Goal: Task Accomplishment & Management: Manage account settings

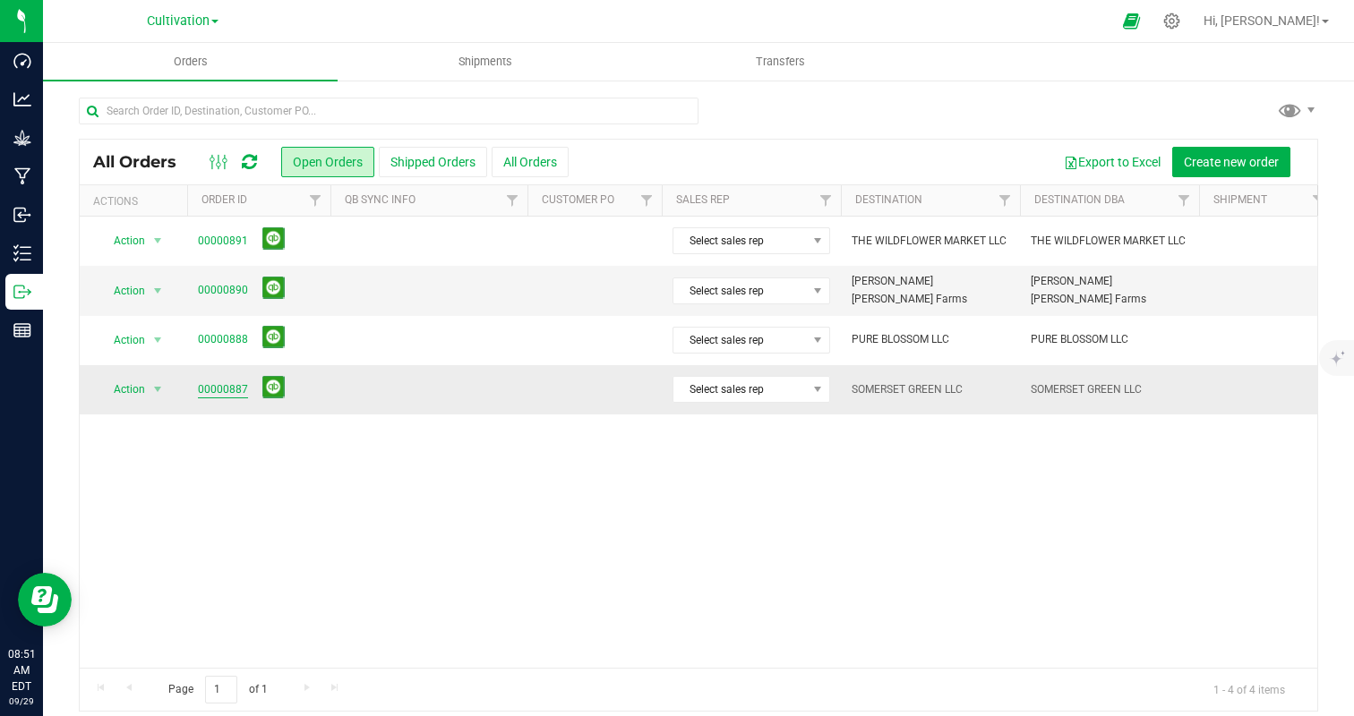
click at [219, 391] on link "00000887" at bounding box center [223, 389] width 50 height 17
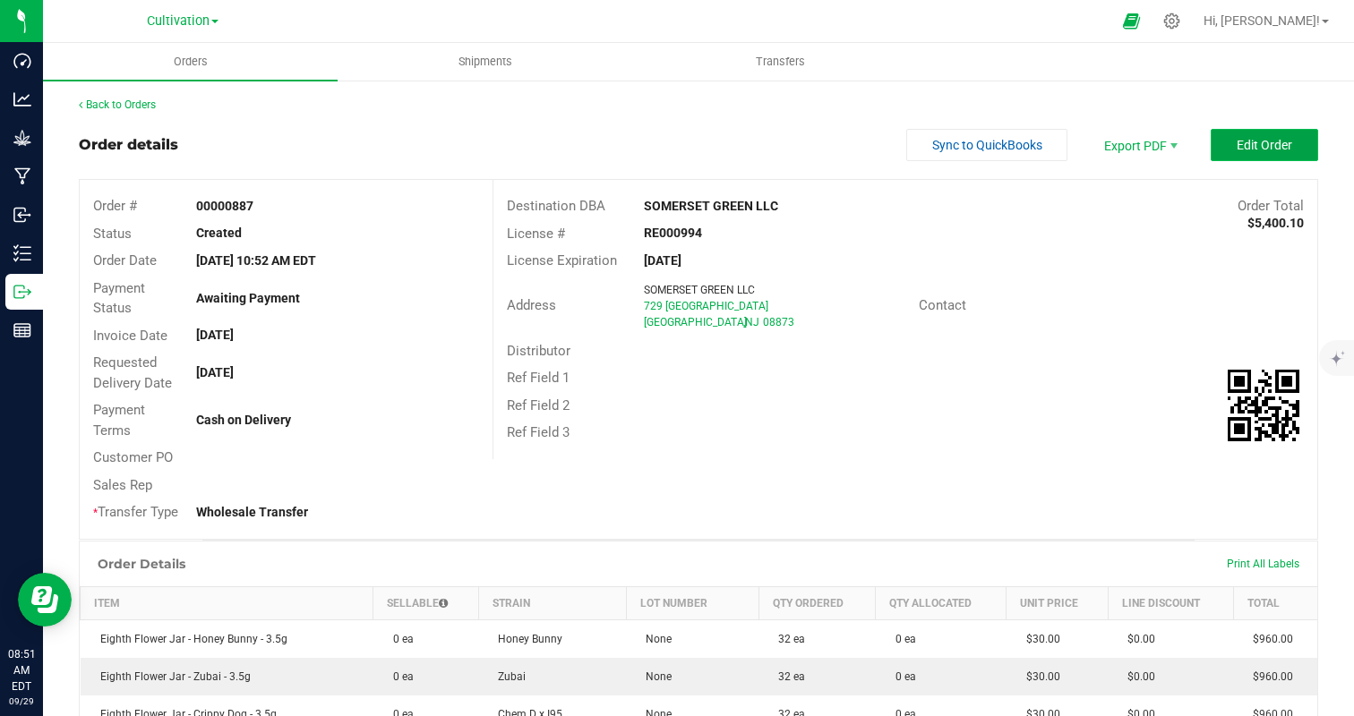
click at [1248, 143] on span "Edit Order" at bounding box center [1265, 145] width 56 height 14
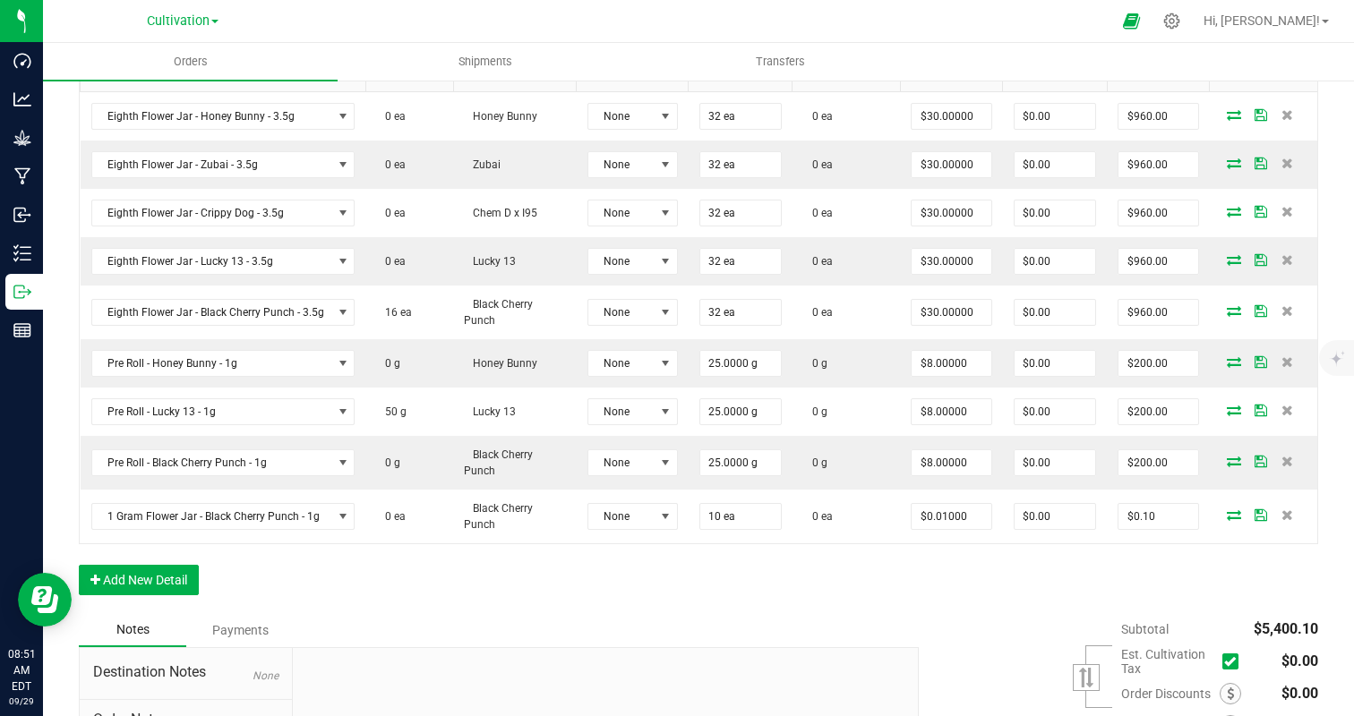
scroll to position [544, 0]
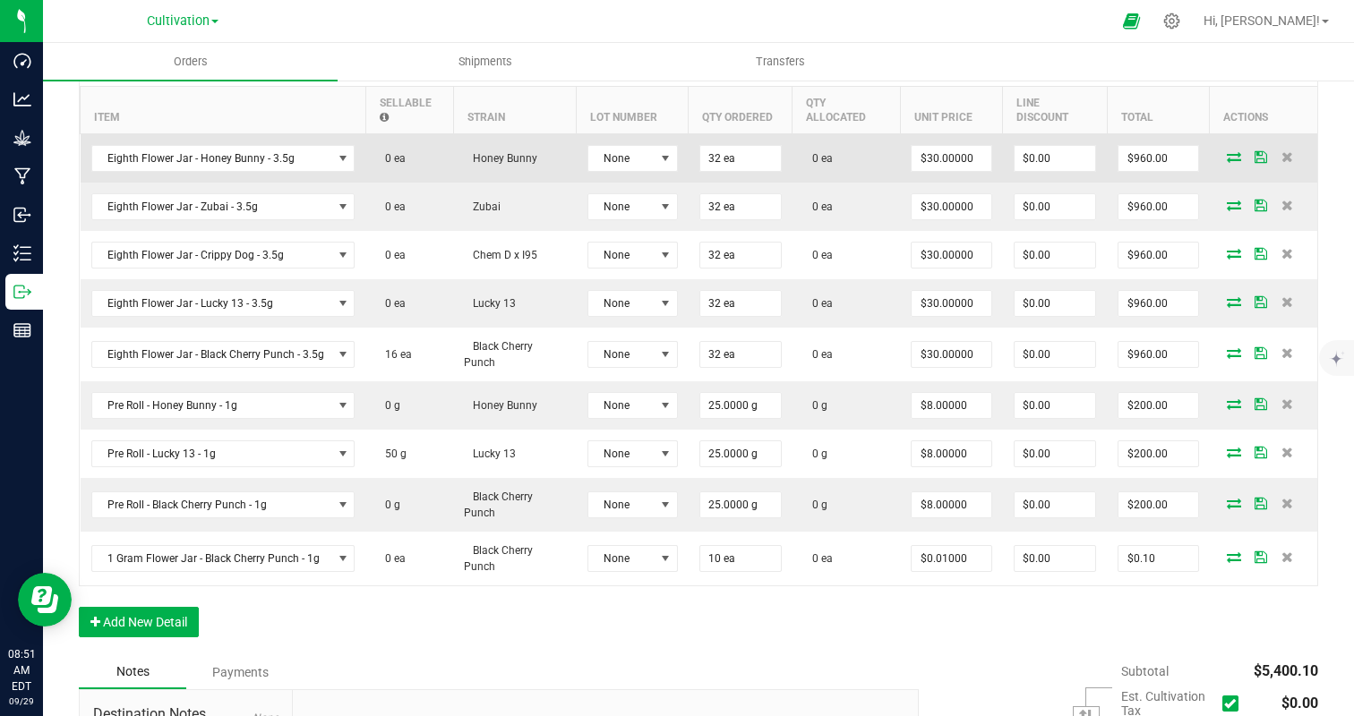
click at [1230, 156] on icon at bounding box center [1234, 156] width 14 height 11
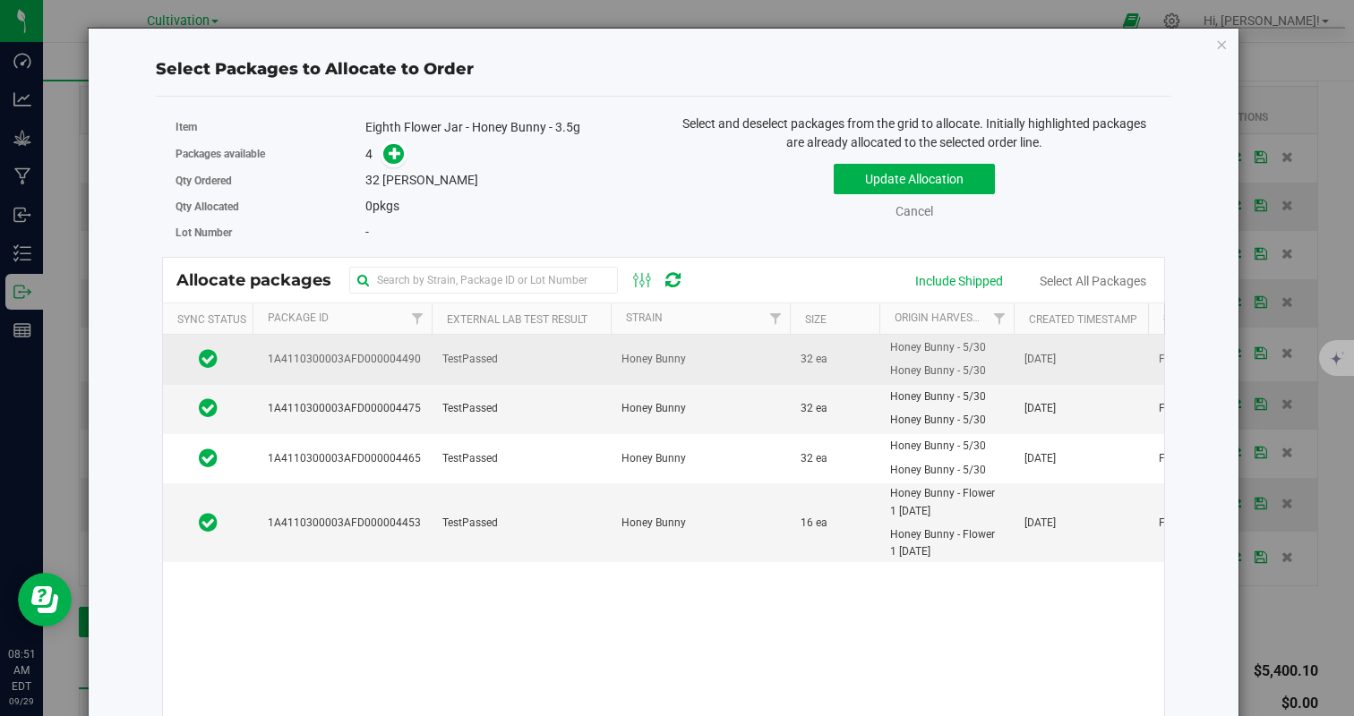
click at [538, 347] on td "TestPassed" at bounding box center [521, 359] width 179 height 49
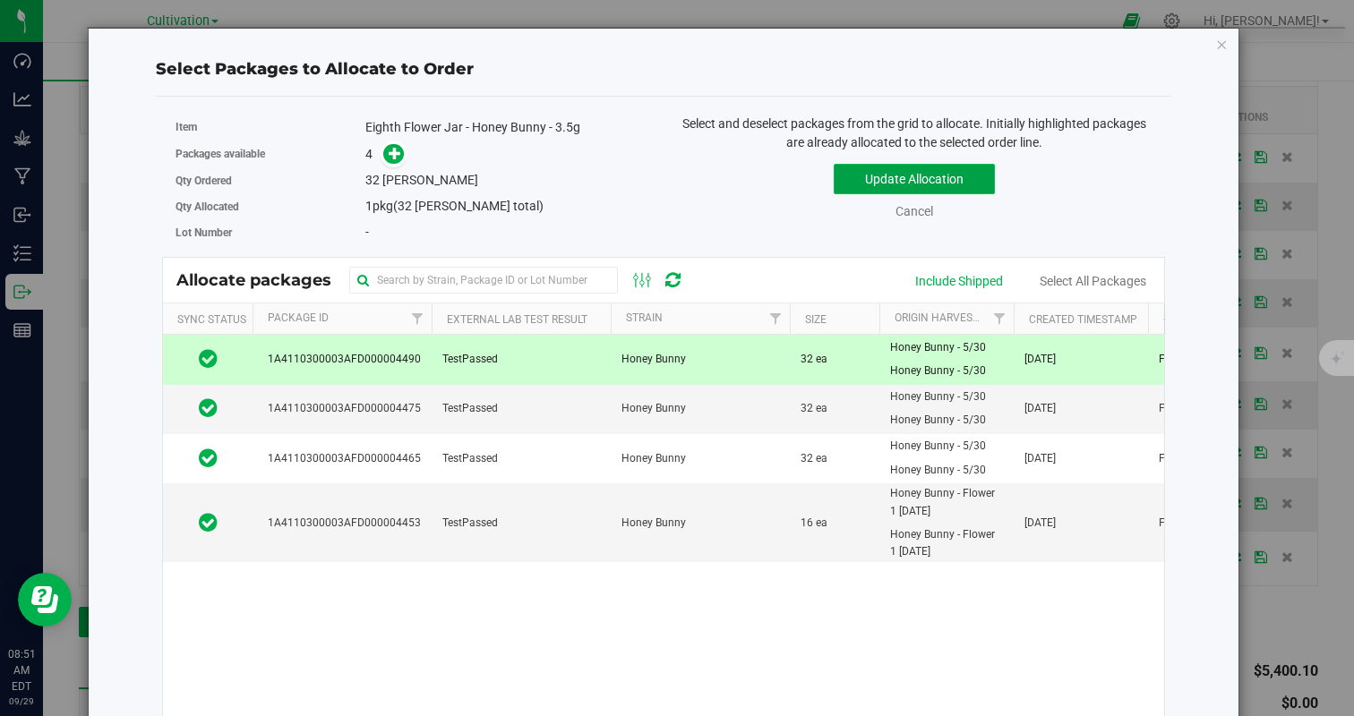
click at [937, 181] on button "Update Allocation" at bounding box center [914, 179] width 161 height 30
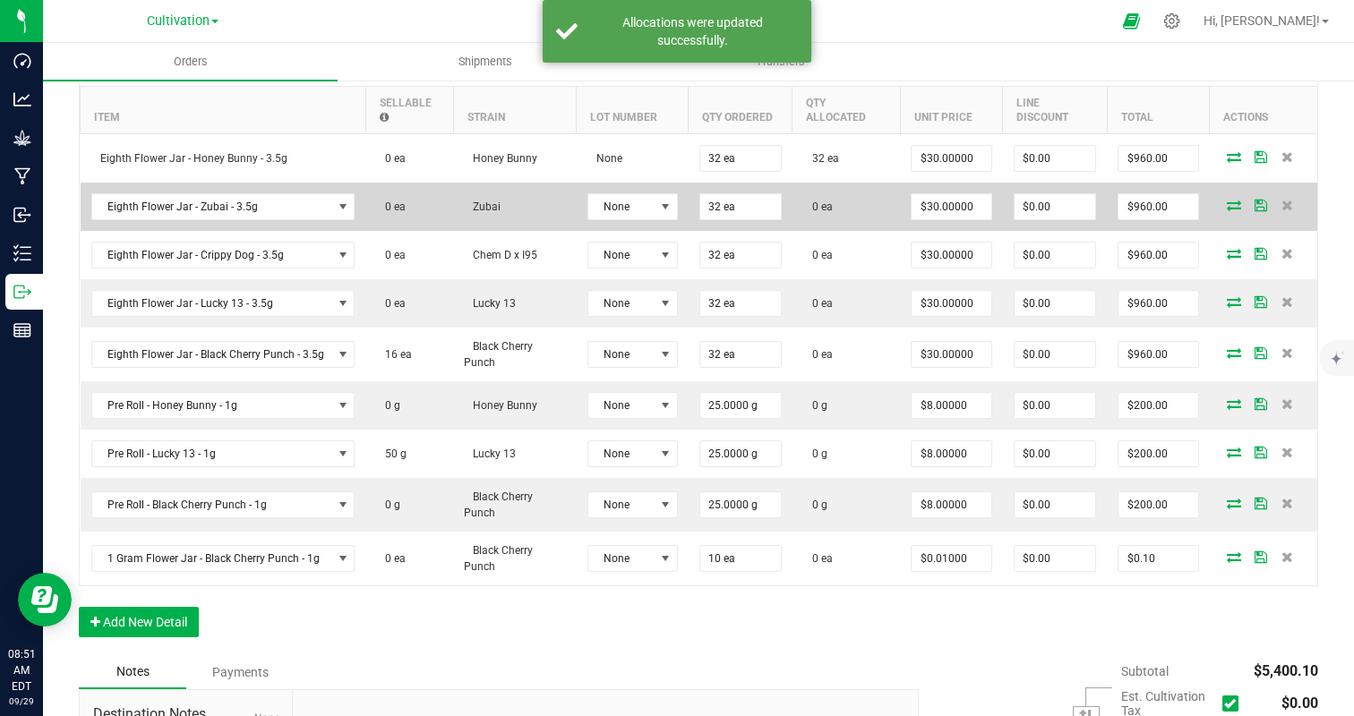
click at [1229, 203] on icon at bounding box center [1234, 205] width 14 height 11
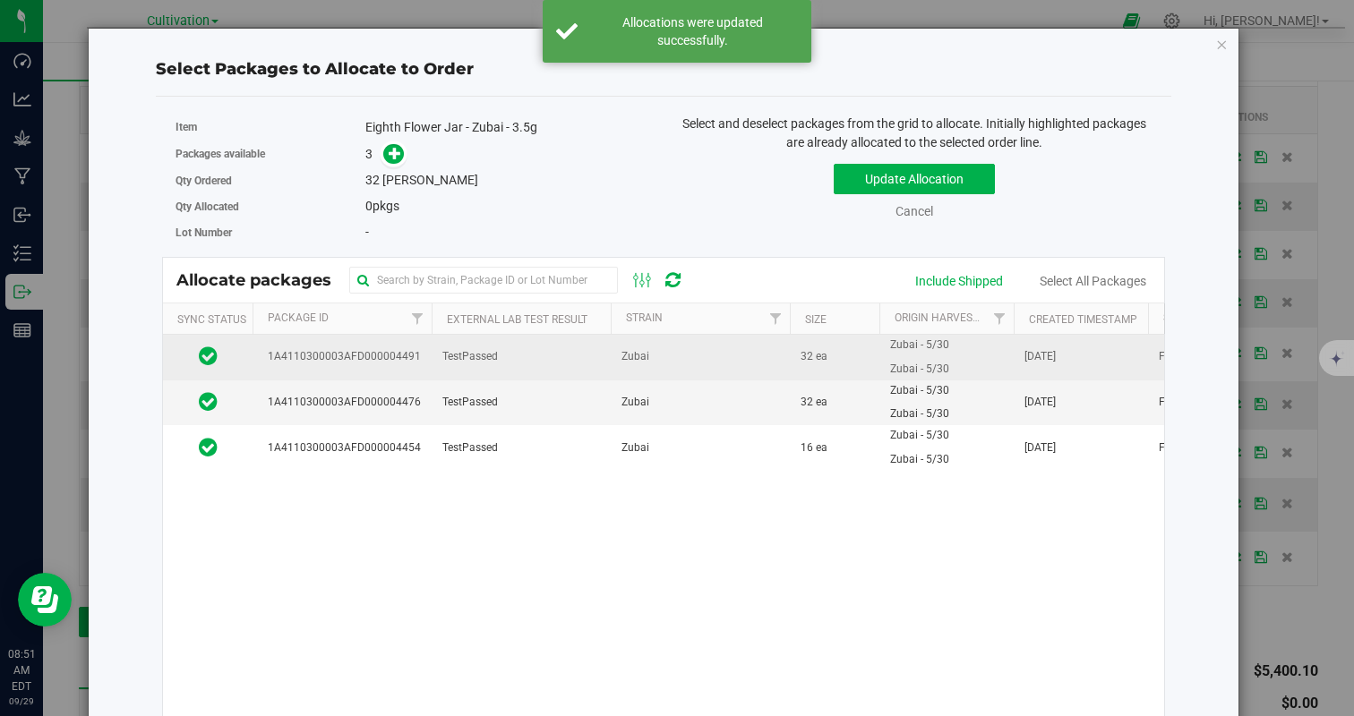
click at [600, 357] on td "TestPassed" at bounding box center [521, 358] width 179 height 46
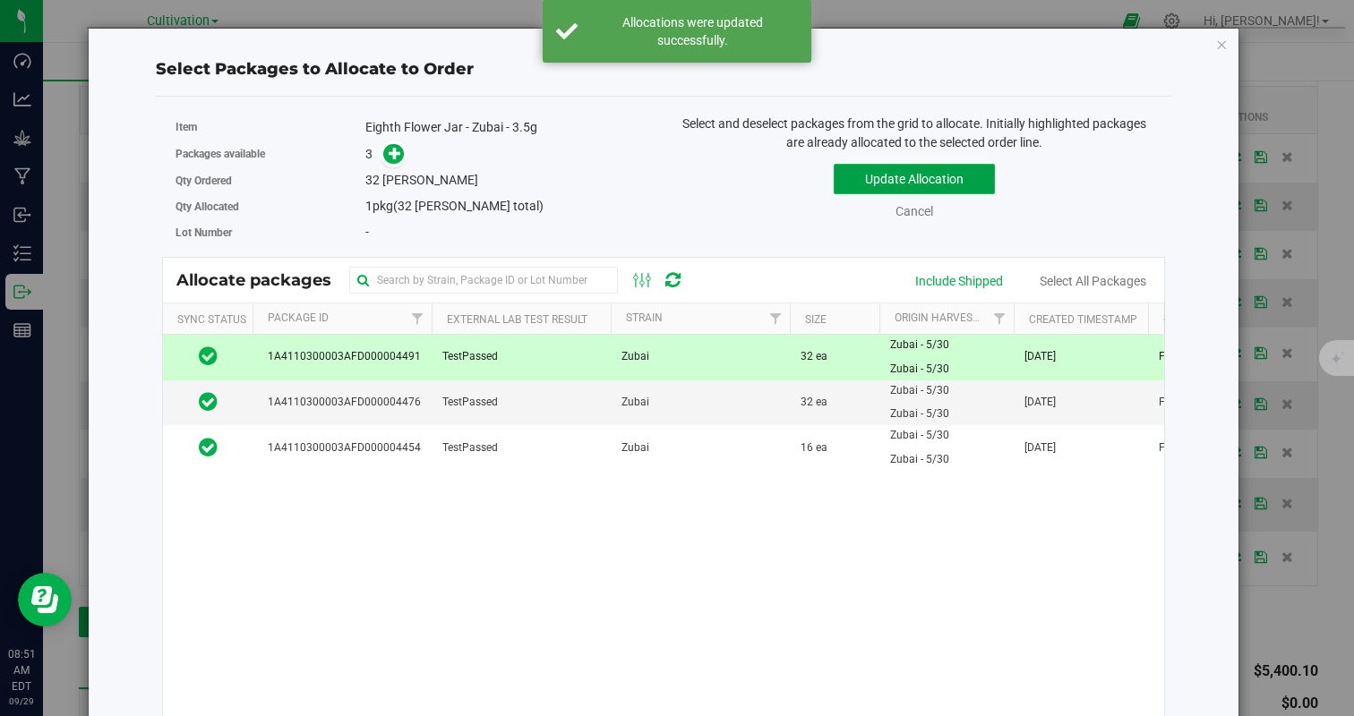
click at [889, 173] on button "Update Allocation" at bounding box center [914, 179] width 161 height 30
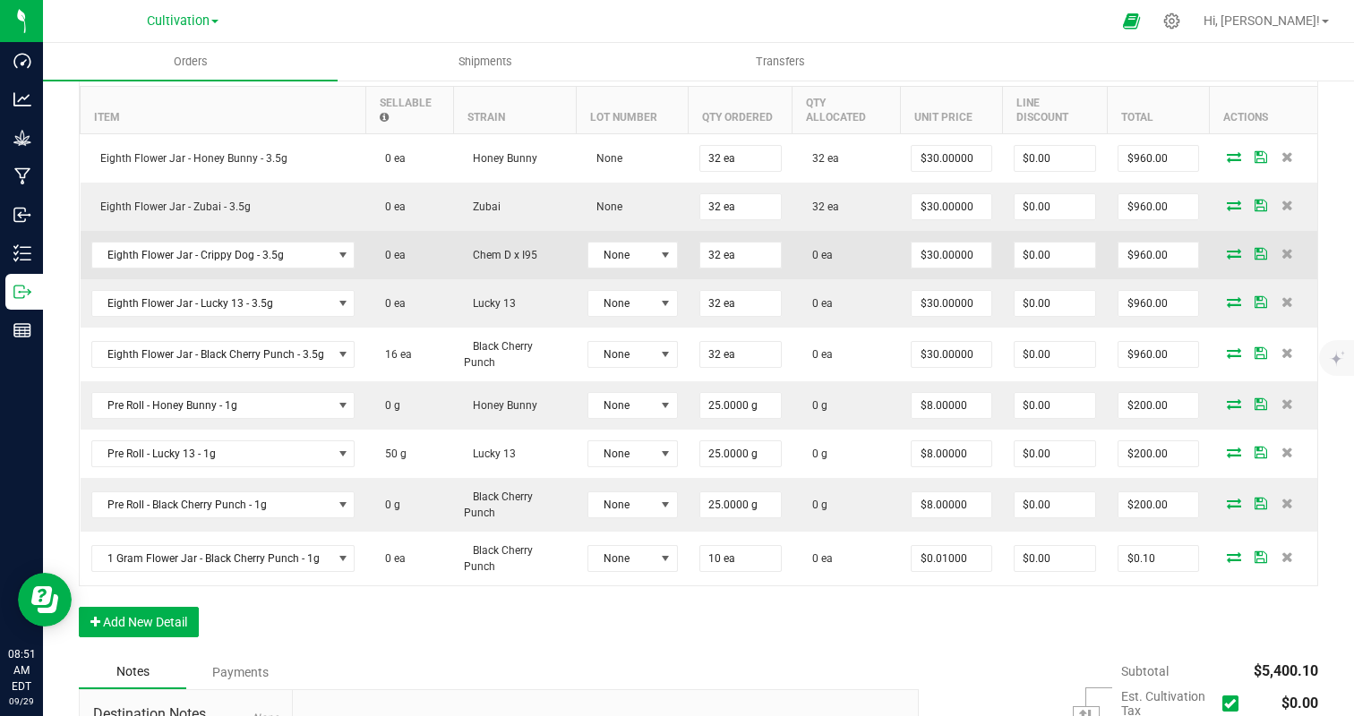
click at [1233, 254] on icon at bounding box center [1234, 253] width 14 height 11
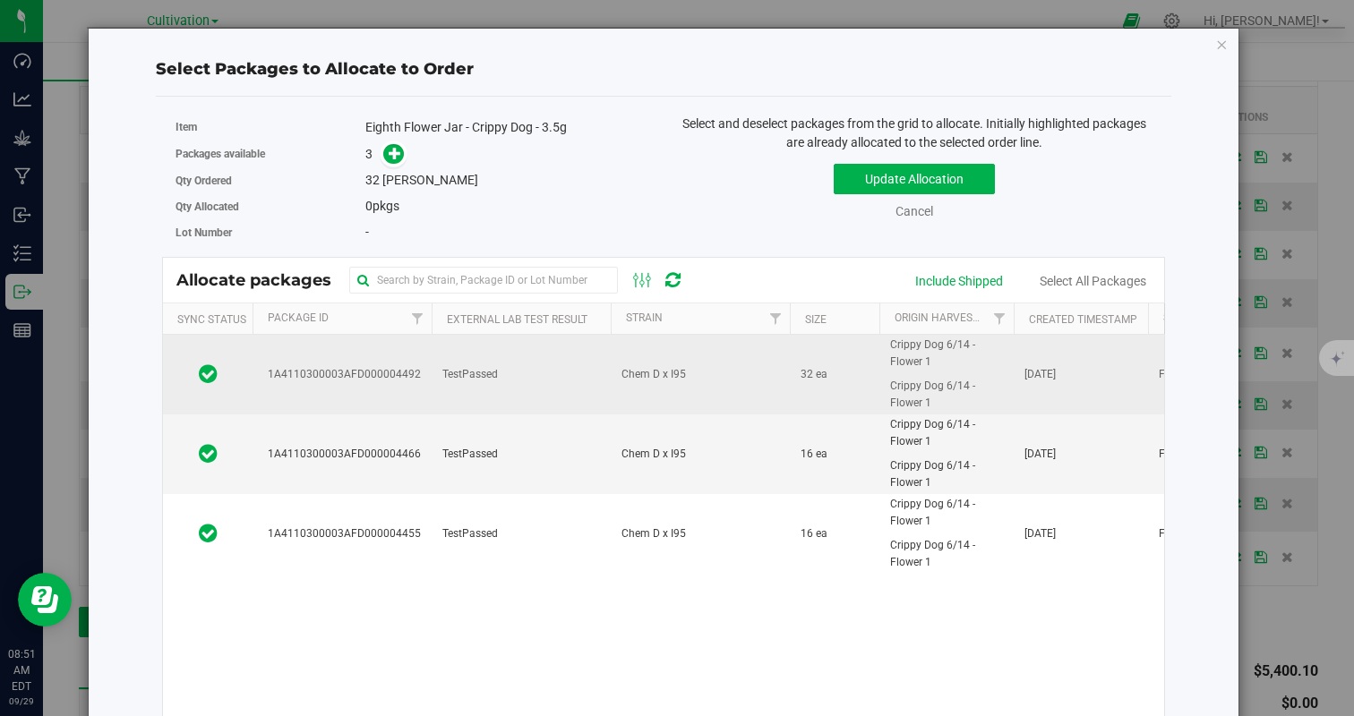
click at [716, 341] on td "Chem D x I95" at bounding box center [700, 375] width 179 height 80
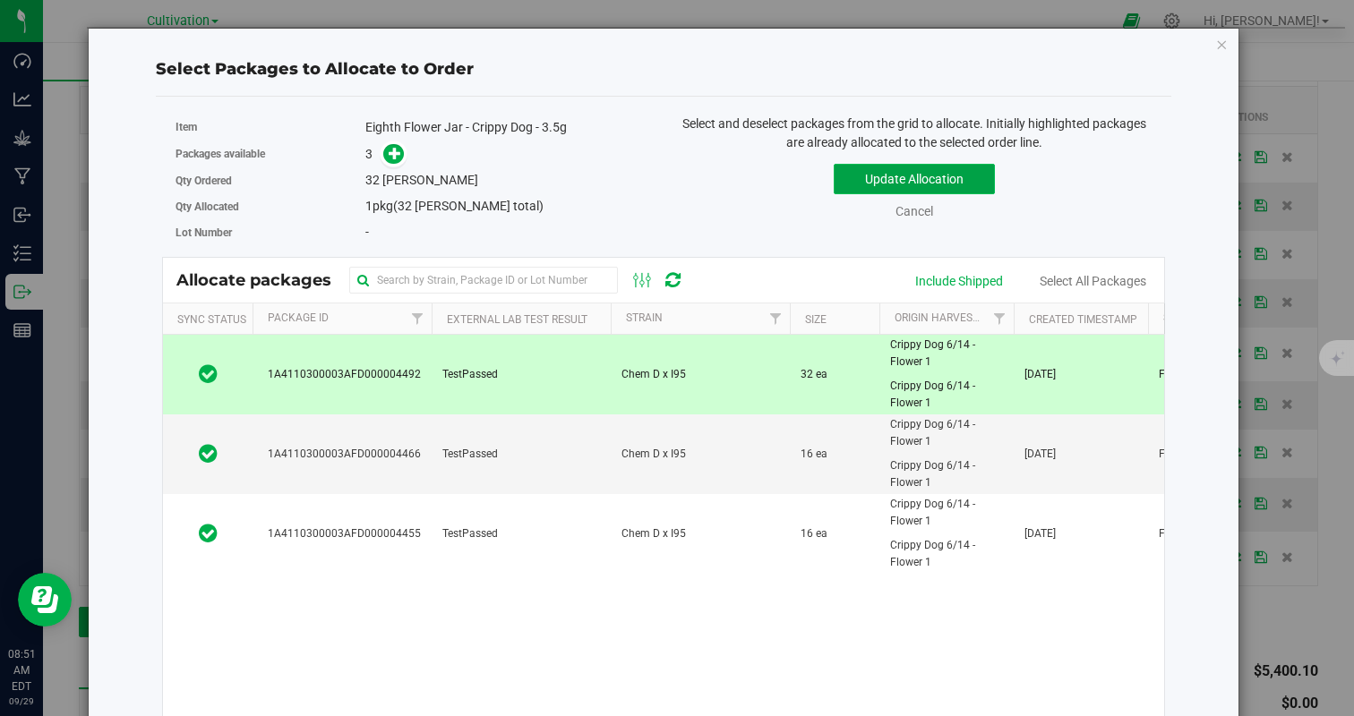
click at [904, 174] on button "Update Allocation" at bounding box center [914, 179] width 161 height 30
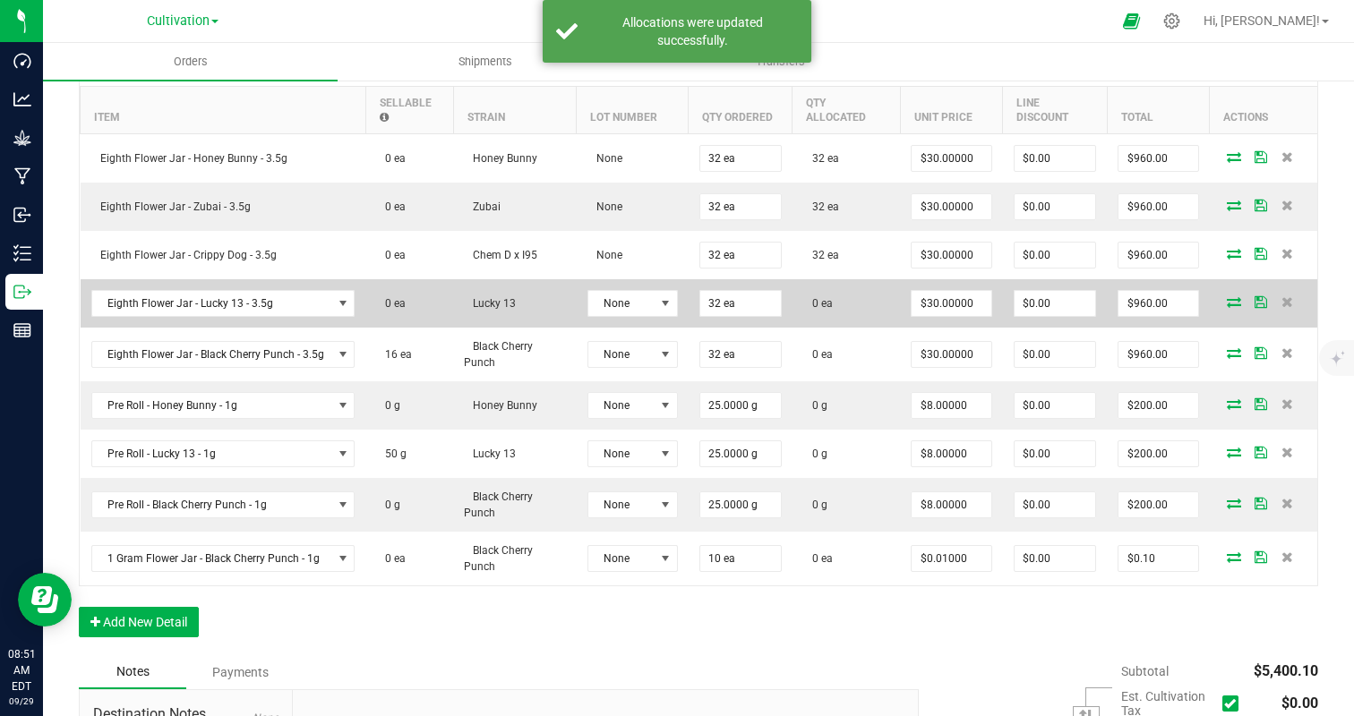
click at [1233, 302] on icon at bounding box center [1234, 301] width 14 height 11
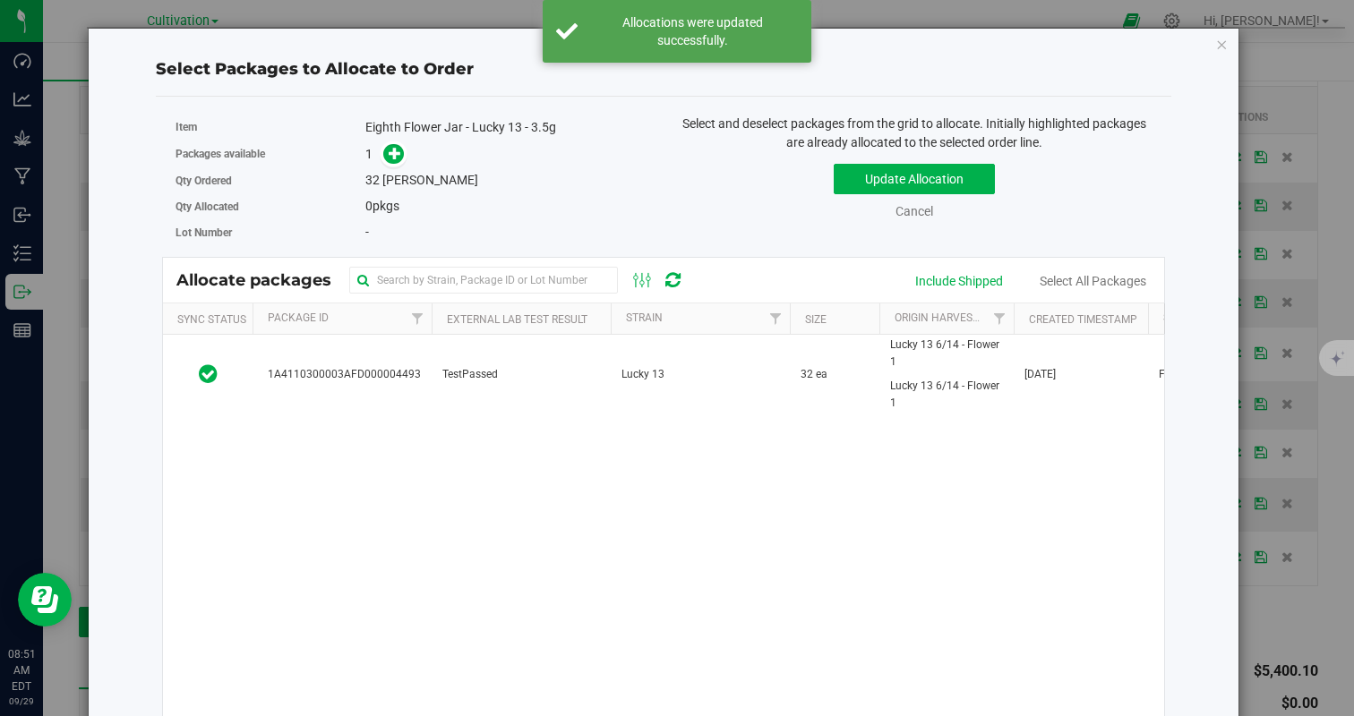
click at [578, 416] on div "1A4110300003AFD000004493 TestPassed Lucky 13 32 ea Lucky 13 6/14 - Flower 1 Luc…" at bounding box center [663, 559] width 1001 height 448
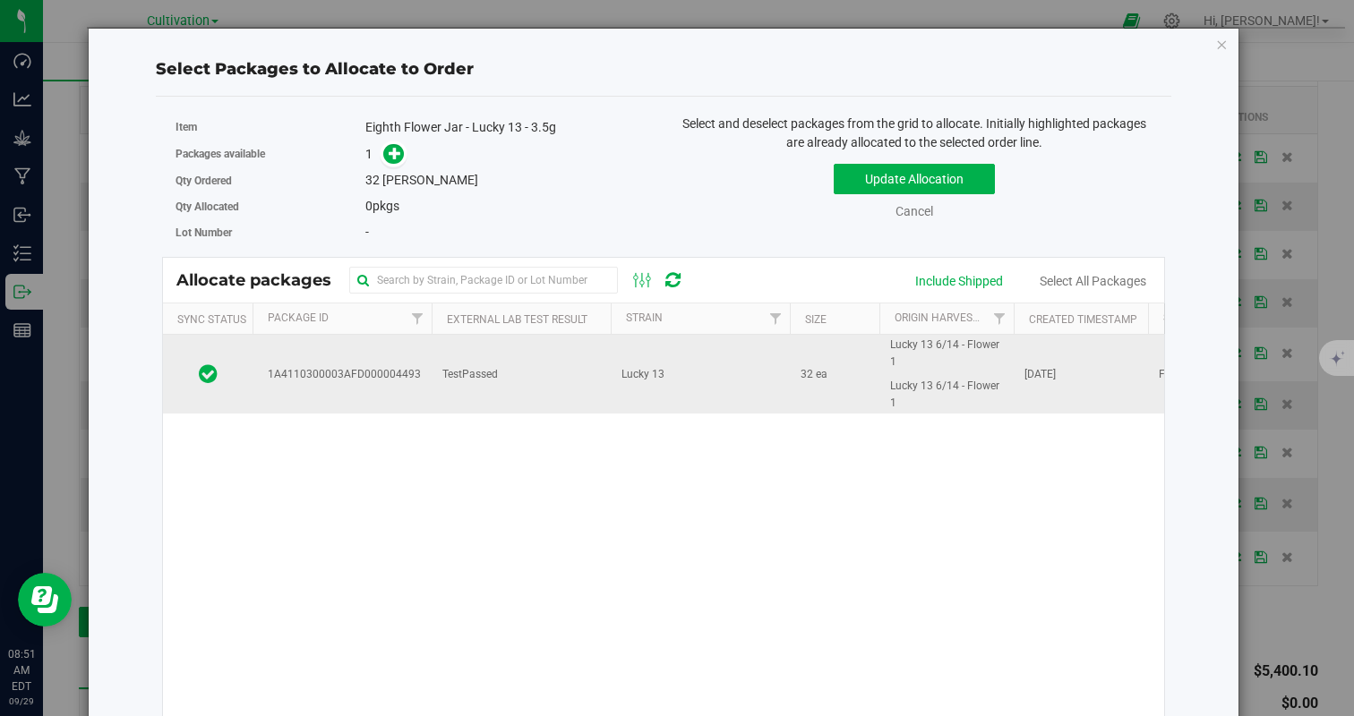
click at [583, 392] on td "TestPassed" at bounding box center [521, 374] width 179 height 79
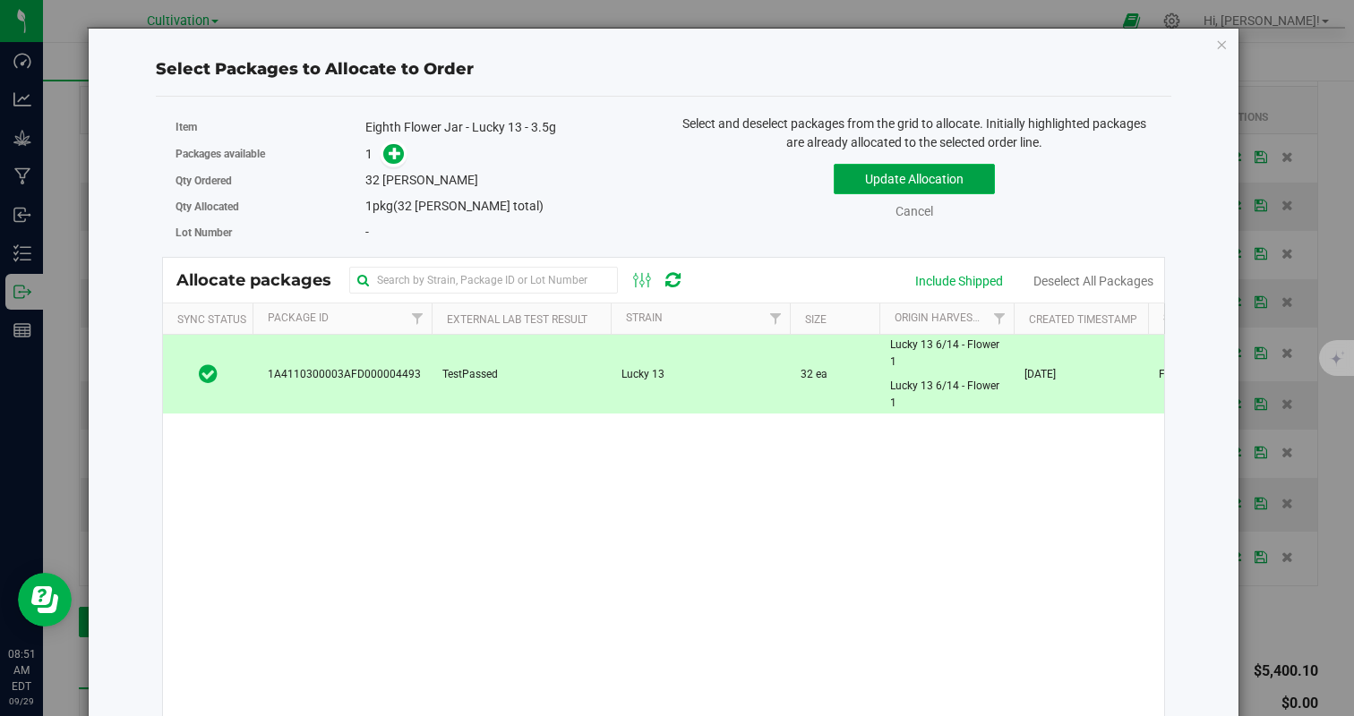
click at [920, 167] on button "Update Allocation" at bounding box center [914, 179] width 161 height 30
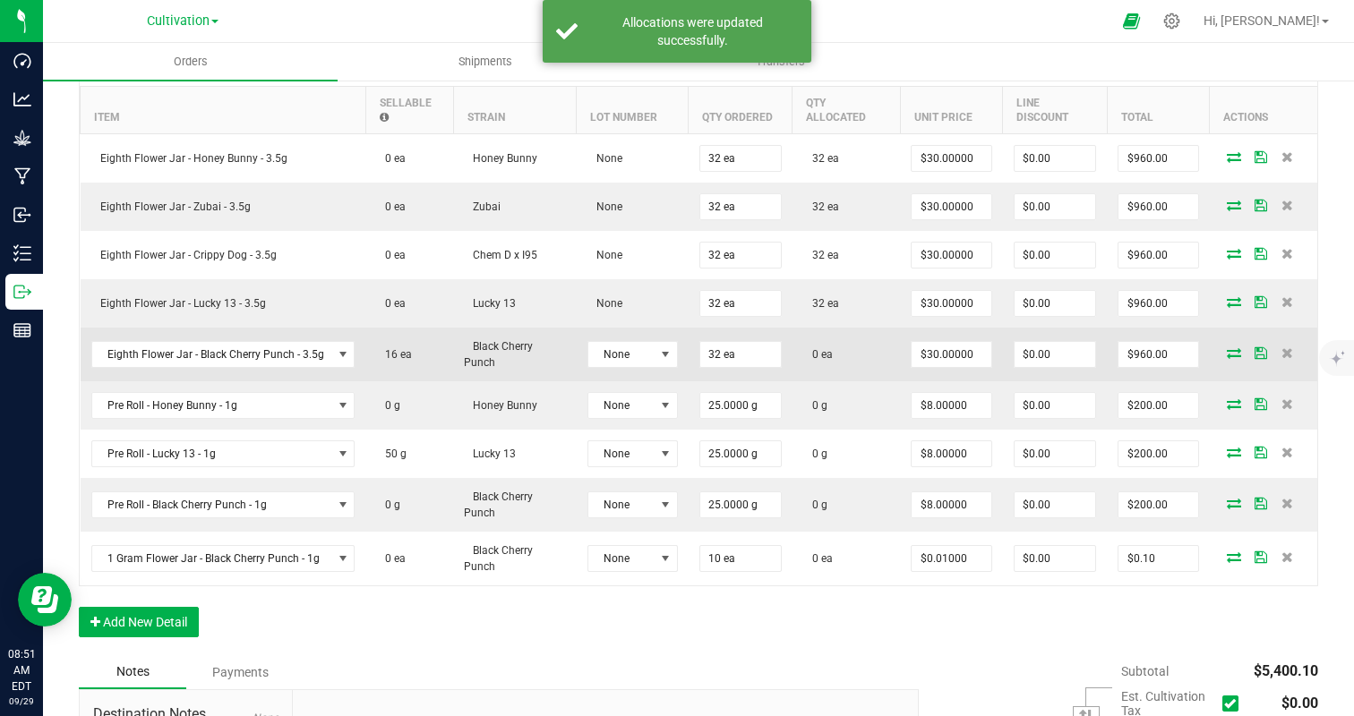
click at [1233, 354] on icon at bounding box center [1234, 352] width 14 height 11
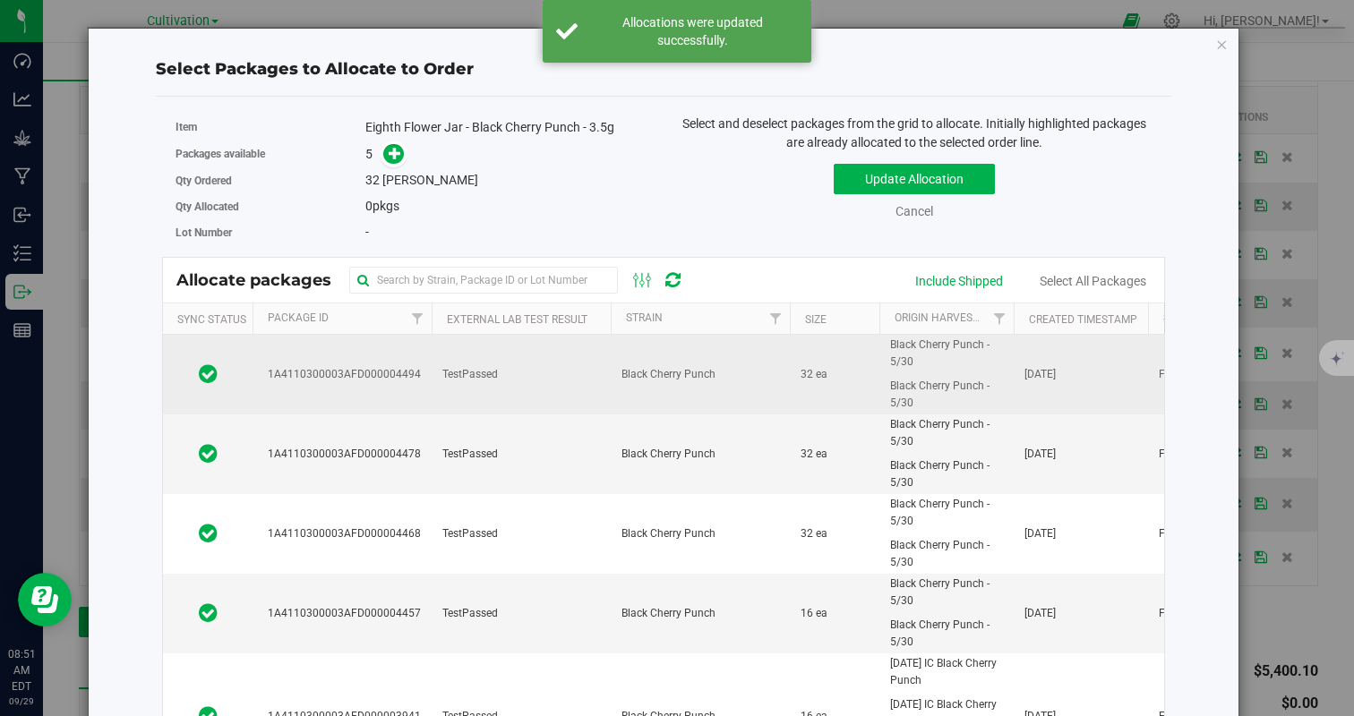
click at [710, 382] on td "Black Cherry Punch" at bounding box center [700, 375] width 179 height 80
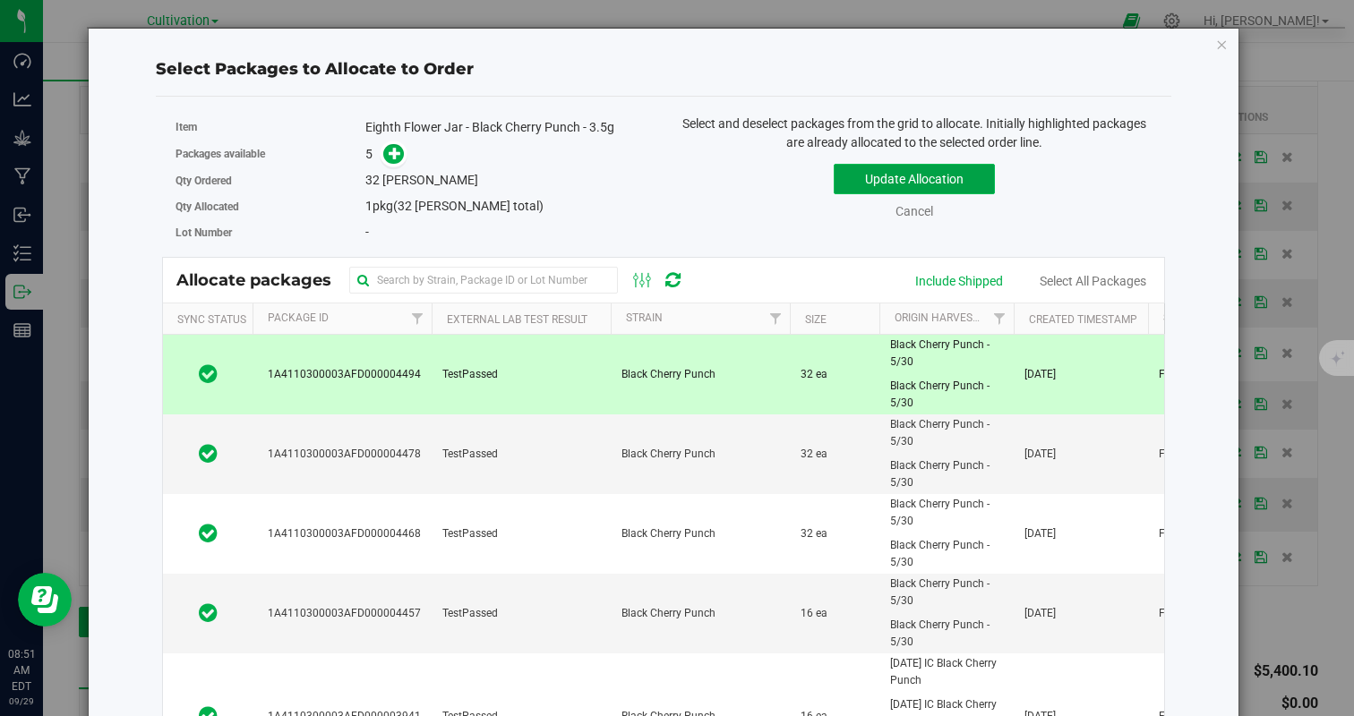
click at [912, 171] on button "Update Allocation" at bounding box center [914, 179] width 161 height 30
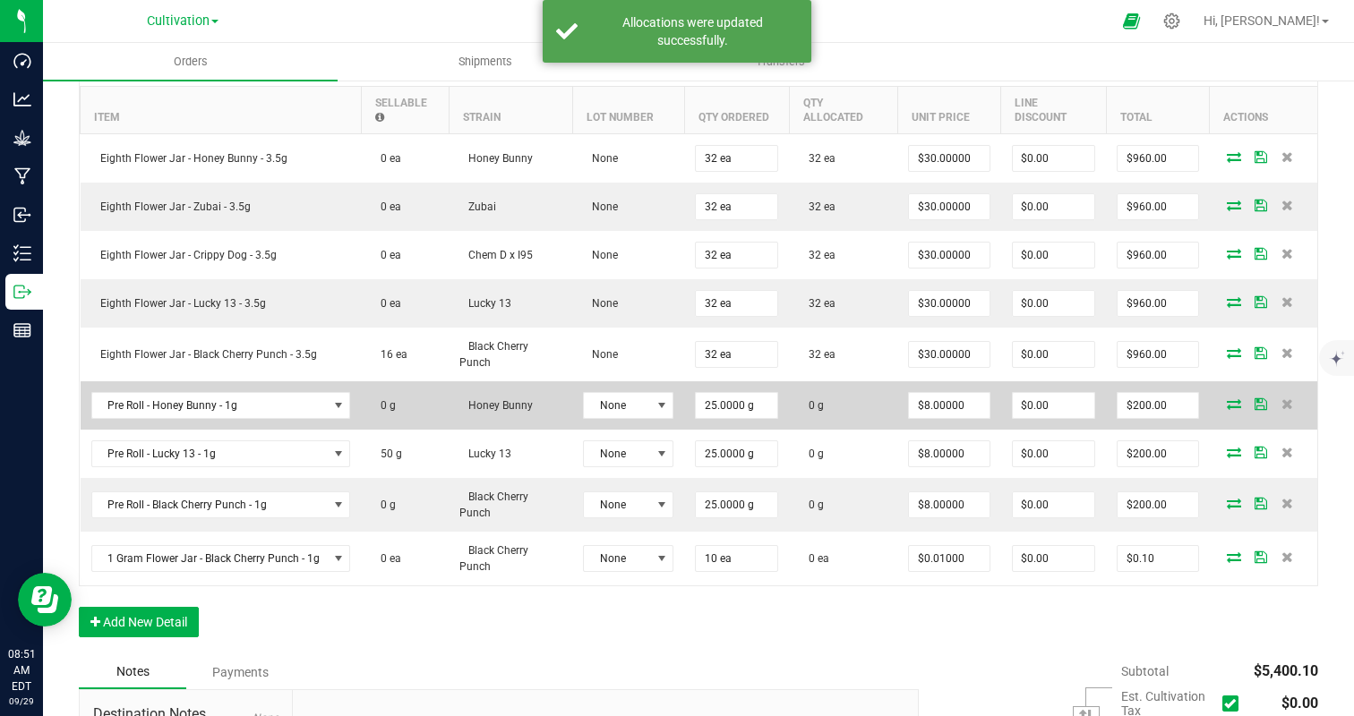
click at [1238, 406] on icon at bounding box center [1234, 404] width 14 height 11
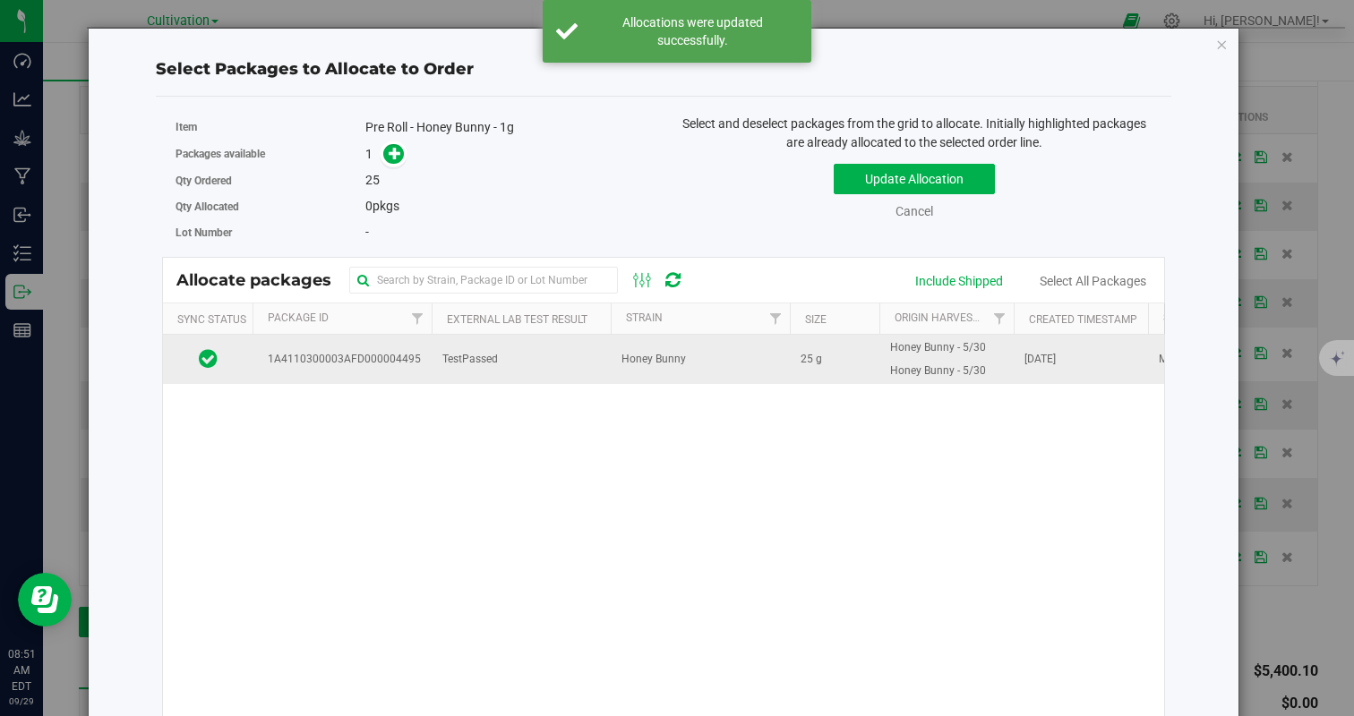
click at [663, 363] on span "Honey Bunny" at bounding box center [653, 359] width 64 height 17
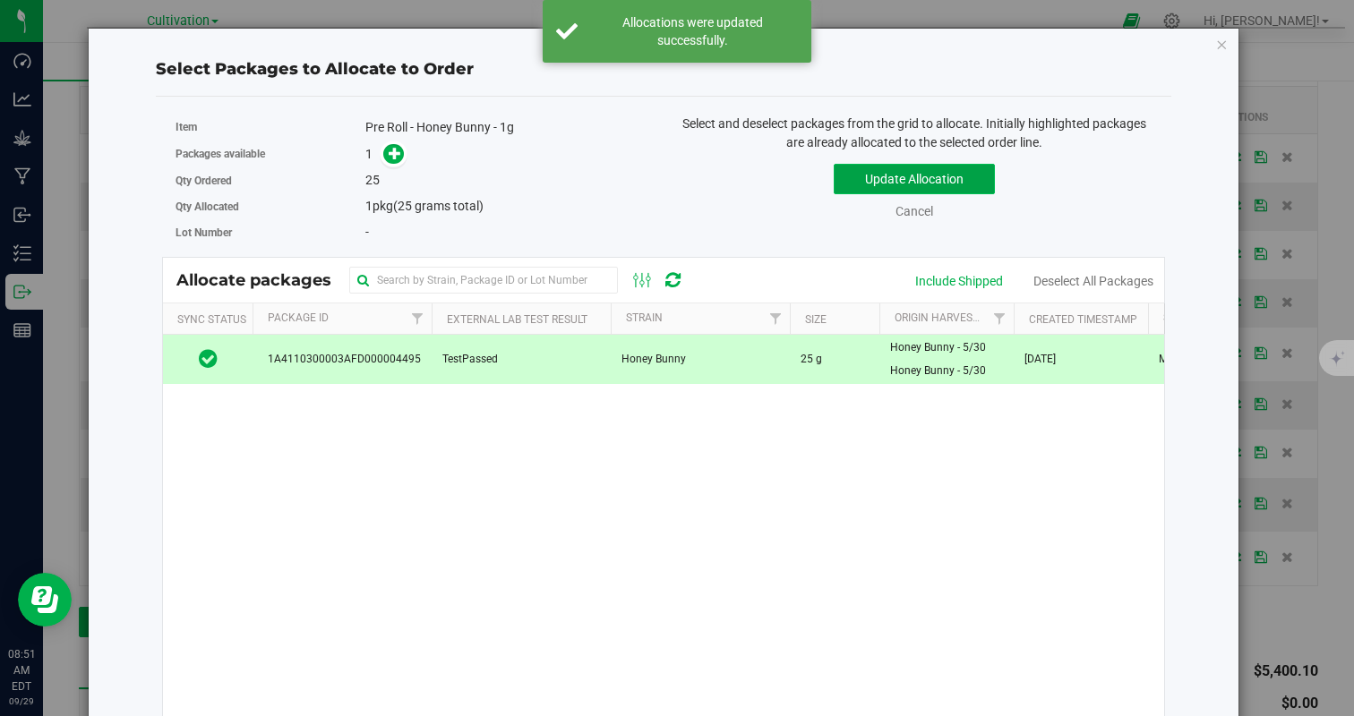
click at [933, 170] on button "Update Allocation" at bounding box center [914, 179] width 161 height 30
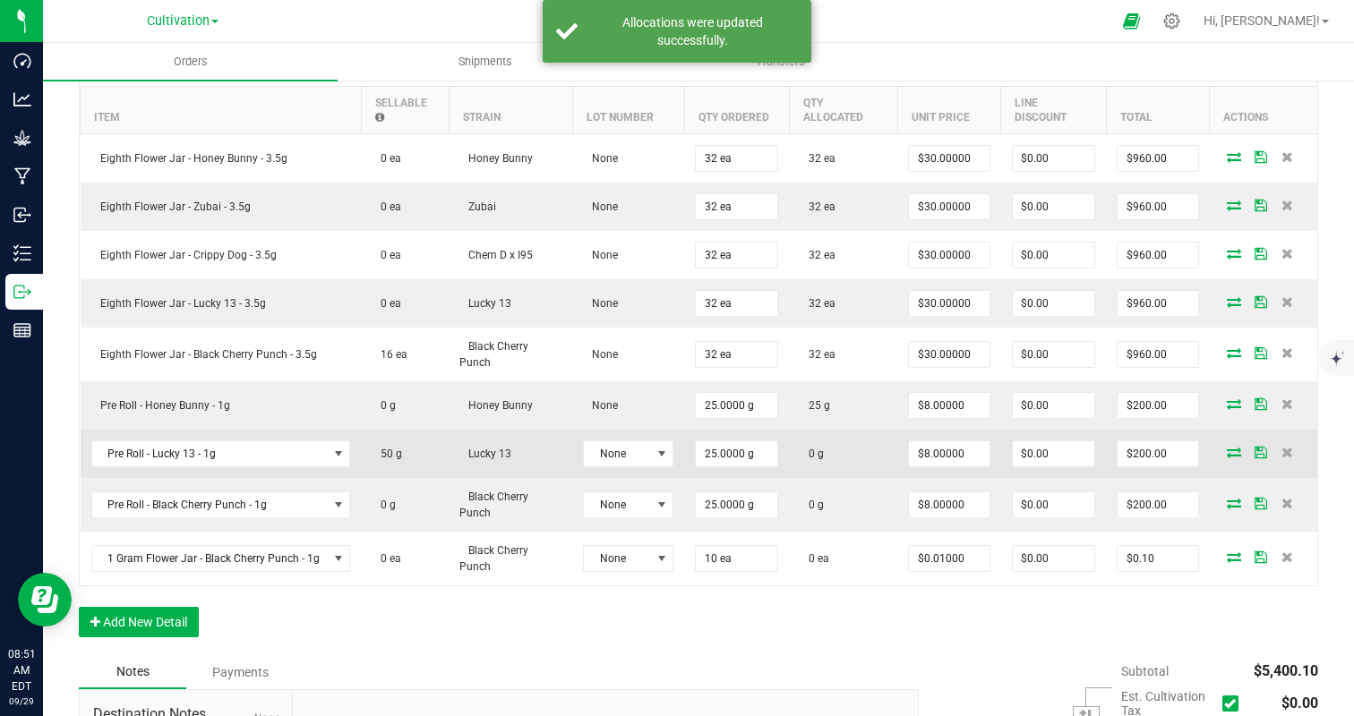
click at [1230, 450] on icon at bounding box center [1234, 452] width 14 height 11
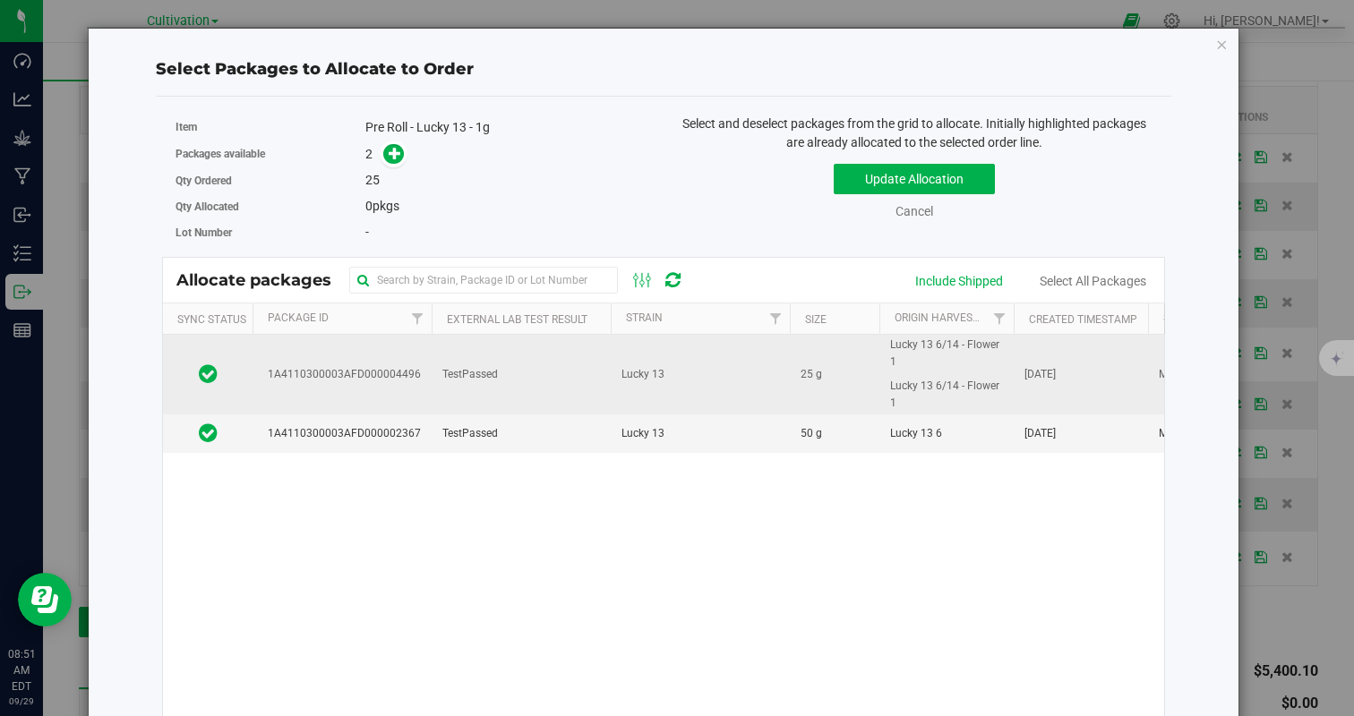
click at [742, 371] on td "Lucky 13" at bounding box center [700, 375] width 179 height 80
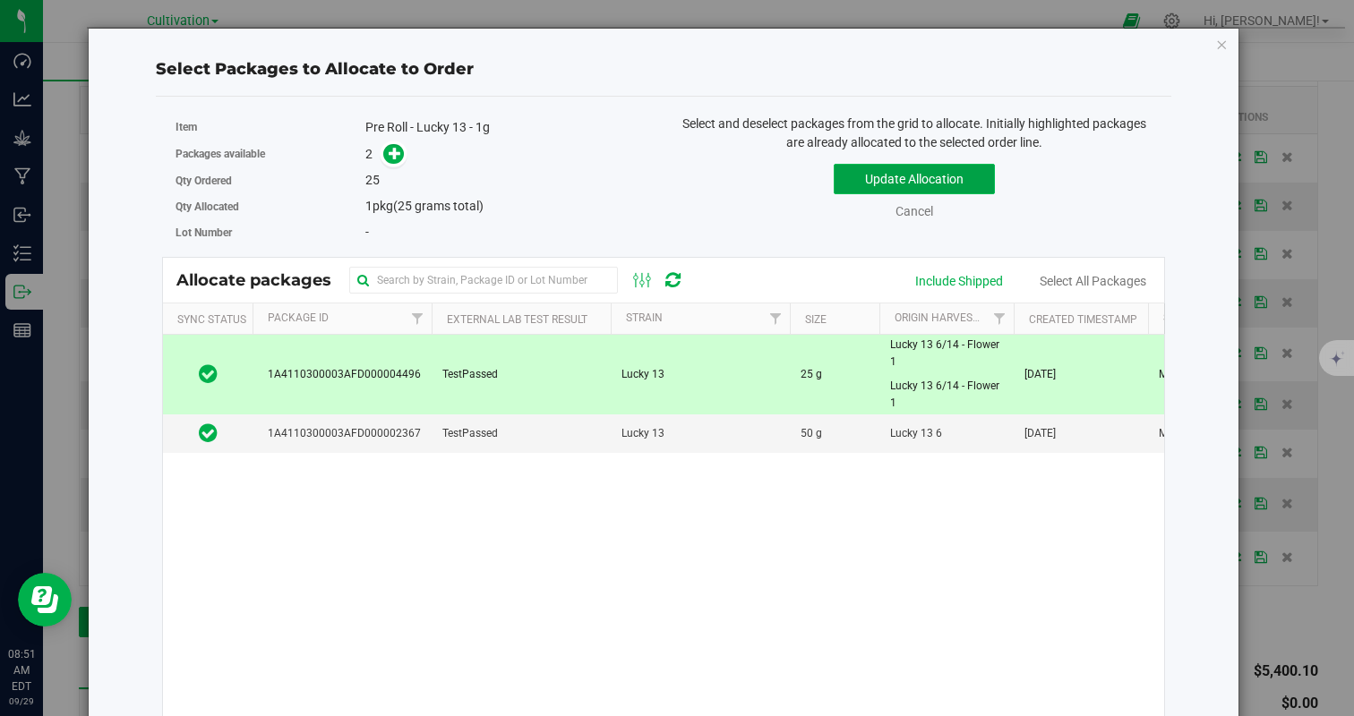
click at [870, 182] on button "Update Allocation" at bounding box center [914, 179] width 161 height 30
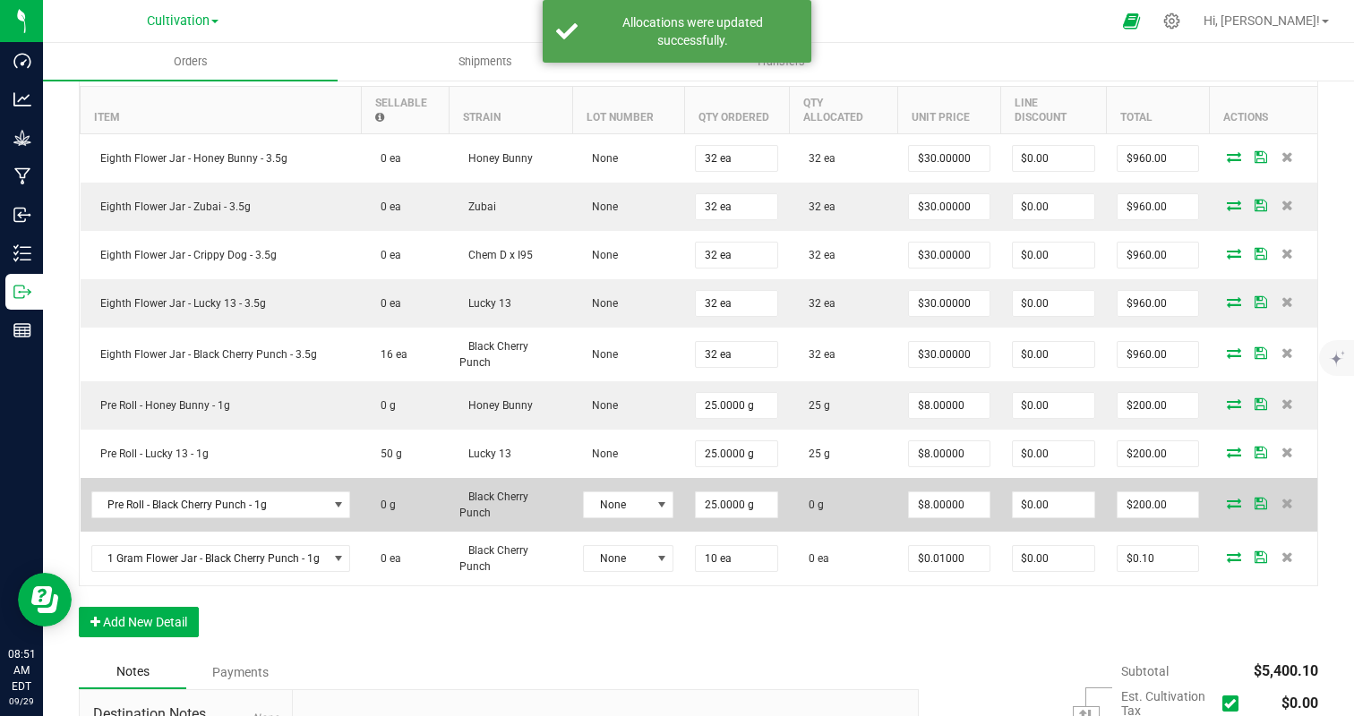
click at [1232, 509] on icon at bounding box center [1234, 503] width 14 height 11
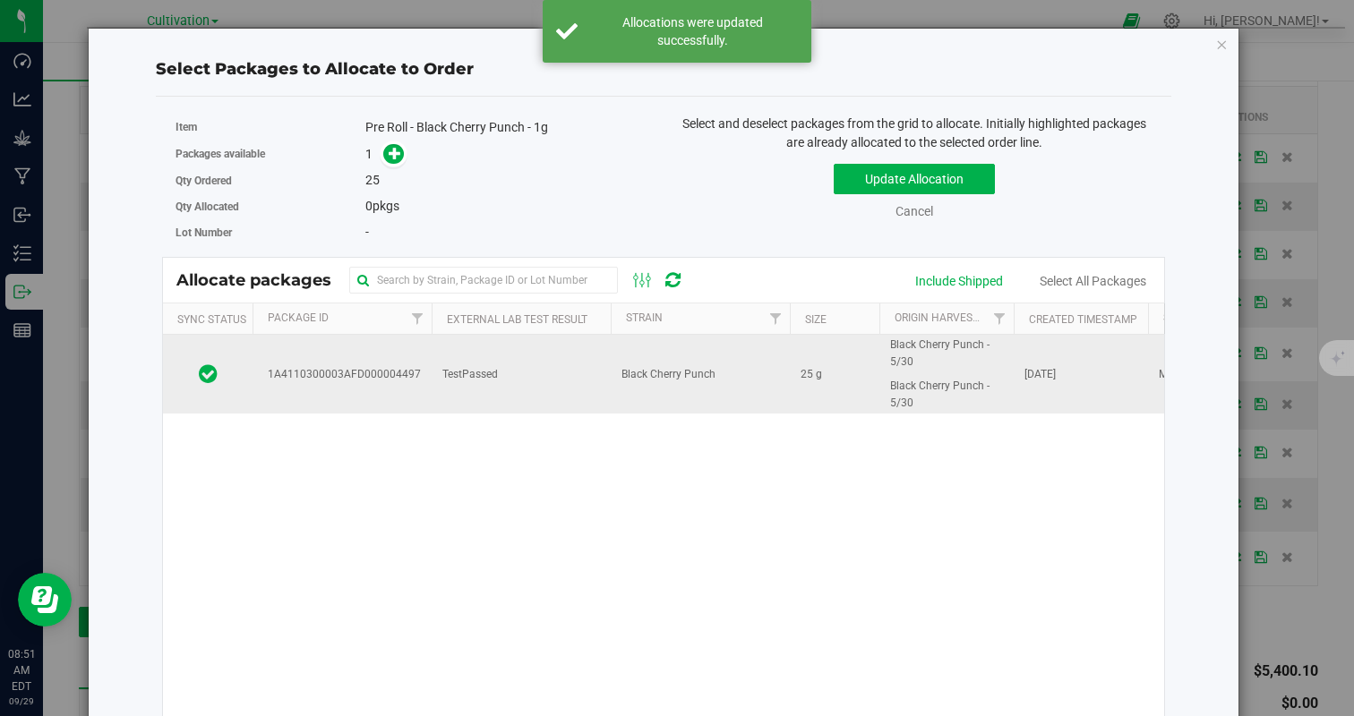
click at [586, 410] on td "TestPassed" at bounding box center [521, 374] width 179 height 79
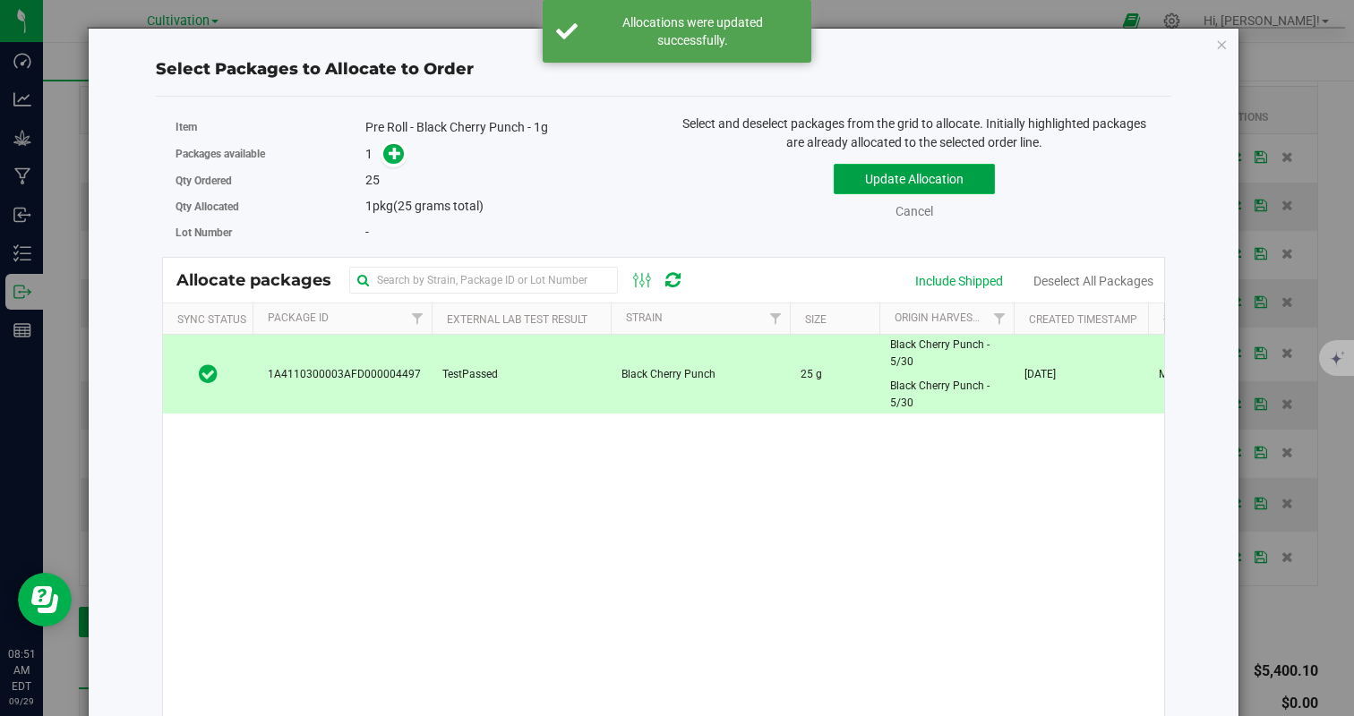
click at [898, 179] on button "Update Allocation" at bounding box center [914, 179] width 161 height 30
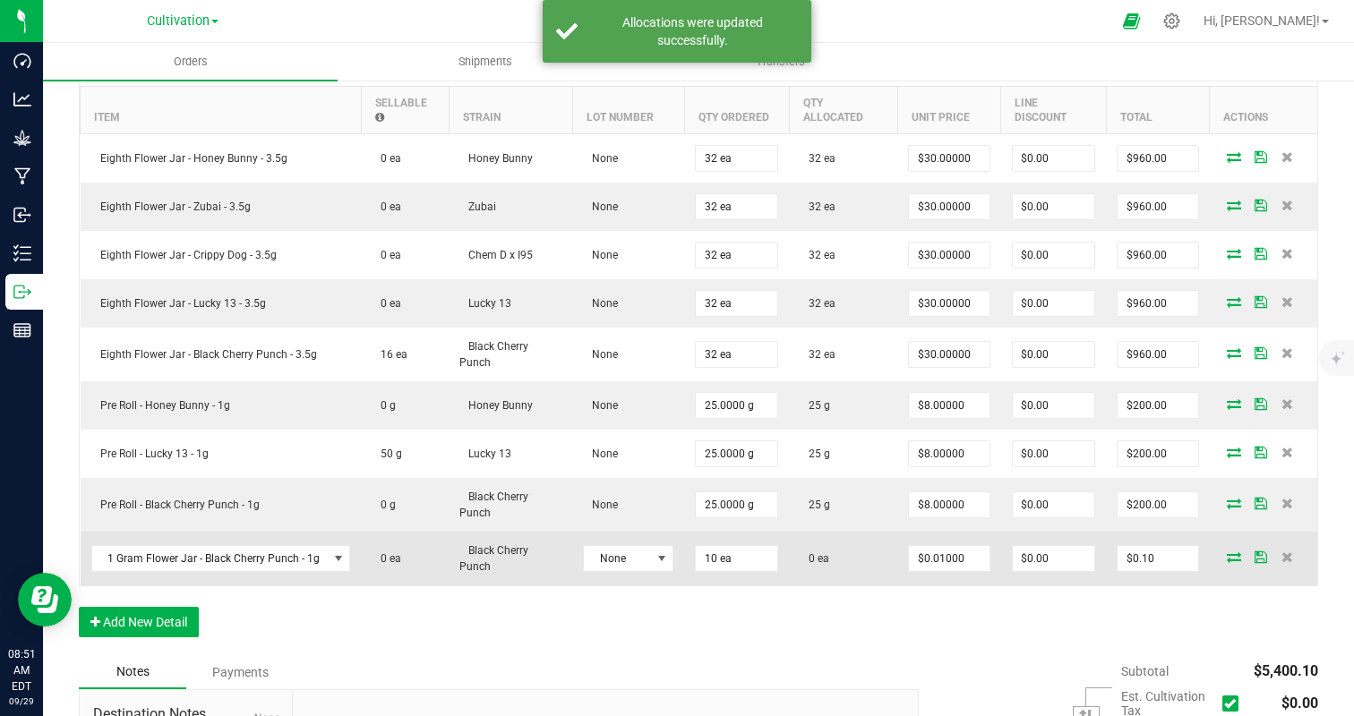
click at [1230, 557] on icon at bounding box center [1234, 557] width 14 height 11
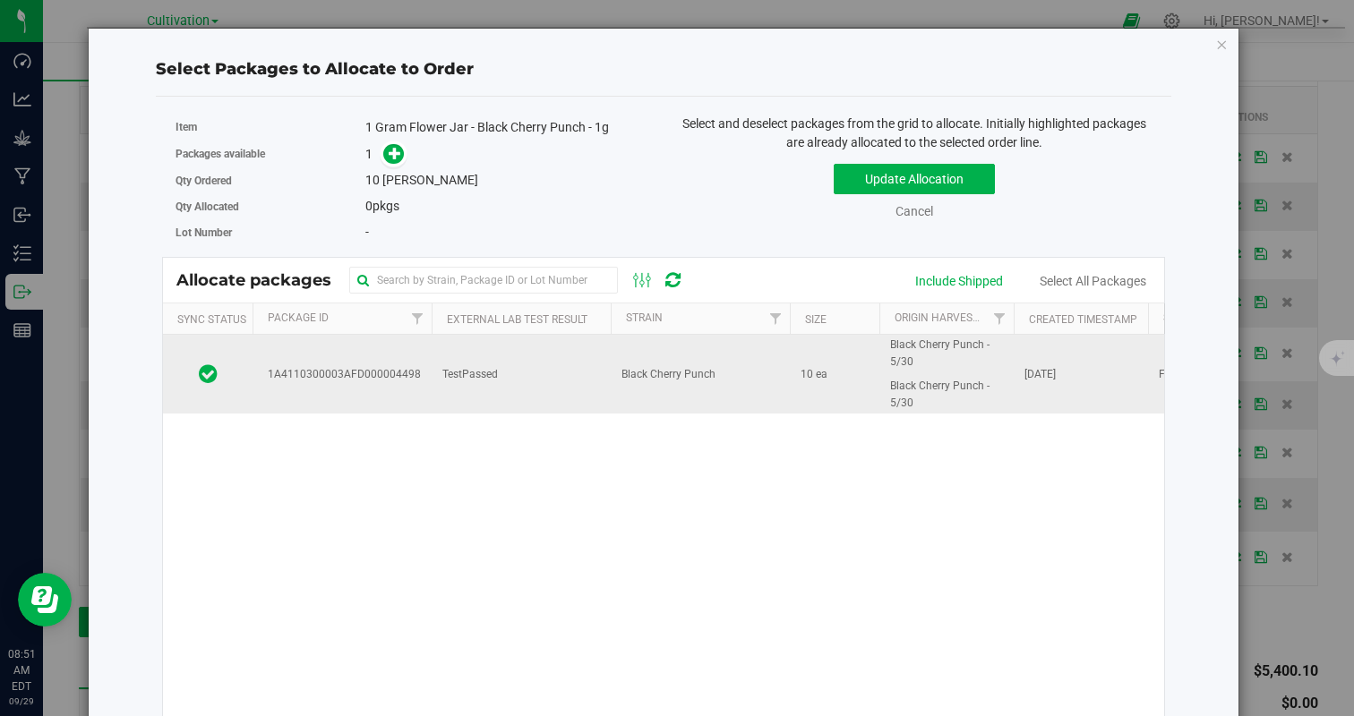
click at [618, 363] on td "Black Cherry Punch" at bounding box center [700, 374] width 179 height 79
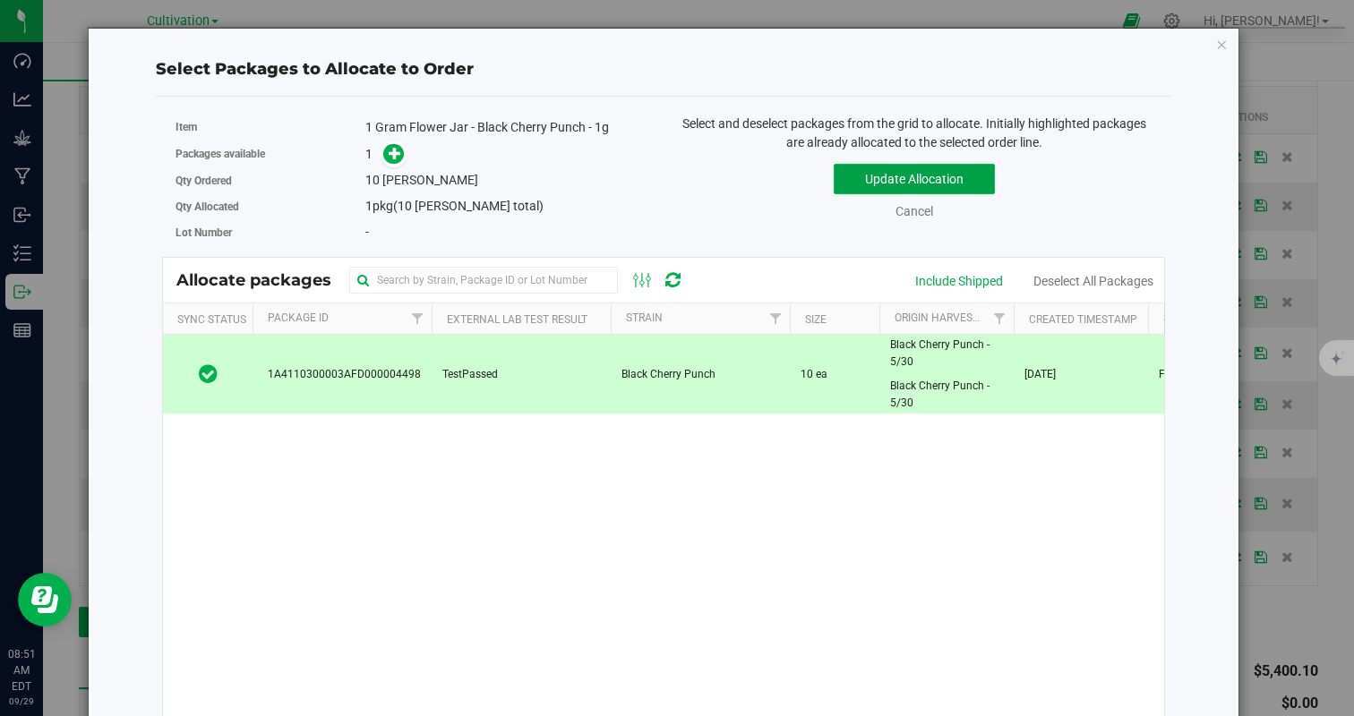
click at [877, 172] on button "Update Allocation" at bounding box center [914, 179] width 161 height 30
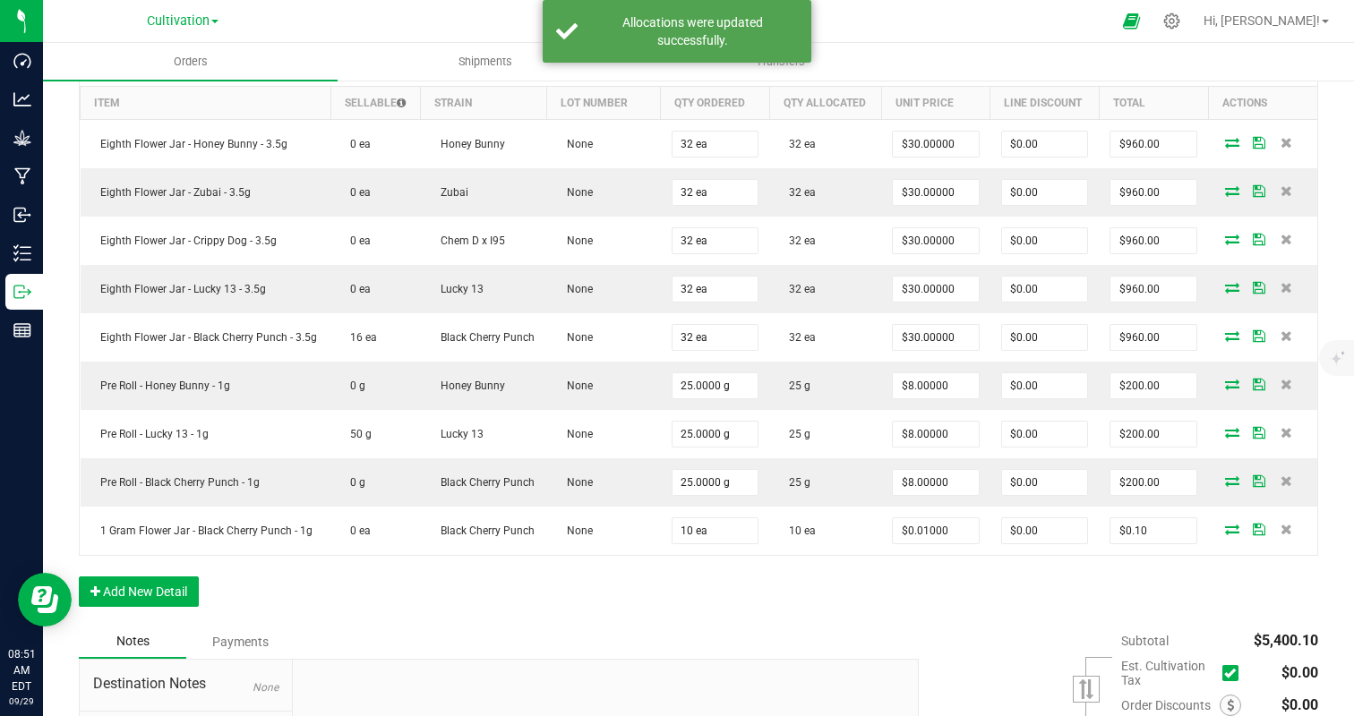
scroll to position [0, 0]
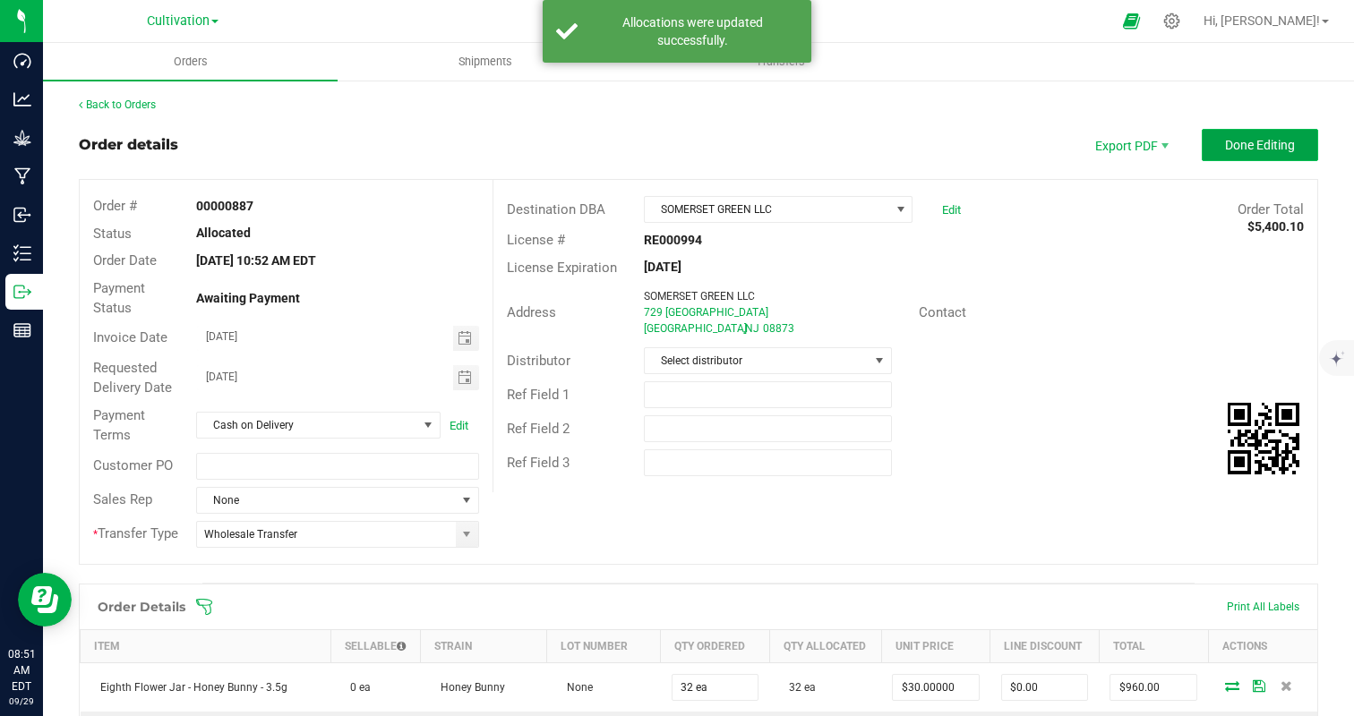
click at [1283, 146] on span "Done Editing" at bounding box center [1260, 145] width 70 height 14
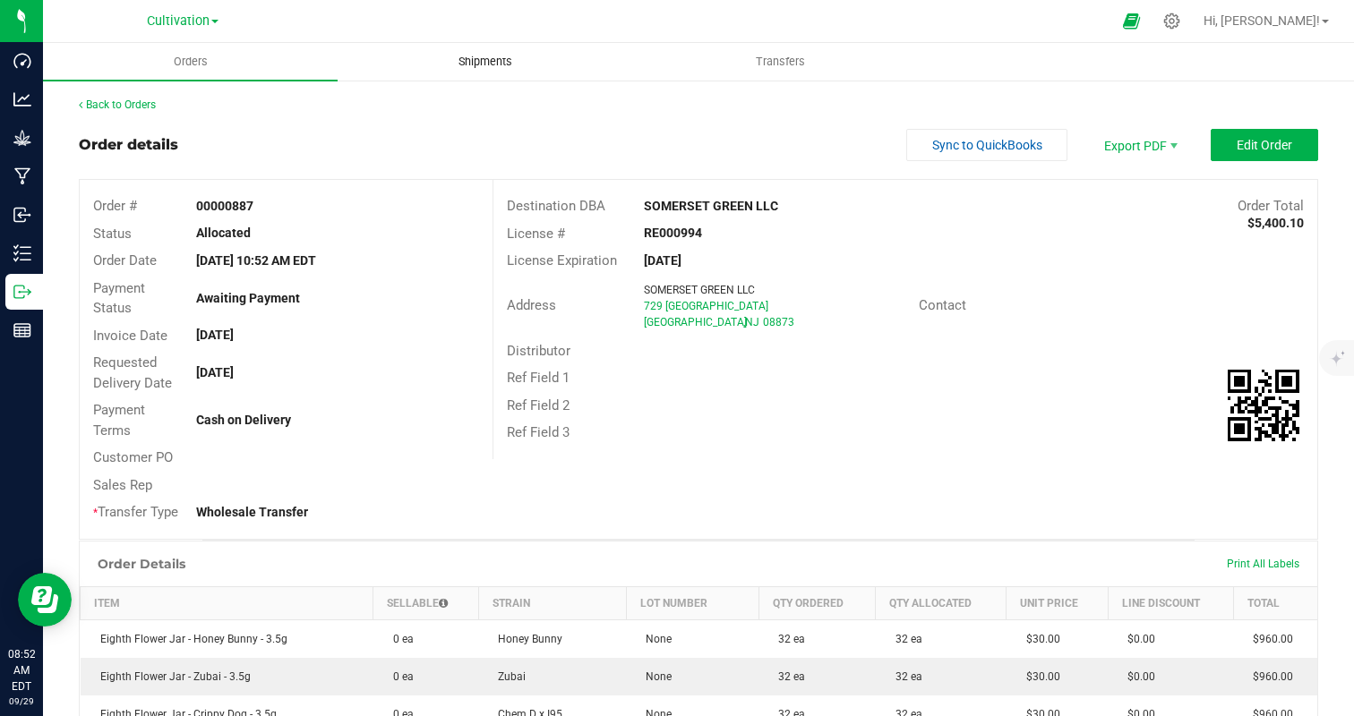
click at [490, 70] on uib-tab-heading "Shipments" at bounding box center [485, 62] width 293 height 36
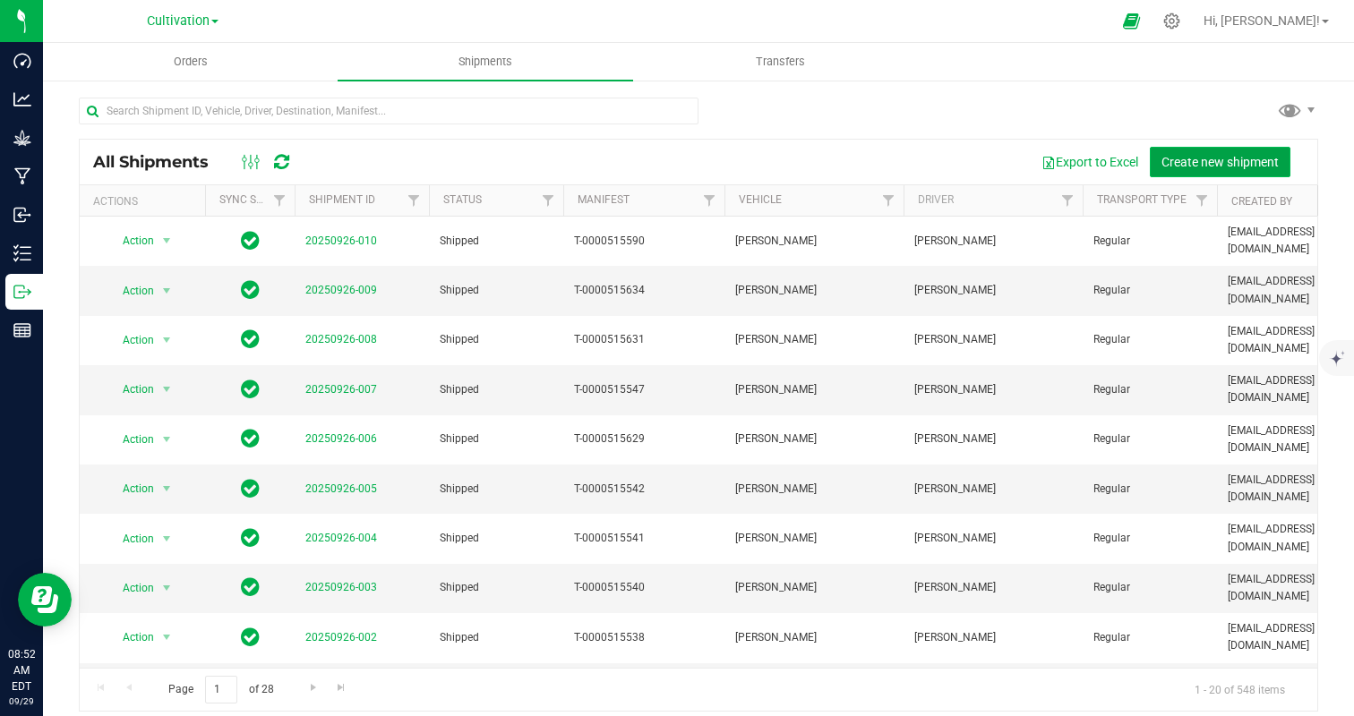
click at [1222, 157] on span "Create new shipment" at bounding box center [1219, 162] width 117 height 14
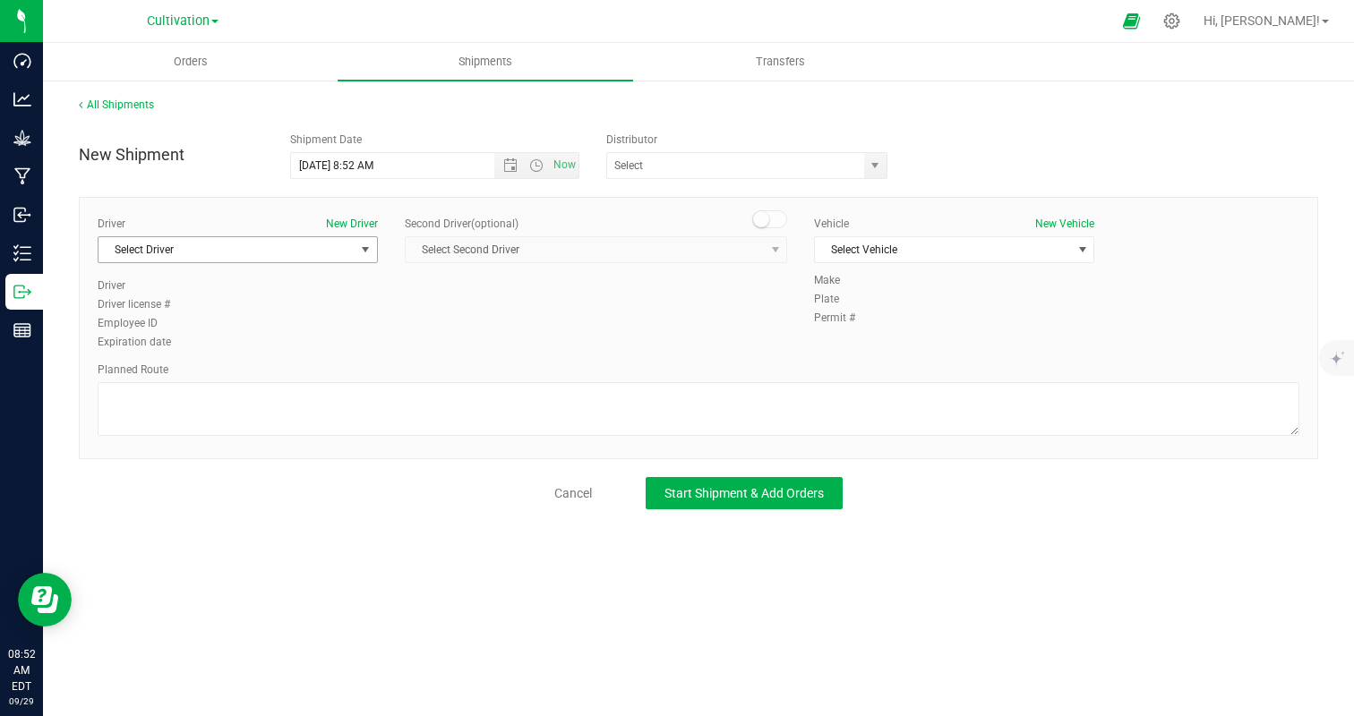
click at [221, 249] on span "Select Driver" at bounding box center [227, 249] width 256 height 25
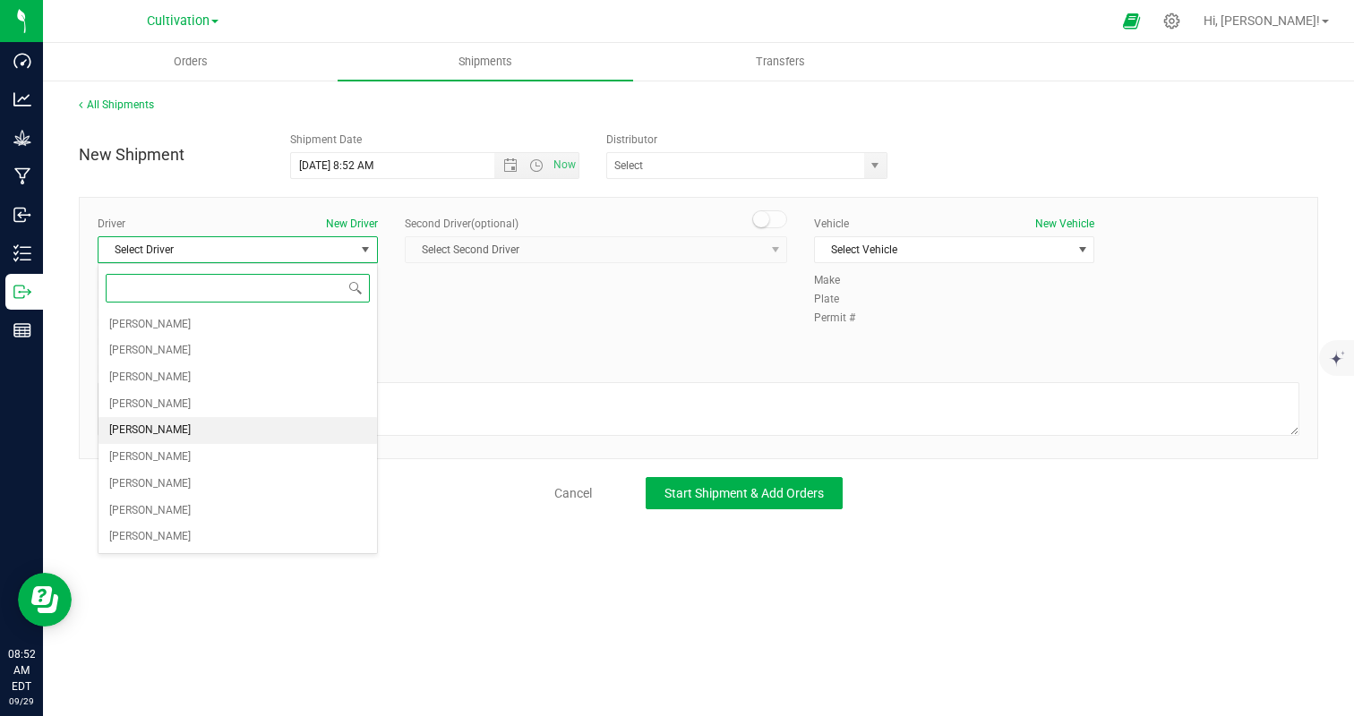
click at [157, 441] on span "[PERSON_NAME]" at bounding box center [149, 430] width 81 height 23
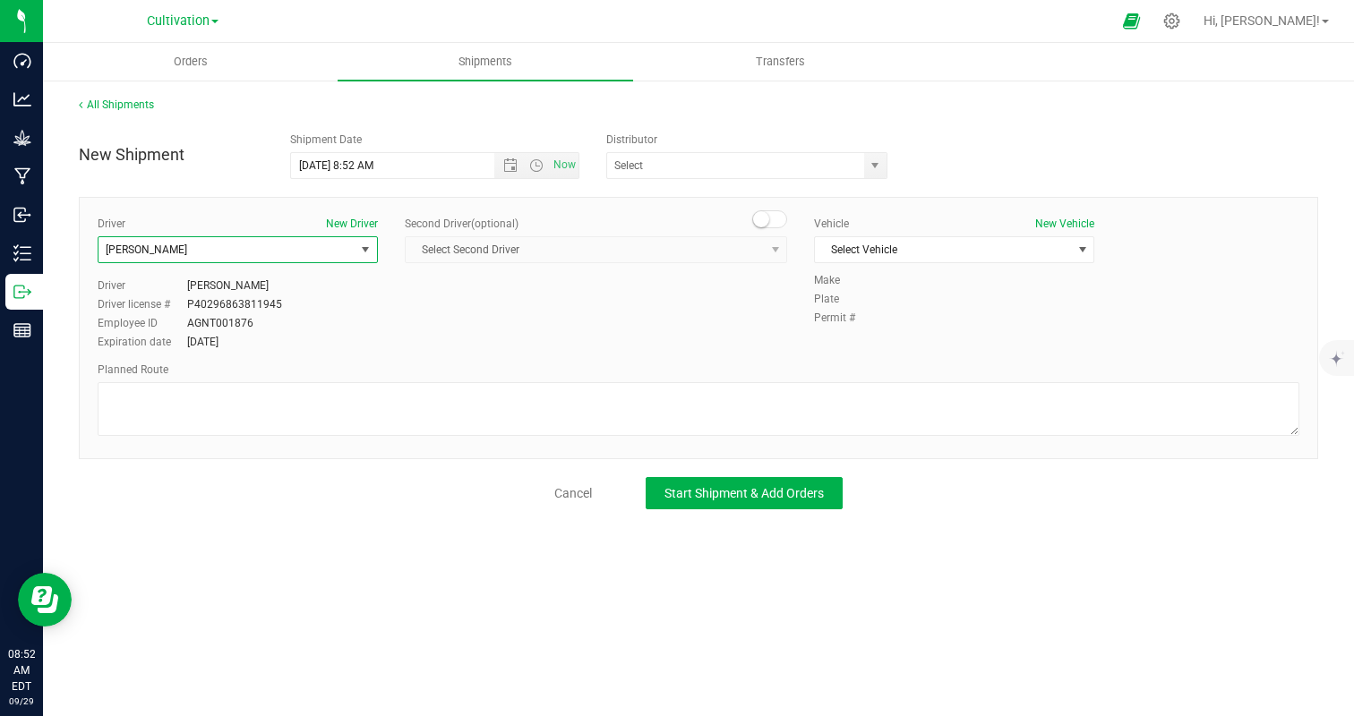
click at [860, 233] on div "Vehicle New Vehicle Select Vehicle Select Vehicle Authorized Dealer Chevy Trax …" at bounding box center [954, 244] width 307 height 56
click at [878, 253] on span "Select Vehicle" at bounding box center [943, 249] width 256 height 25
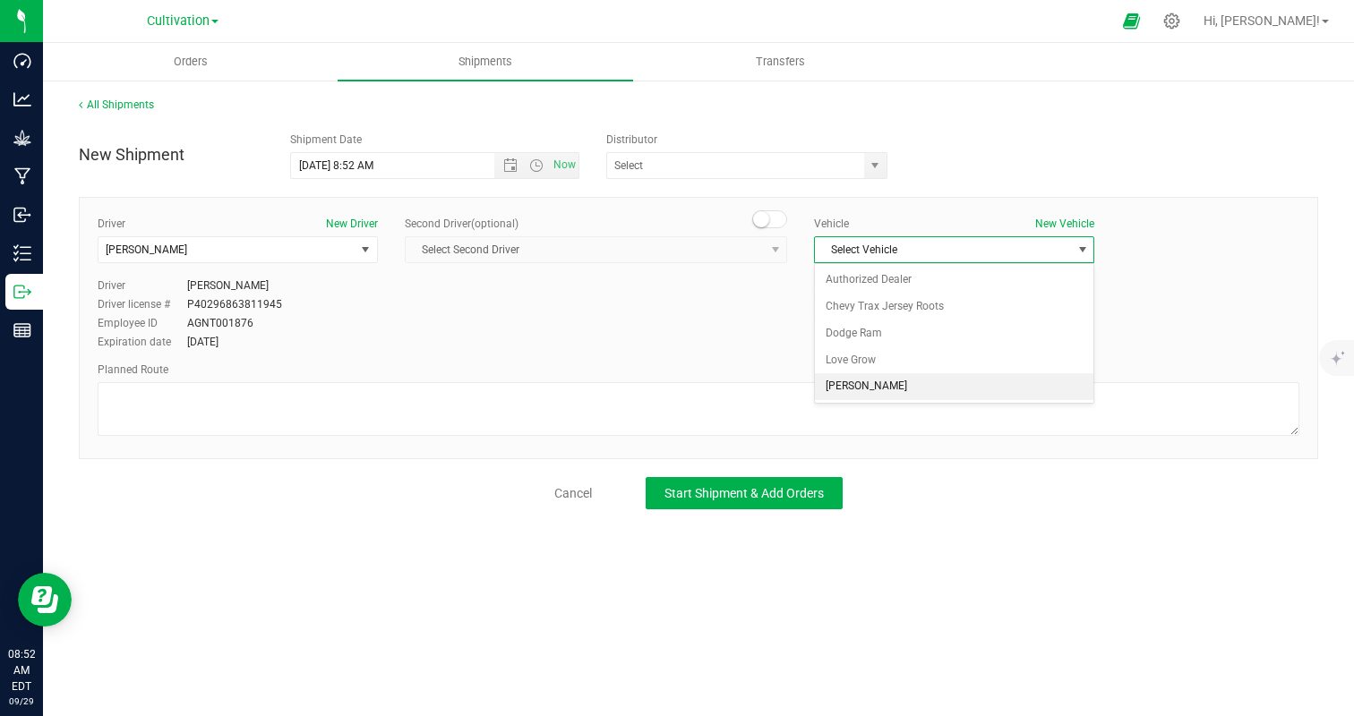
click at [879, 389] on li "[PERSON_NAME]" at bounding box center [954, 386] width 279 height 27
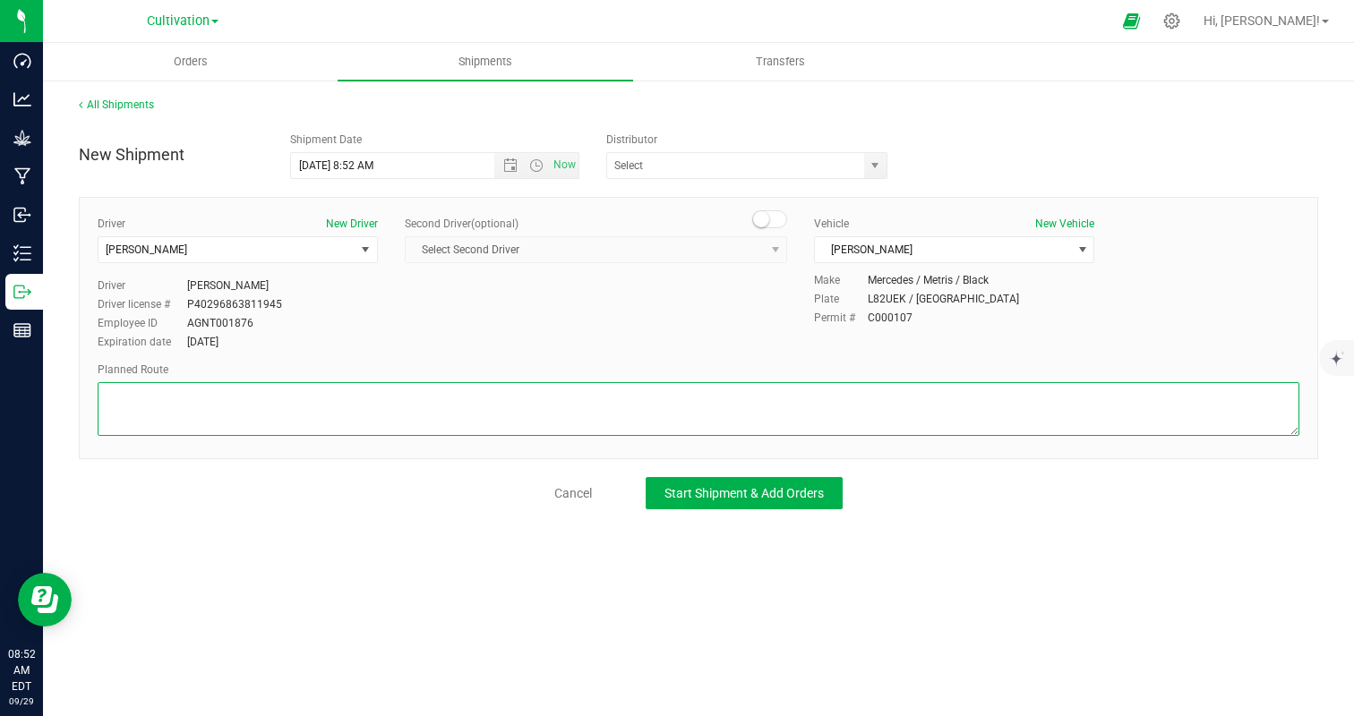
click at [736, 432] on textarea at bounding box center [699, 409] width 1202 height 54
type textarea "randomized by facility"
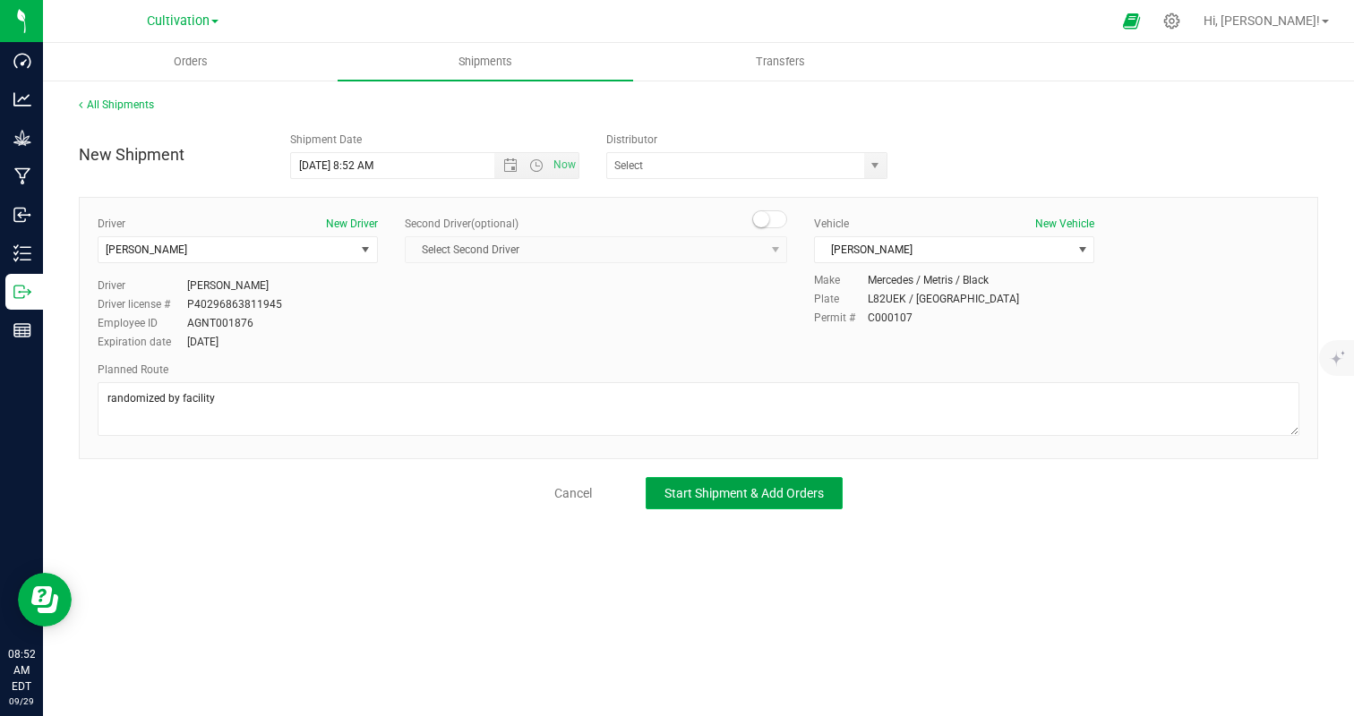
click at [826, 500] on button "Start Shipment & Add Orders" at bounding box center [744, 493] width 197 height 32
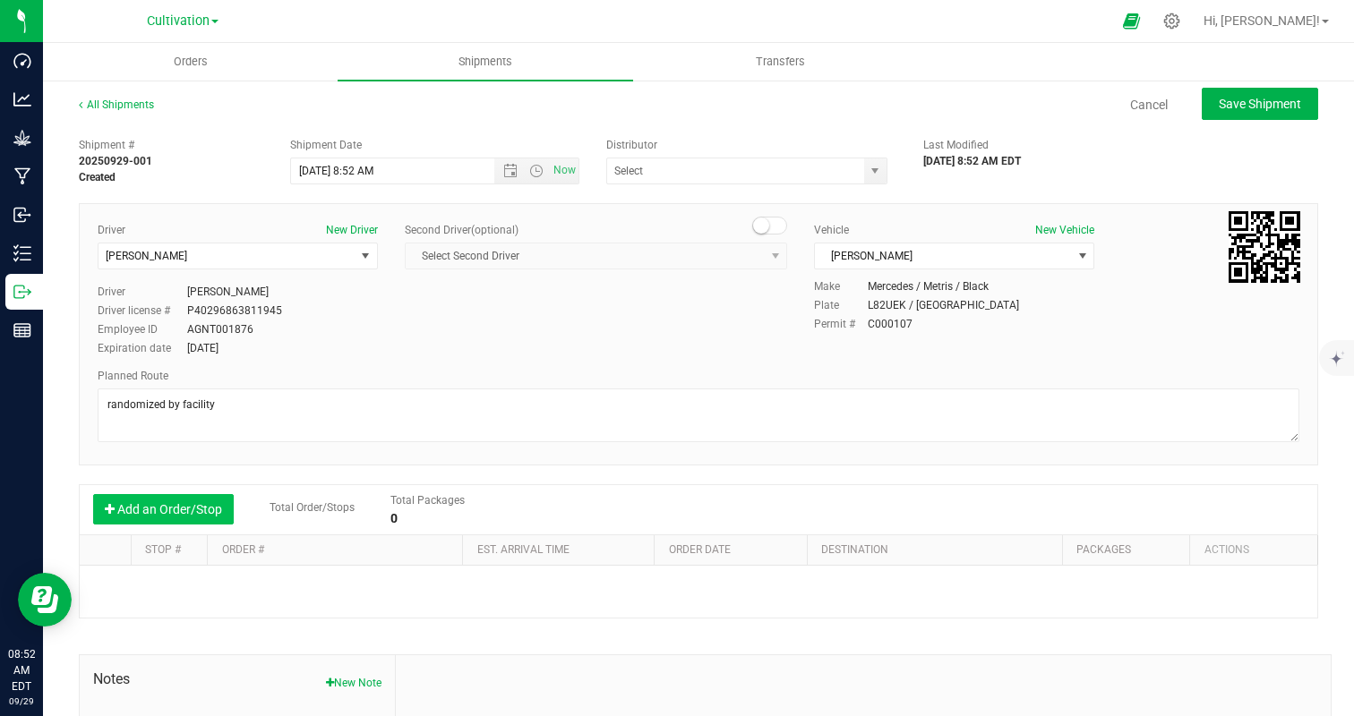
click at [190, 507] on button "Add an Order/Stop" at bounding box center [163, 509] width 141 height 30
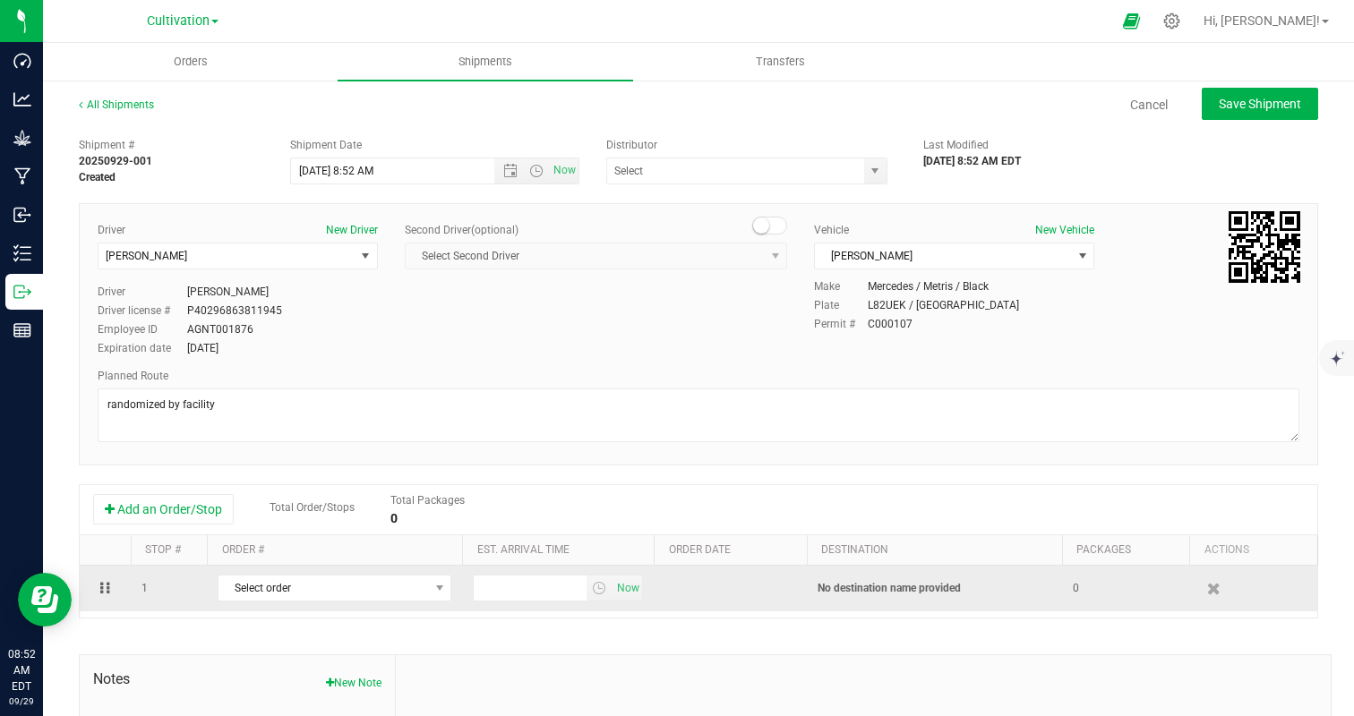
click at [324, 604] on td "Select order 00000891 00000890 00000888 00000887" at bounding box center [334, 589] width 255 height 46
click at [324, 596] on span "Select order" at bounding box center [324, 588] width 210 height 25
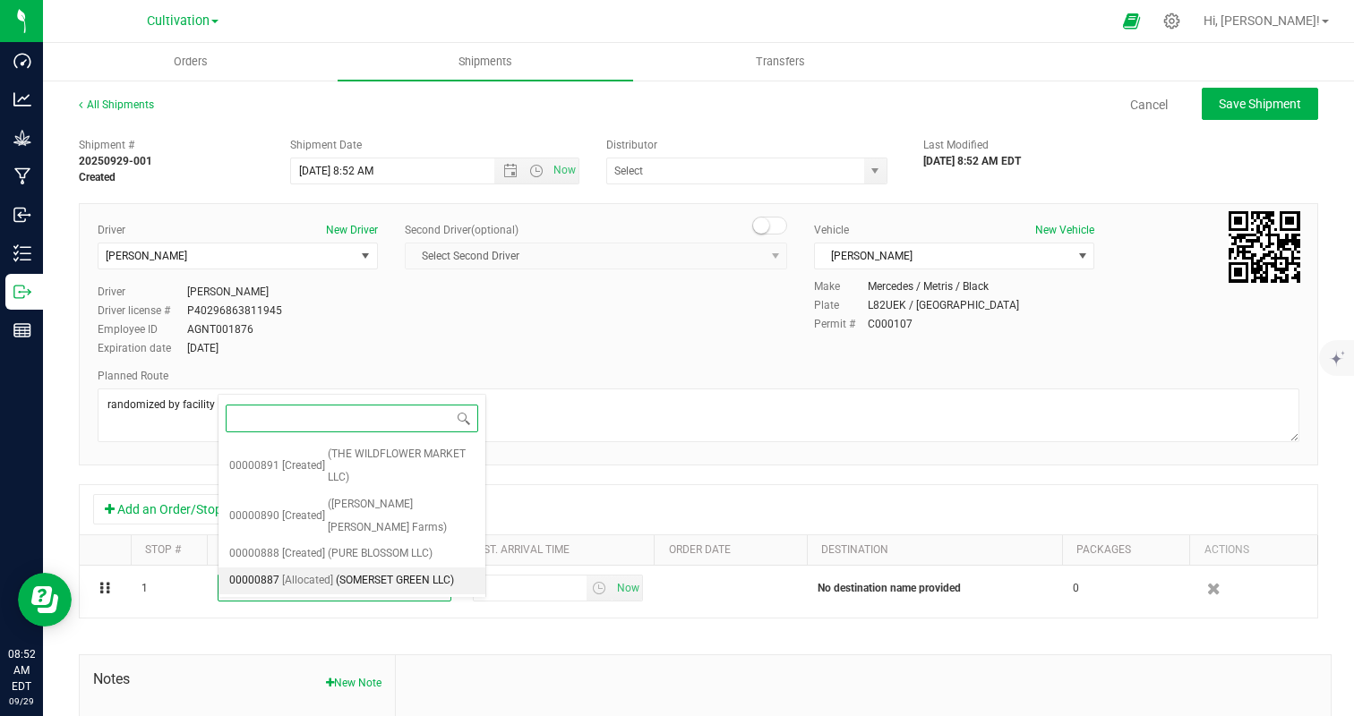
click at [364, 570] on span "(SOMERSET GREEN LLC)" at bounding box center [395, 581] width 118 height 23
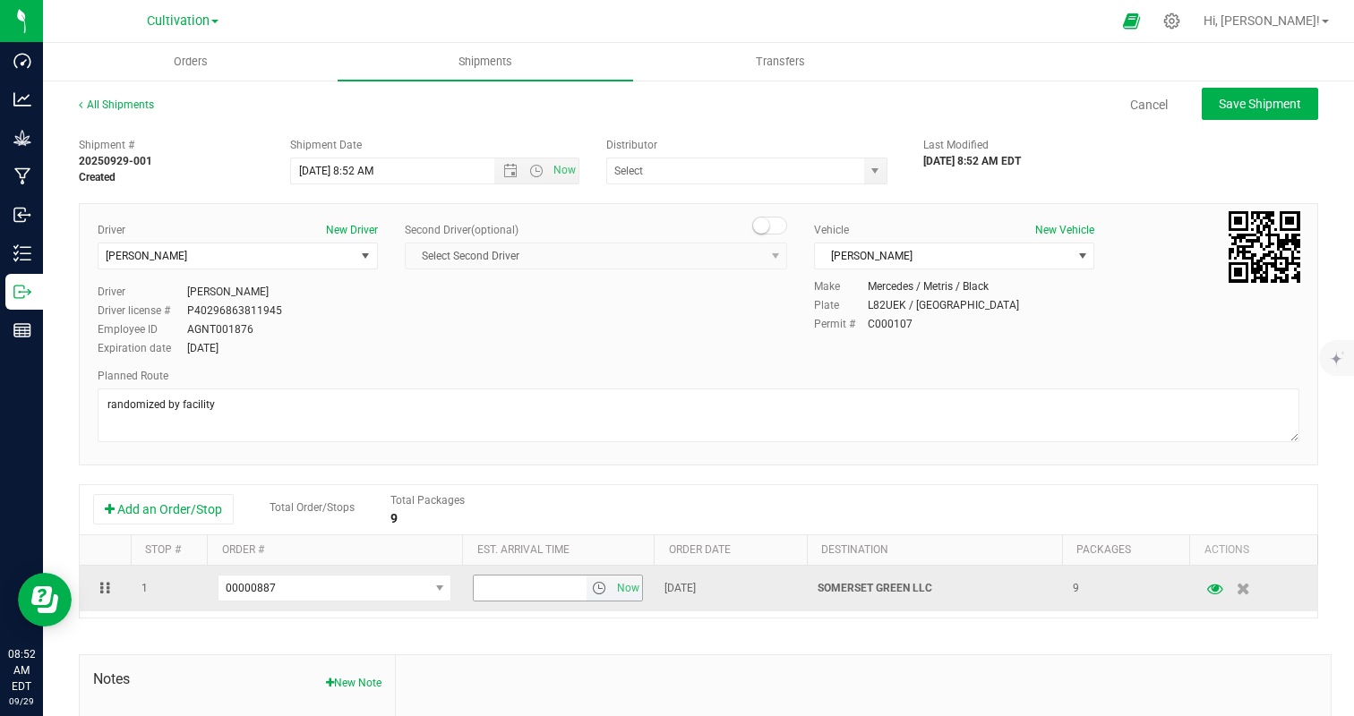
click at [495, 582] on input "text" at bounding box center [530, 588] width 113 height 25
type input "6:00 PM"
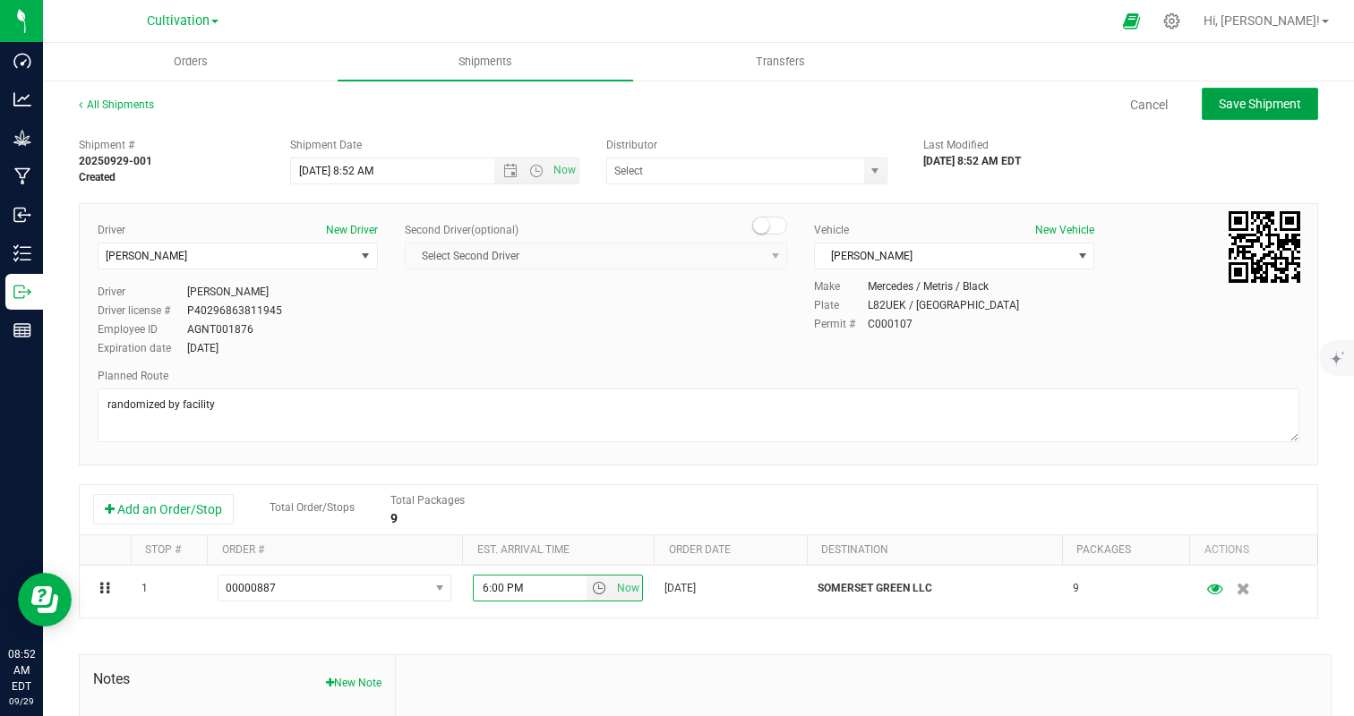
click at [1272, 98] on span "Save Shipment" at bounding box center [1260, 104] width 82 height 14
type input "[DATE] 12:52 PM"
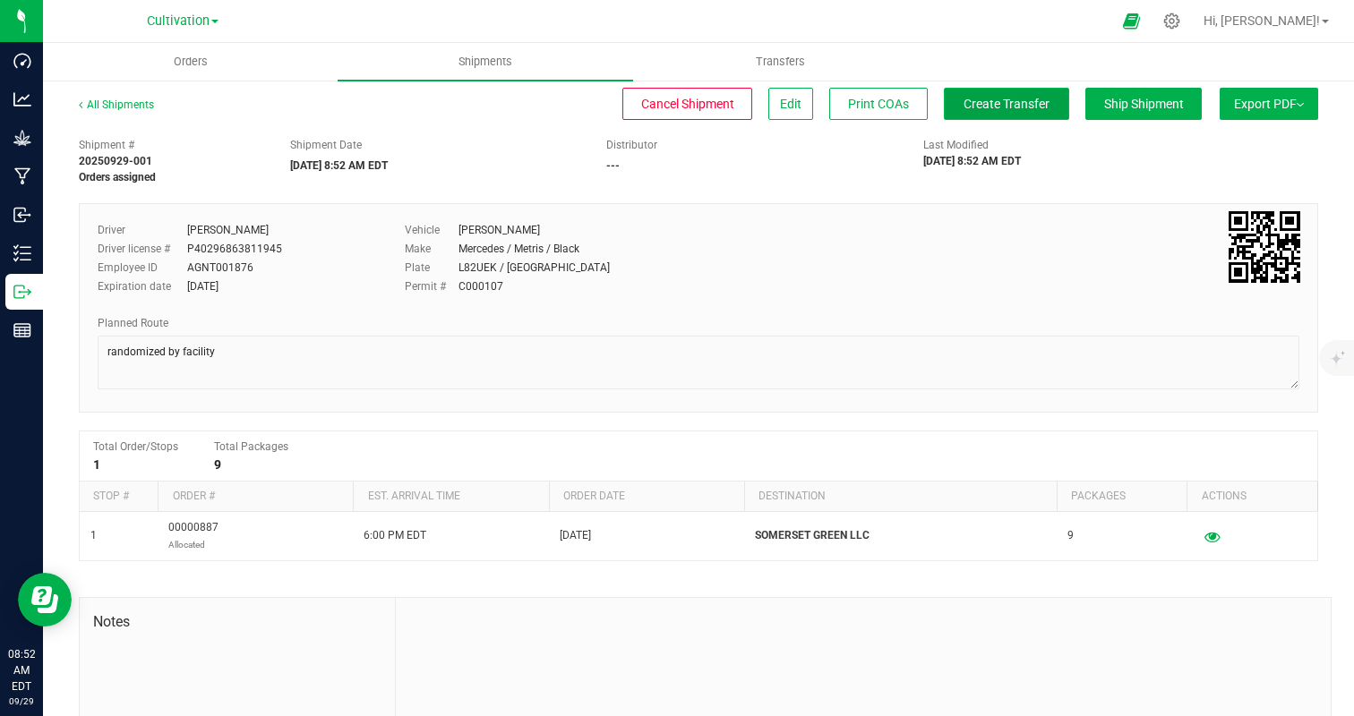
click at [1018, 108] on span "Create Transfer" at bounding box center [1007, 104] width 86 height 14
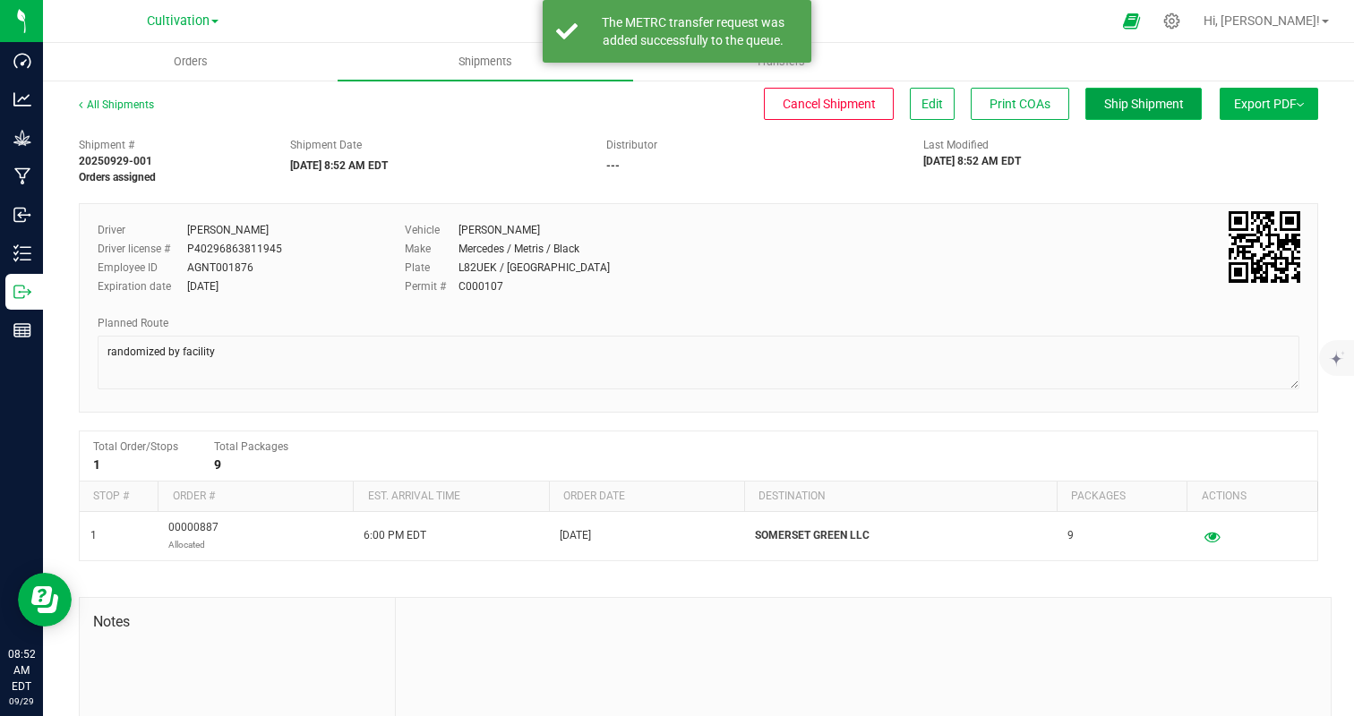
click at [1140, 107] on span "Ship Shipment" at bounding box center [1144, 104] width 80 height 14
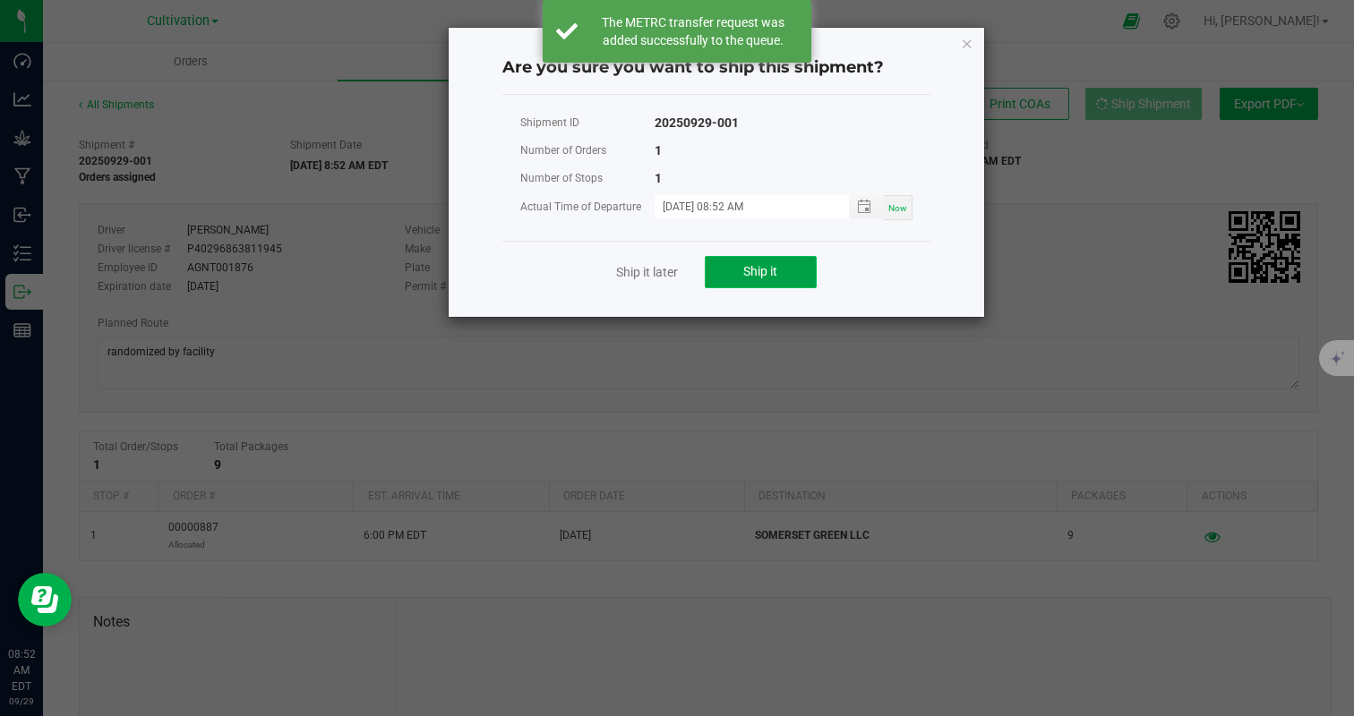
click at [724, 269] on button "Ship it" at bounding box center [761, 272] width 112 height 32
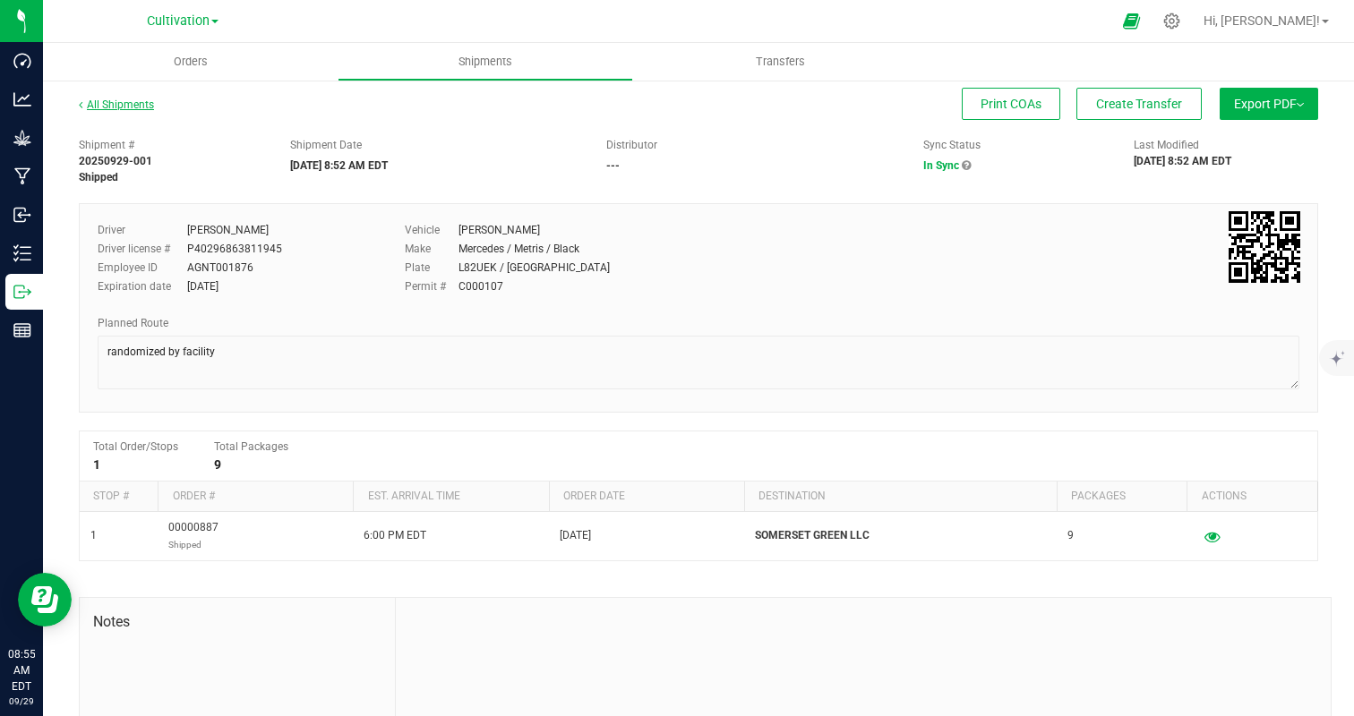
click at [122, 109] on link "All Shipments" at bounding box center [116, 105] width 75 height 13
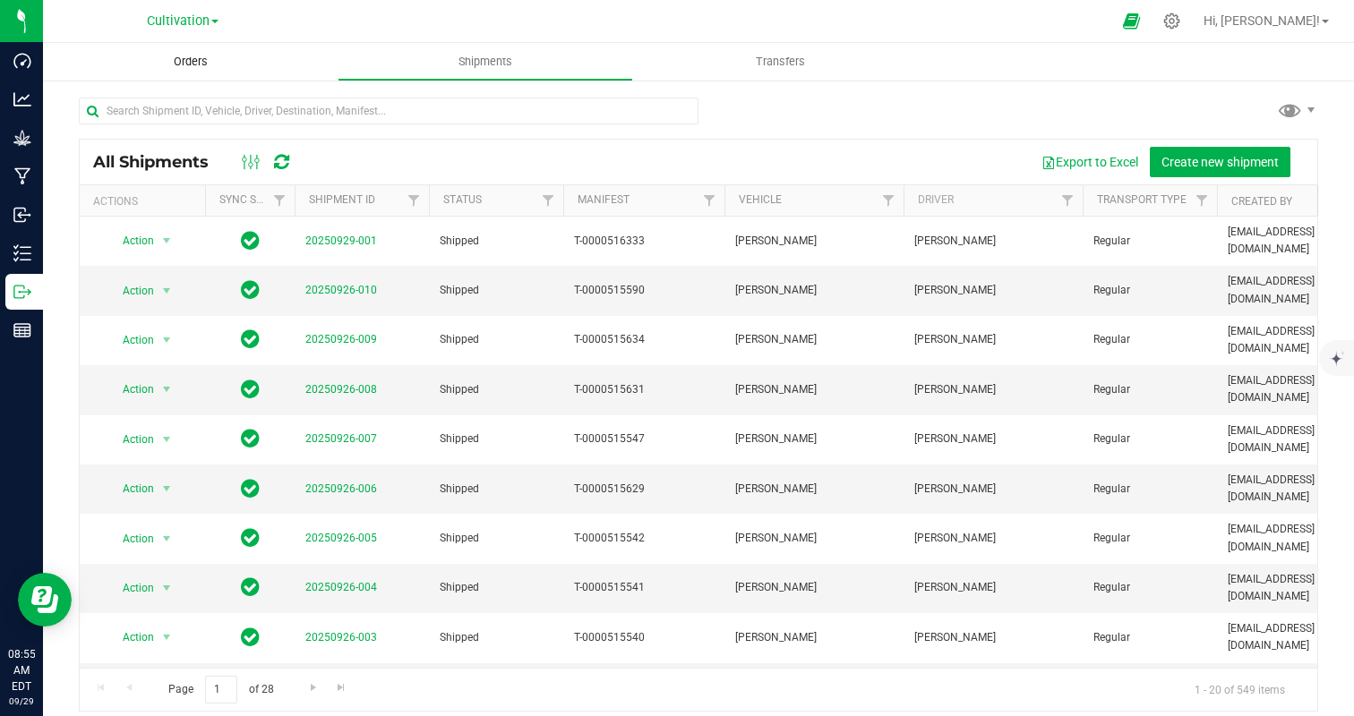
click at [201, 66] on span "Orders" at bounding box center [191, 62] width 82 height 16
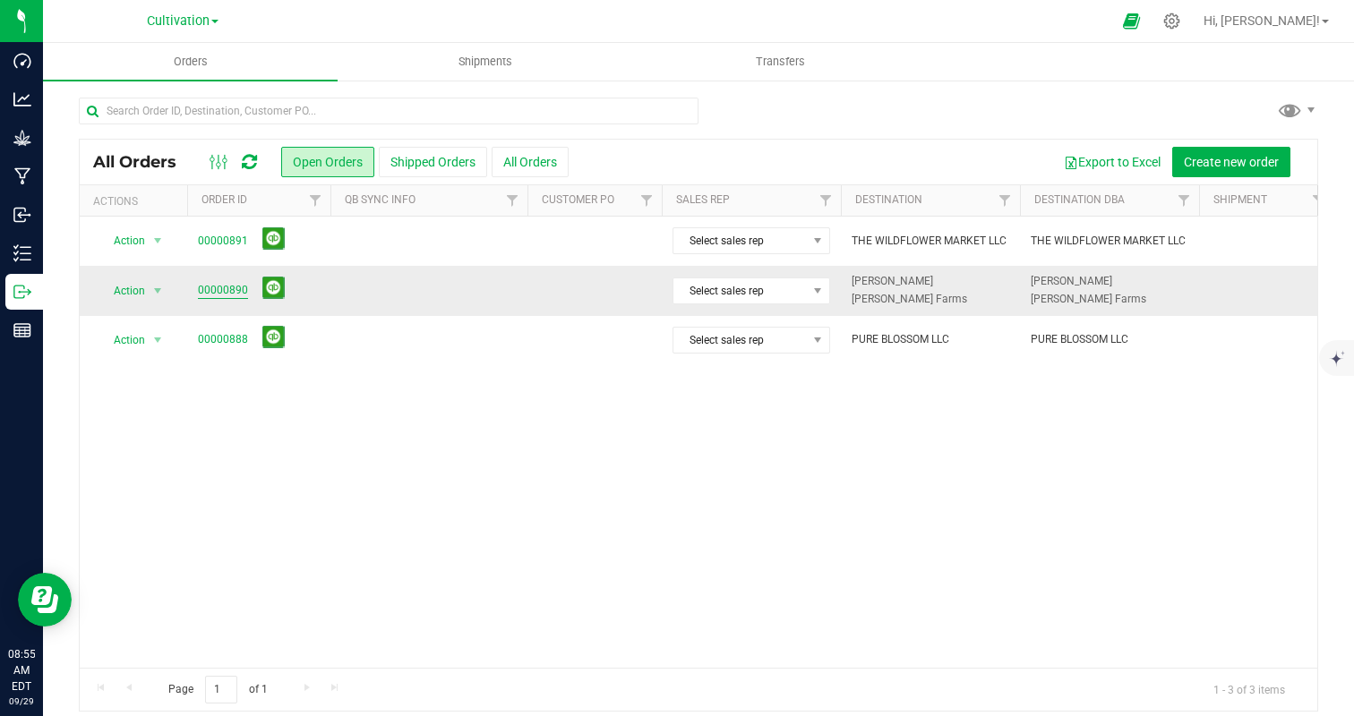
click at [217, 286] on link "00000890" at bounding box center [223, 290] width 50 height 17
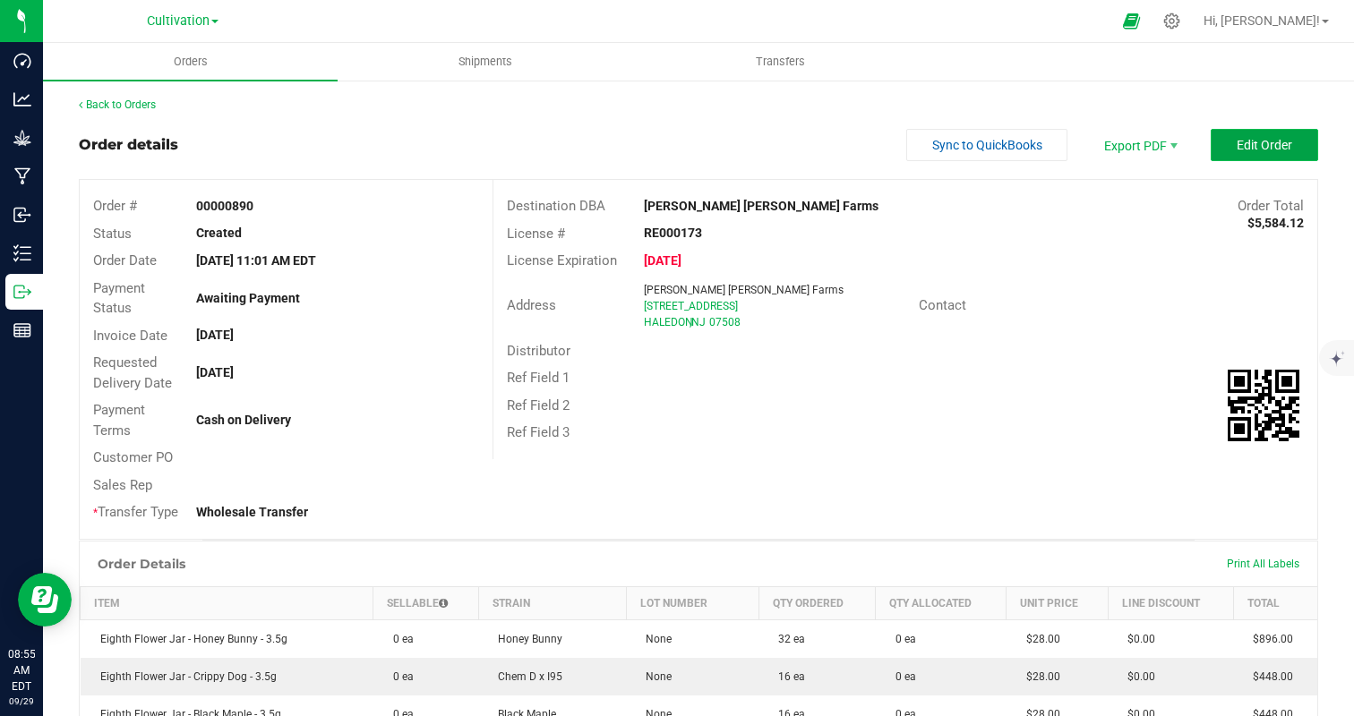
click at [1299, 143] on button "Edit Order" at bounding box center [1264, 145] width 107 height 32
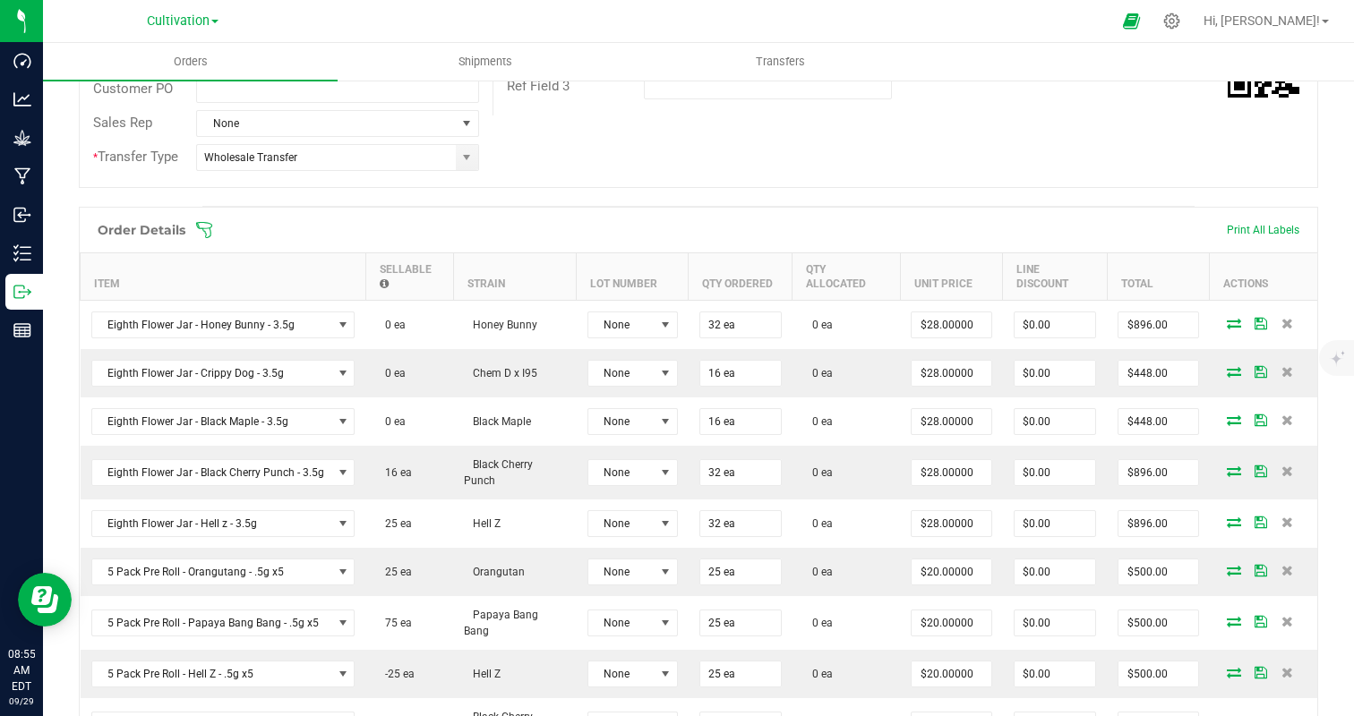
scroll to position [386, 0]
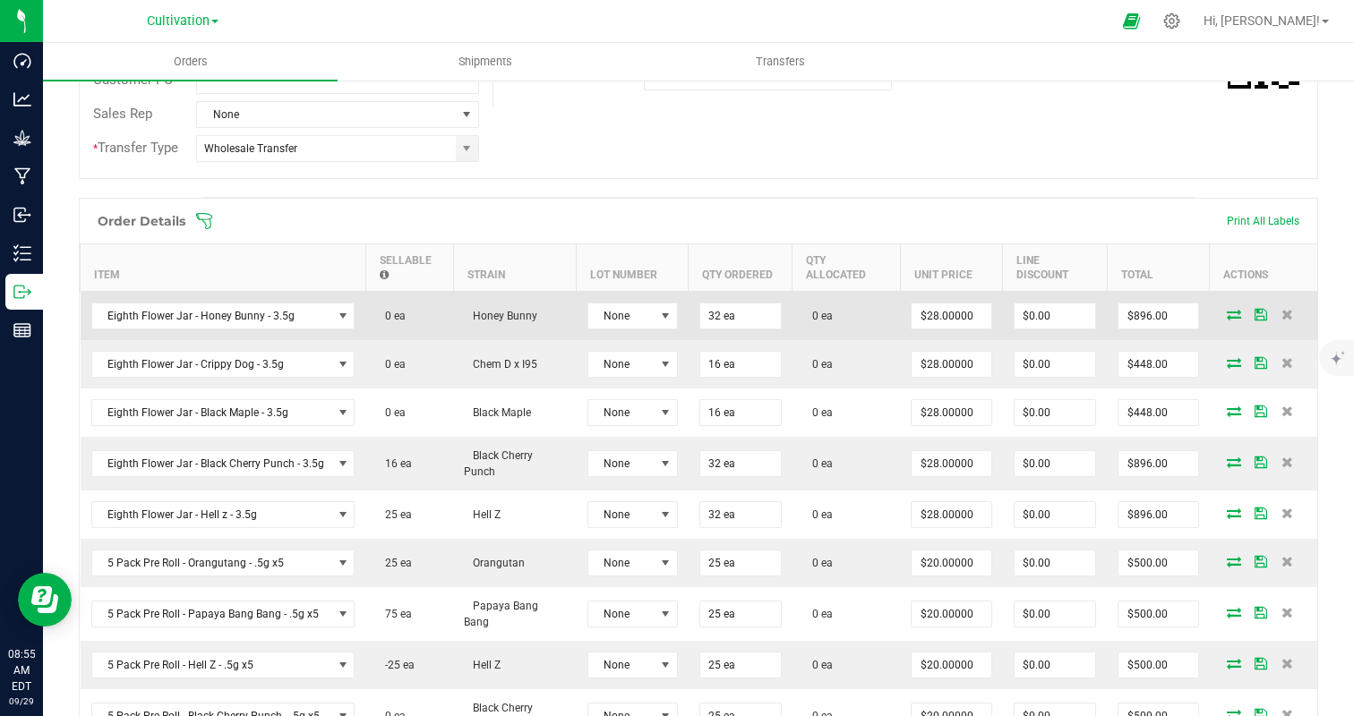
click at [1231, 315] on icon at bounding box center [1234, 314] width 14 height 11
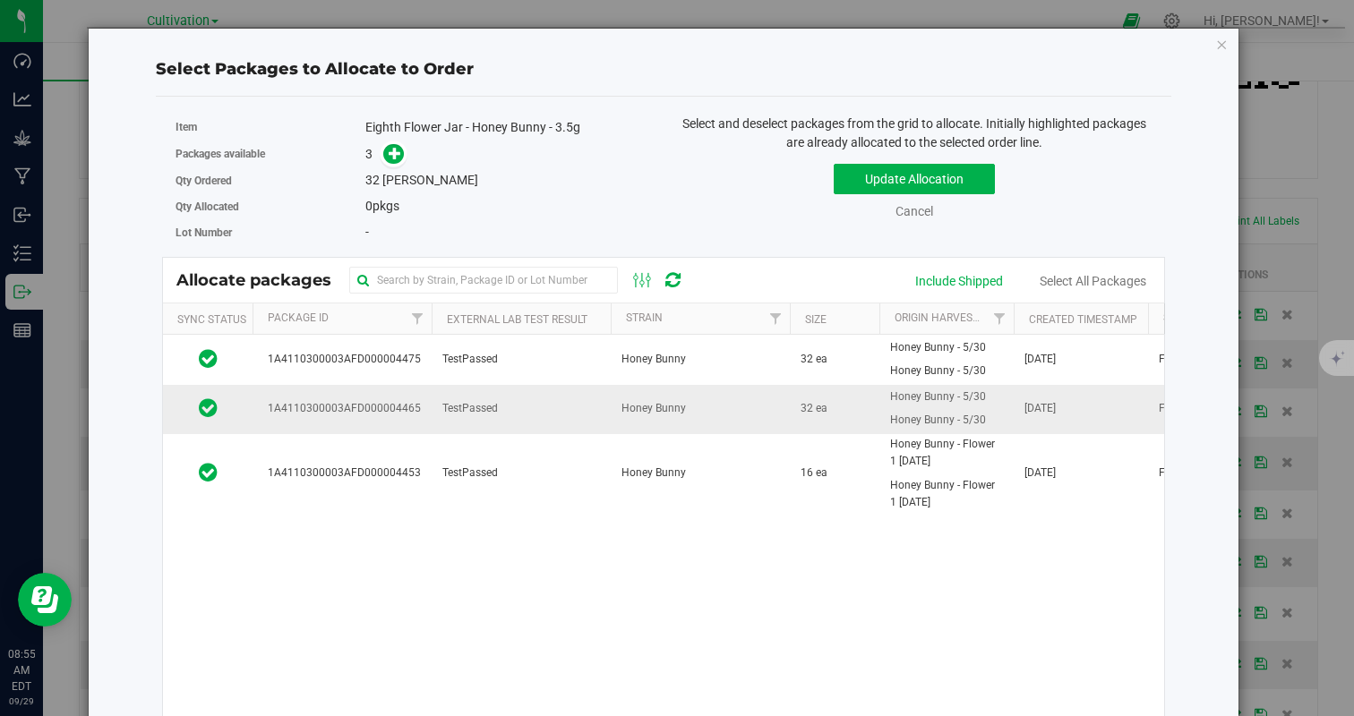
click at [652, 410] on span "Honey Bunny" at bounding box center [653, 408] width 64 height 17
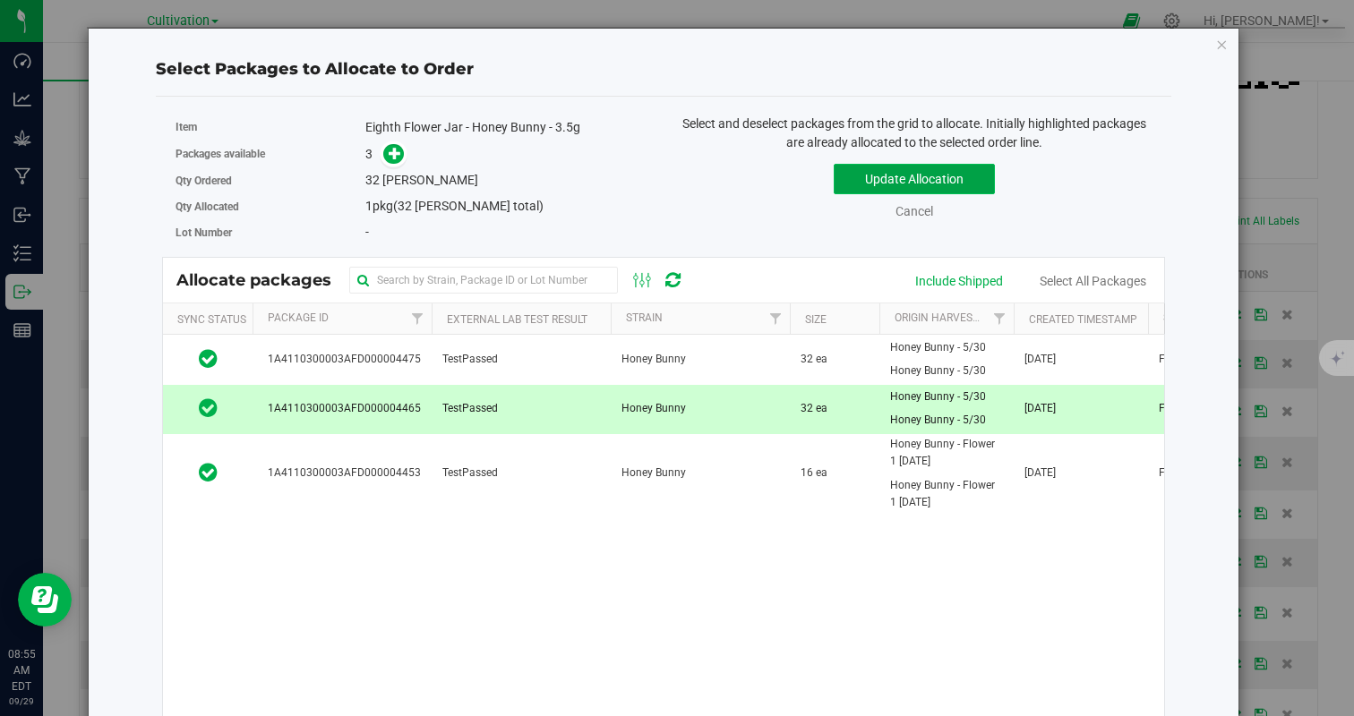
click at [933, 177] on button "Update Allocation" at bounding box center [914, 179] width 161 height 30
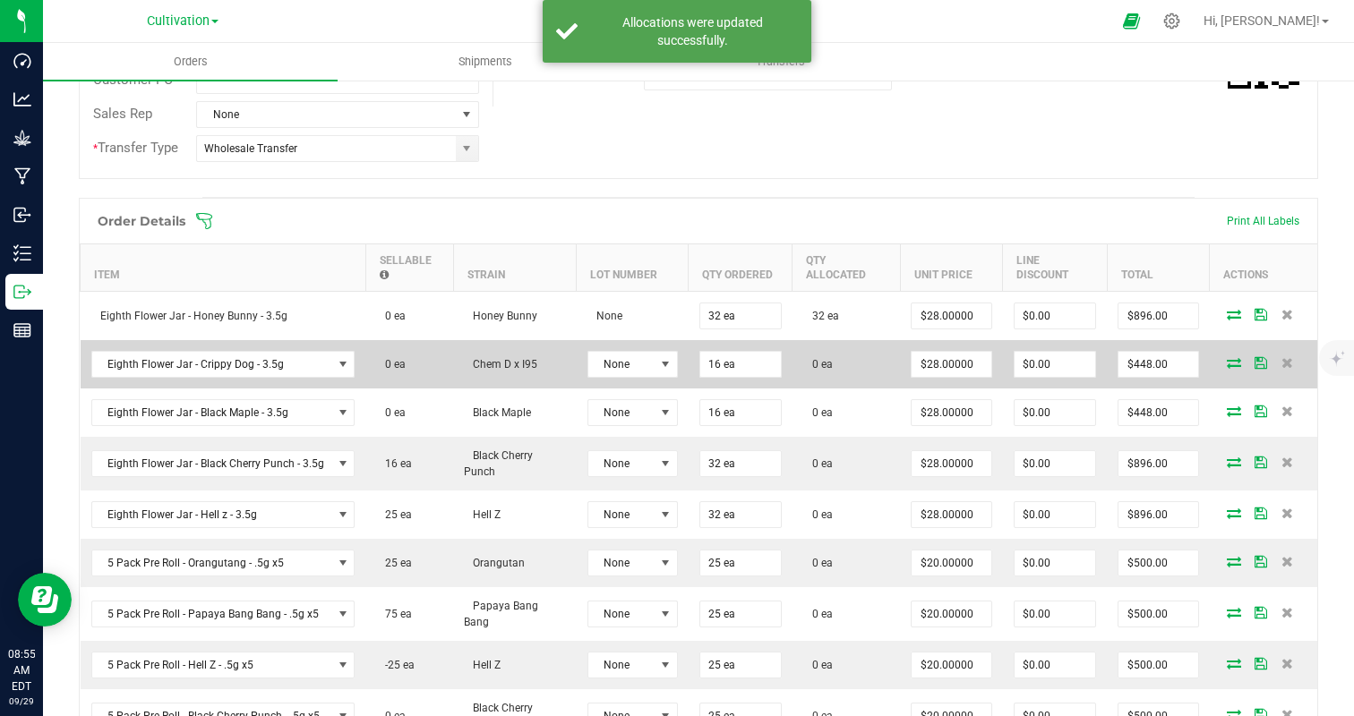
click at [1232, 358] on icon at bounding box center [1234, 362] width 14 height 11
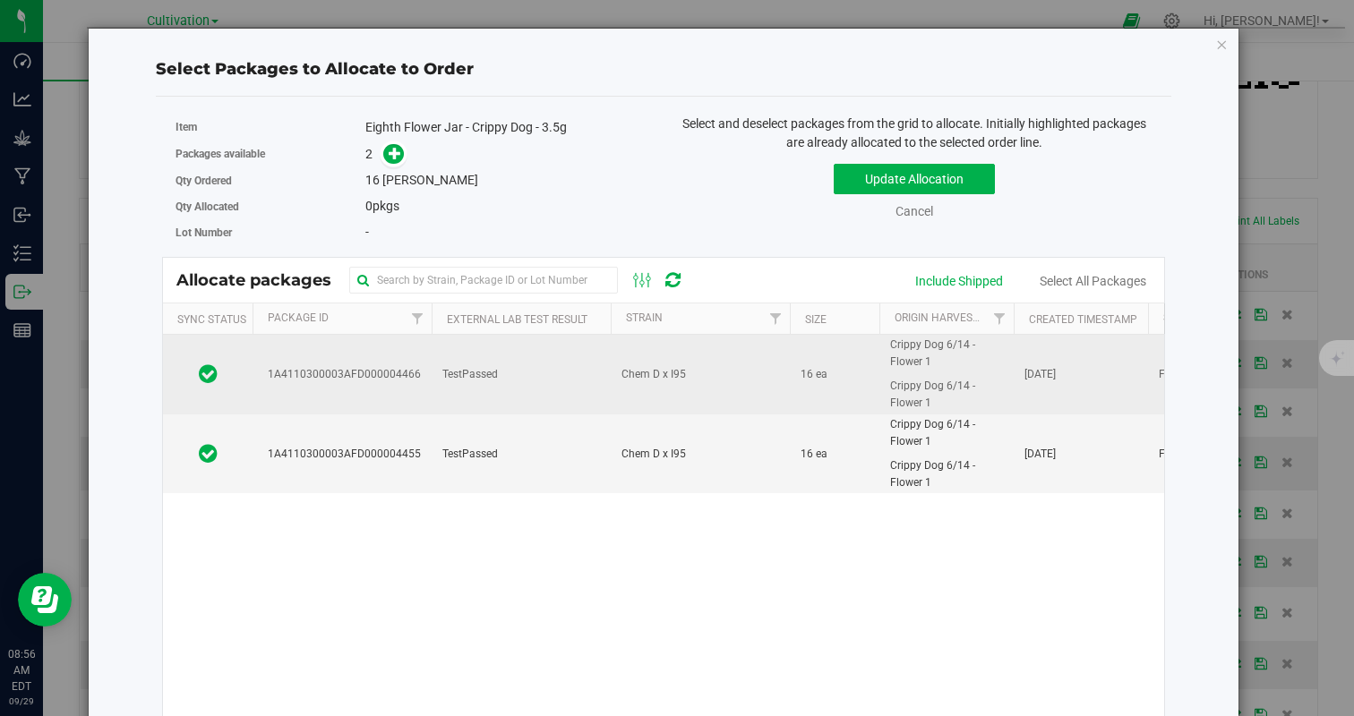
click at [596, 370] on td "TestPassed" at bounding box center [521, 375] width 179 height 80
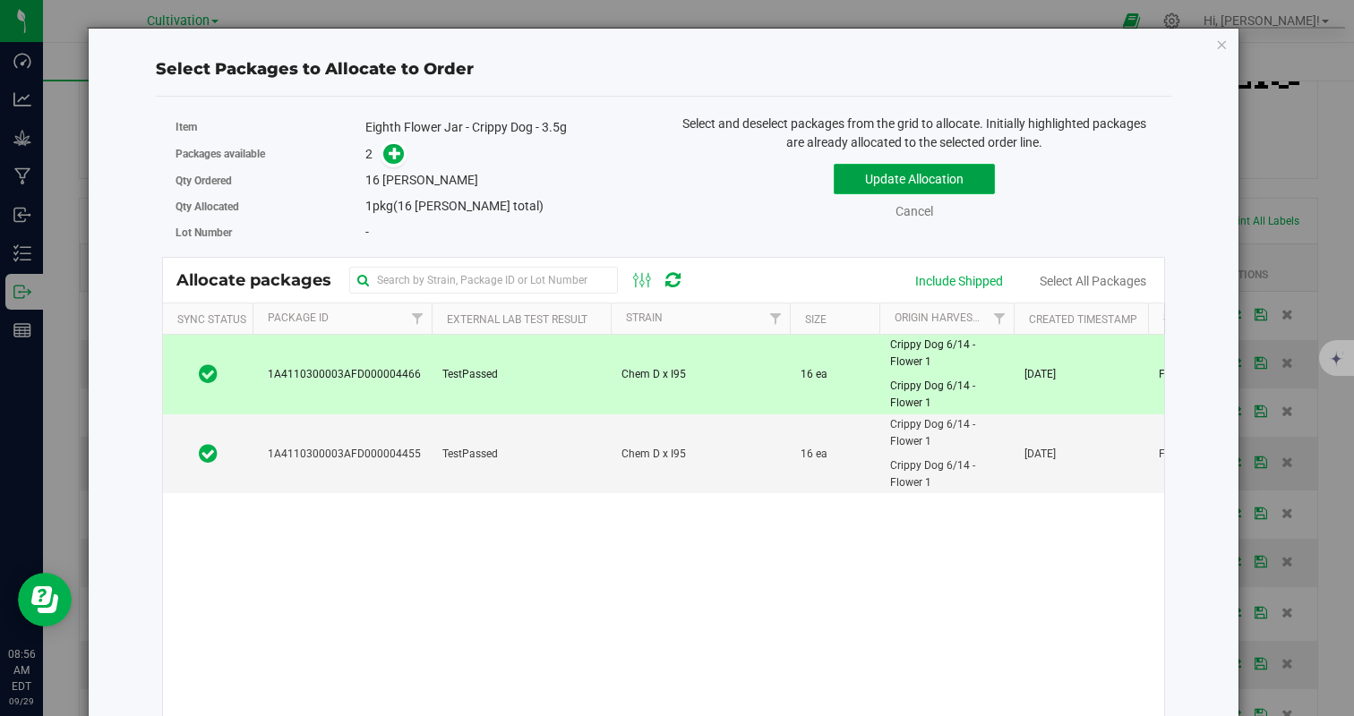
click at [928, 184] on button "Update Allocation" at bounding box center [914, 179] width 161 height 30
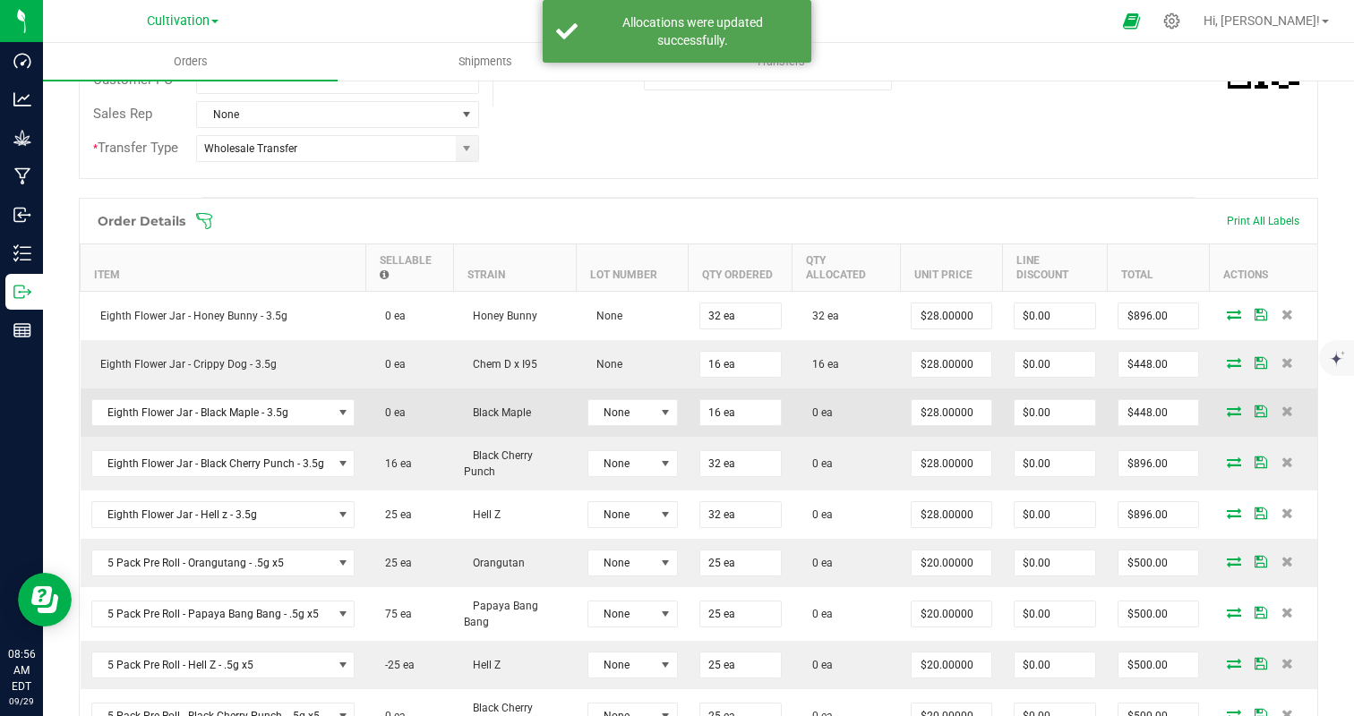
click at [1227, 416] on icon at bounding box center [1234, 411] width 14 height 11
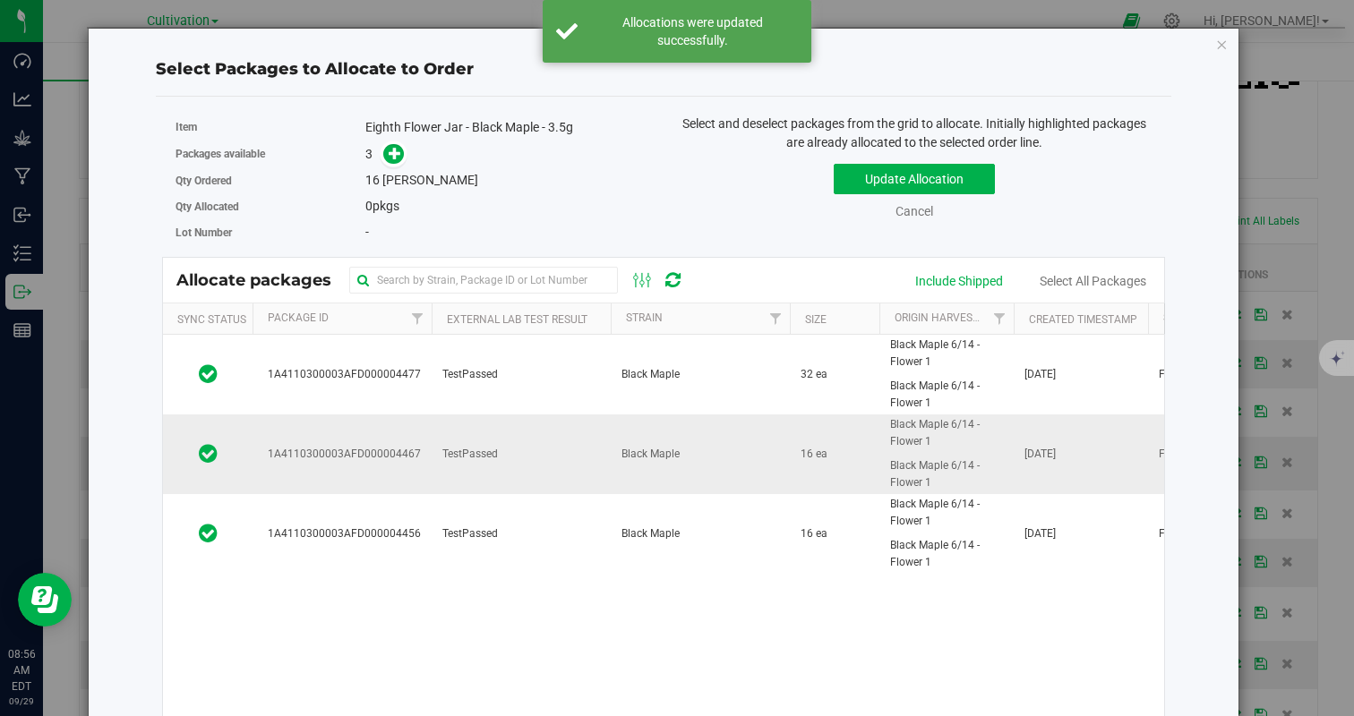
click at [596, 466] on td "TestPassed" at bounding box center [521, 455] width 179 height 80
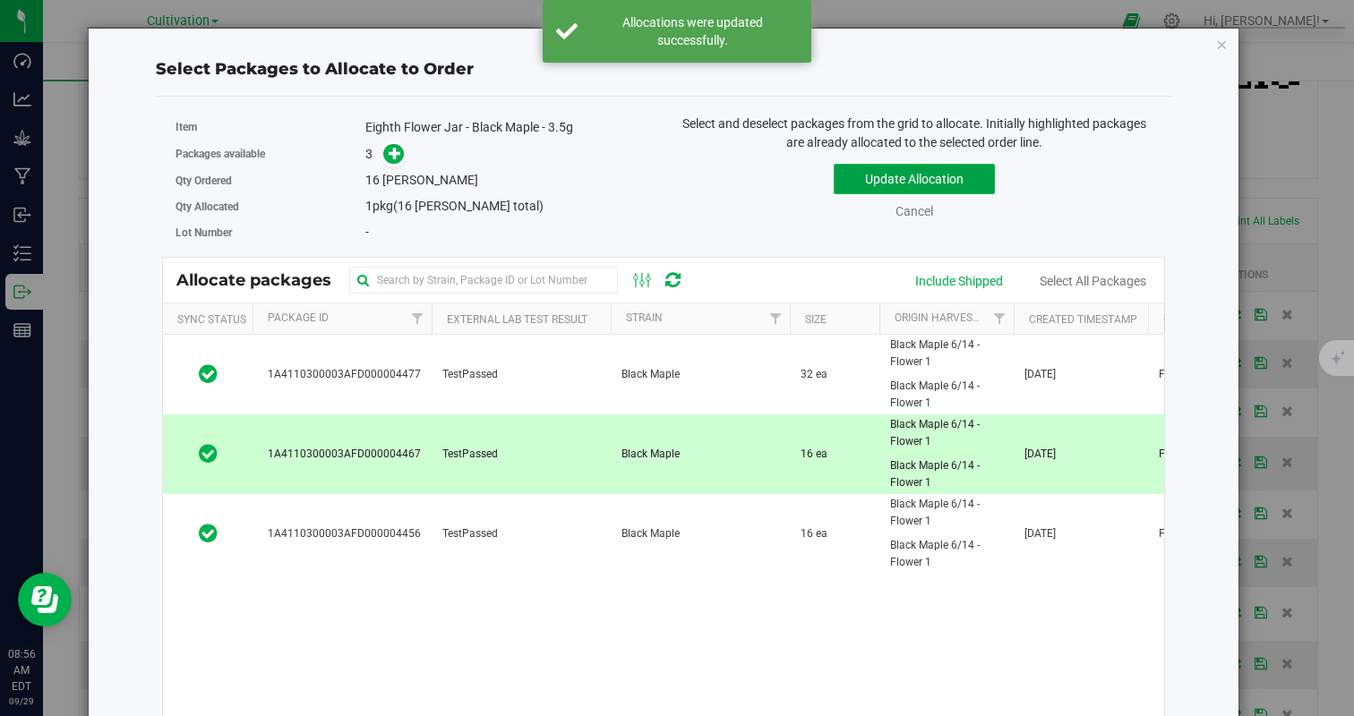
click at [889, 182] on button "Update Allocation" at bounding box center [914, 179] width 161 height 30
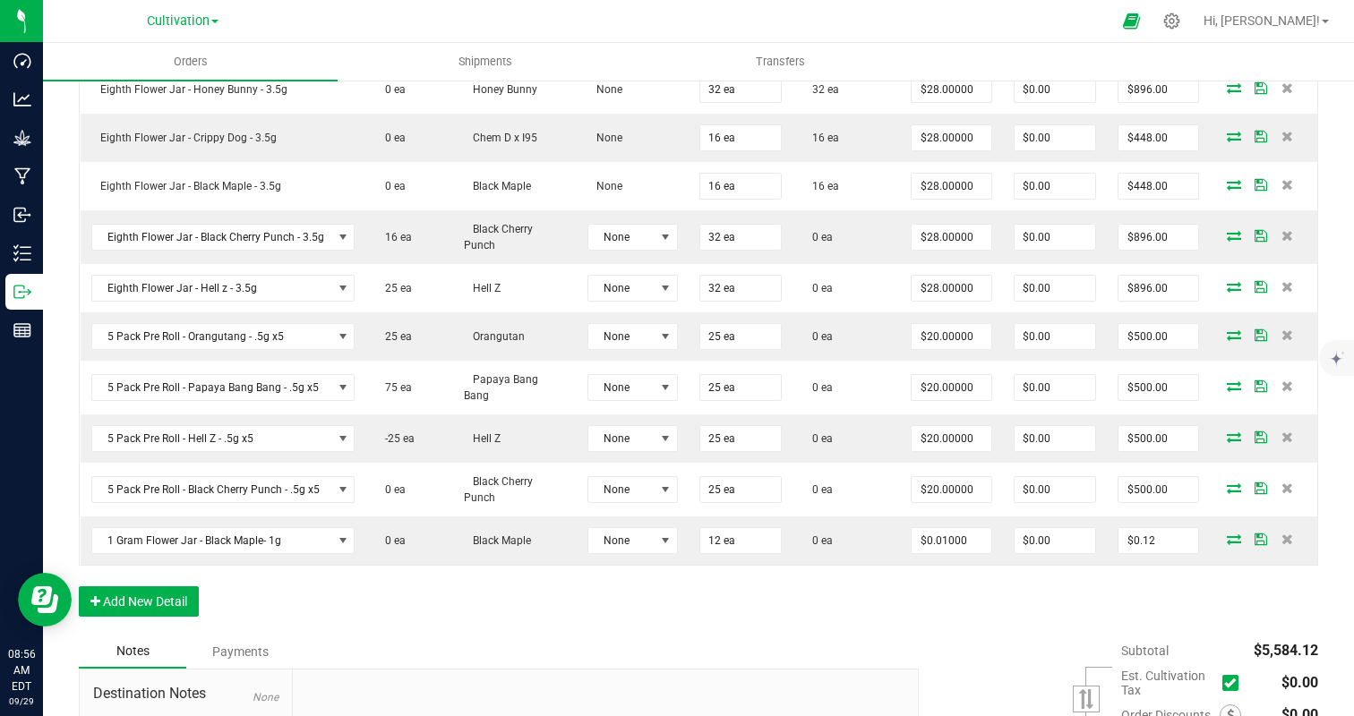
scroll to position [648, 0]
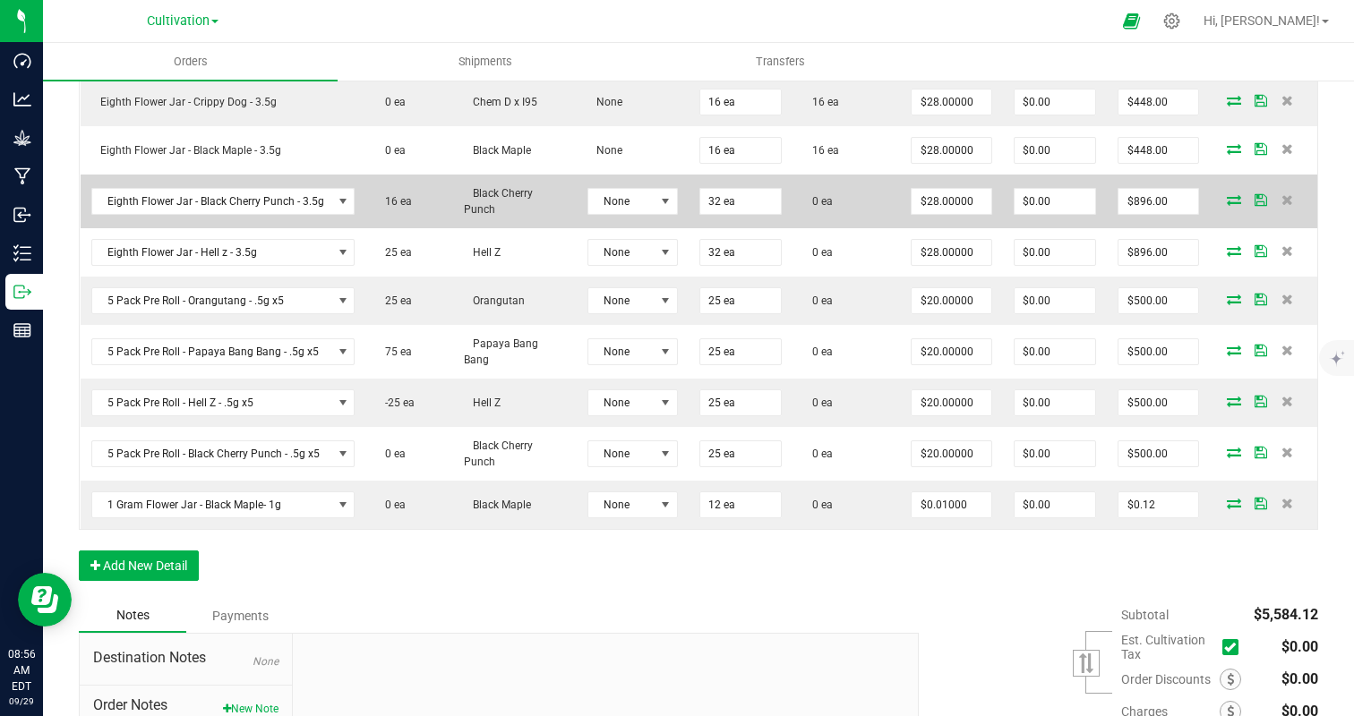
click at [1232, 199] on icon at bounding box center [1234, 199] width 14 height 11
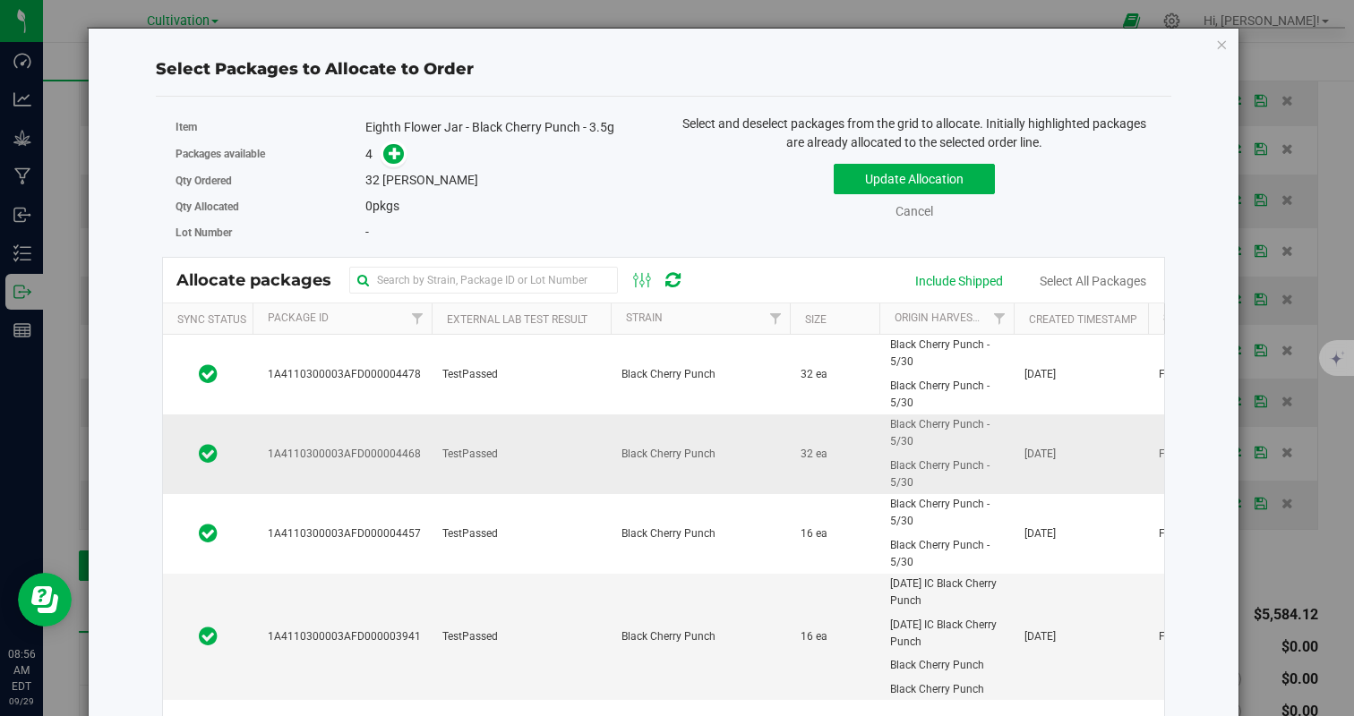
click at [604, 457] on td "TestPassed" at bounding box center [521, 455] width 179 height 80
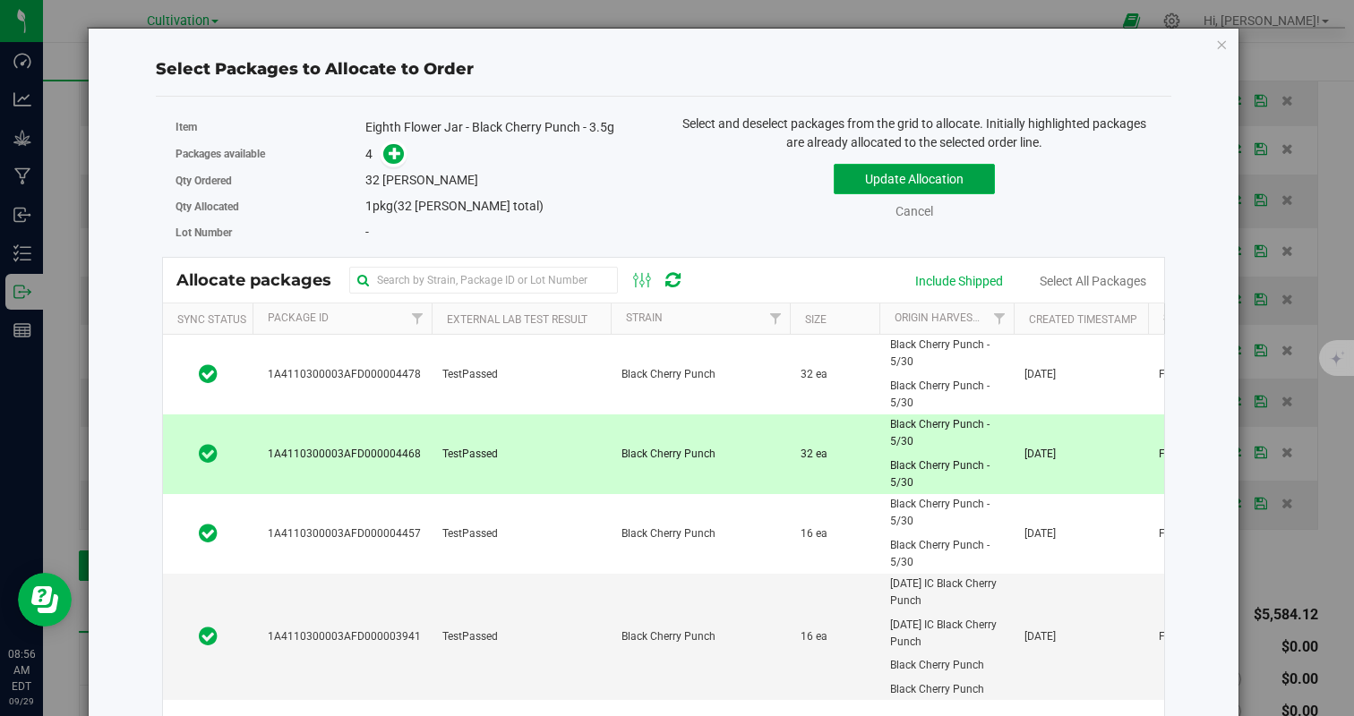
click at [878, 180] on button "Update Allocation" at bounding box center [914, 179] width 161 height 30
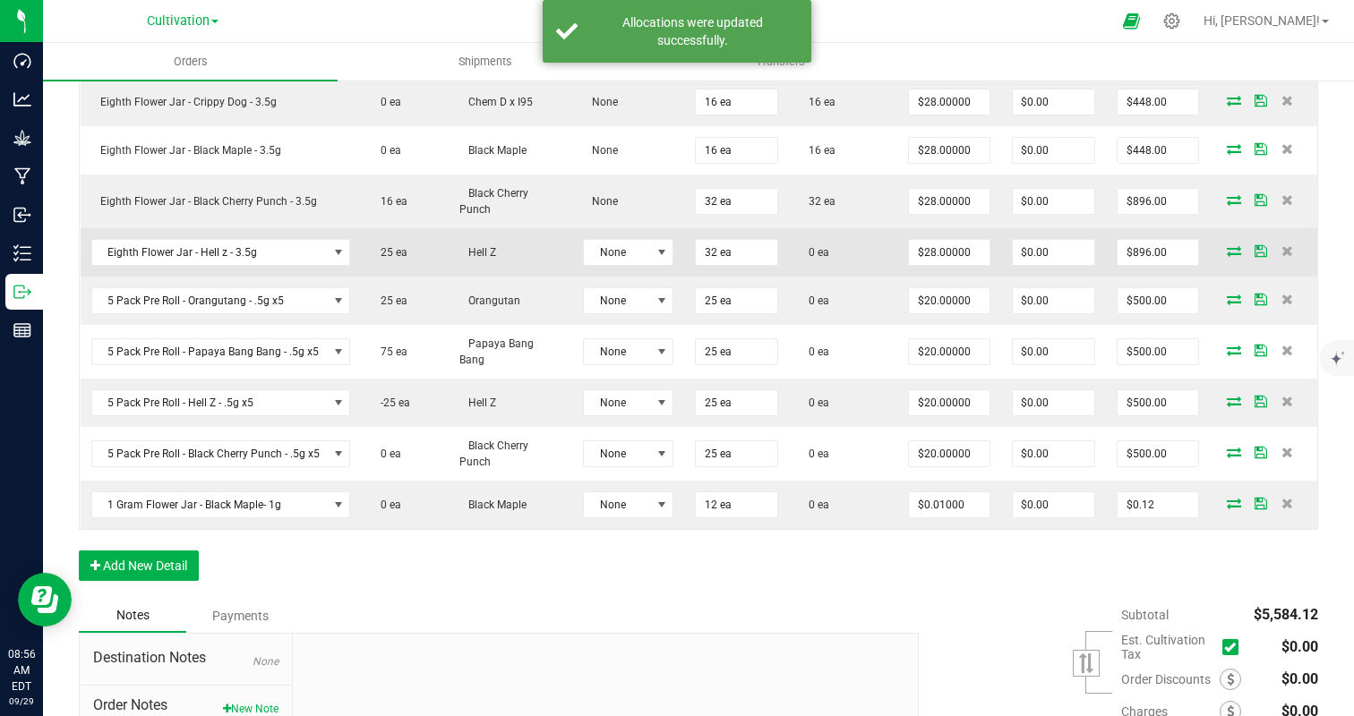
click at [1237, 253] on icon at bounding box center [1234, 250] width 14 height 11
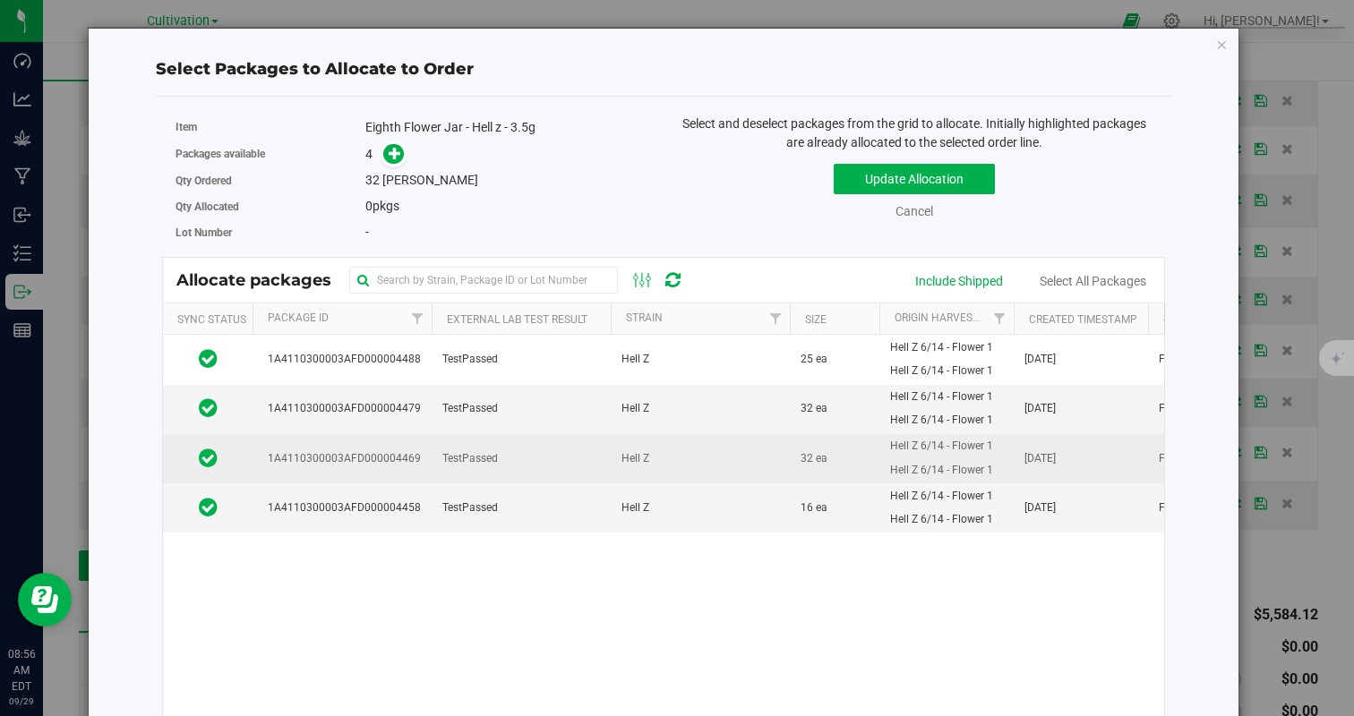
click at [527, 472] on td "TestPassed" at bounding box center [521, 458] width 179 height 49
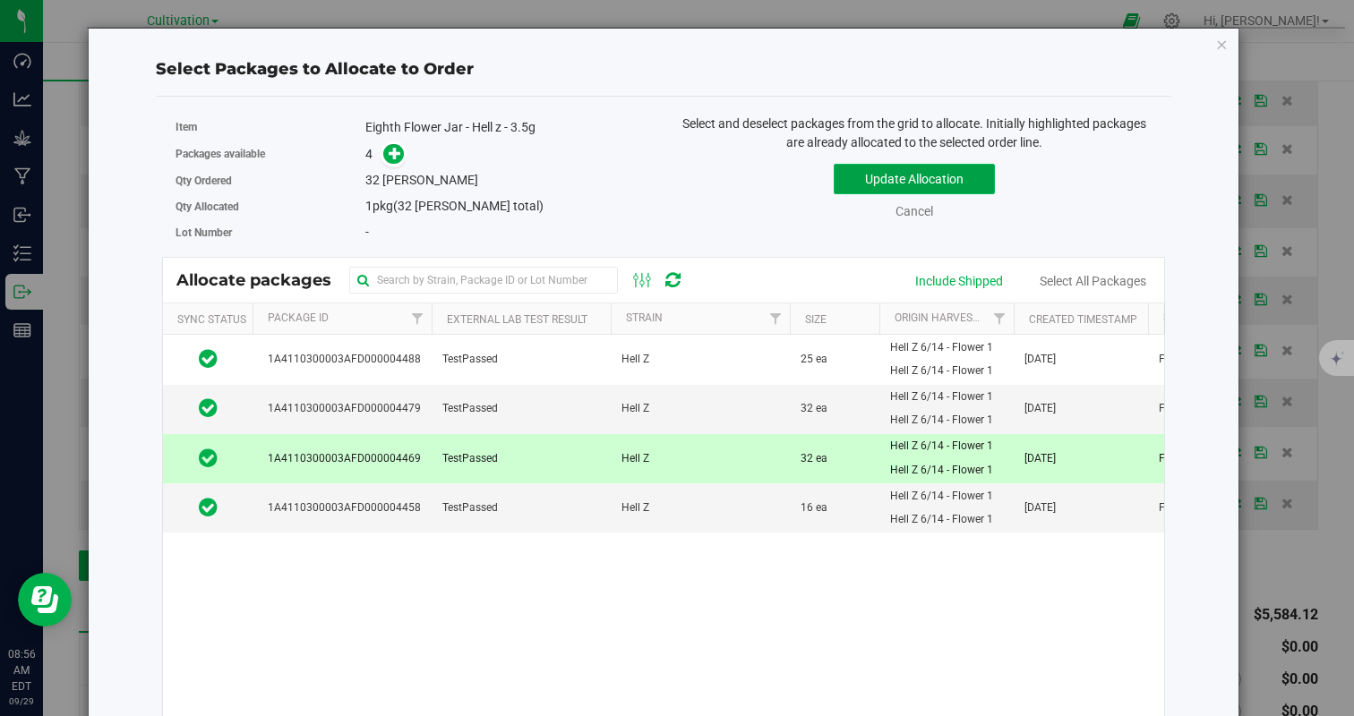
click at [893, 169] on button "Update Allocation" at bounding box center [914, 179] width 161 height 30
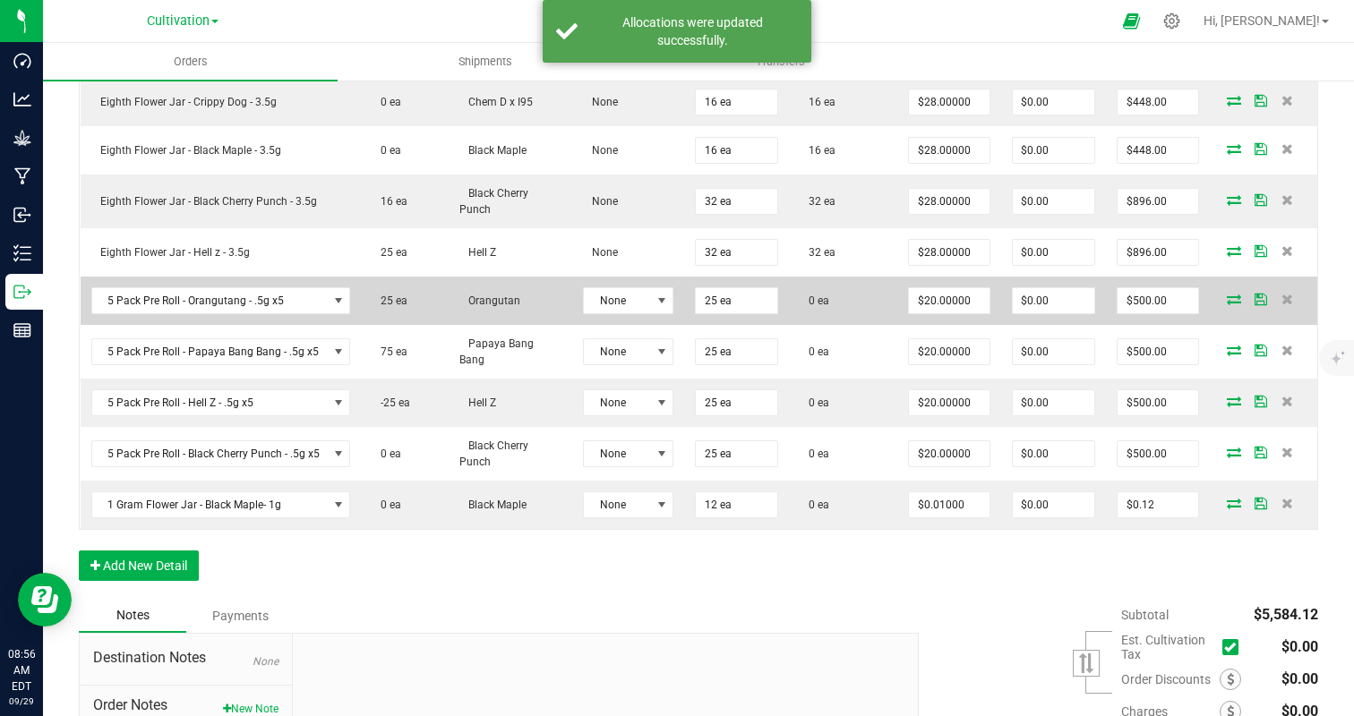
click at [1230, 296] on icon at bounding box center [1234, 299] width 14 height 11
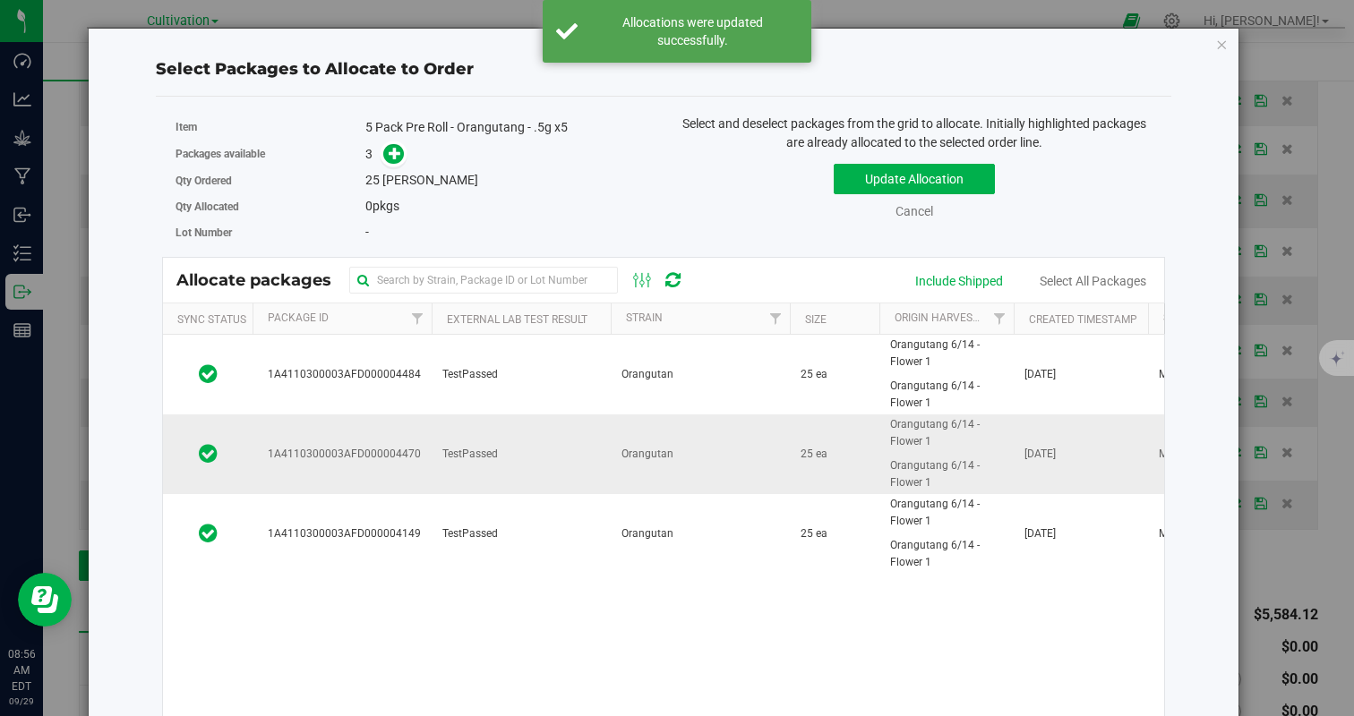
click at [632, 442] on td "Orangutan" at bounding box center [700, 455] width 179 height 80
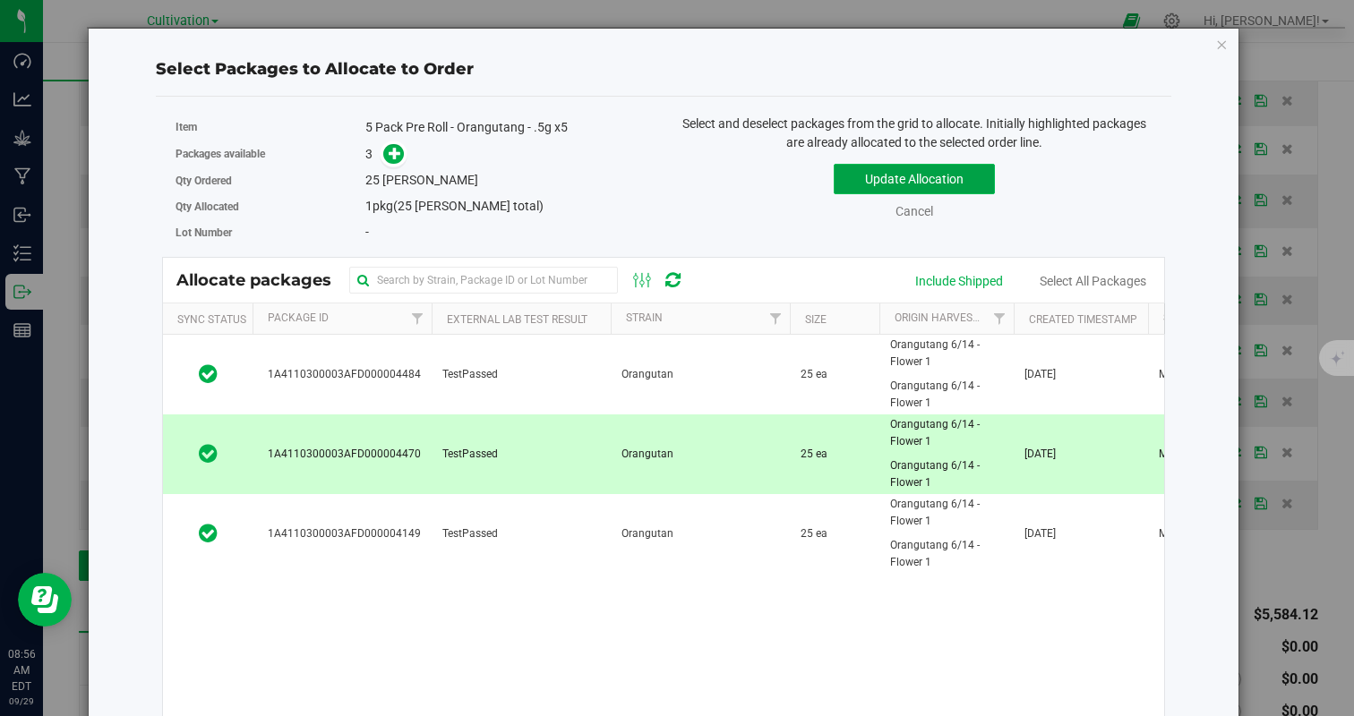
click at [885, 183] on button "Update Allocation" at bounding box center [914, 179] width 161 height 30
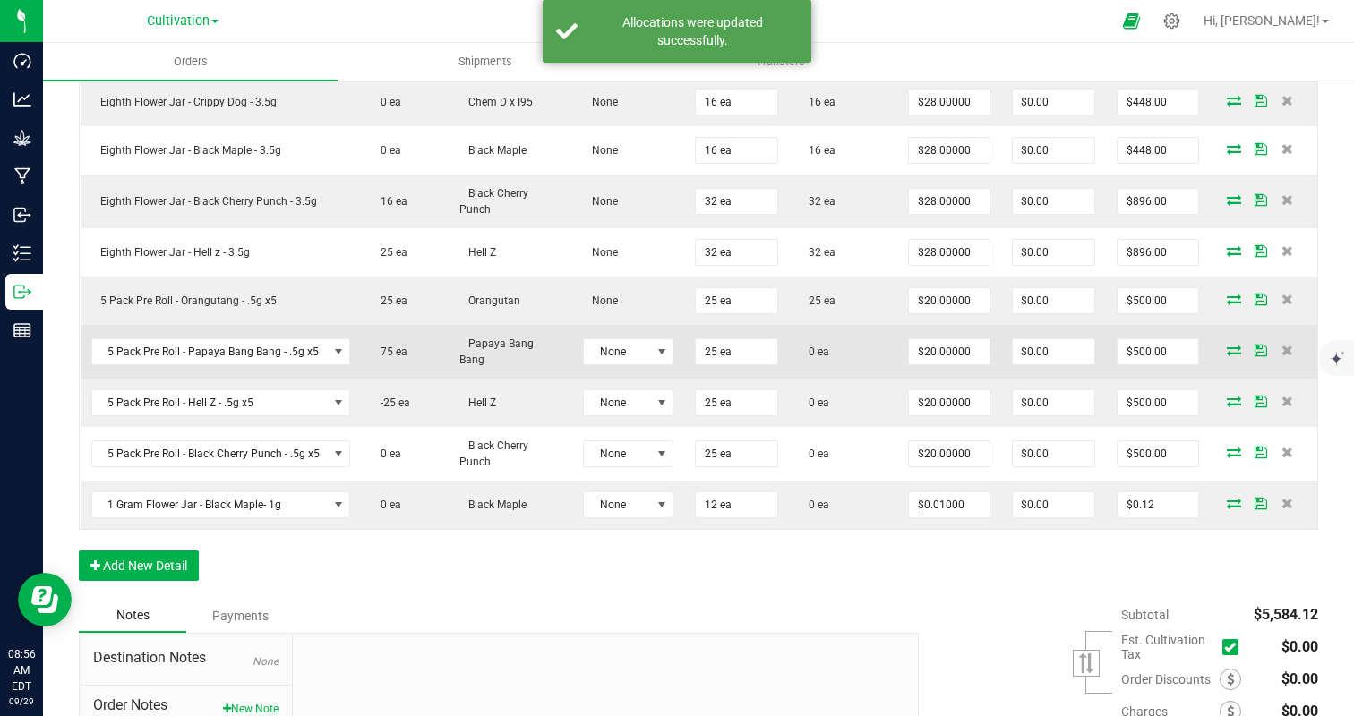
click at [1230, 347] on icon at bounding box center [1234, 350] width 14 height 11
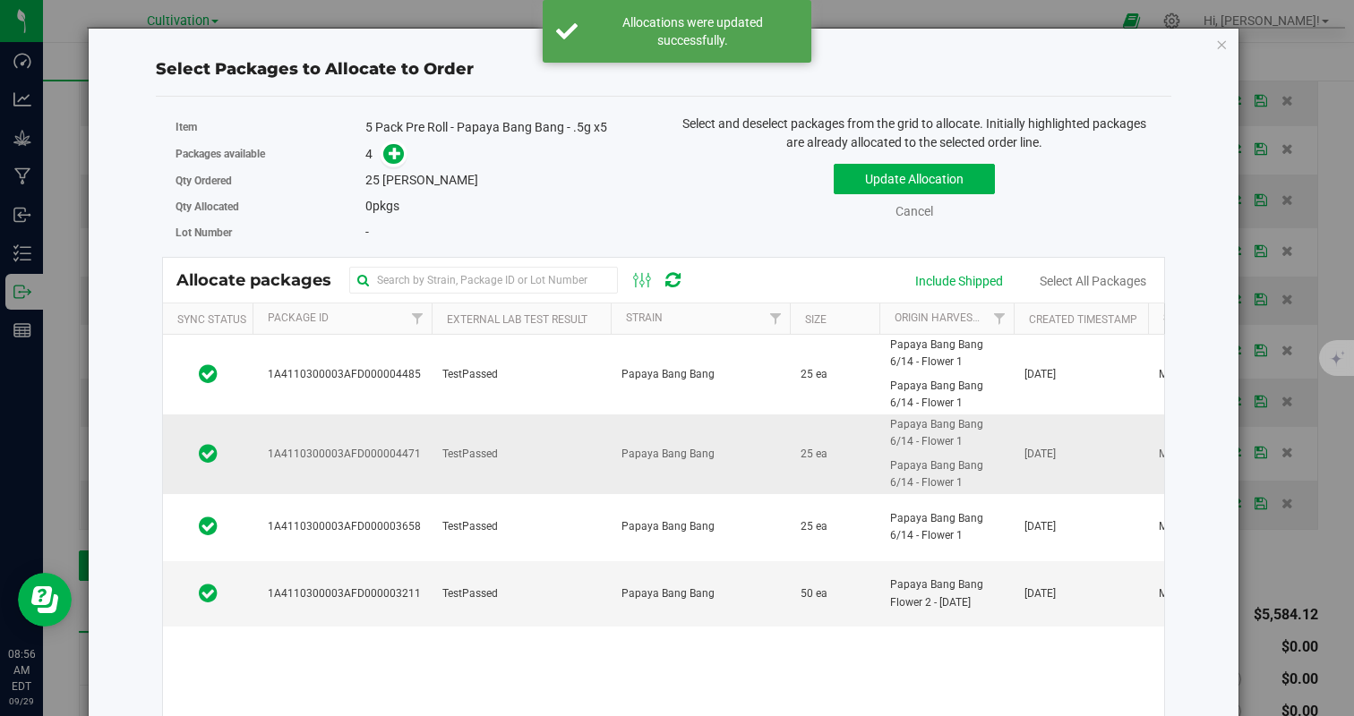
click at [576, 459] on td "TestPassed" at bounding box center [521, 455] width 179 height 80
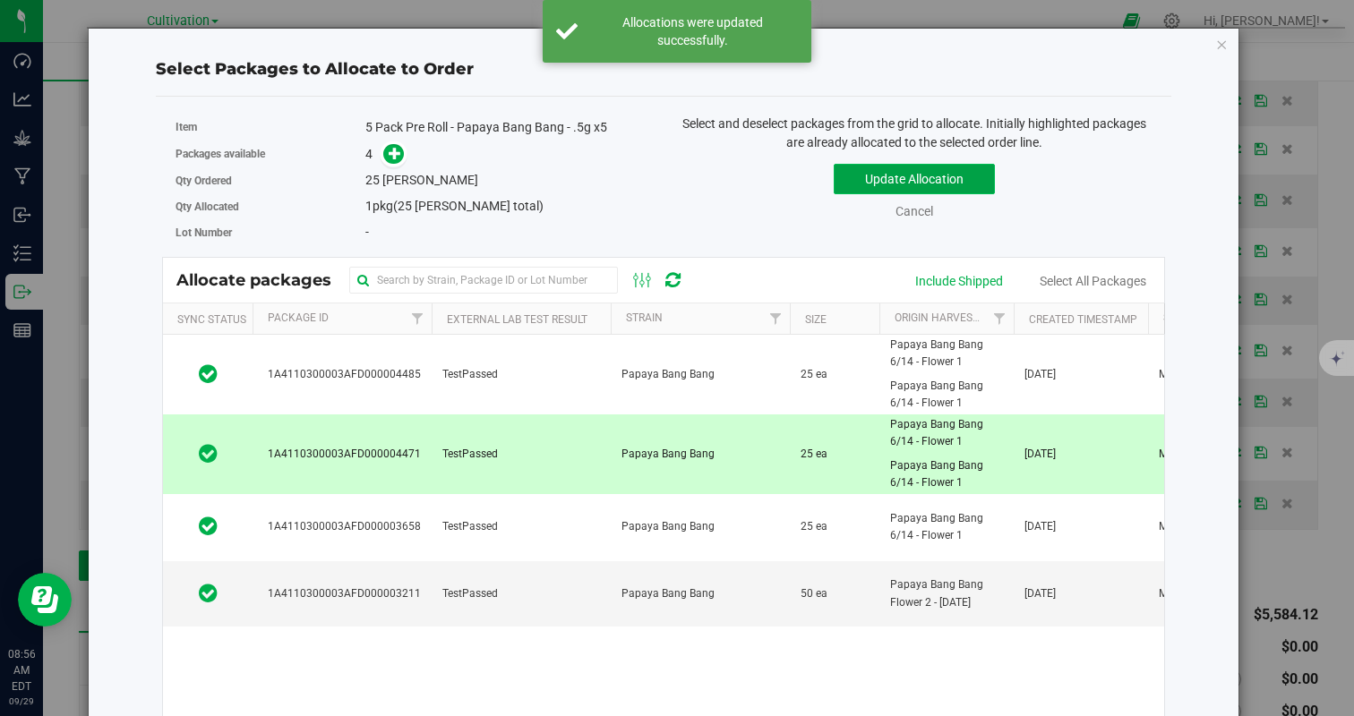
click at [874, 184] on button "Update Allocation" at bounding box center [914, 179] width 161 height 30
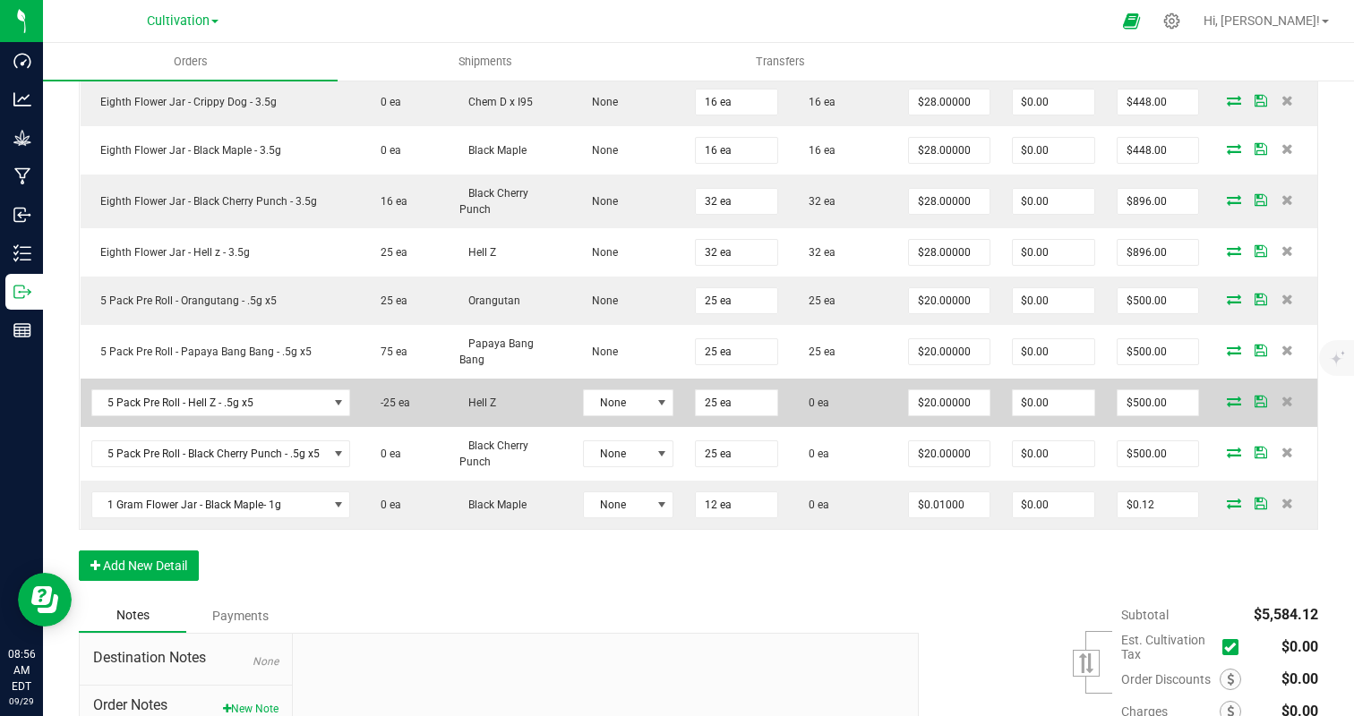
click at [1234, 396] on icon at bounding box center [1234, 401] width 14 height 11
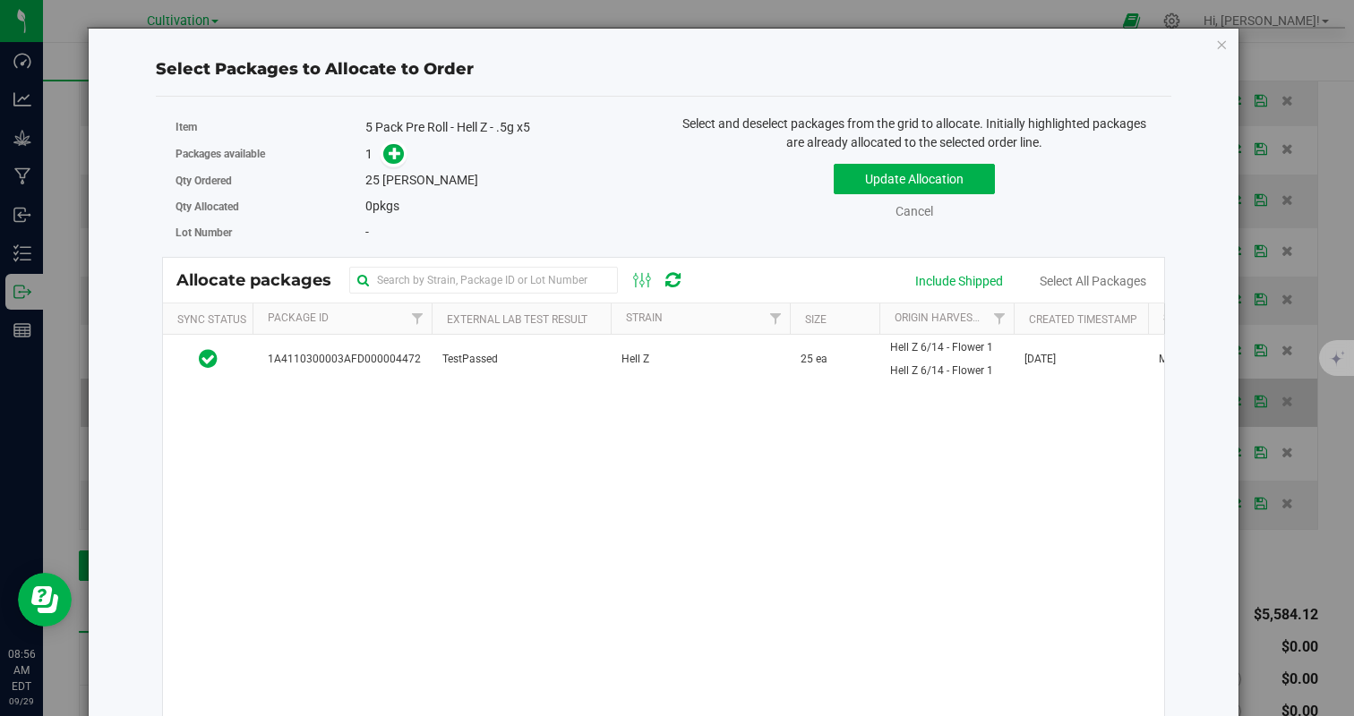
click at [1234, 394] on div "Select Packages to Allocate to Order Item 5 Pack Pre Roll - Hell Z - .5g x5 Pac…" at bounding box center [664, 419] width 1152 height 783
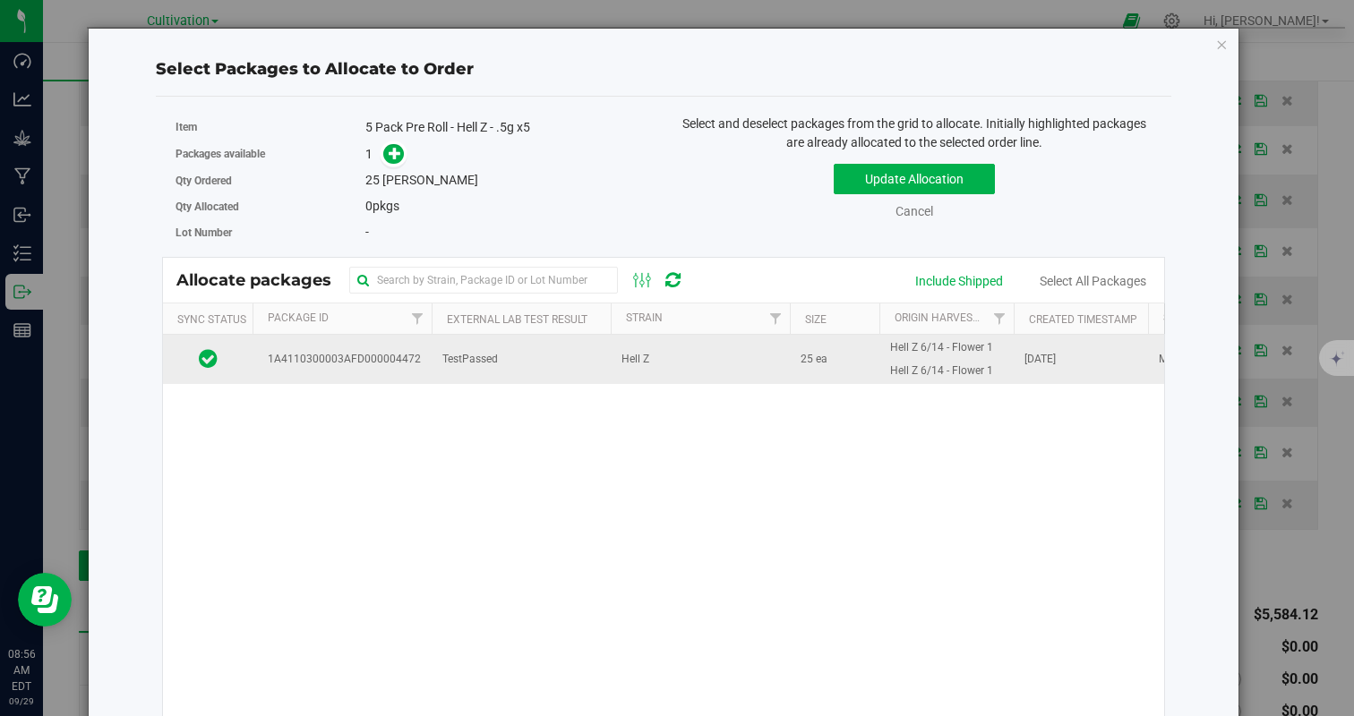
click at [543, 372] on td "TestPassed" at bounding box center [521, 359] width 179 height 48
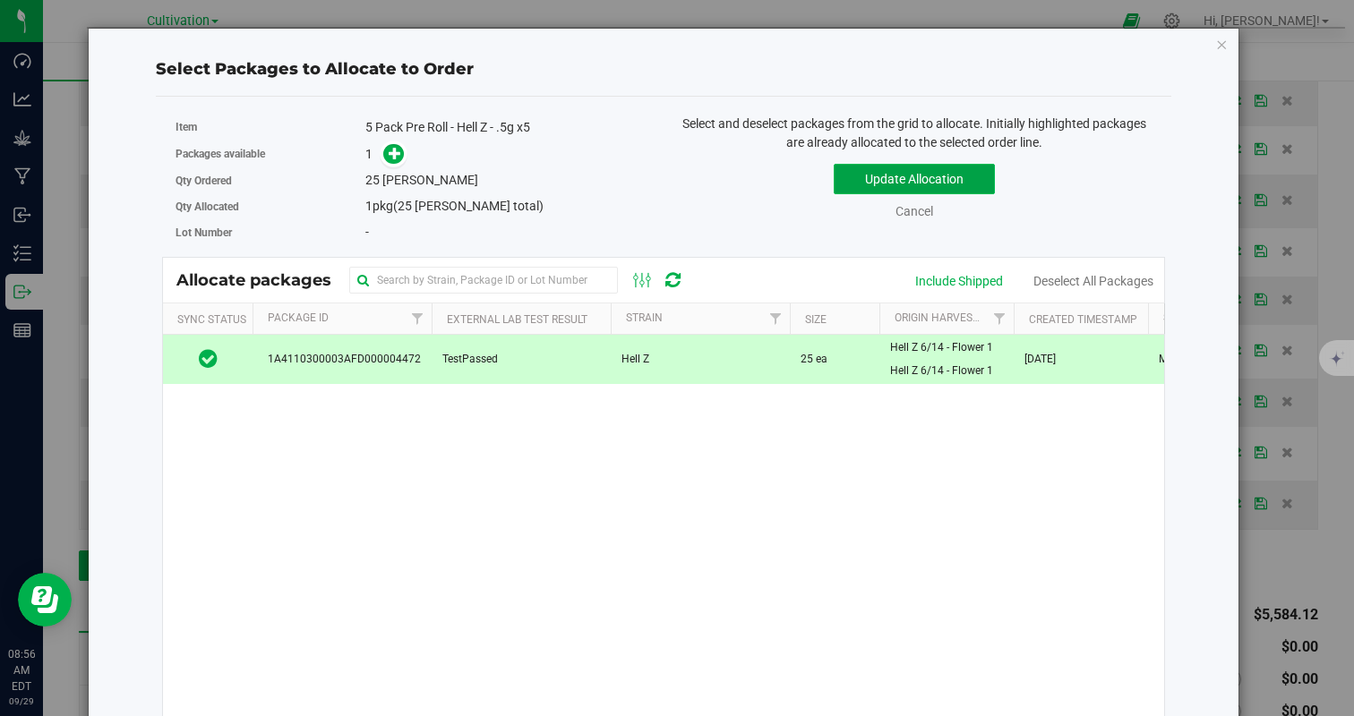
click at [919, 170] on button "Update Allocation" at bounding box center [914, 179] width 161 height 30
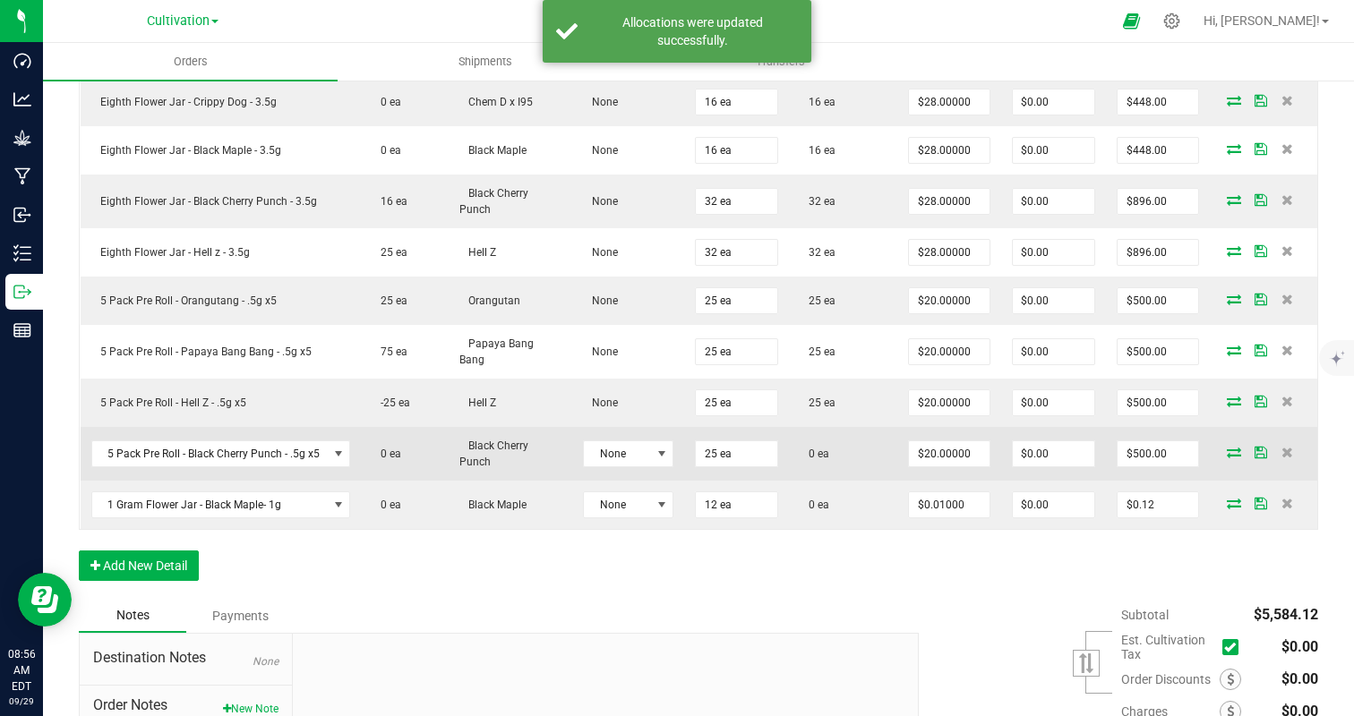
click at [1229, 447] on icon at bounding box center [1234, 452] width 14 height 11
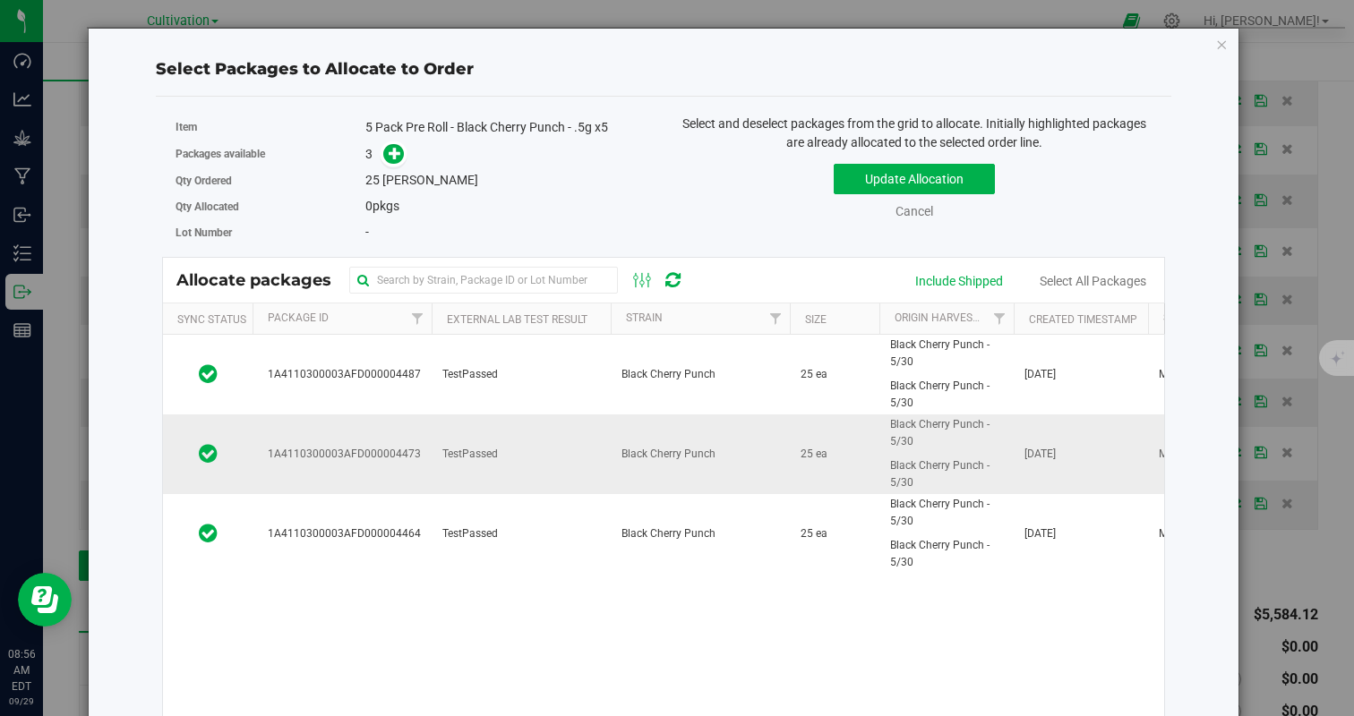
click at [567, 439] on td "TestPassed" at bounding box center [521, 455] width 179 height 80
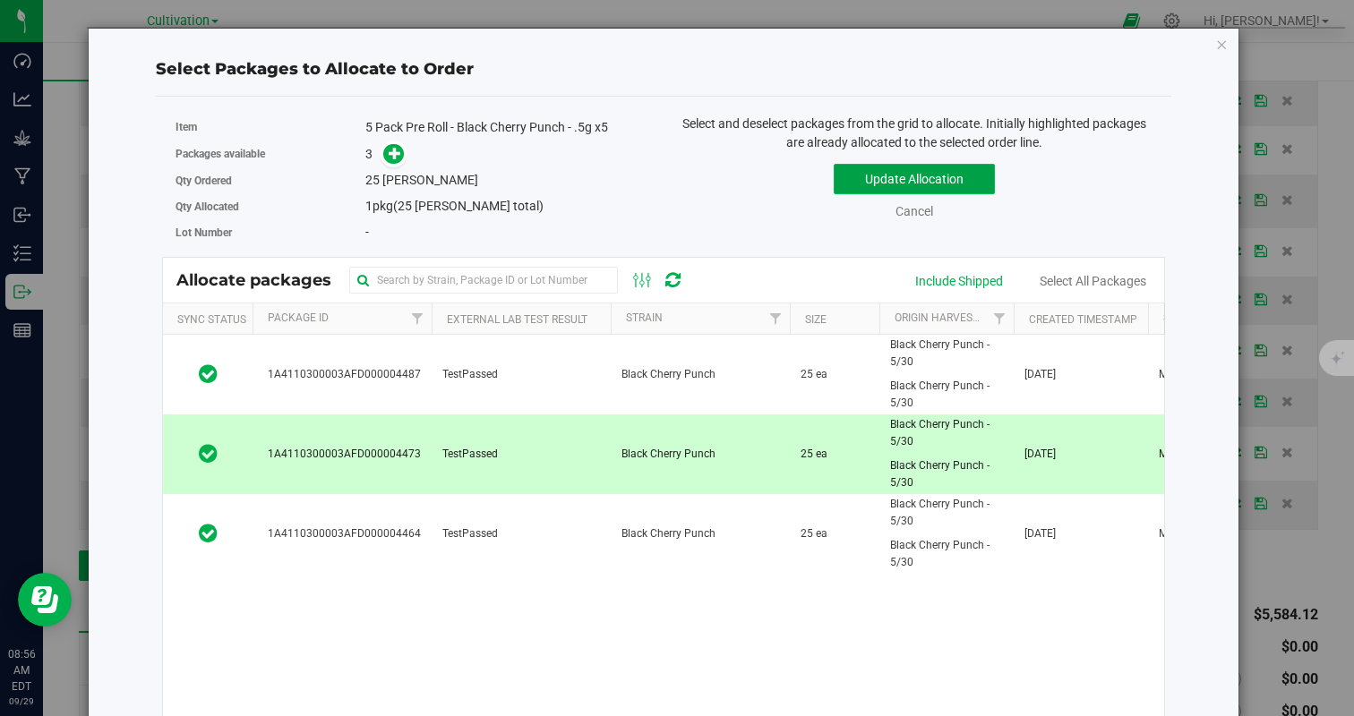
click at [913, 176] on button "Update Allocation" at bounding box center [914, 179] width 161 height 30
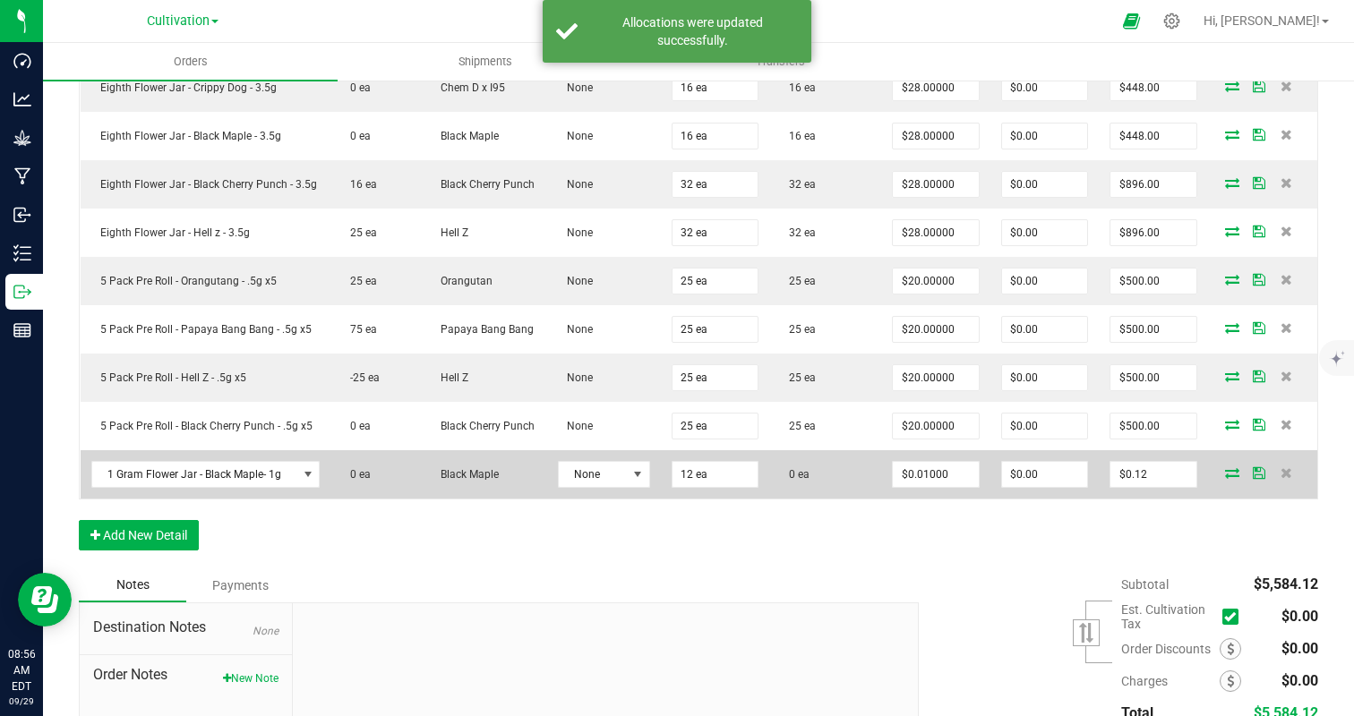
click at [1230, 474] on icon at bounding box center [1232, 472] width 14 height 11
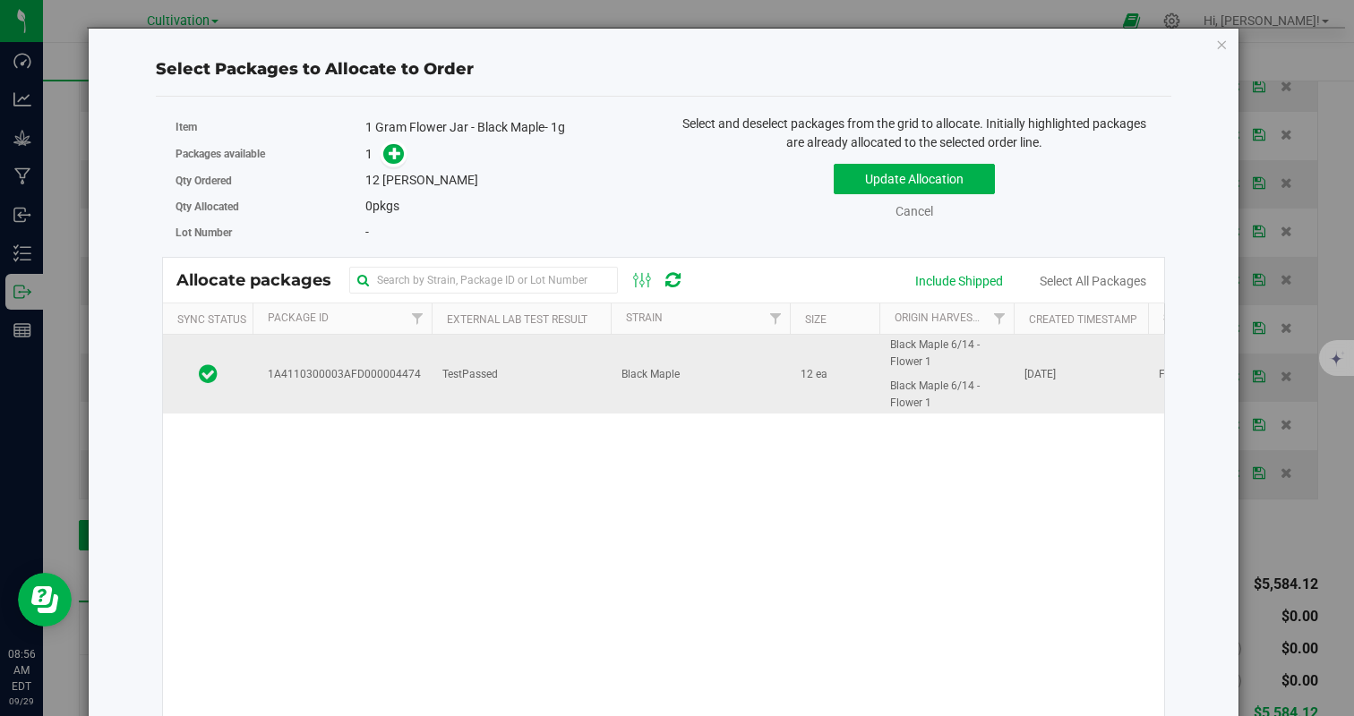
click at [645, 345] on td "Black Maple" at bounding box center [700, 374] width 179 height 79
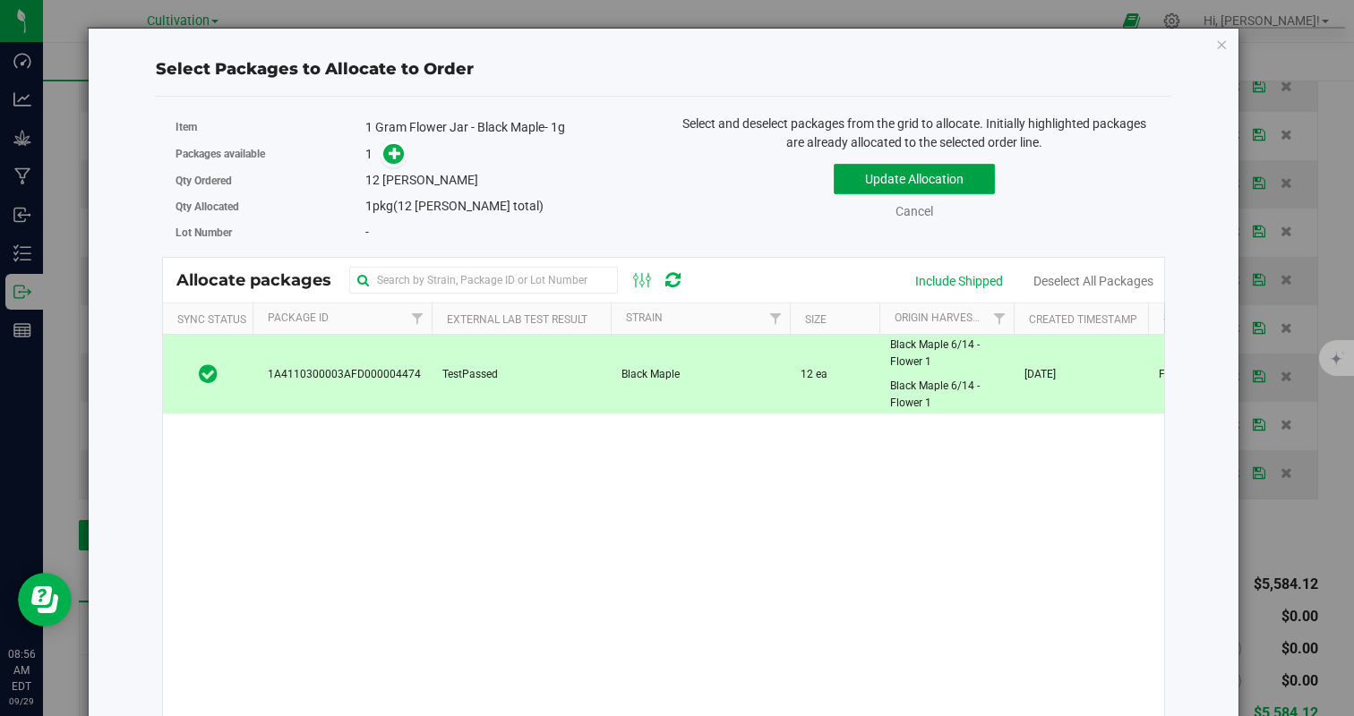
click at [925, 173] on button "Update Allocation" at bounding box center [914, 179] width 161 height 30
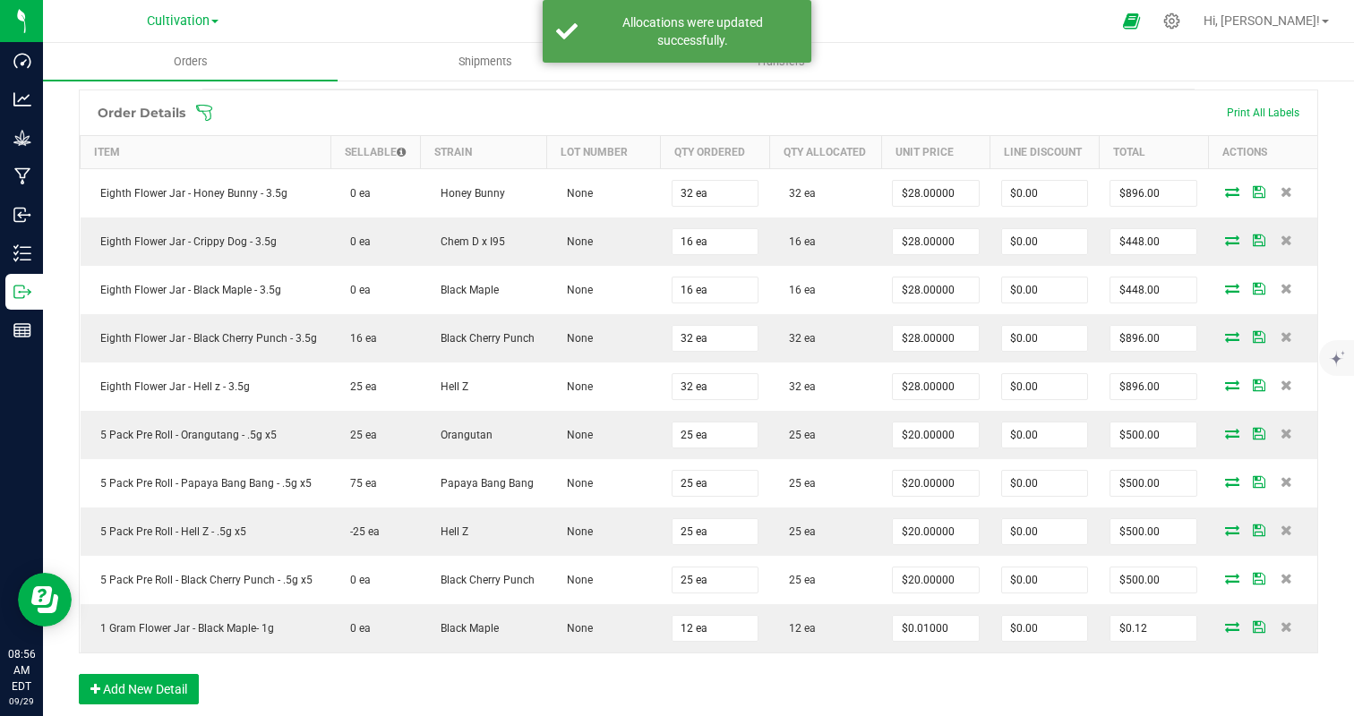
scroll to position [0, 0]
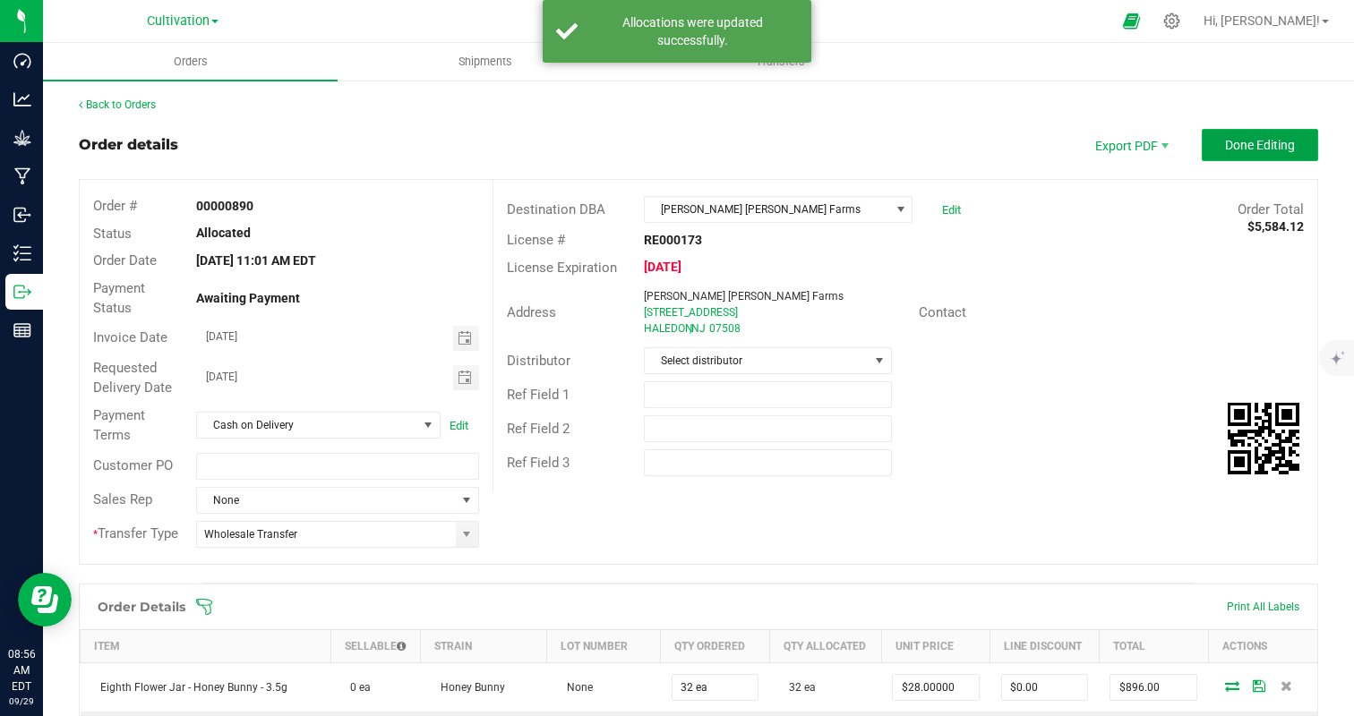
click at [1240, 133] on button "Done Editing" at bounding box center [1260, 145] width 116 height 32
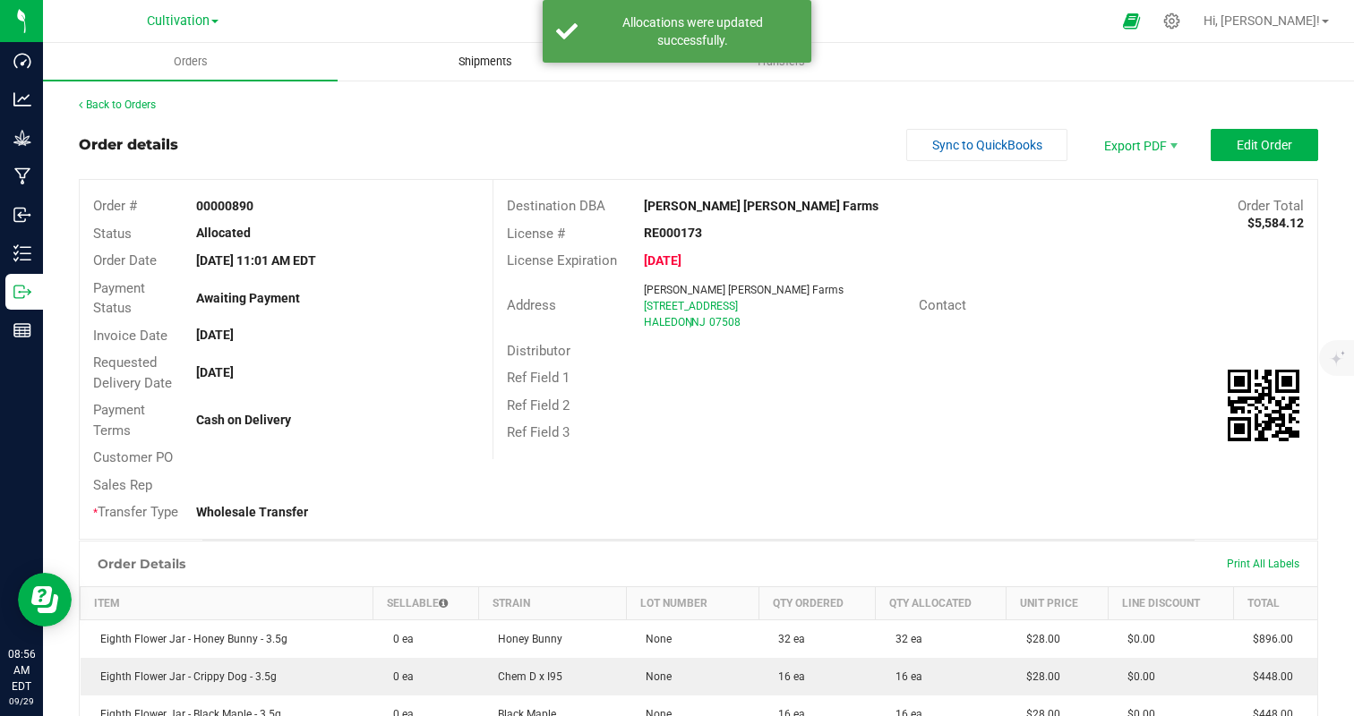
click at [465, 53] on uib-tab-heading "Shipments" at bounding box center [485, 62] width 293 height 36
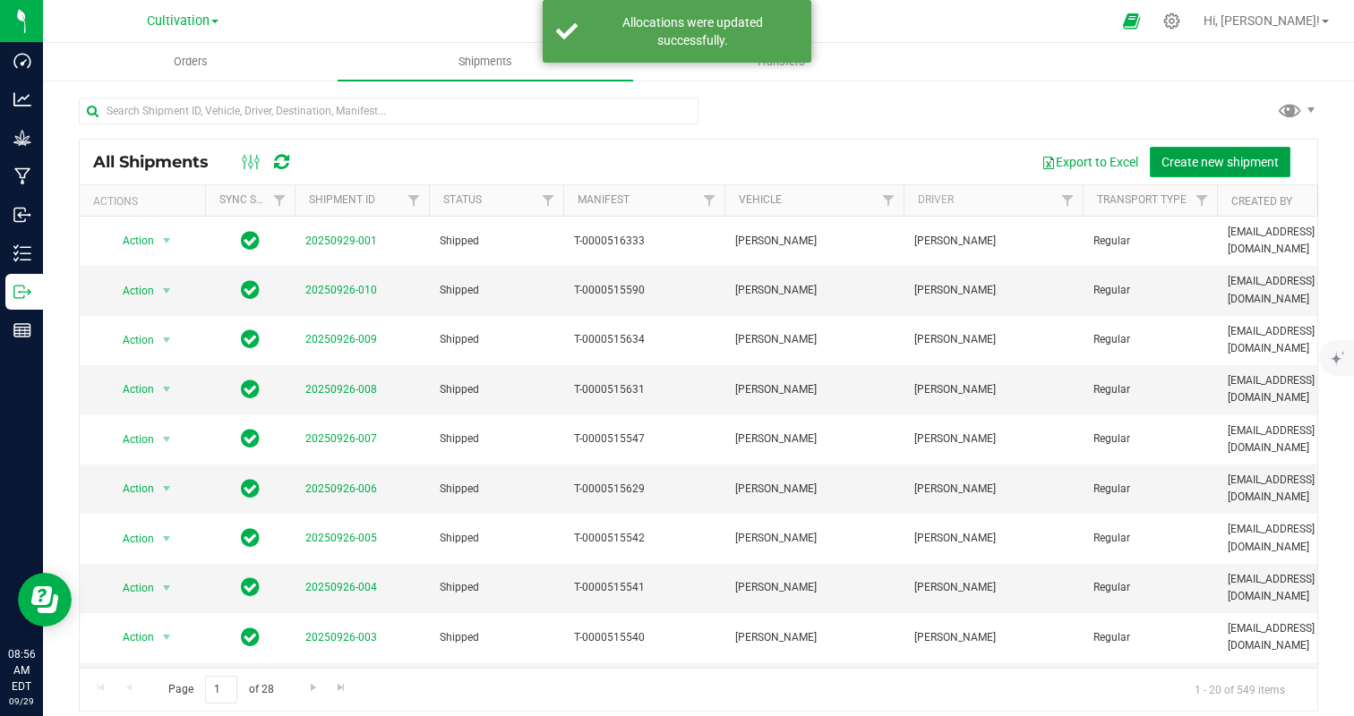
click at [1251, 163] on span "Create new shipment" at bounding box center [1219, 162] width 117 height 14
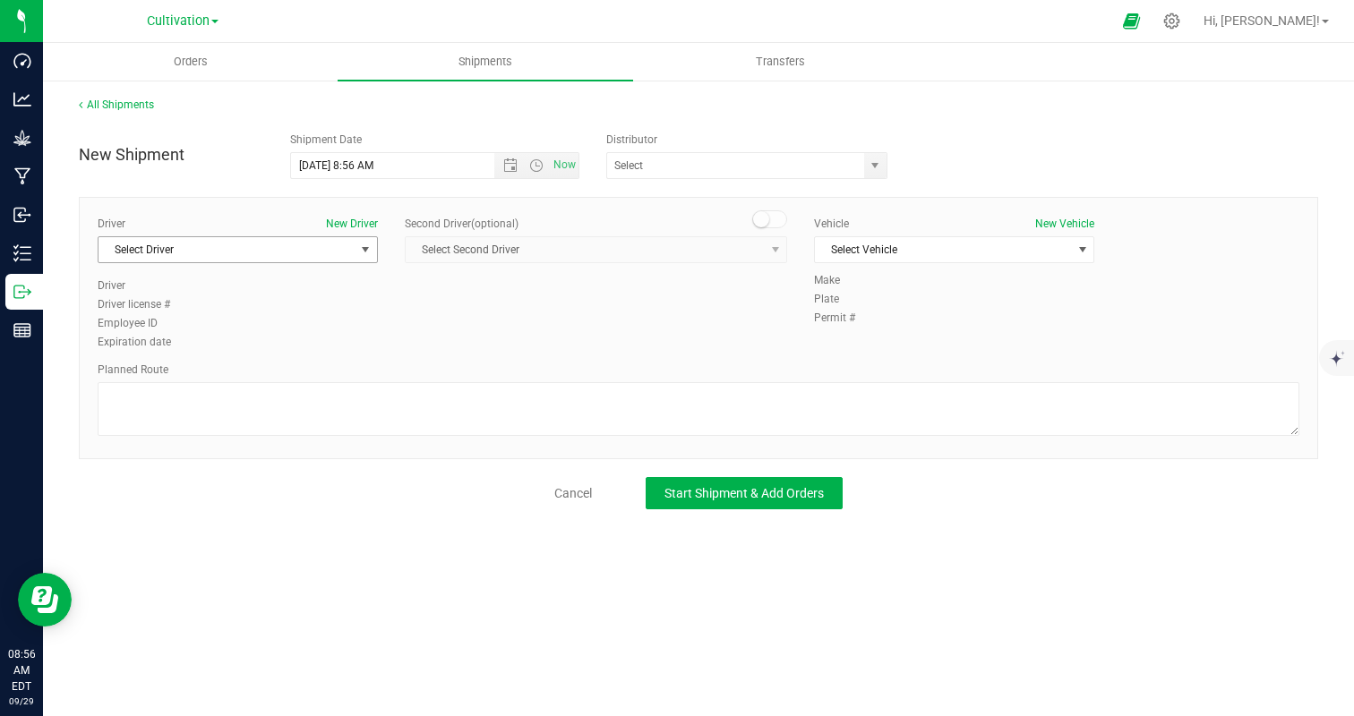
click at [231, 244] on span "Select Driver" at bounding box center [227, 249] width 256 height 25
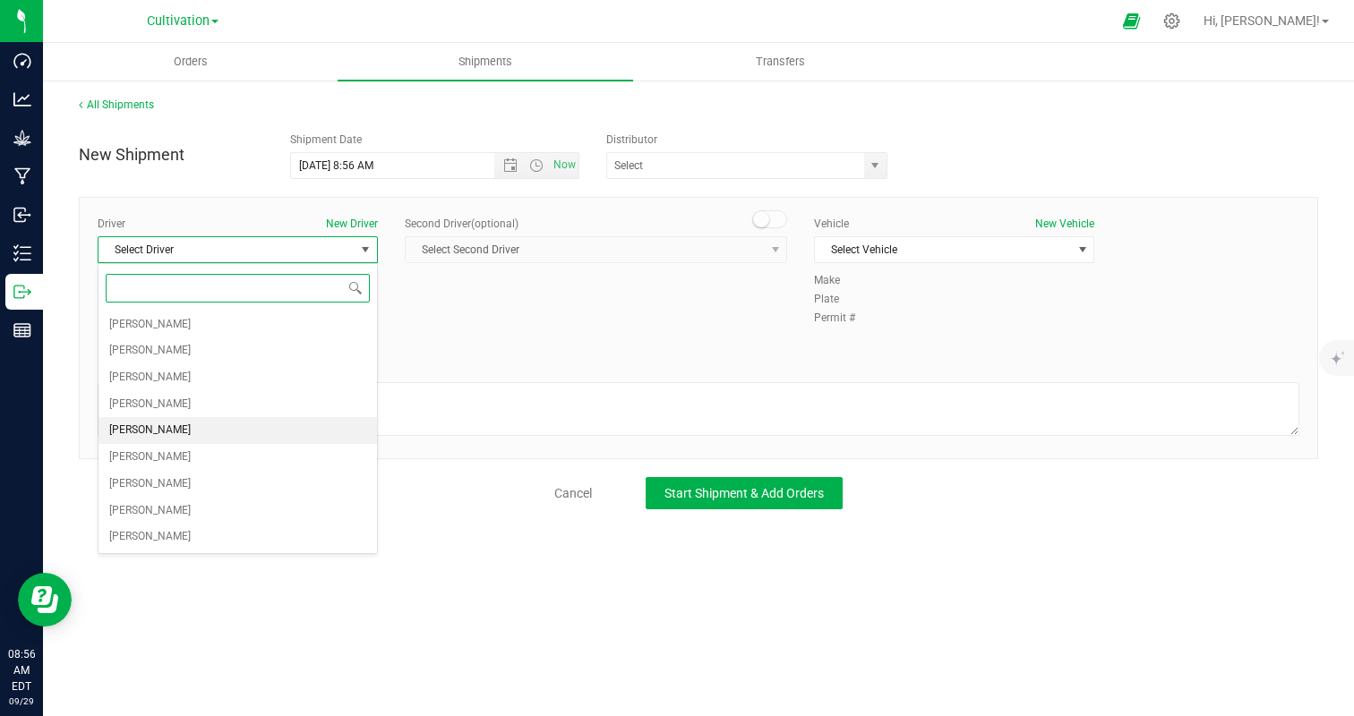
click at [186, 436] on li "[PERSON_NAME]" at bounding box center [238, 430] width 279 height 27
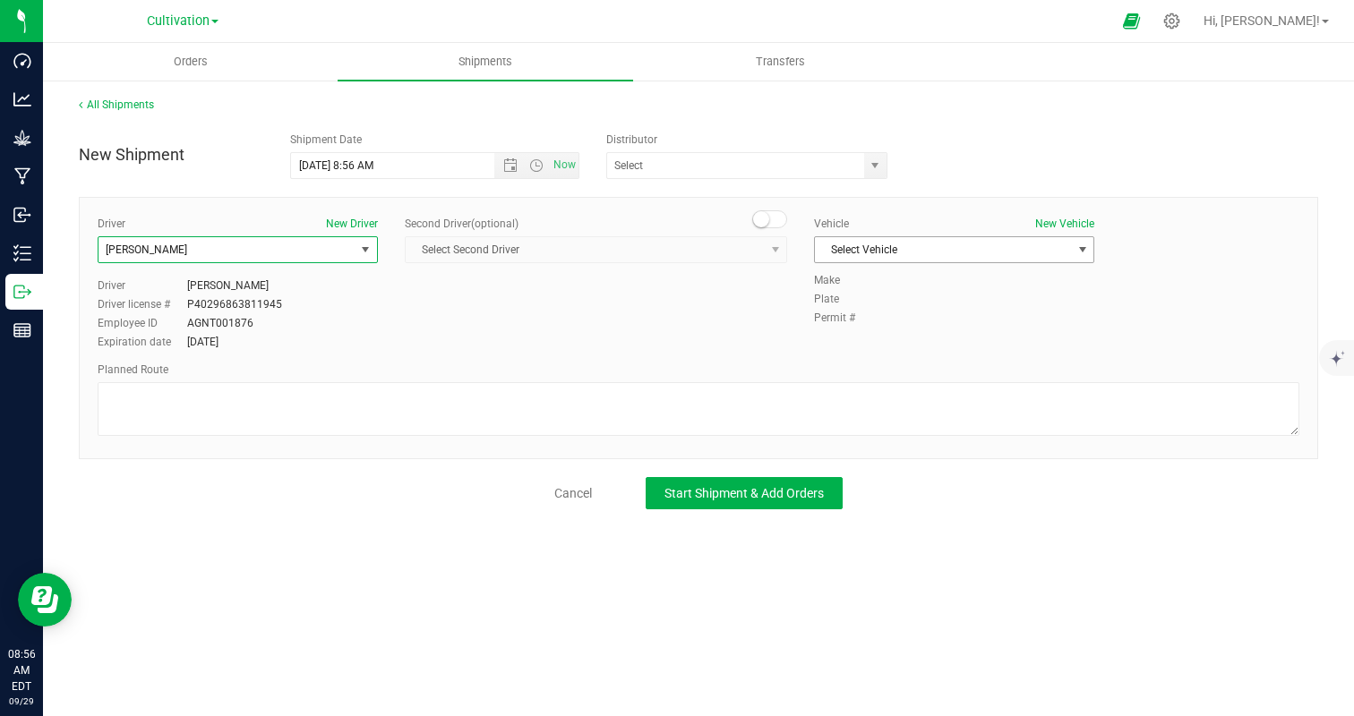
click at [844, 251] on span "Select Vehicle" at bounding box center [943, 249] width 256 height 25
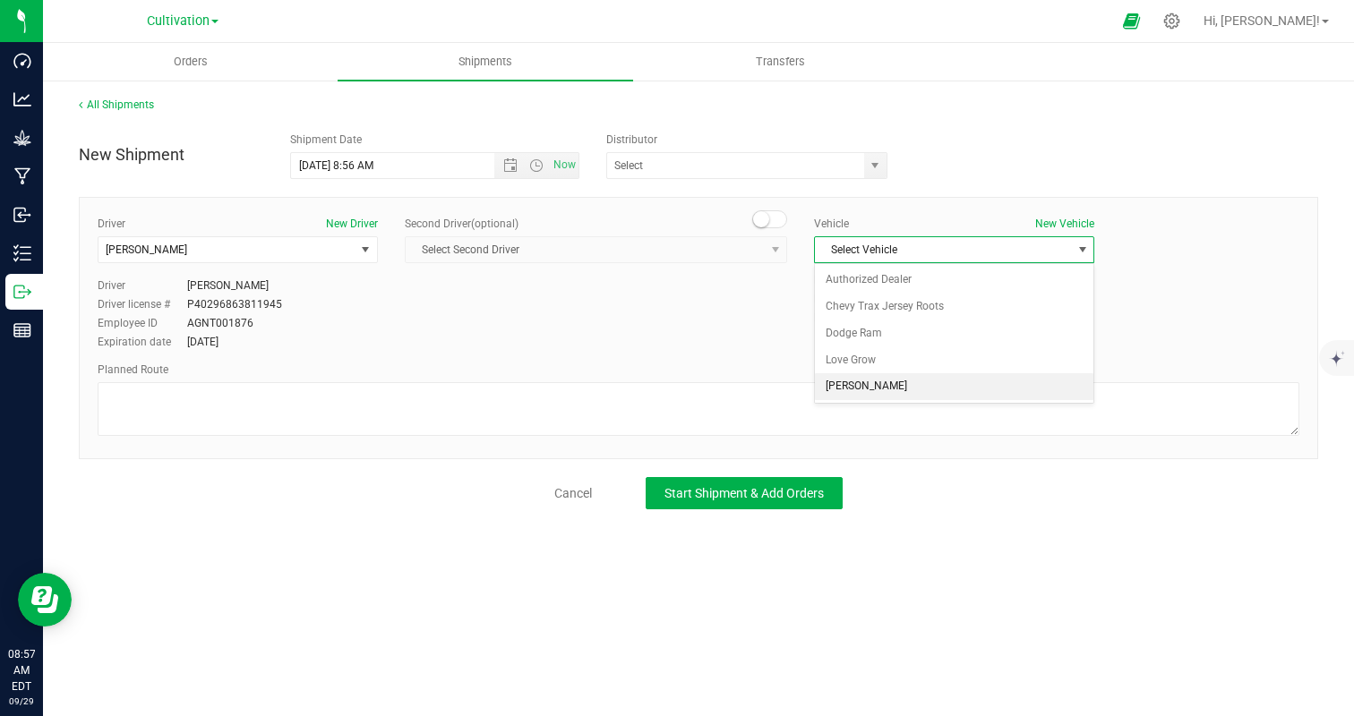
click at [876, 386] on li "[PERSON_NAME]" at bounding box center [954, 386] width 279 height 27
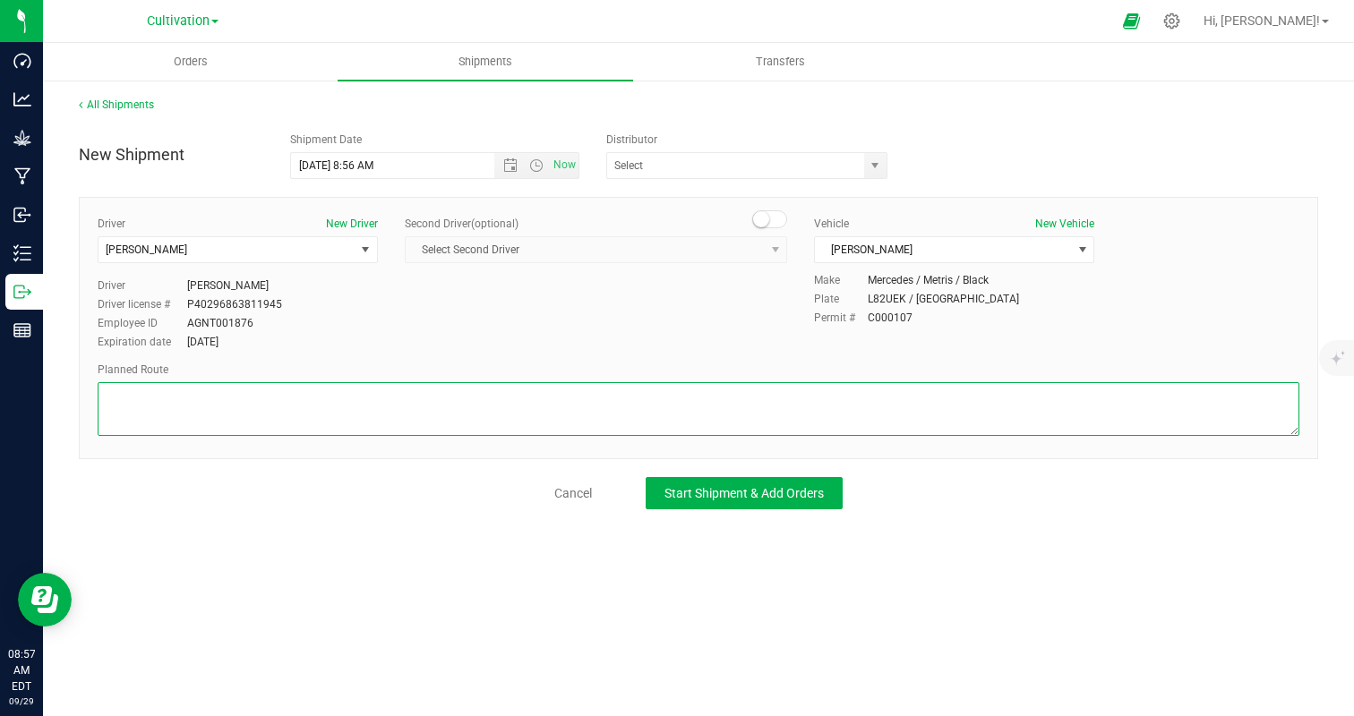
click at [845, 396] on textarea at bounding box center [699, 409] width 1202 height 54
type textarea "randomized by facility"
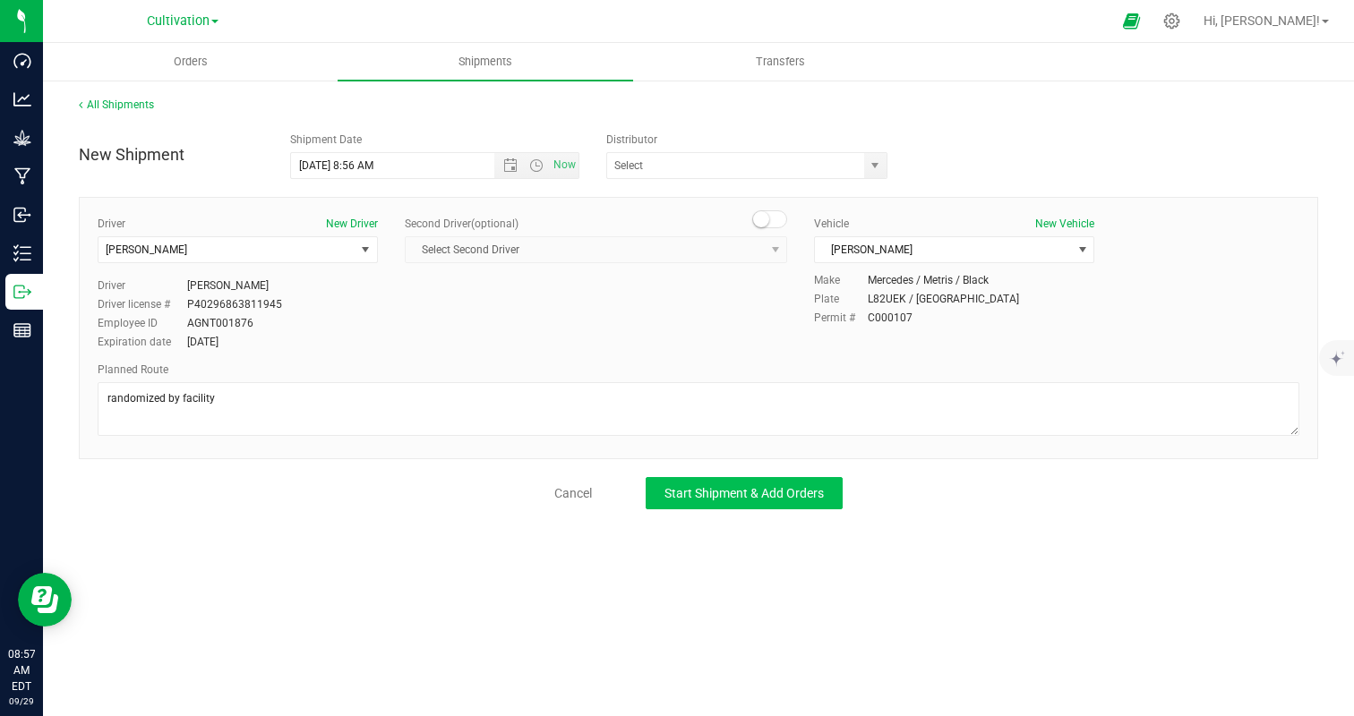
click at [789, 509] on div "All Shipments New Shipment Shipment Date [DATE] 8:56 AM Now Distributor Authori…" at bounding box center [698, 303] width 1311 height 449
click at [783, 494] on span "Start Shipment & Add Orders" at bounding box center [743, 493] width 159 height 14
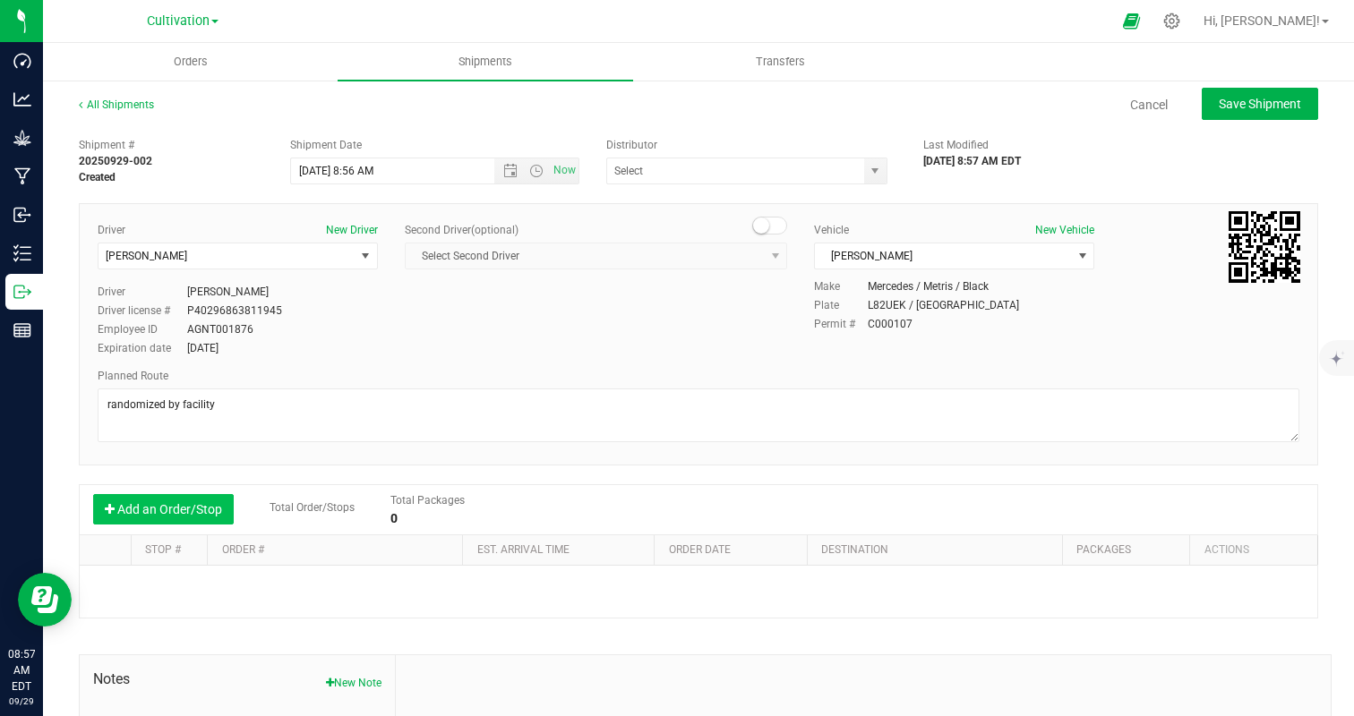
click at [230, 501] on button "Add an Order/Stop" at bounding box center [163, 509] width 141 height 30
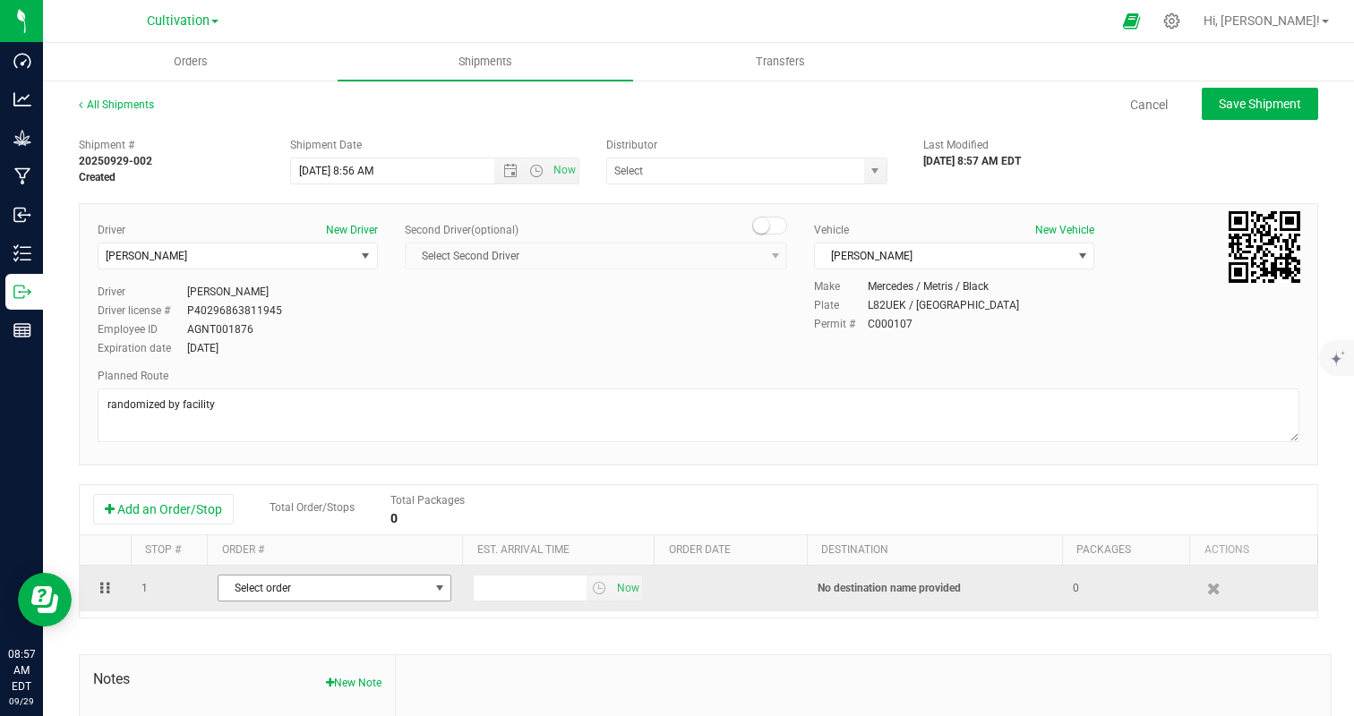
click at [323, 588] on span "Select order" at bounding box center [324, 588] width 210 height 25
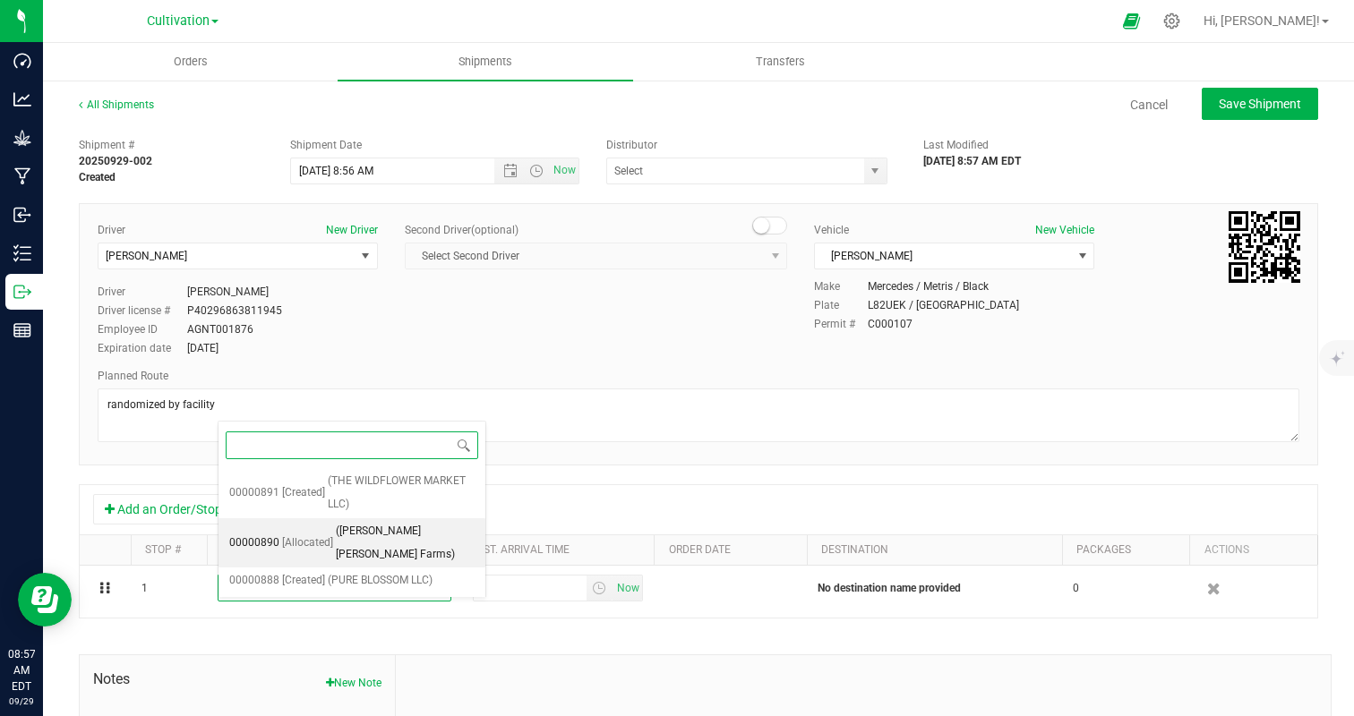
click at [369, 522] on span "([PERSON_NAME] [PERSON_NAME] Farms)" at bounding box center [405, 543] width 139 height 46
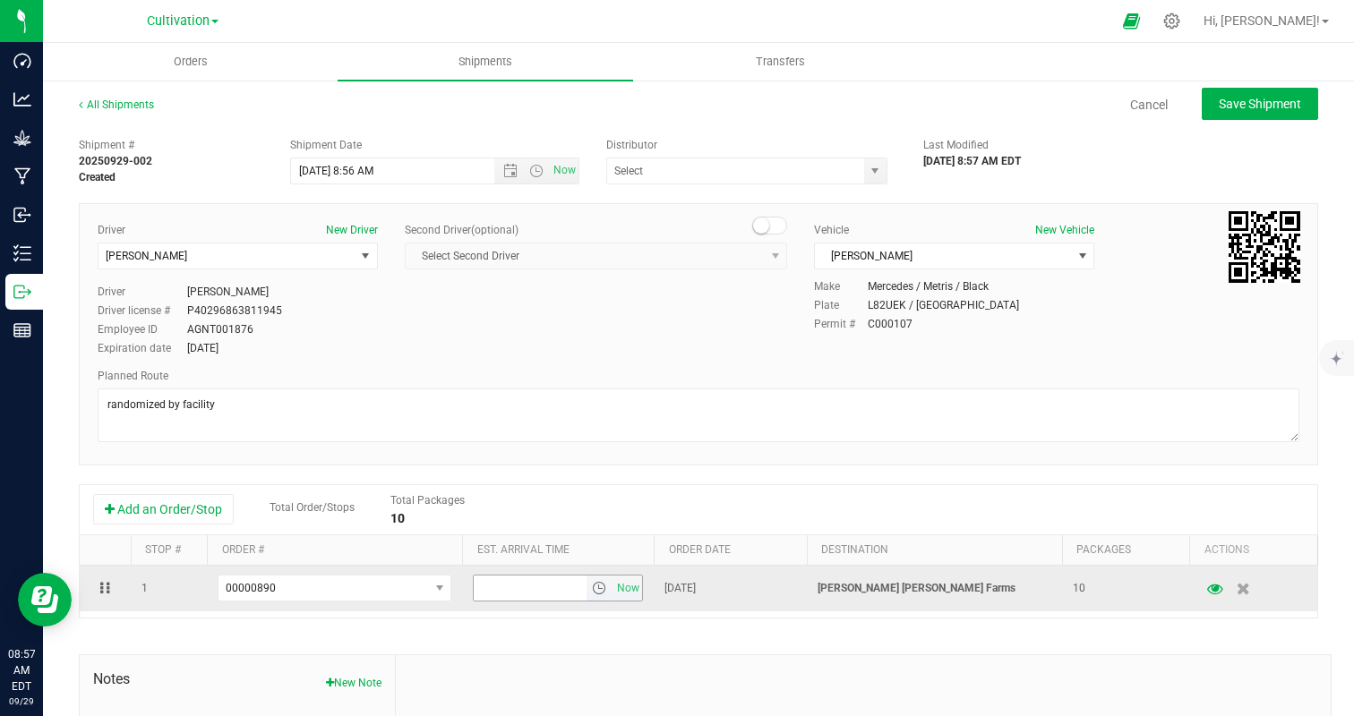
click at [525, 587] on input "text" at bounding box center [530, 588] width 113 height 25
type input "5:00 PM"
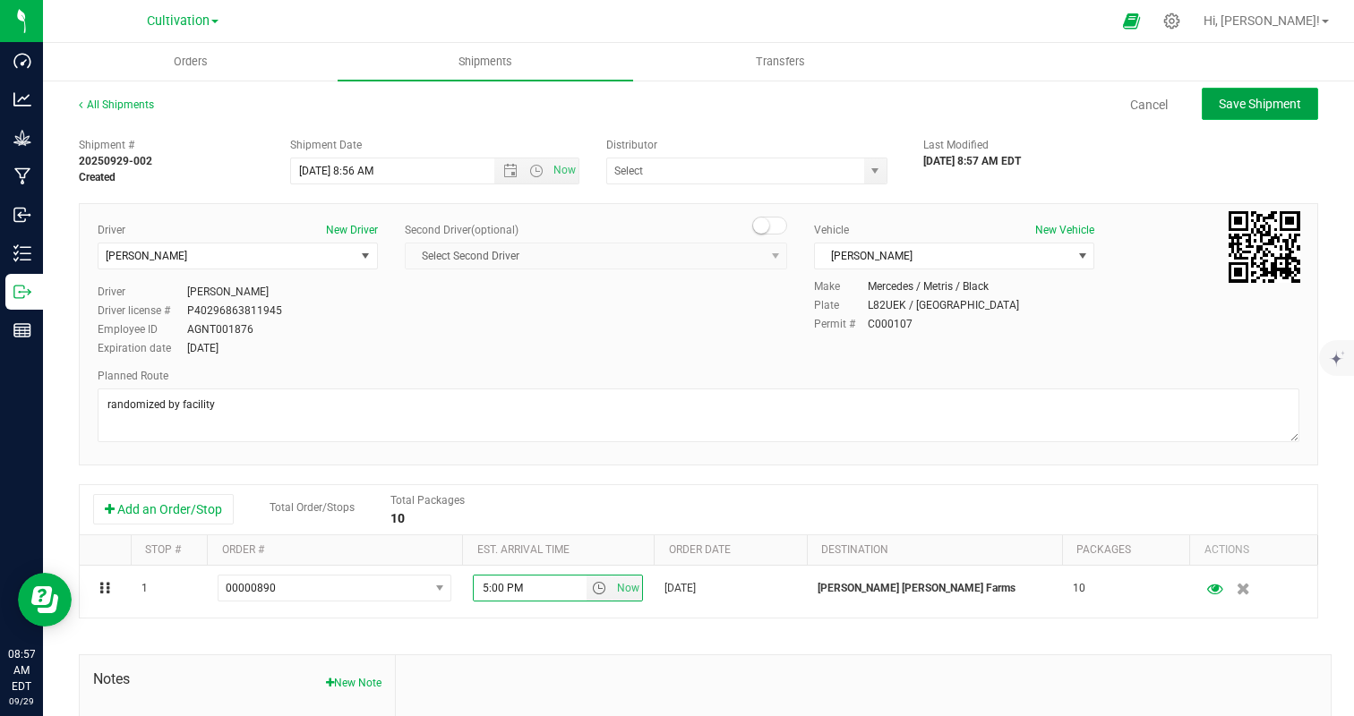
click at [1273, 97] on span "Save Shipment" at bounding box center [1260, 104] width 82 height 14
type input "[DATE] 12:56 PM"
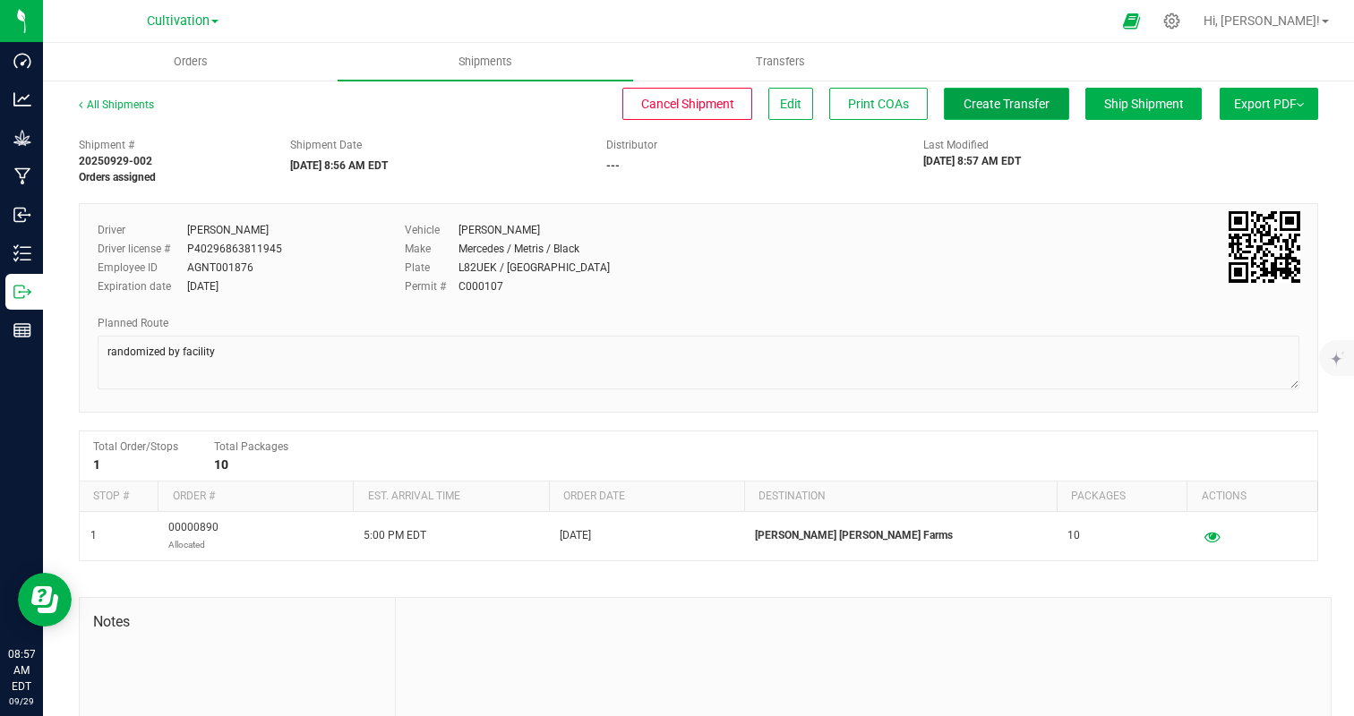
click at [998, 94] on button "Create Transfer" at bounding box center [1006, 104] width 125 height 32
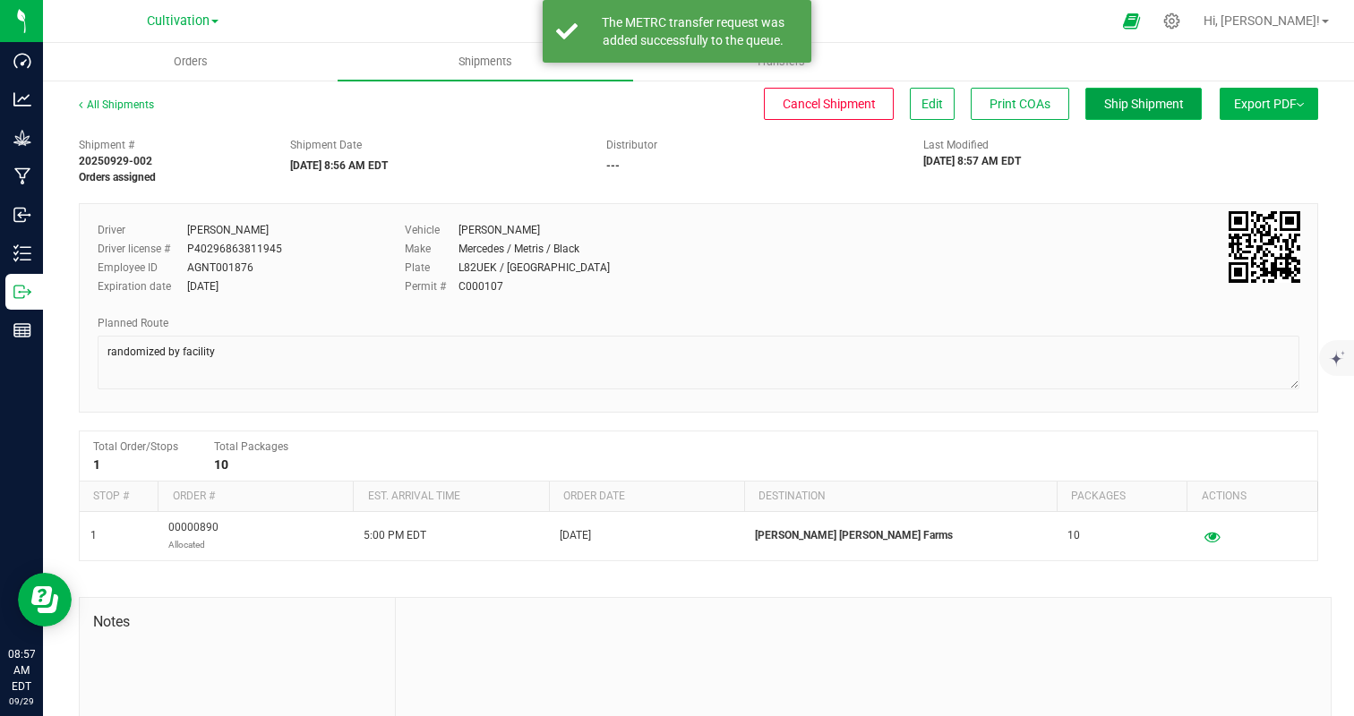
click at [1134, 113] on button "Ship Shipment" at bounding box center [1143, 104] width 116 height 32
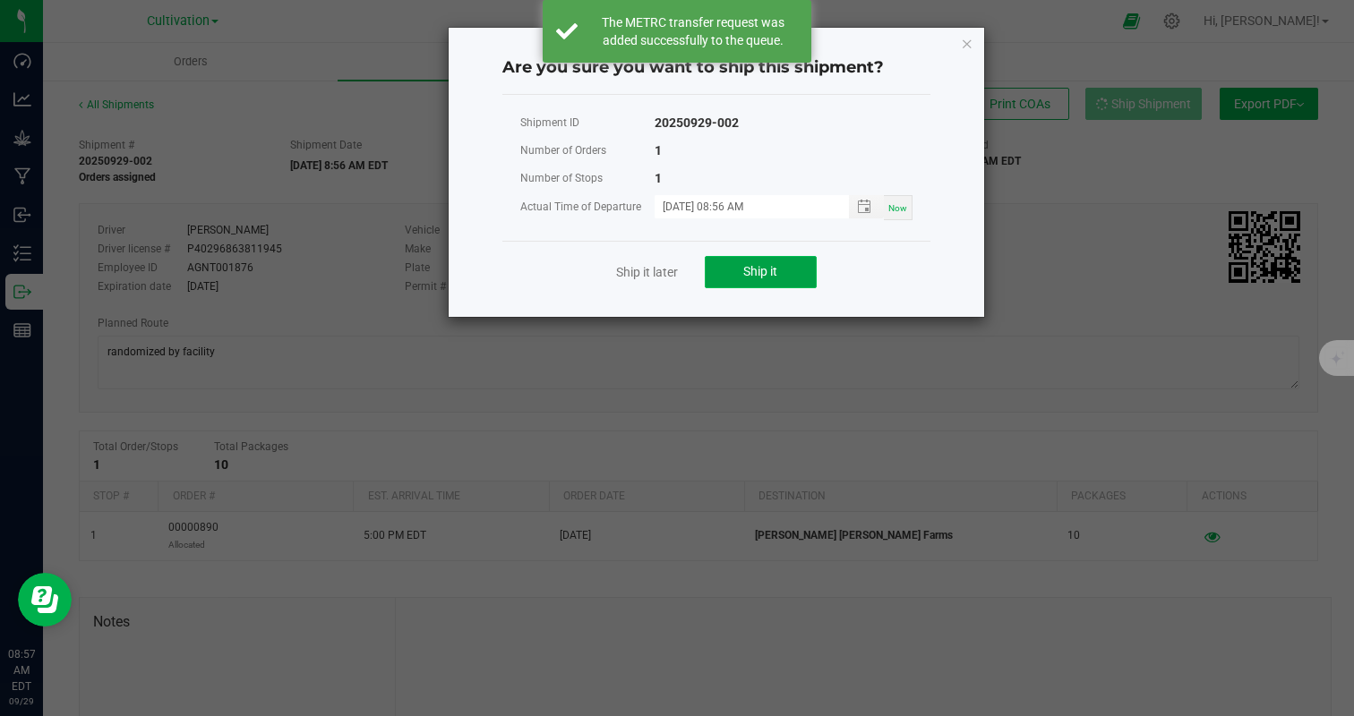
click at [746, 264] on span "Ship it" at bounding box center [760, 271] width 34 height 14
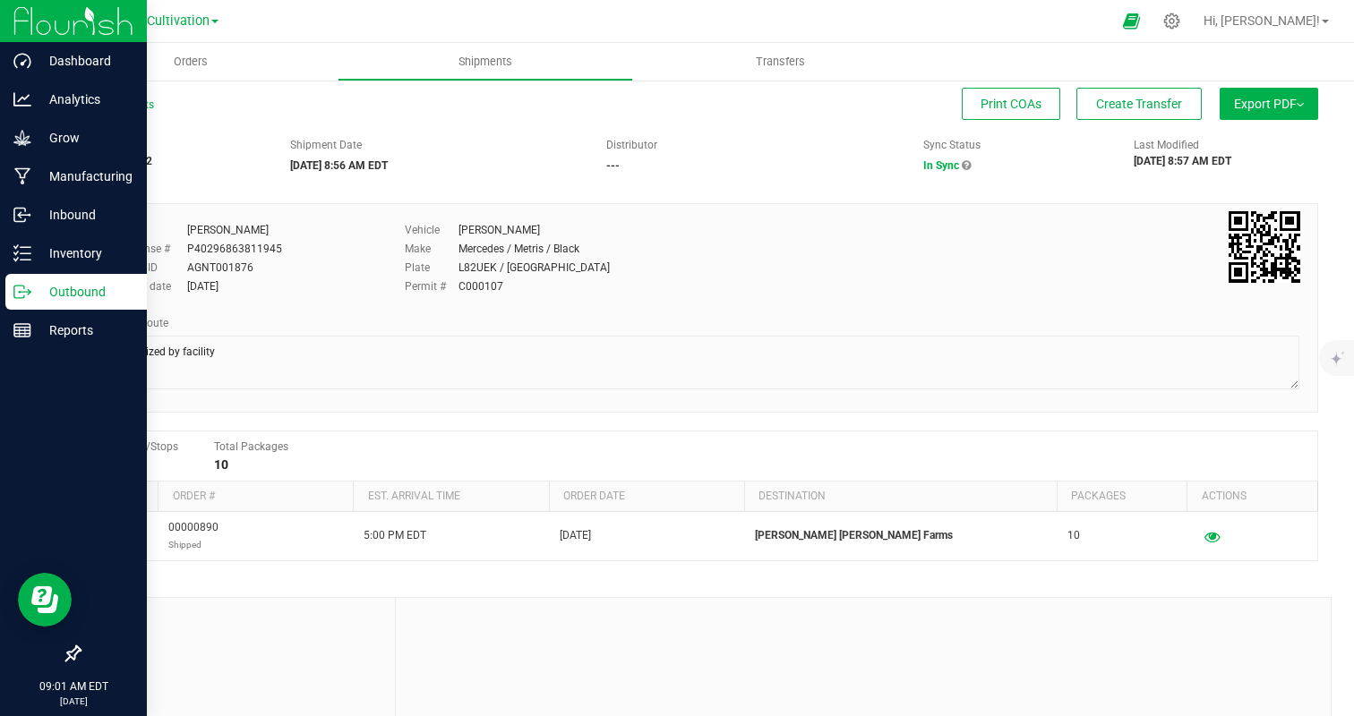
click at [71, 307] on div "Outbound" at bounding box center [75, 292] width 141 height 36
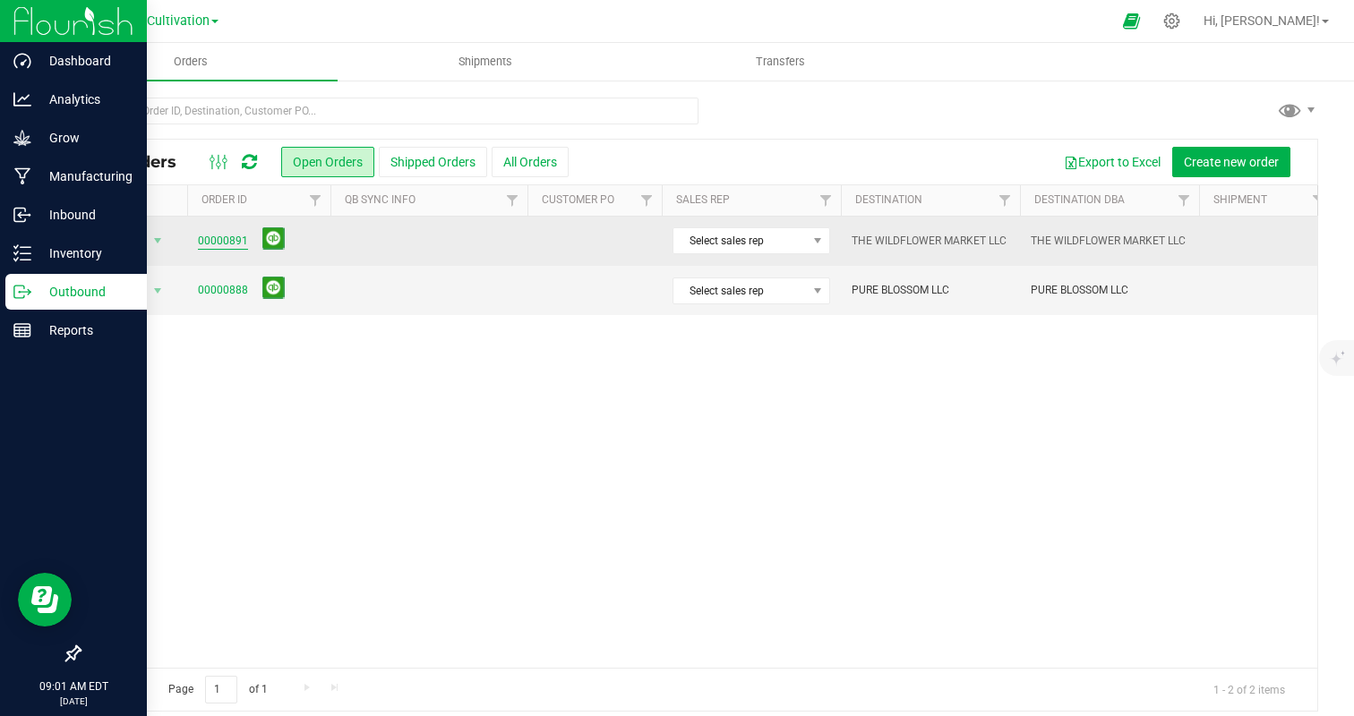
click at [214, 242] on link "00000891" at bounding box center [223, 241] width 50 height 17
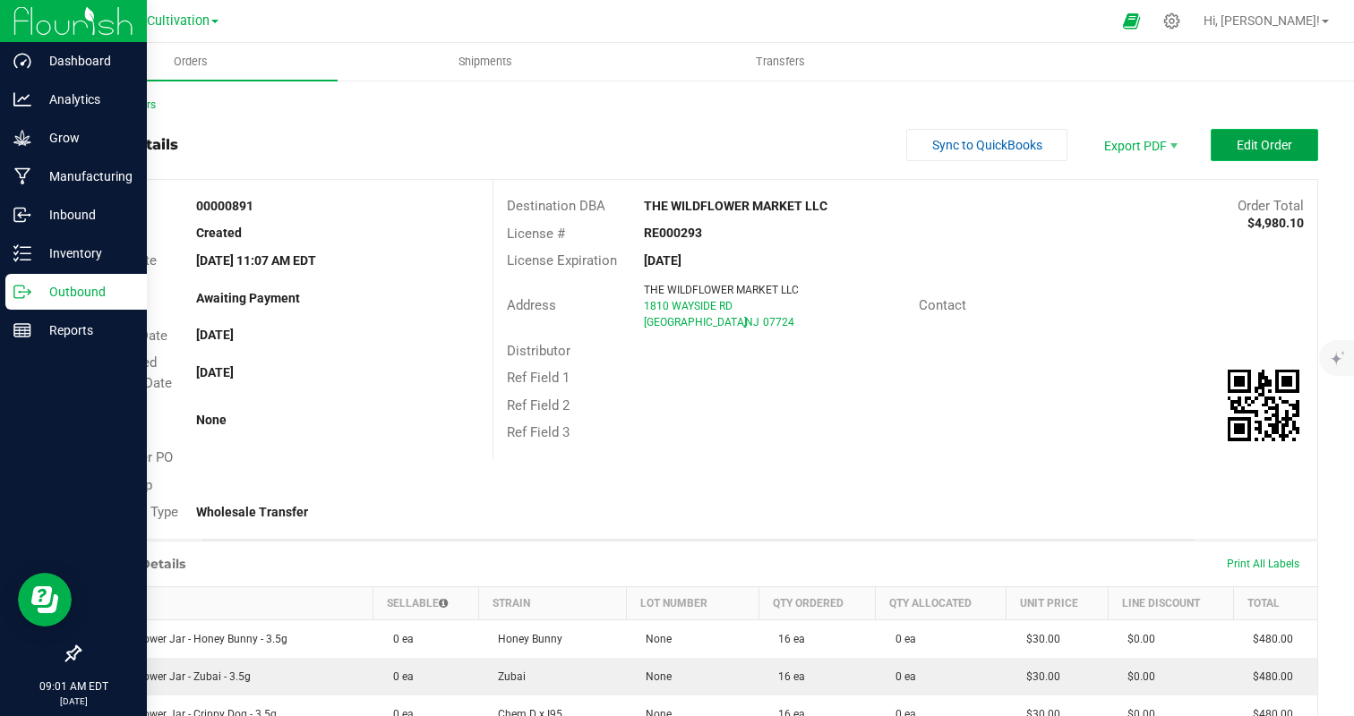
click at [1293, 147] on button "Edit Order" at bounding box center [1264, 145] width 107 height 32
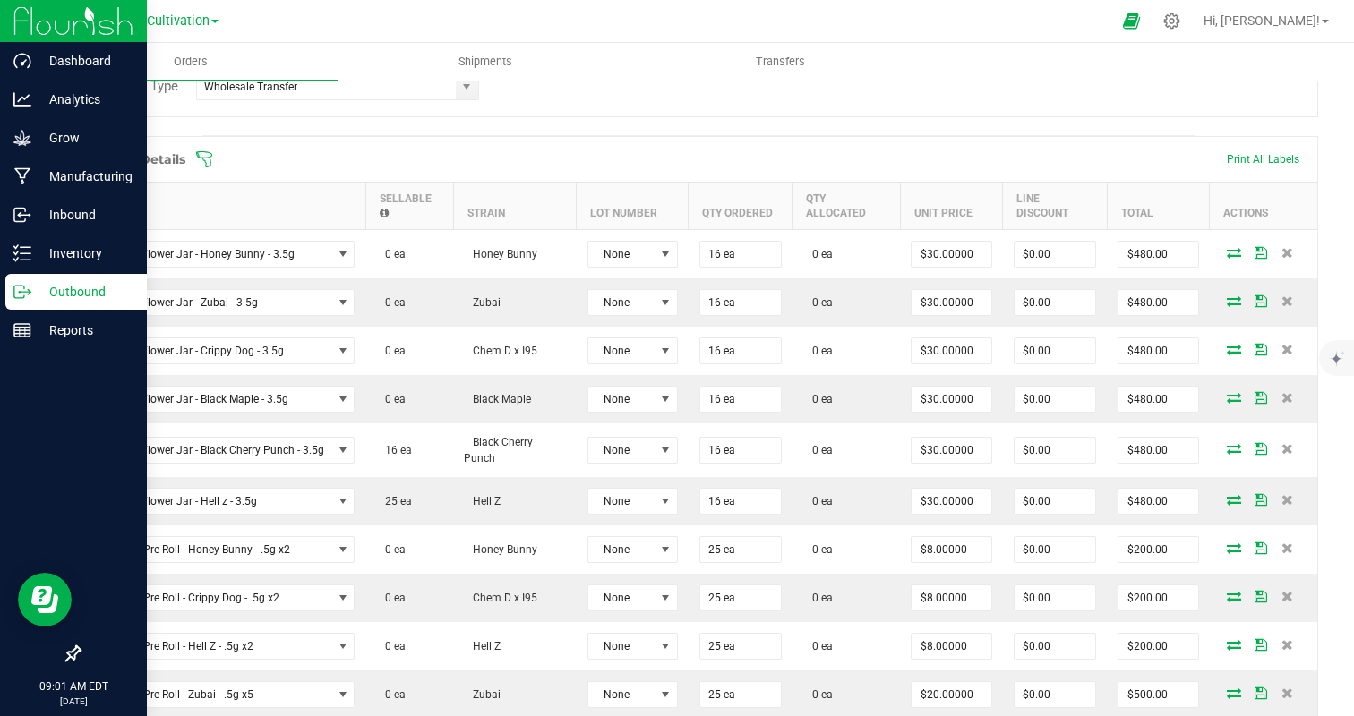
scroll to position [446, 0]
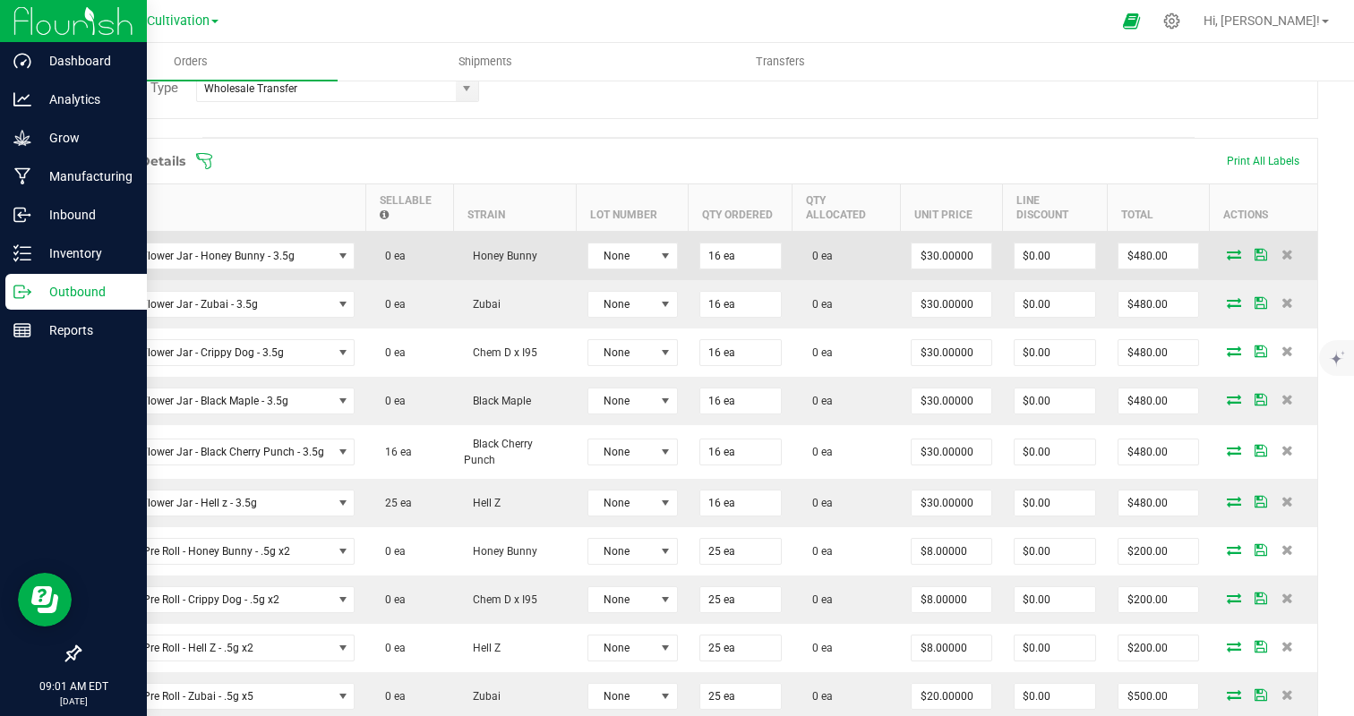
click at [1229, 253] on icon at bounding box center [1234, 254] width 14 height 11
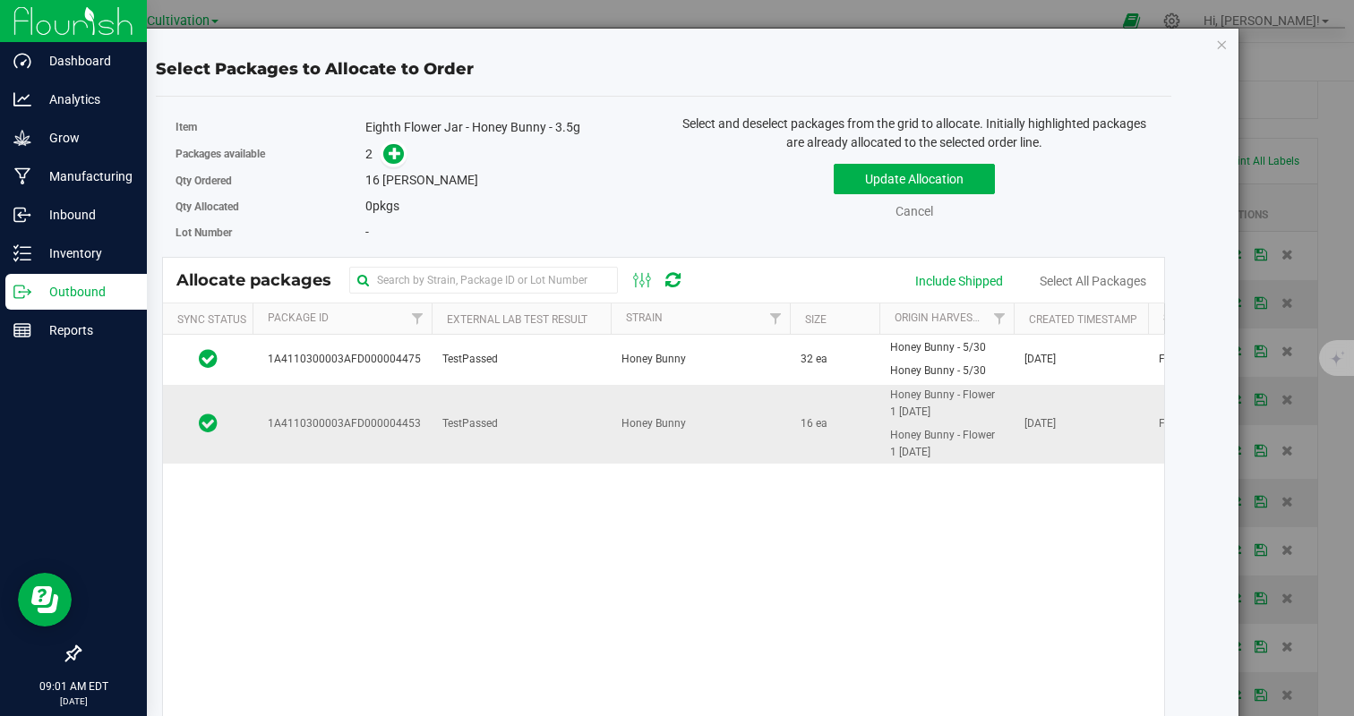
click at [510, 425] on td "TestPassed" at bounding box center [521, 424] width 179 height 79
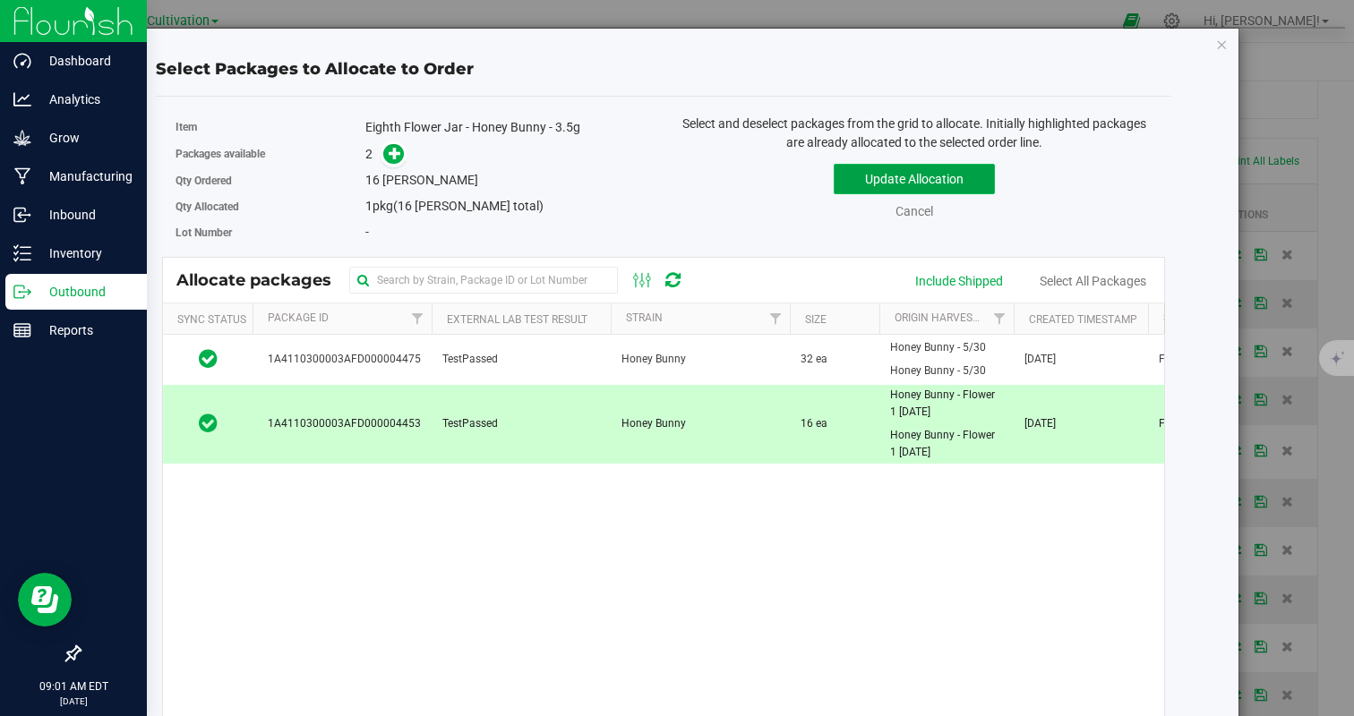
click at [882, 186] on button "Update Allocation" at bounding box center [914, 179] width 161 height 30
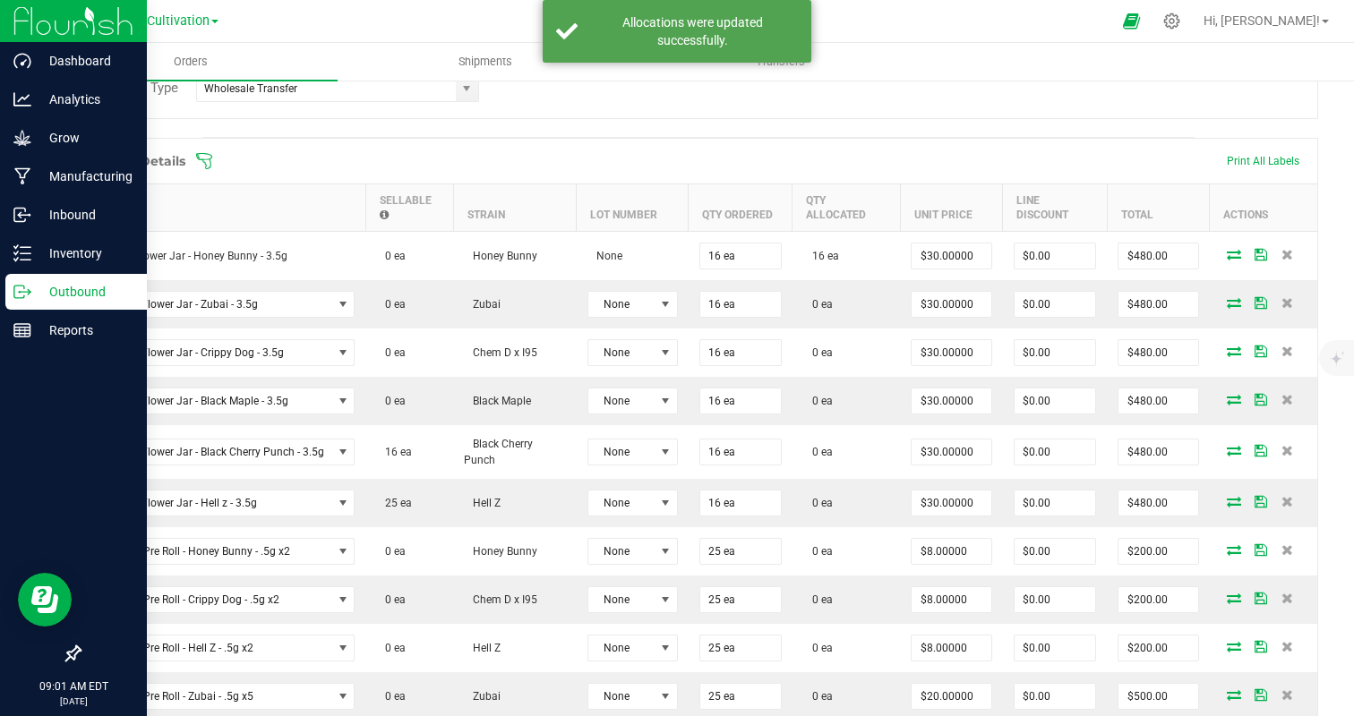
click at [1227, 301] on icon at bounding box center [1234, 302] width 14 height 11
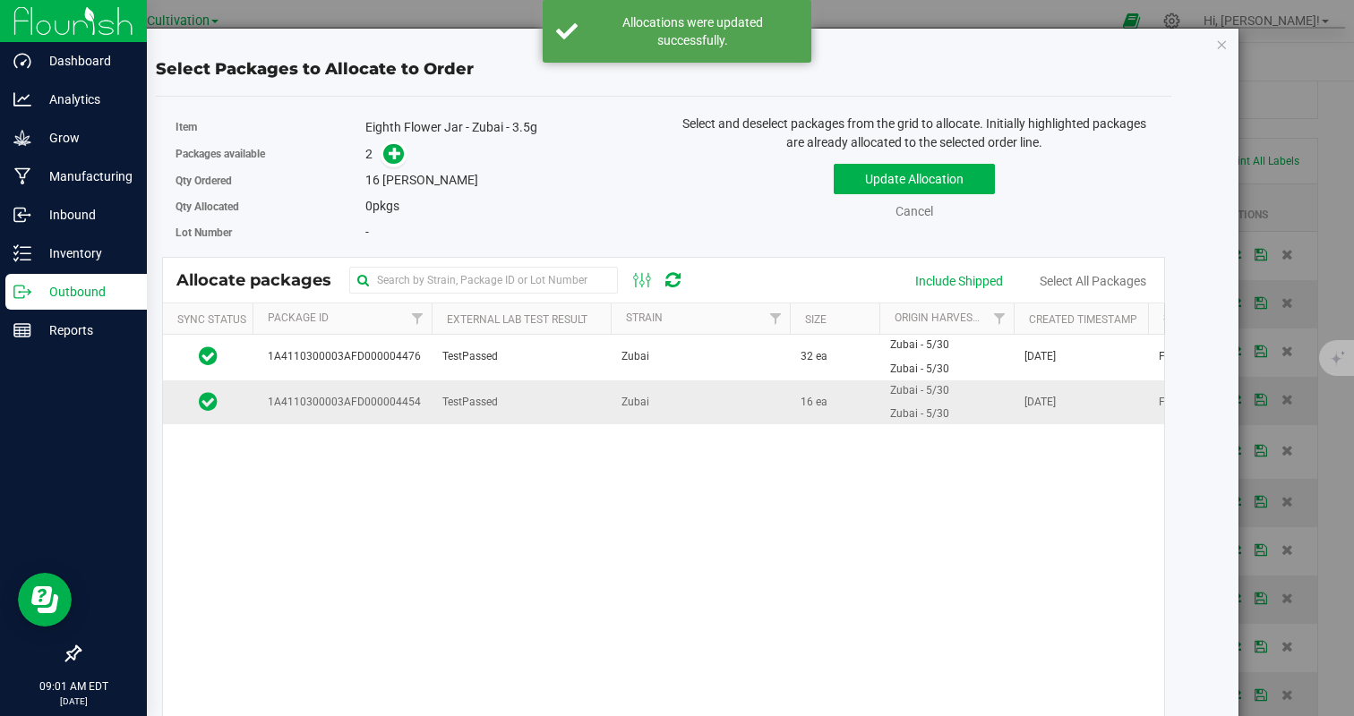
click at [515, 403] on td "TestPassed" at bounding box center [521, 403] width 179 height 45
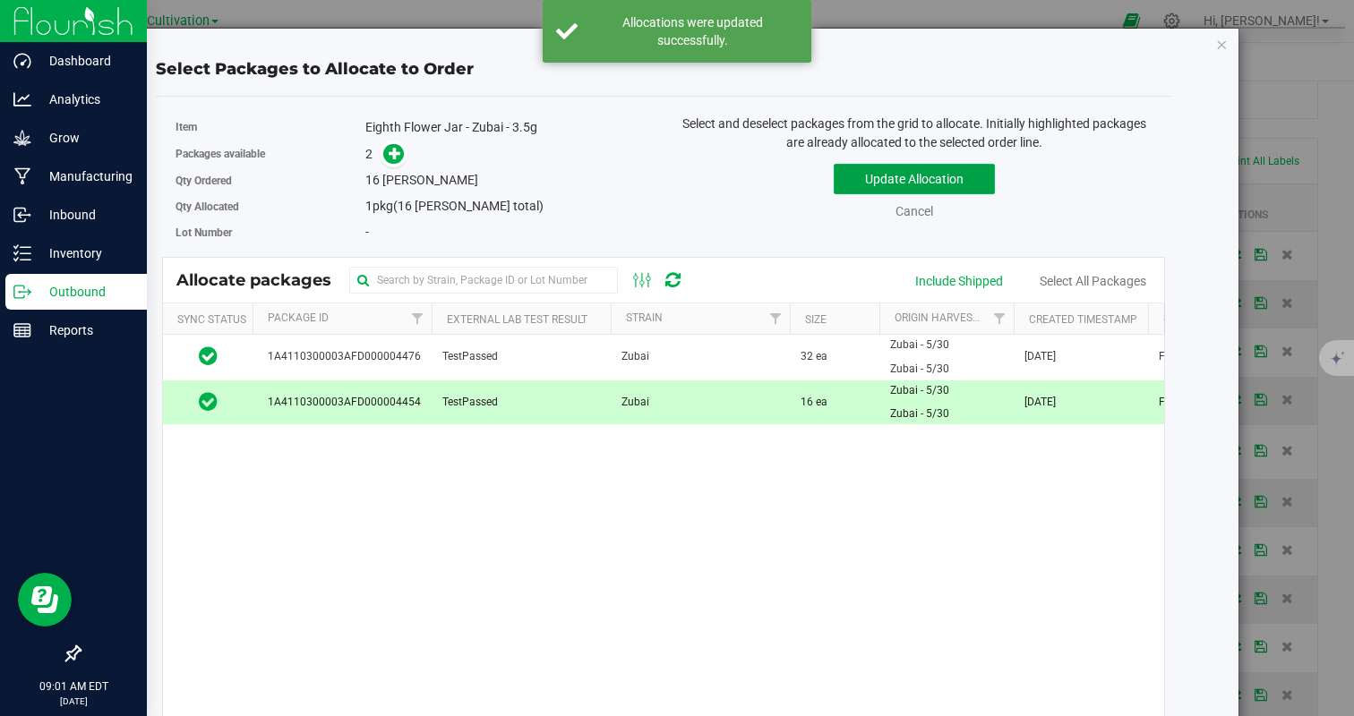
click at [884, 179] on button "Update Allocation" at bounding box center [914, 179] width 161 height 30
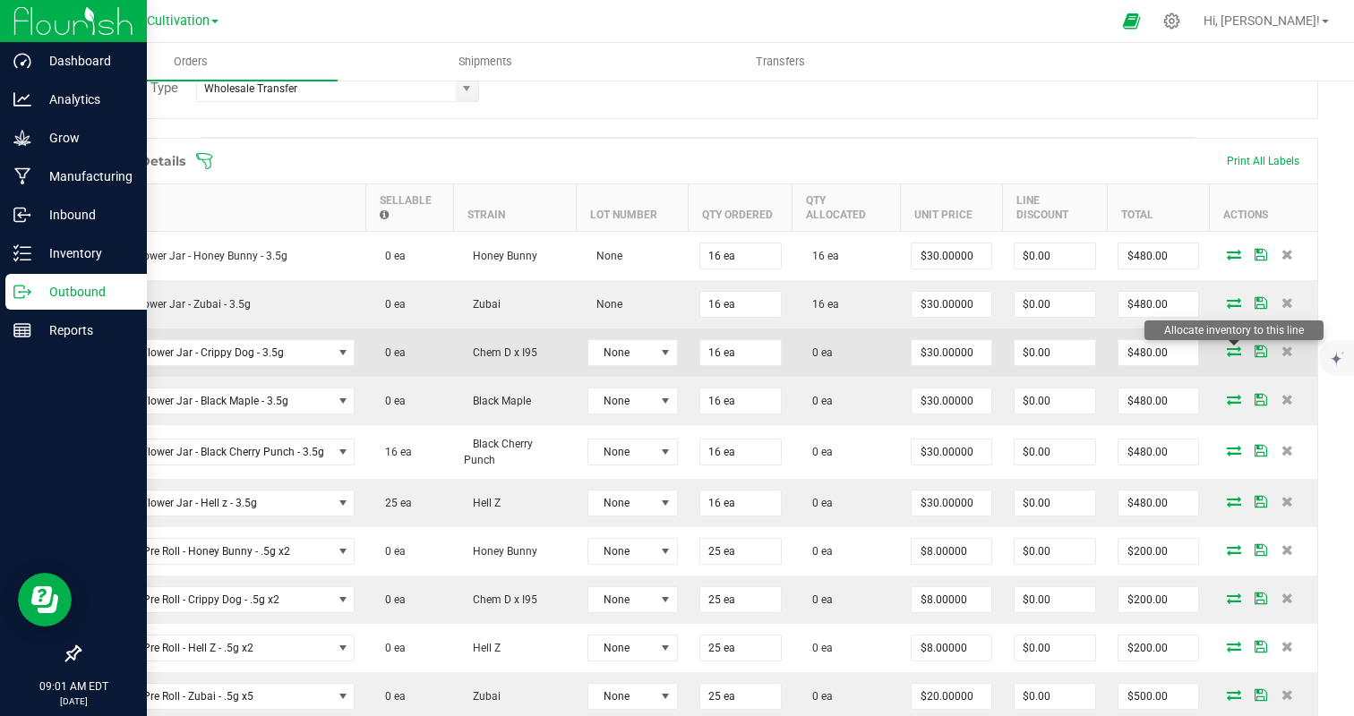
click at [1227, 348] on icon at bounding box center [1234, 351] width 14 height 11
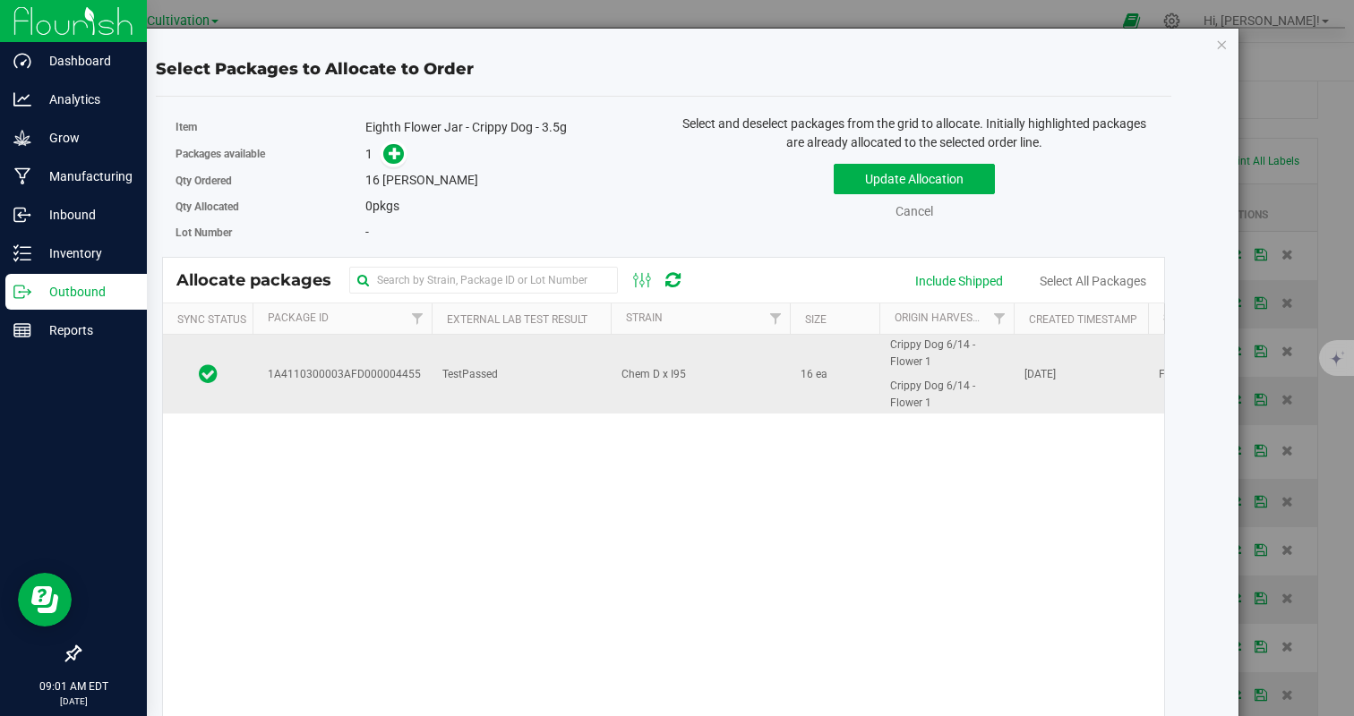
click at [462, 350] on td "TestPassed" at bounding box center [521, 374] width 179 height 79
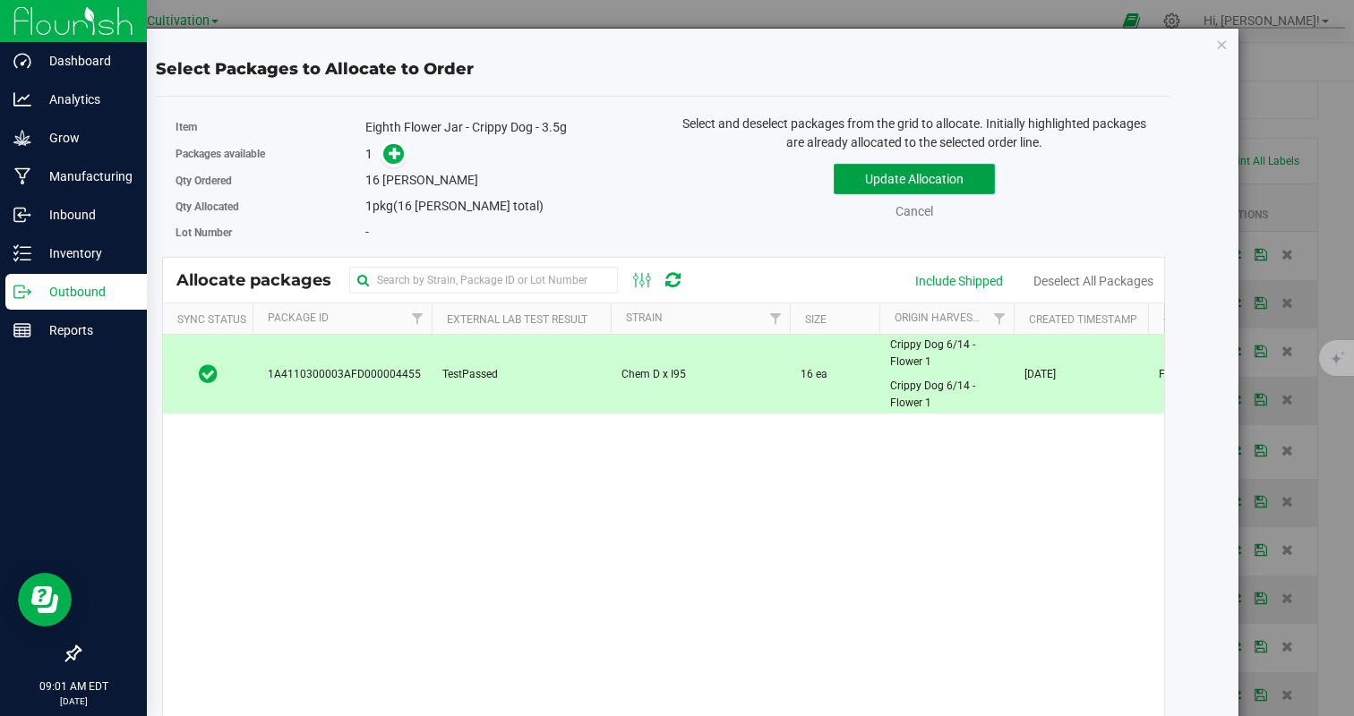
click at [933, 167] on button "Update Allocation" at bounding box center [914, 179] width 161 height 30
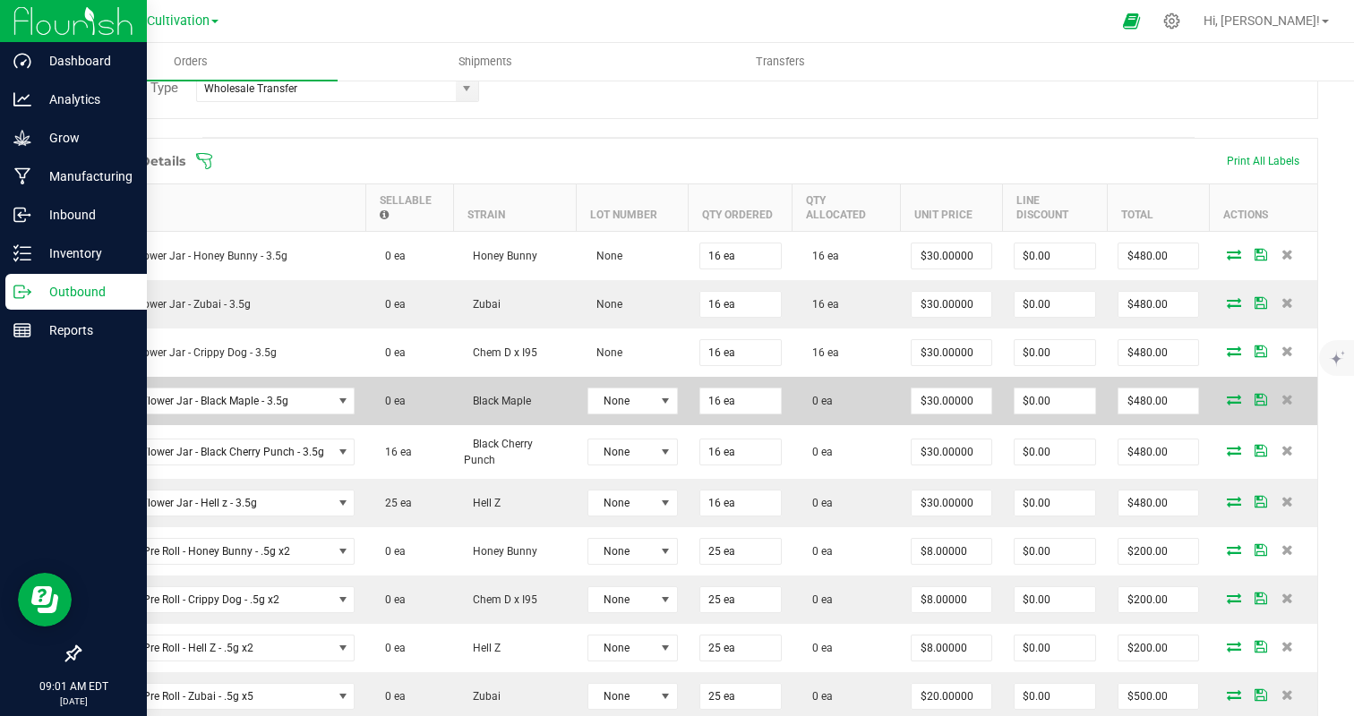
click at [1238, 397] on icon at bounding box center [1234, 399] width 14 height 11
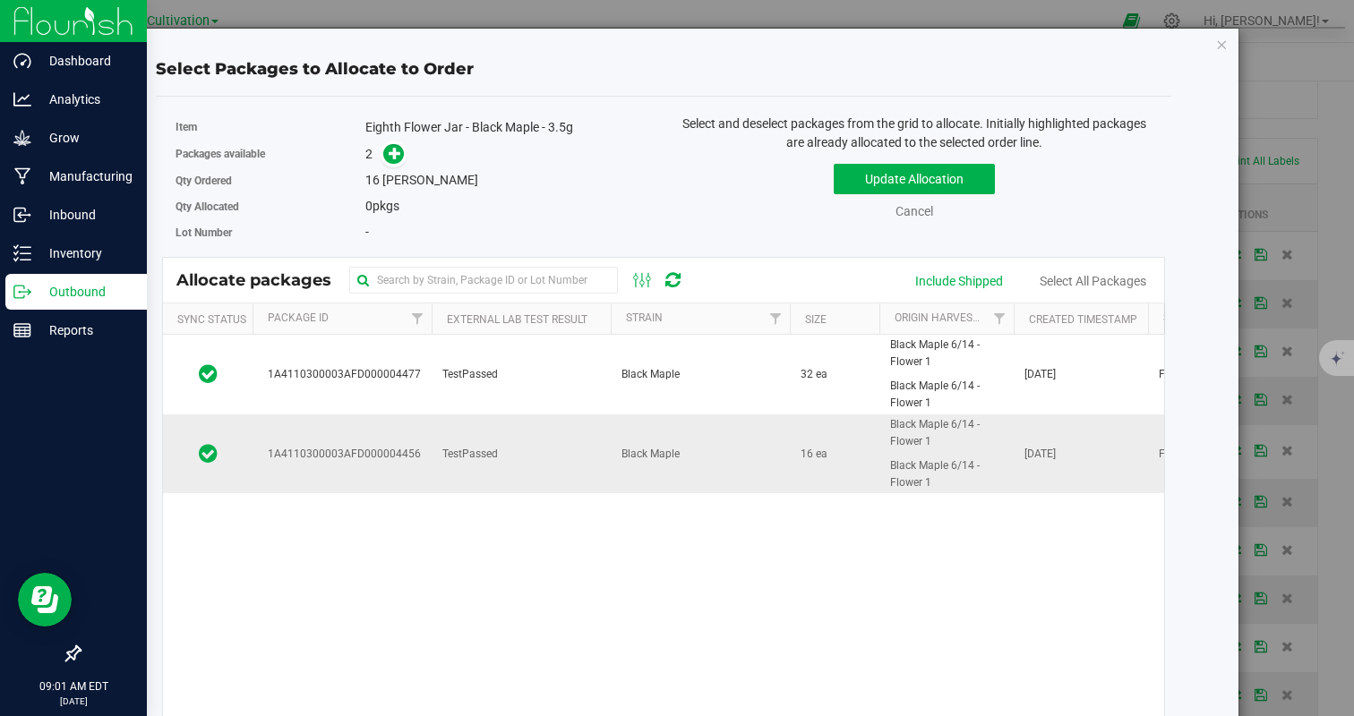
click at [595, 455] on td "TestPassed" at bounding box center [521, 454] width 179 height 79
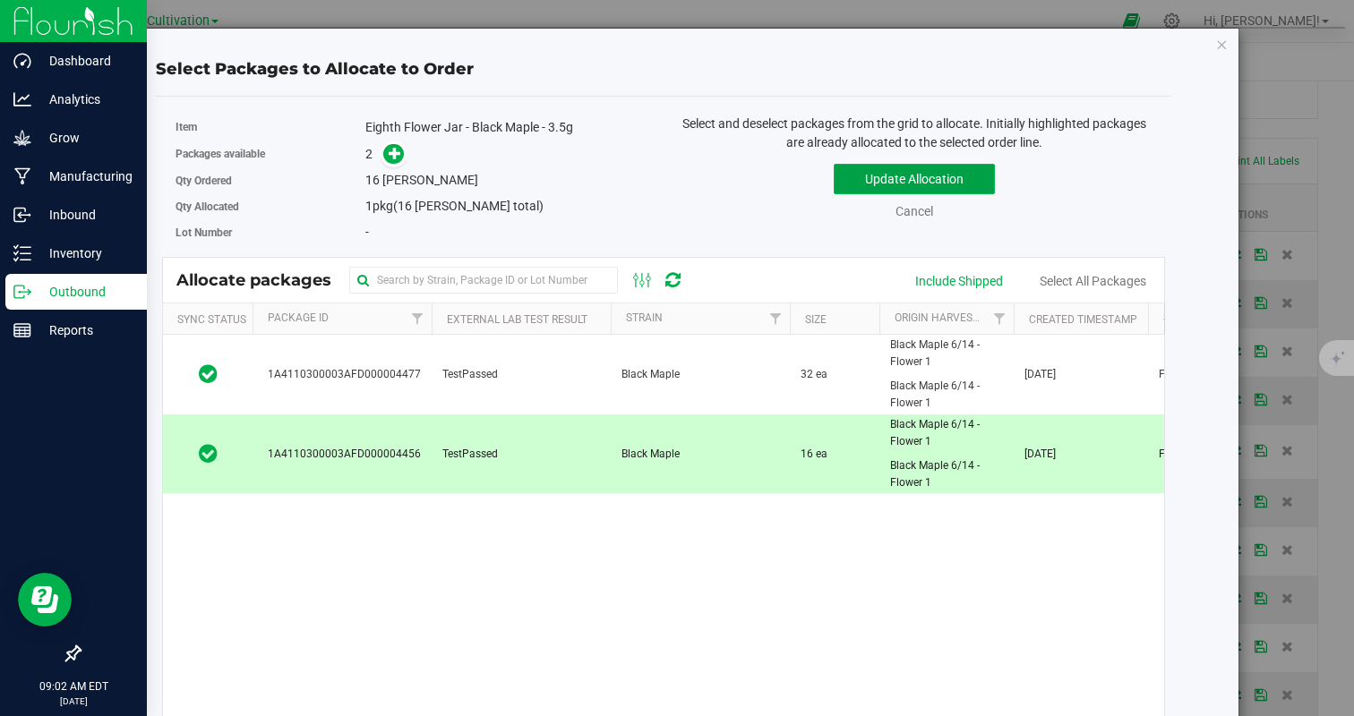
click at [878, 181] on button "Update Allocation" at bounding box center [914, 179] width 161 height 30
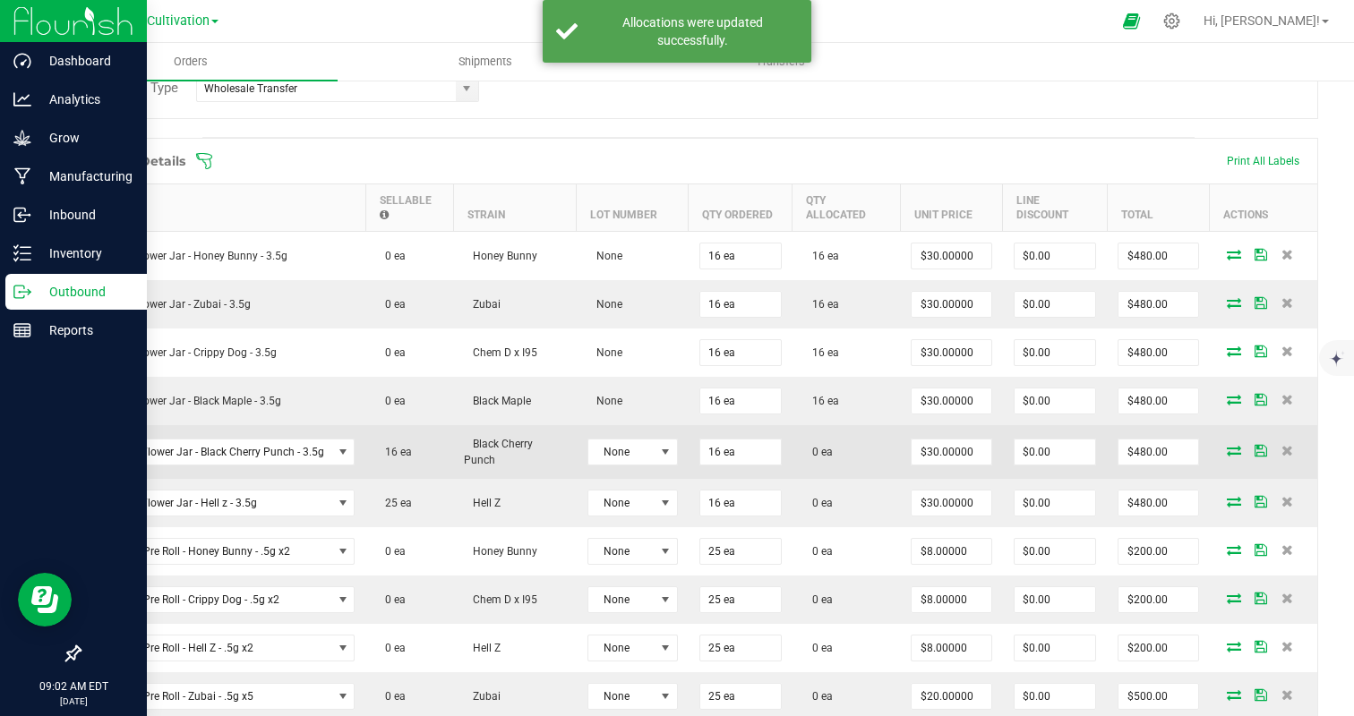
click at [1232, 450] on icon at bounding box center [1234, 450] width 14 height 11
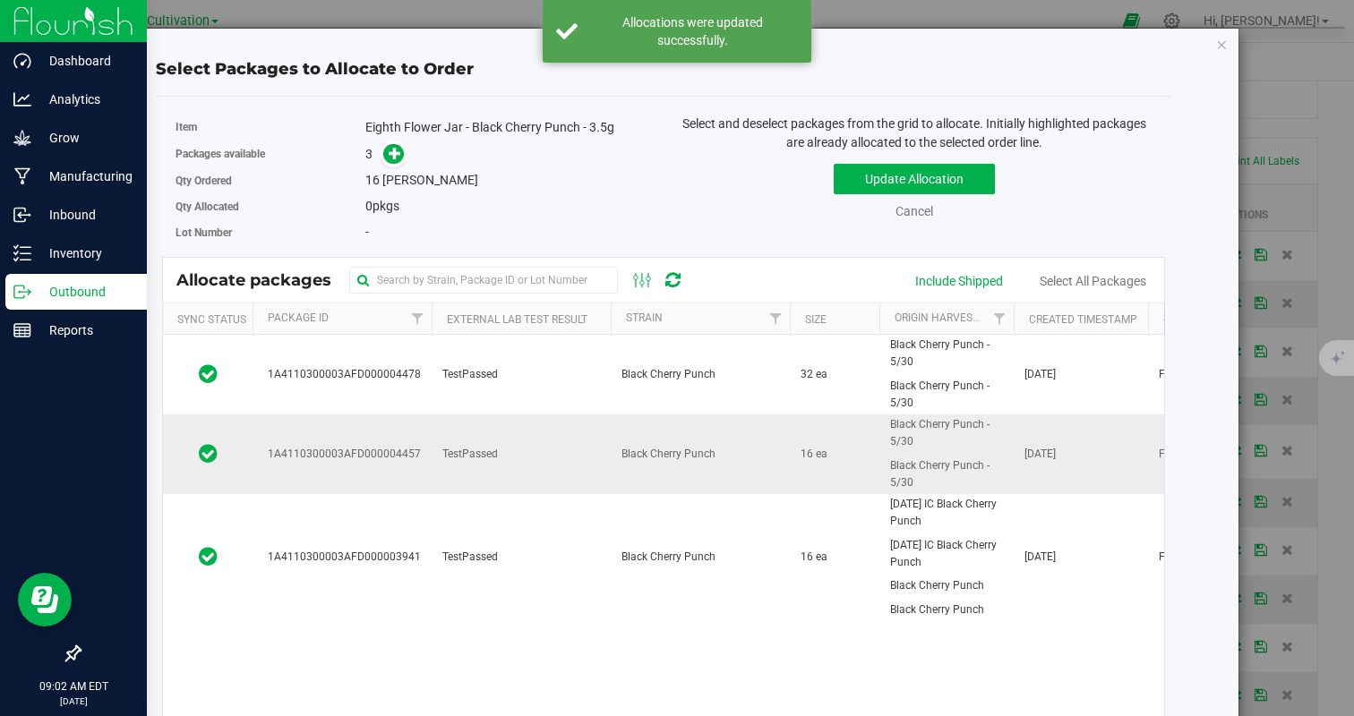
click at [553, 473] on td "TestPassed" at bounding box center [521, 455] width 179 height 80
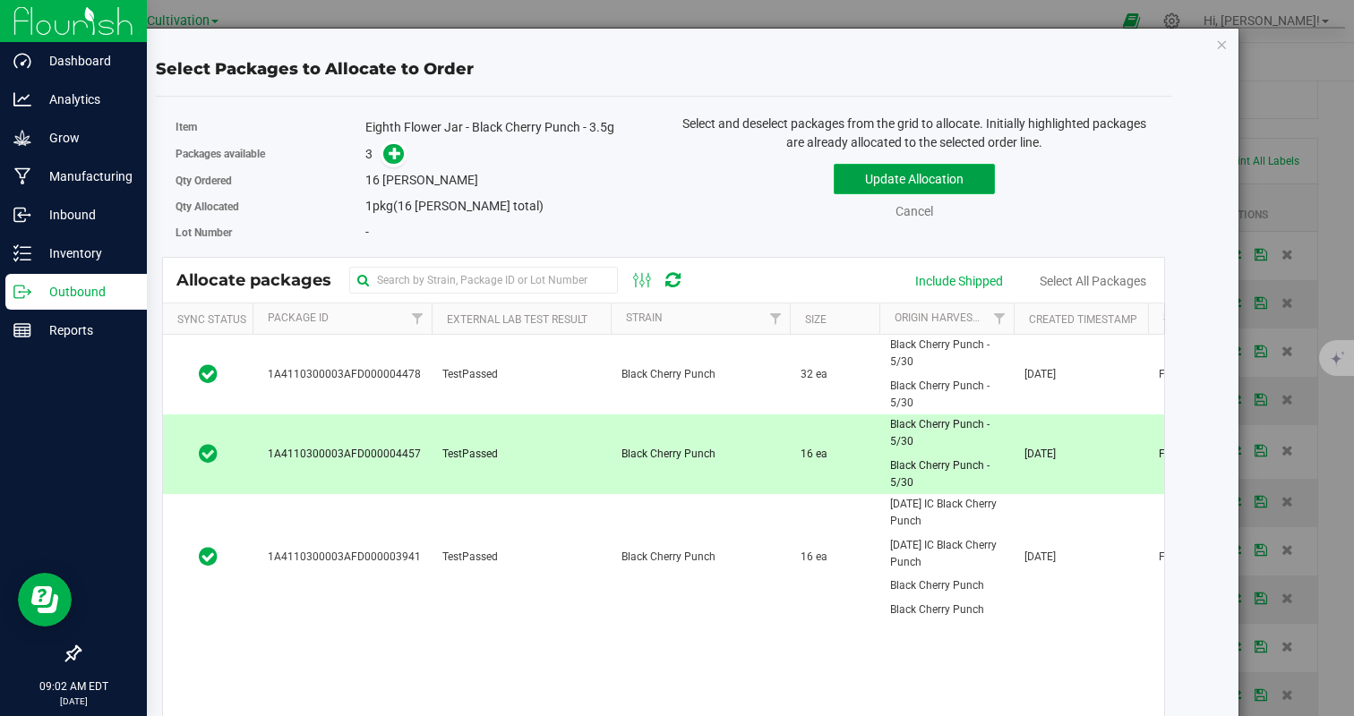
click at [921, 169] on button "Update Allocation" at bounding box center [914, 179] width 161 height 30
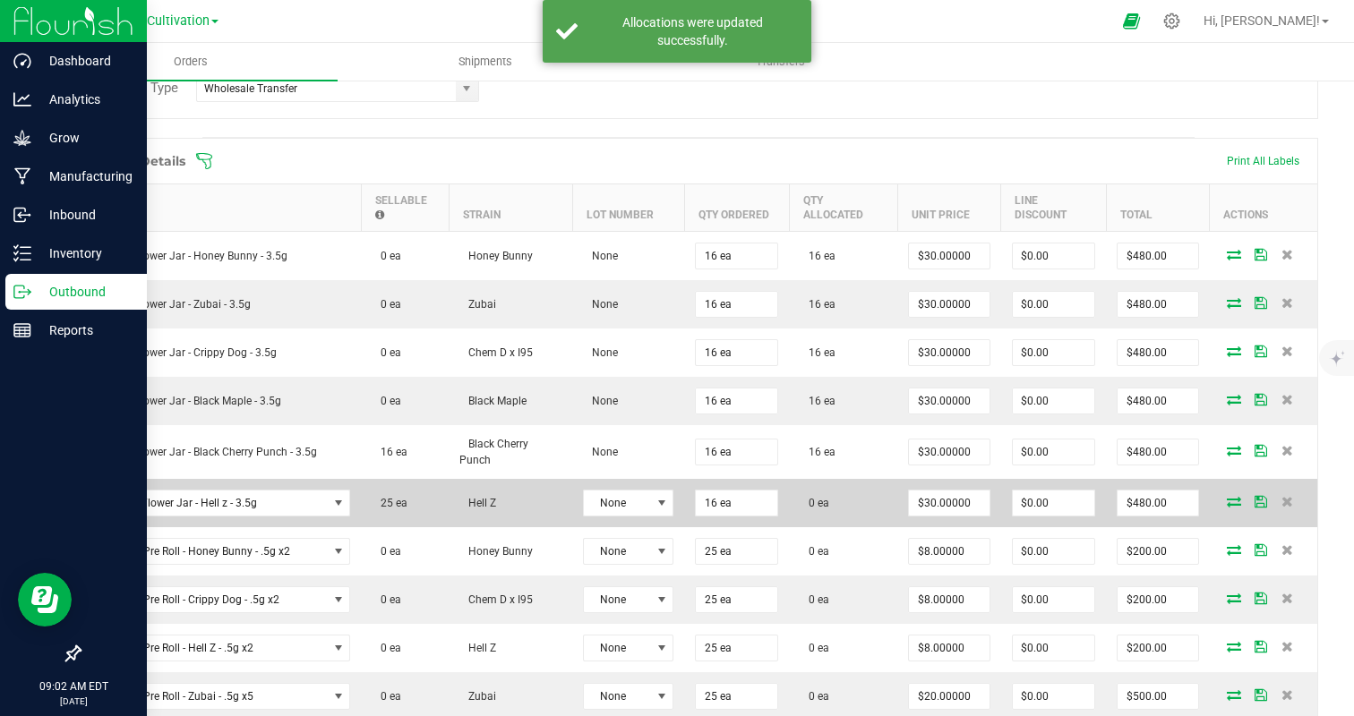
click at [1234, 496] on icon at bounding box center [1234, 501] width 14 height 11
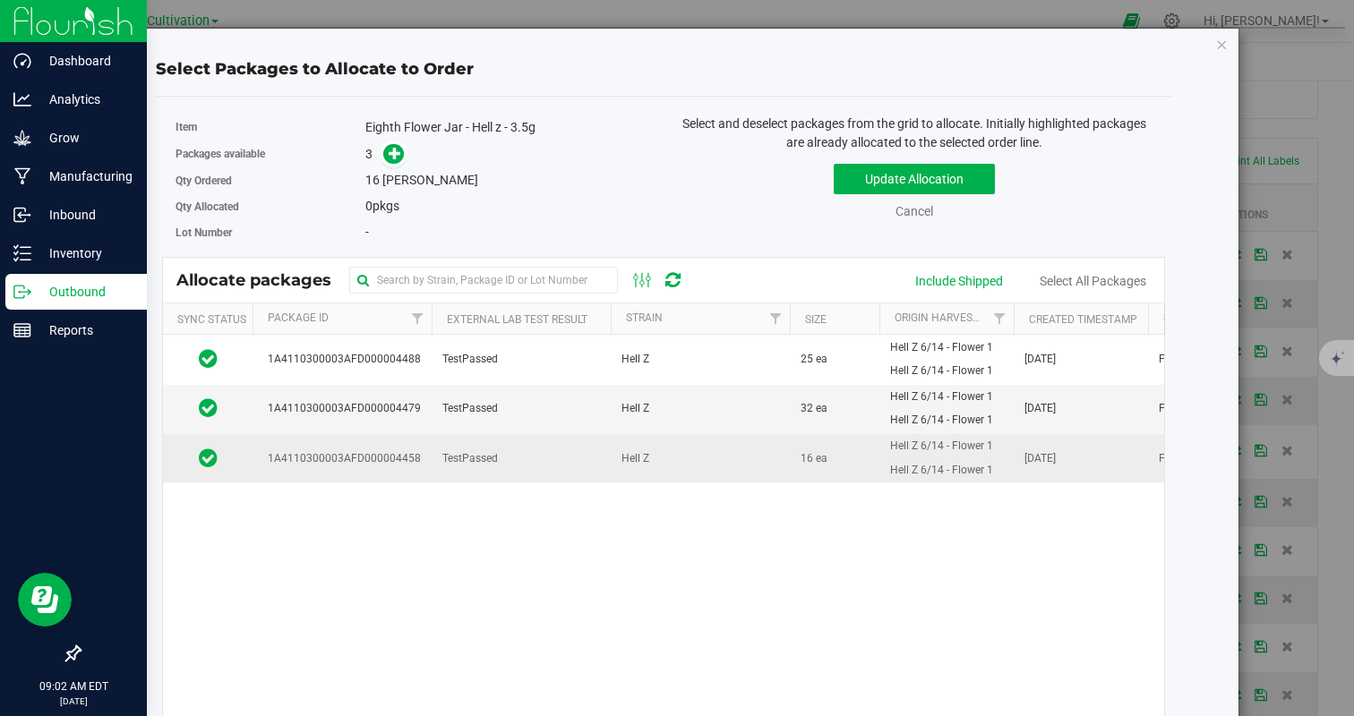
click at [535, 457] on td "TestPassed" at bounding box center [521, 458] width 179 height 48
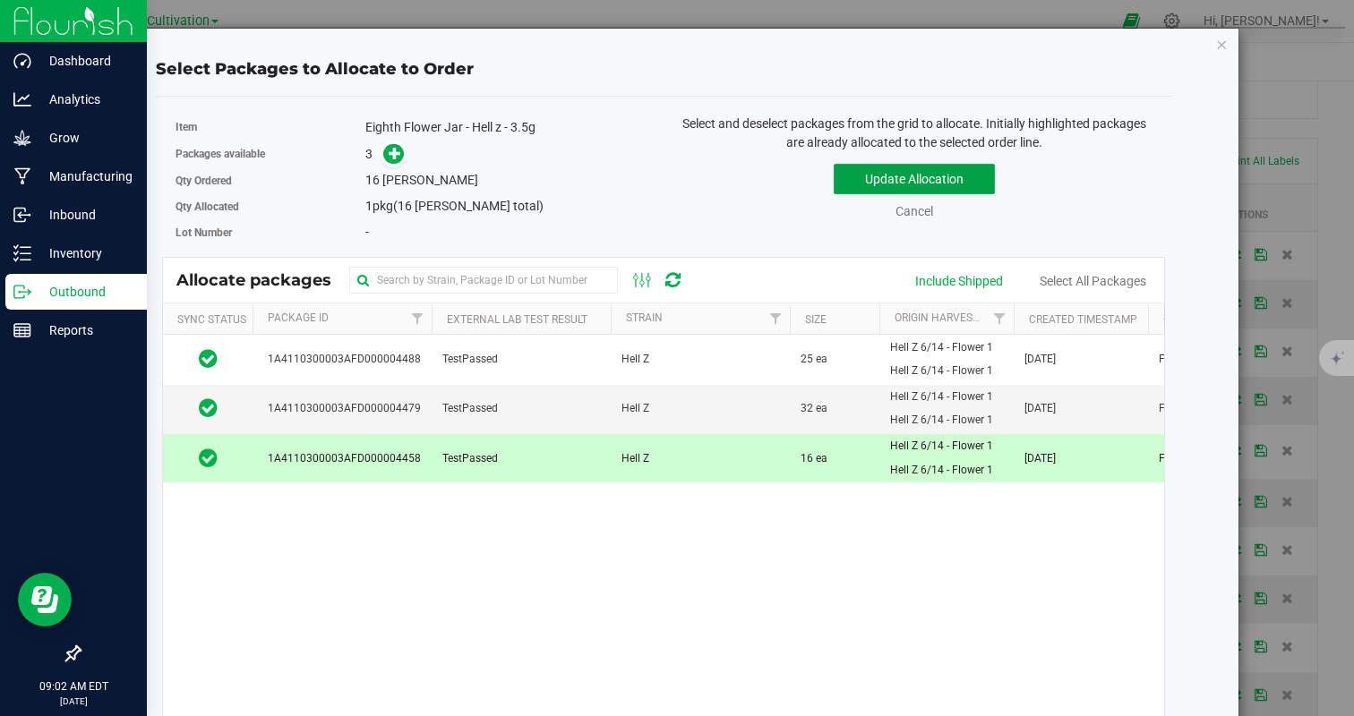
click at [872, 167] on button "Update Allocation" at bounding box center [914, 179] width 161 height 30
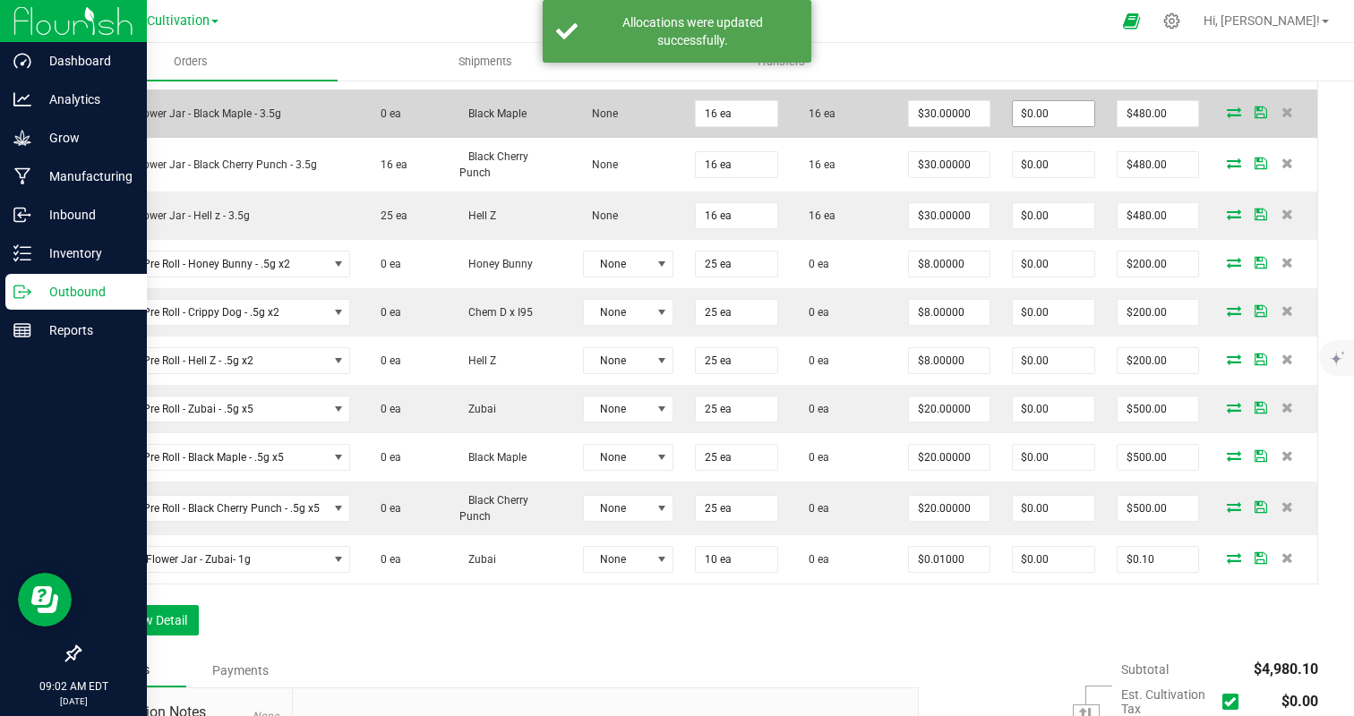
scroll to position [734, 0]
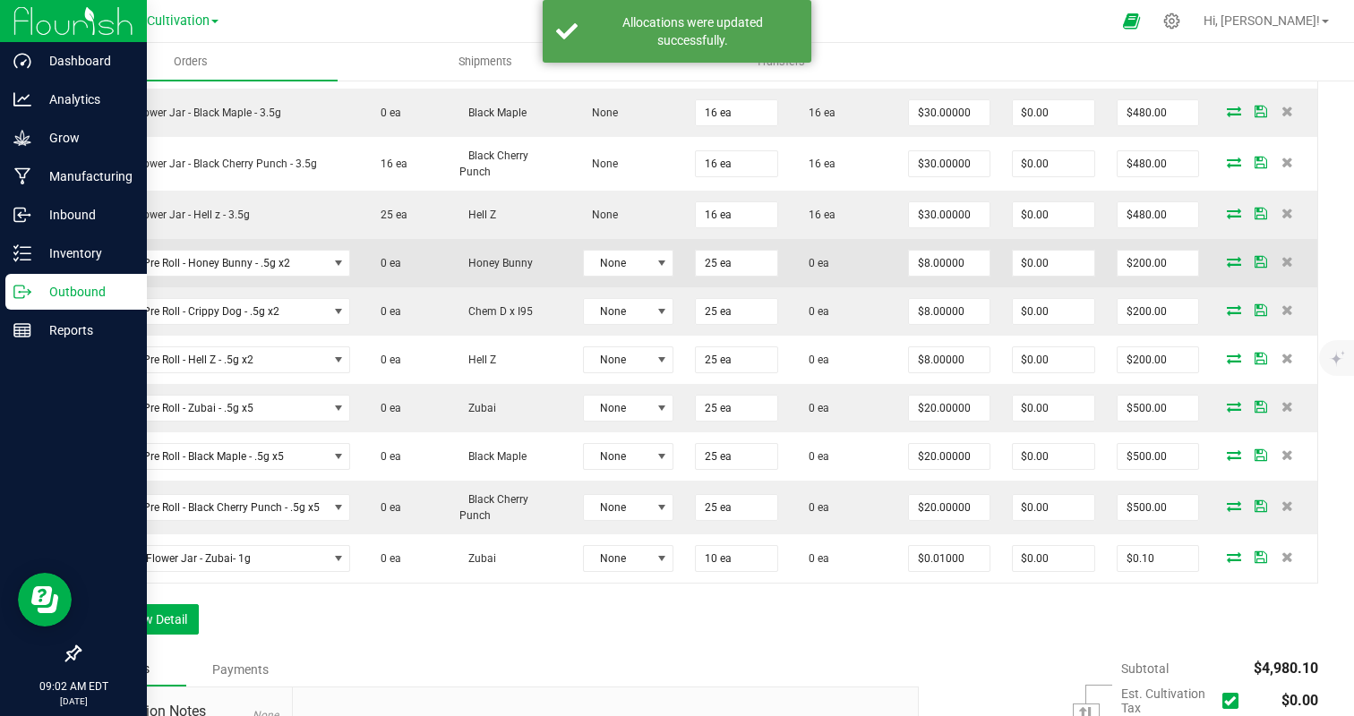
click at [1232, 256] on icon at bounding box center [1234, 261] width 14 height 11
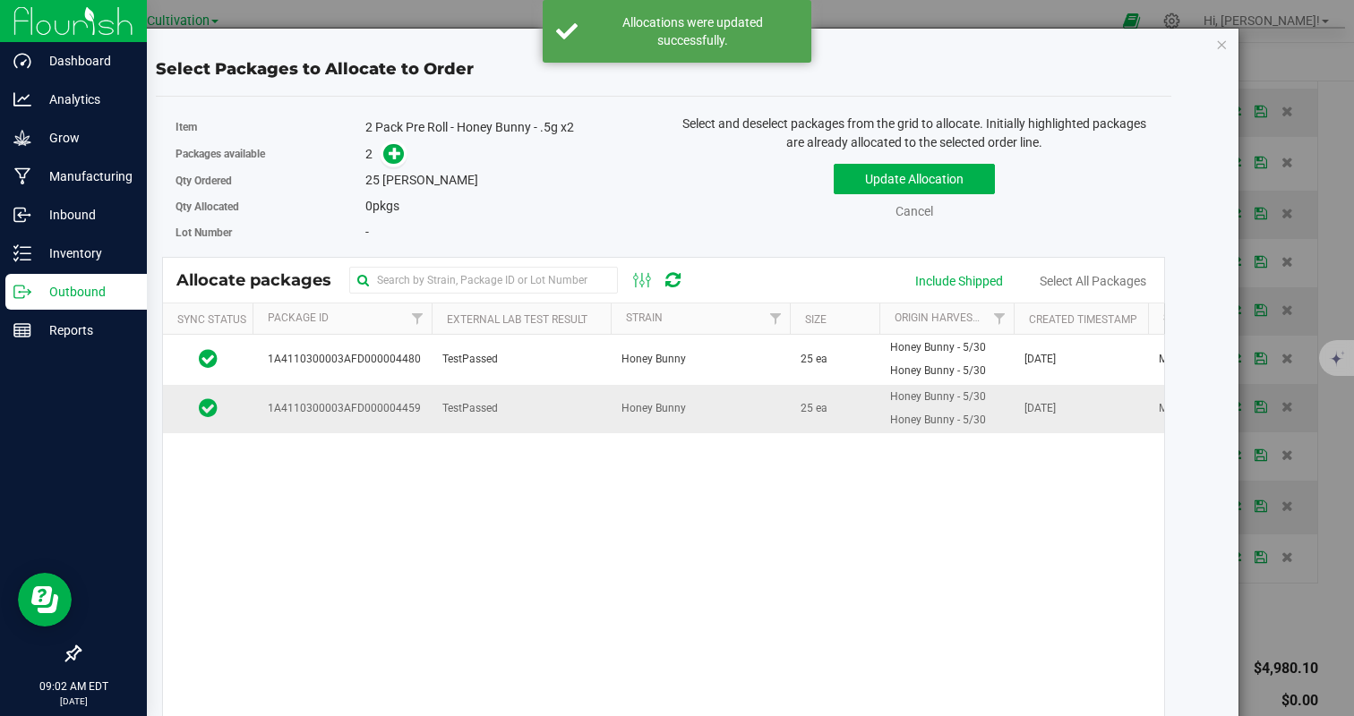
click at [417, 396] on td "1A4110300003AFD000004459" at bounding box center [342, 409] width 179 height 48
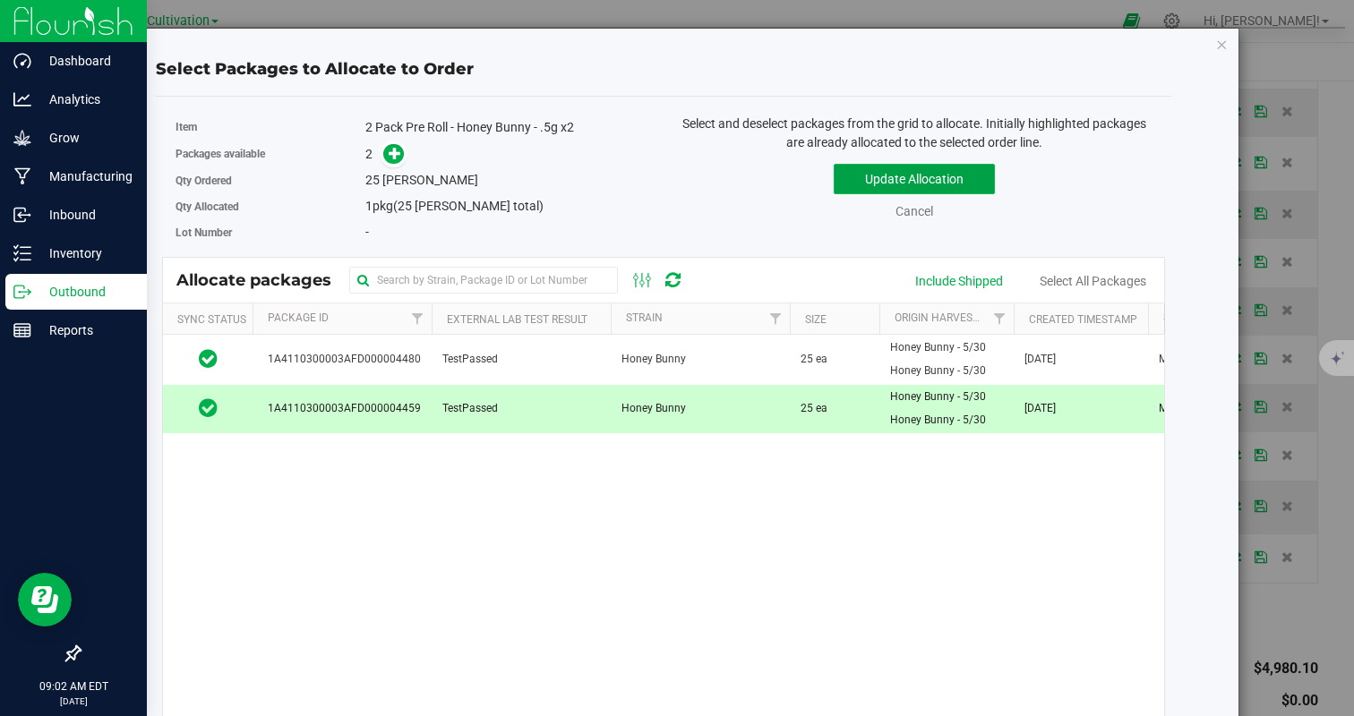
click at [887, 177] on button "Update Allocation" at bounding box center [914, 179] width 161 height 30
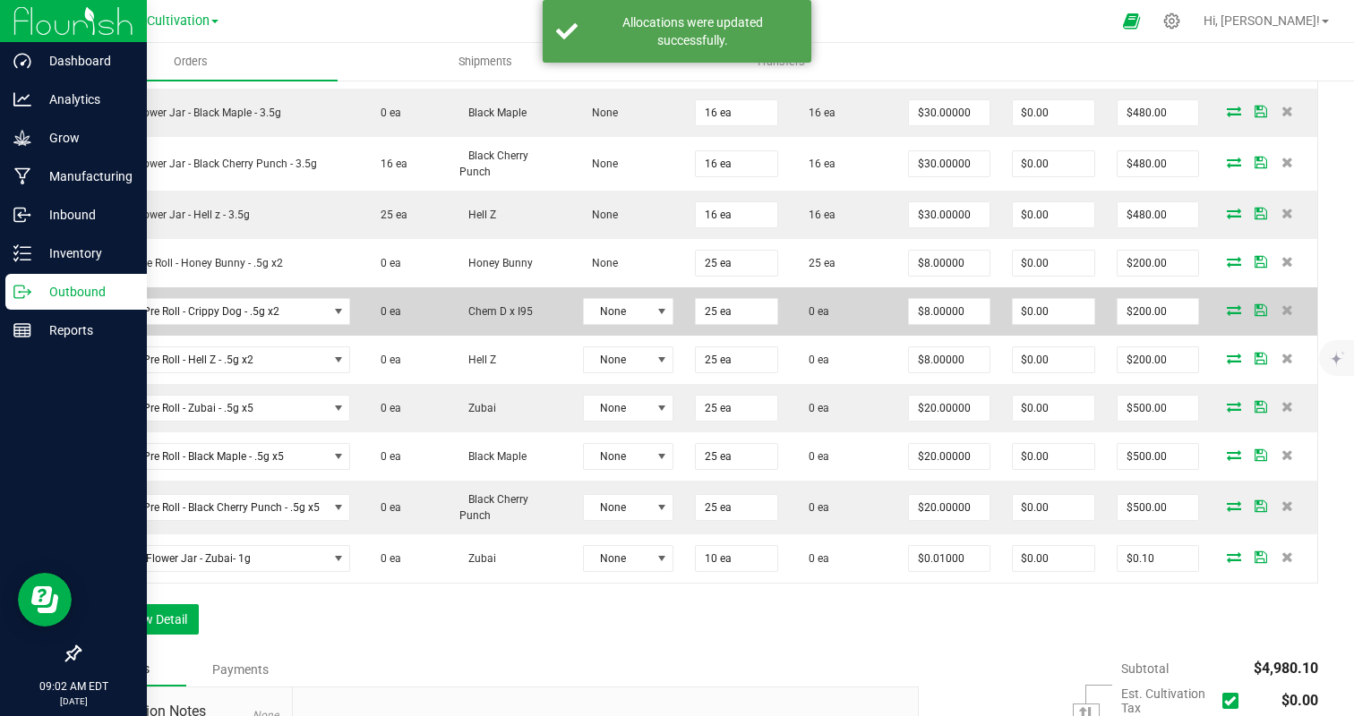
click at [1235, 305] on icon at bounding box center [1234, 309] width 14 height 11
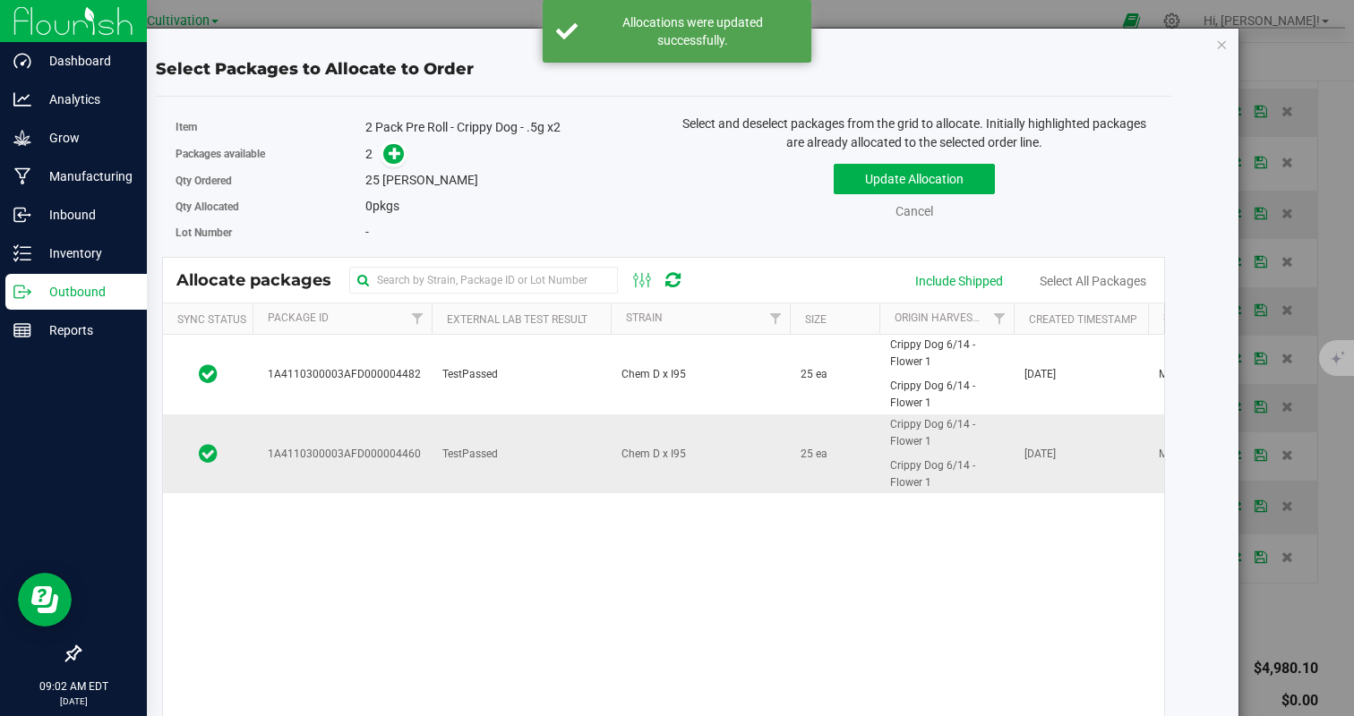
click at [544, 465] on td "TestPassed" at bounding box center [521, 454] width 179 height 79
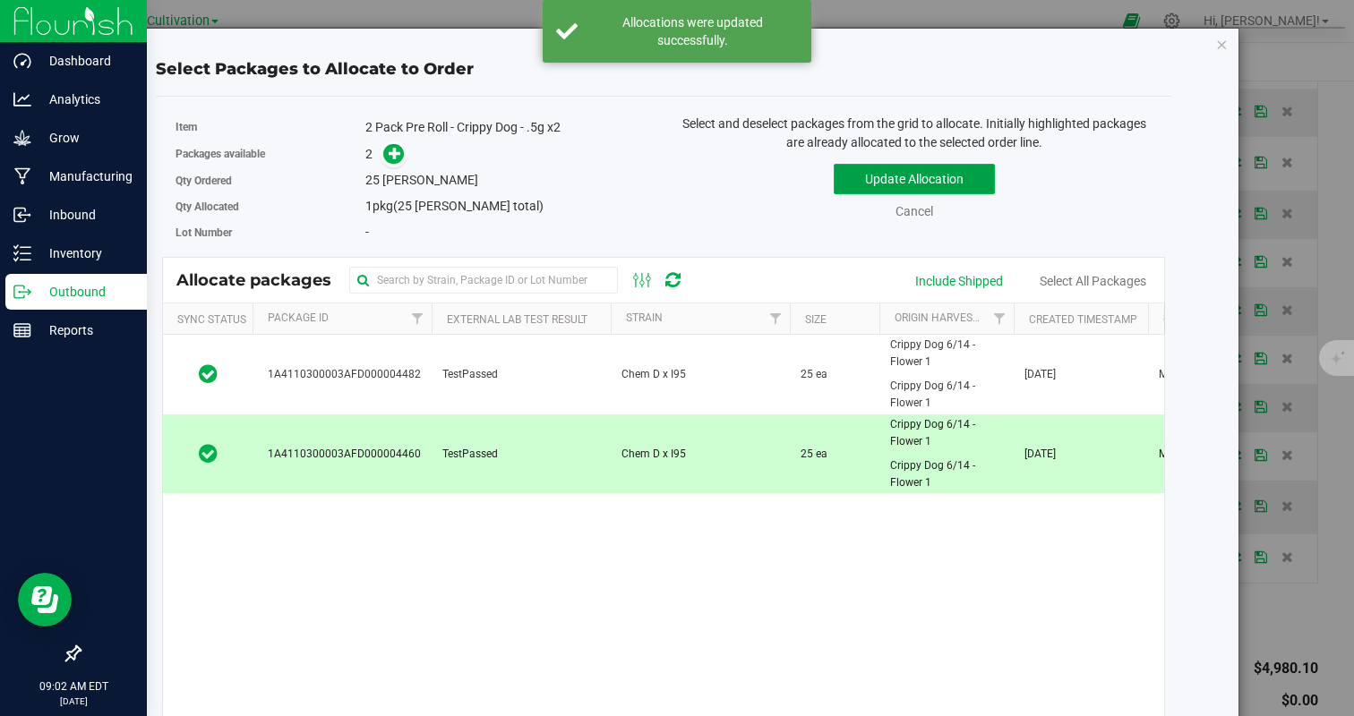
click at [853, 178] on button "Update Allocation" at bounding box center [914, 179] width 161 height 30
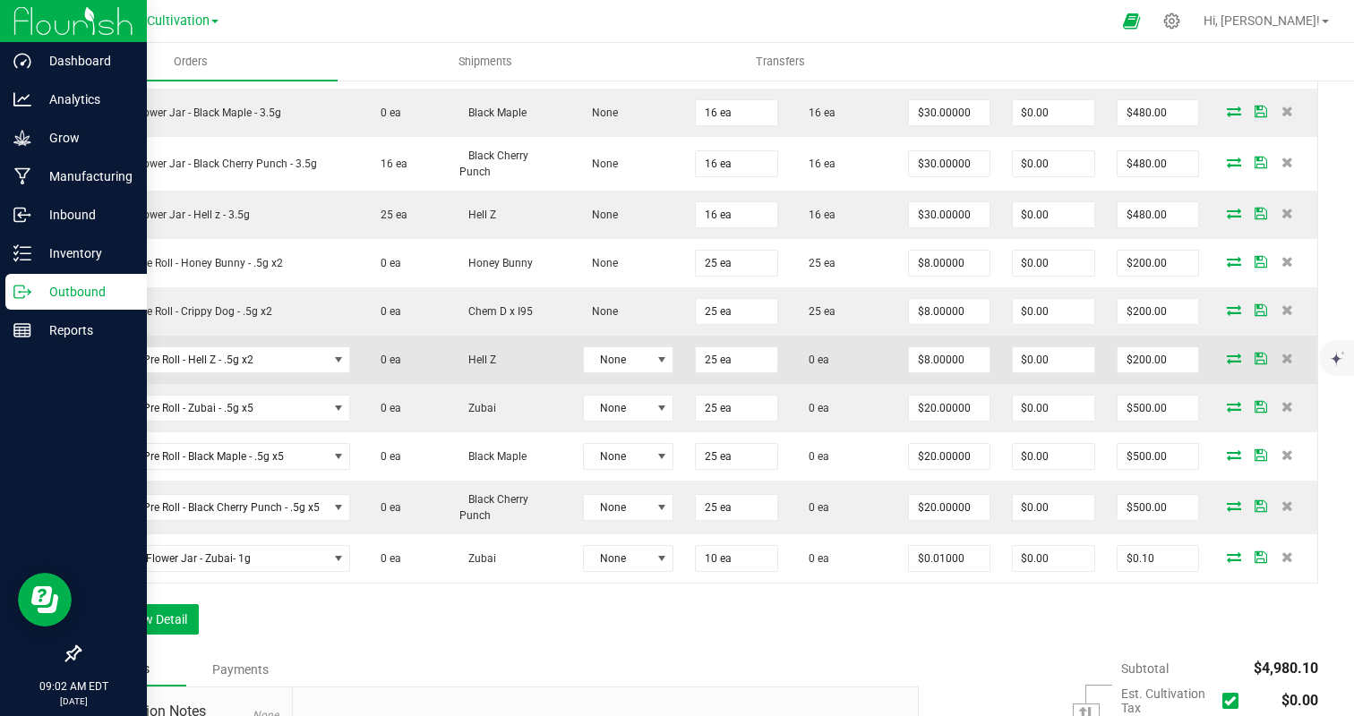
click at [1231, 354] on icon at bounding box center [1234, 358] width 14 height 11
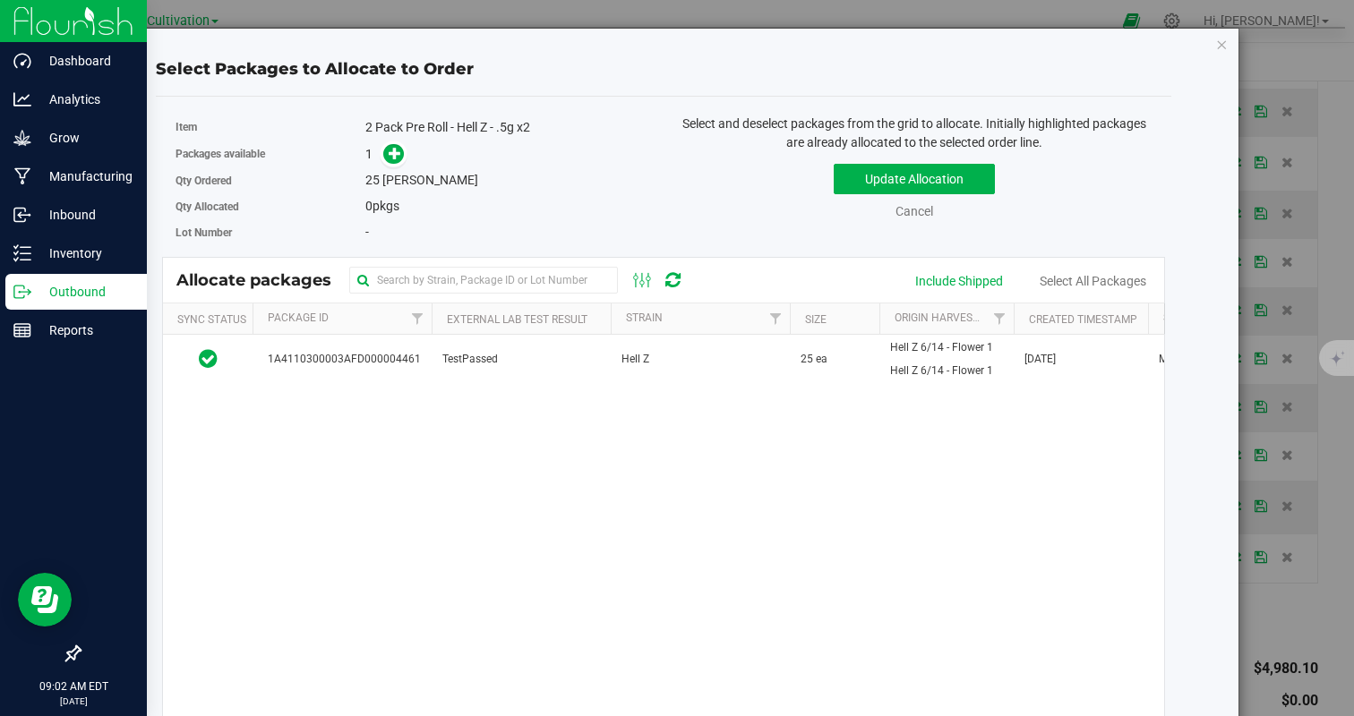
click at [555, 388] on div "1A4110300003AFD000004461 TestPassed Hell Z 25 ea Hell Z 6/14 - Flower 1 Hell Z …" at bounding box center [663, 559] width 1001 height 448
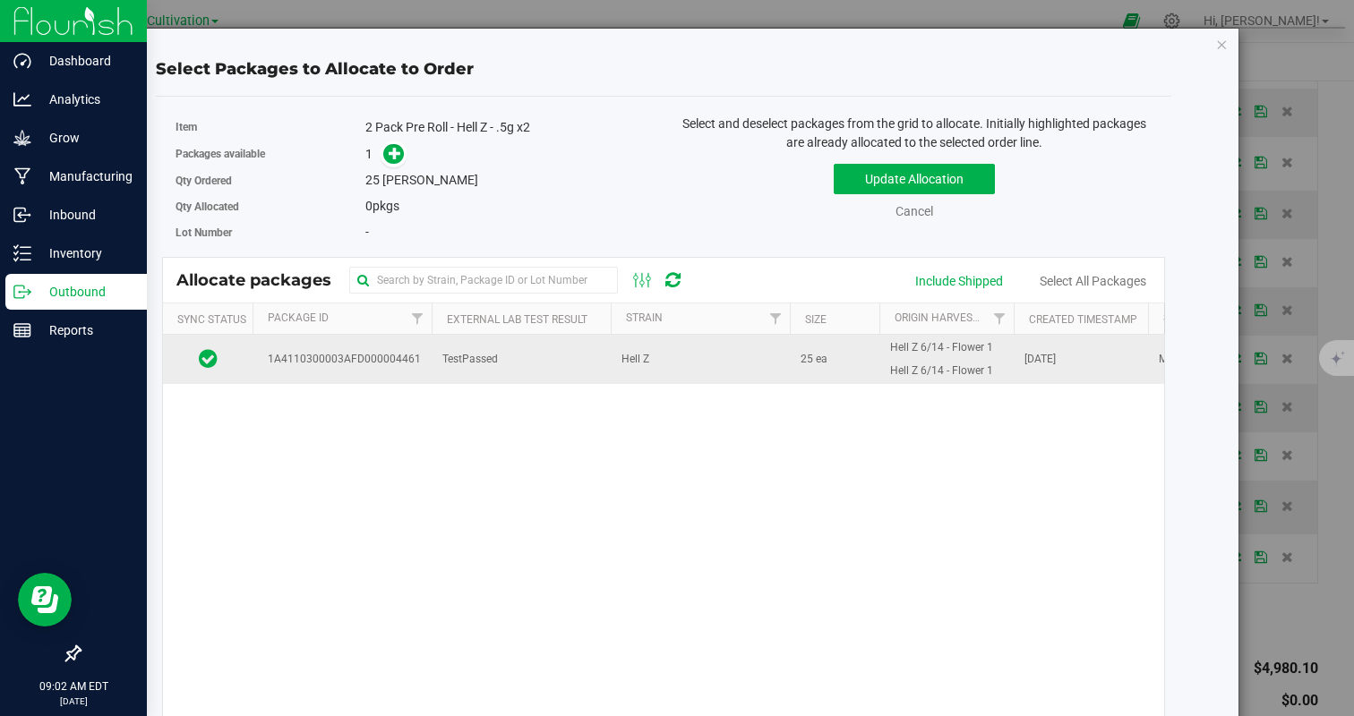
click at [564, 364] on td "TestPassed" at bounding box center [521, 359] width 179 height 48
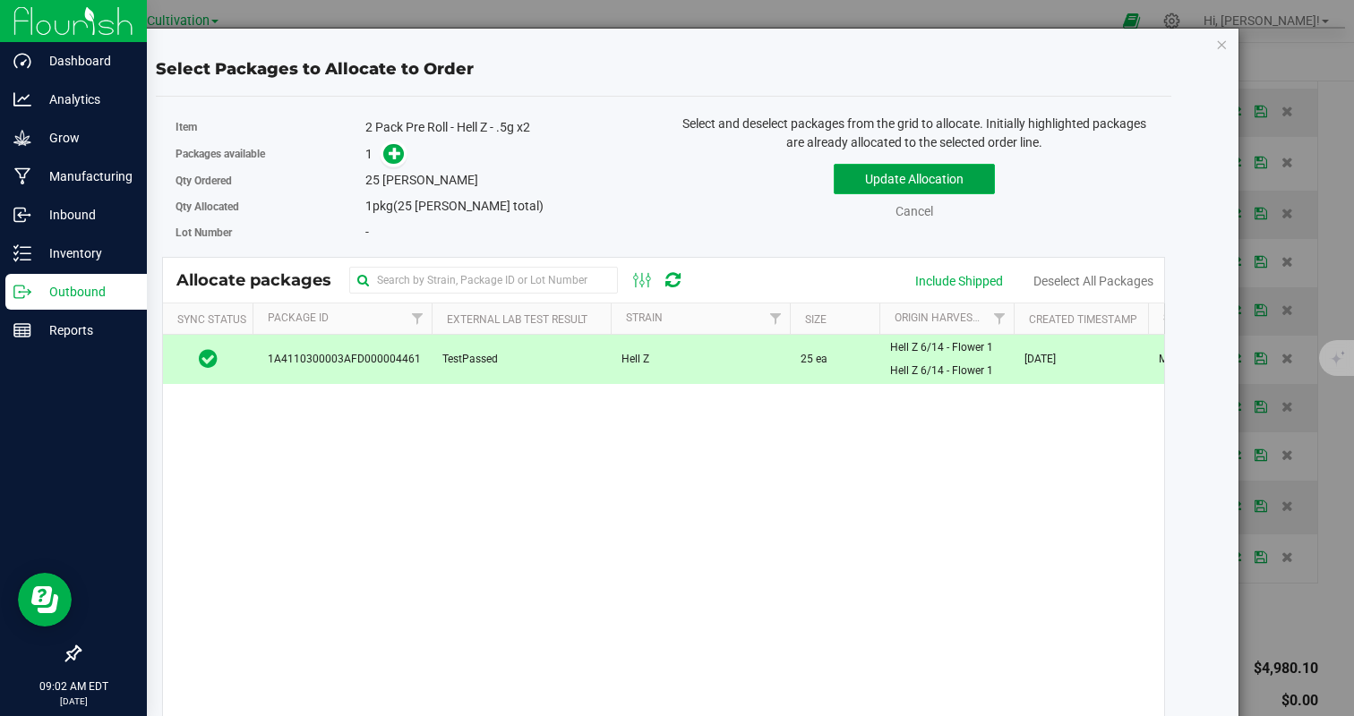
click at [877, 174] on button "Update Allocation" at bounding box center [914, 179] width 161 height 30
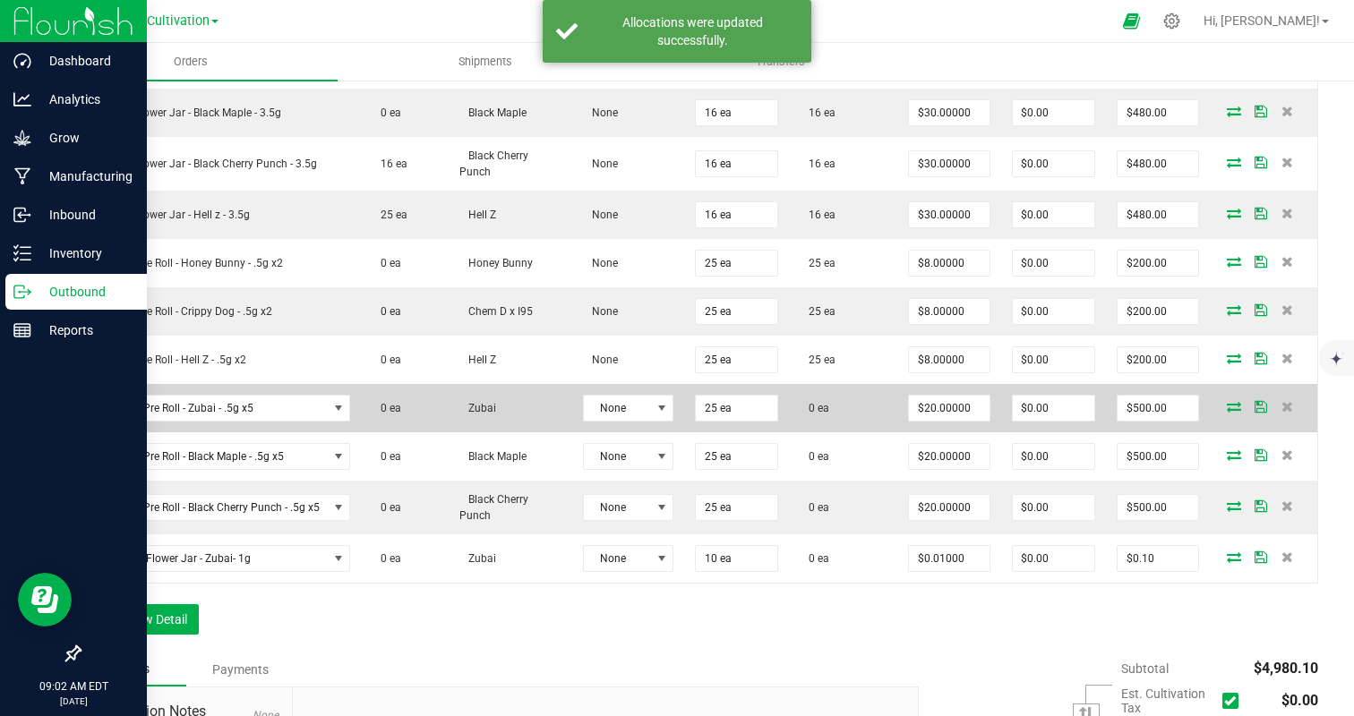
click at [1230, 406] on icon at bounding box center [1234, 406] width 14 height 11
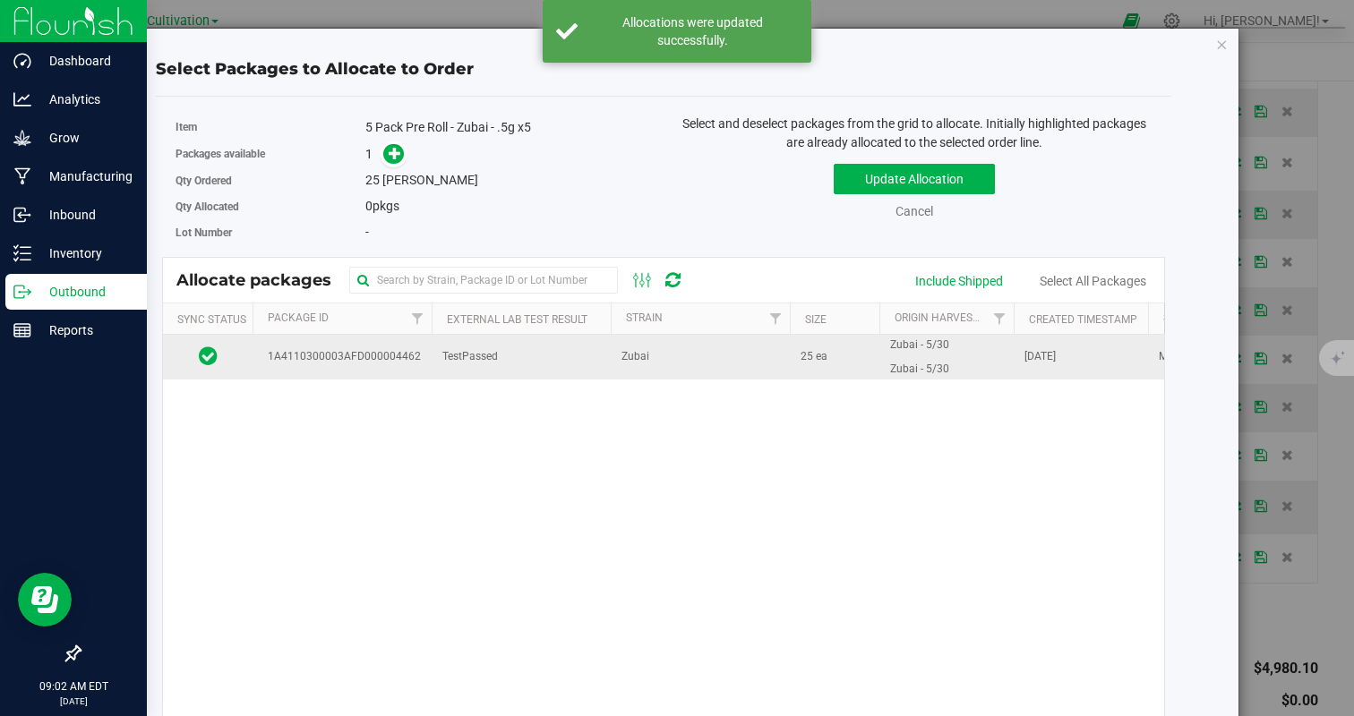
click at [571, 336] on td "TestPassed" at bounding box center [521, 357] width 179 height 45
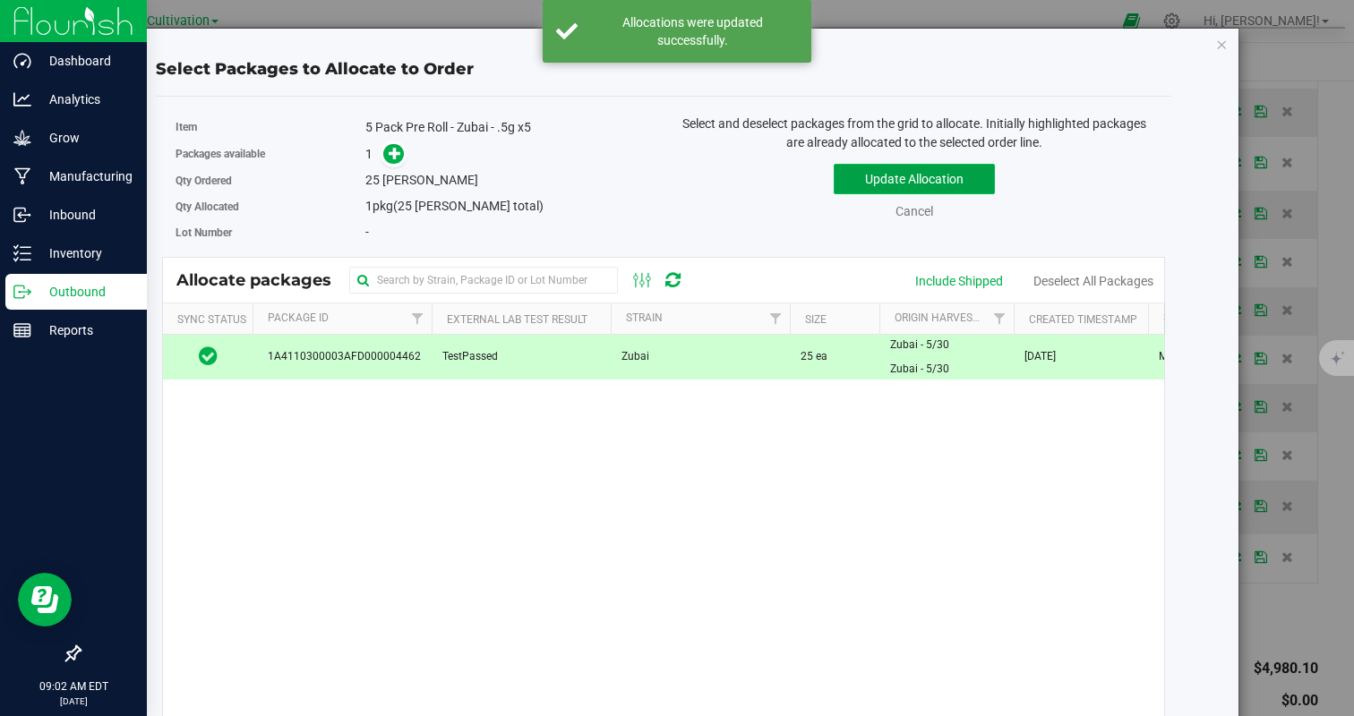
click at [865, 183] on button "Update Allocation" at bounding box center [914, 179] width 161 height 30
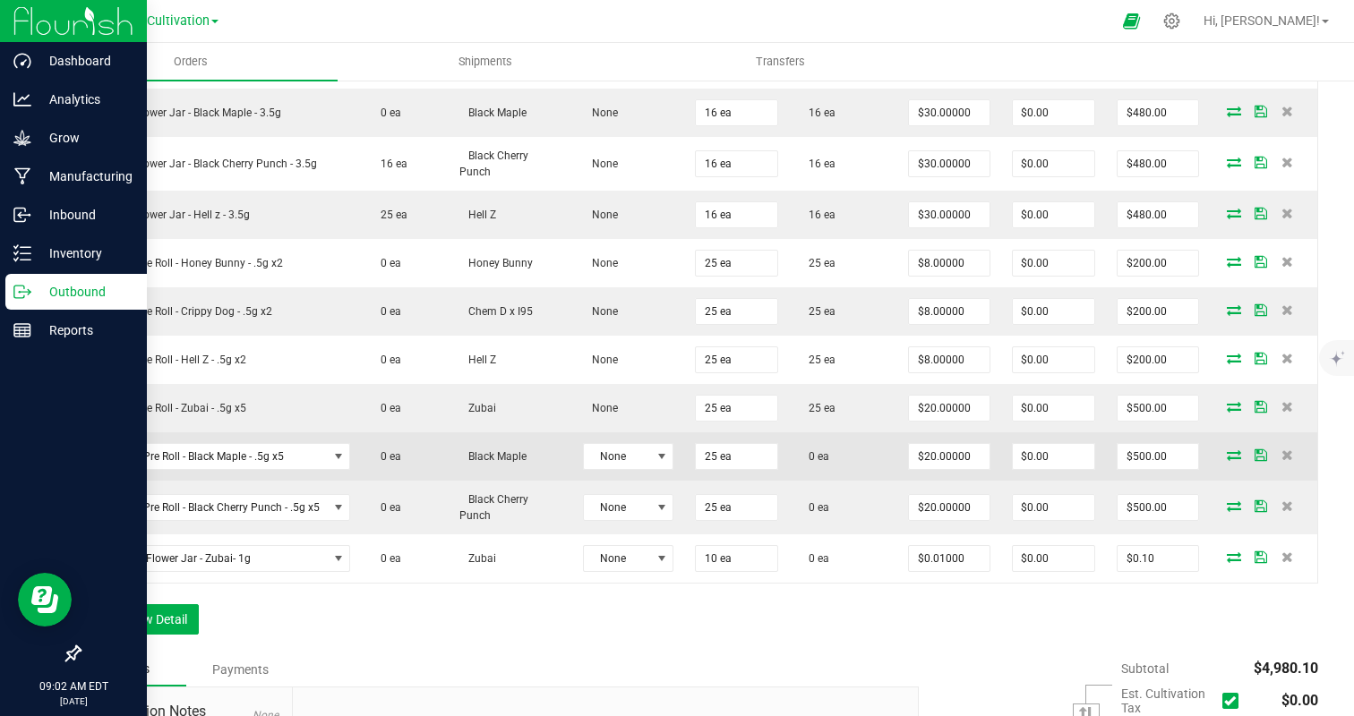
click at [1234, 455] on icon at bounding box center [1234, 455] width 14 height 11
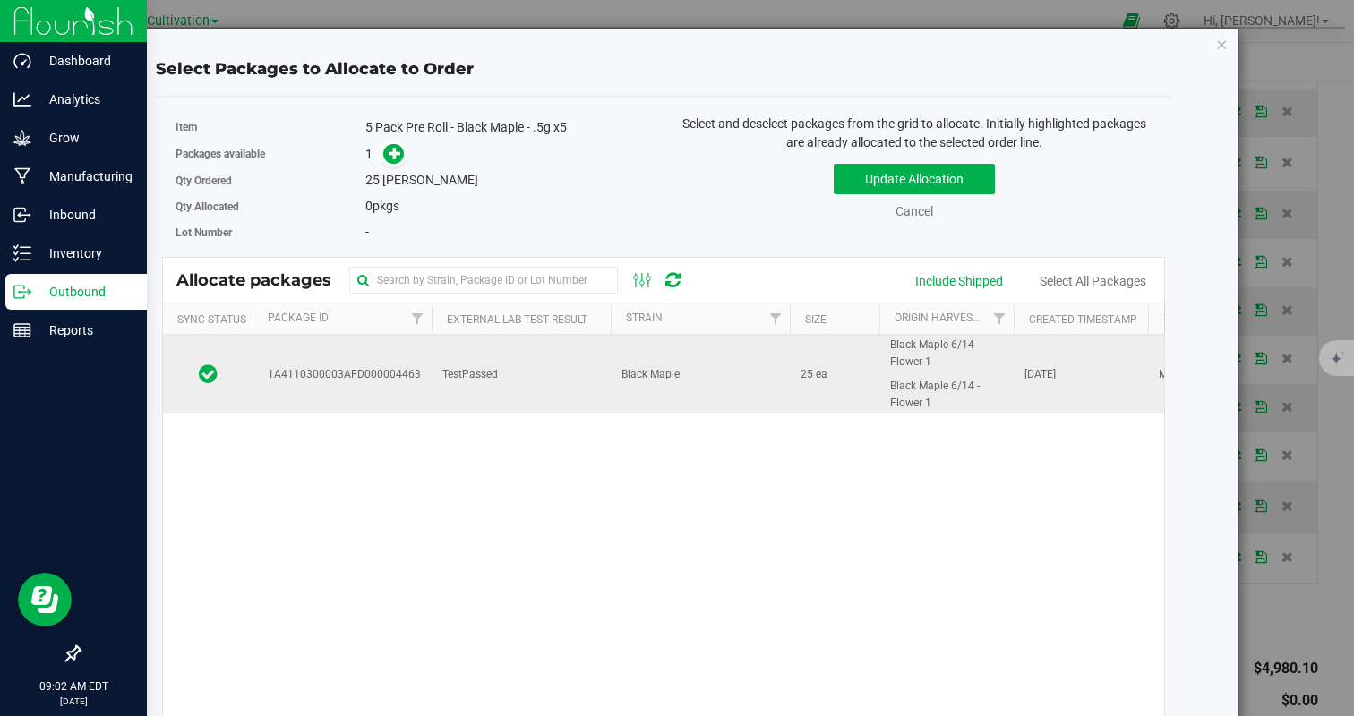
click at [473, 390] on td "TestPassed" at bounding box center [521, 374] width 179 height 79
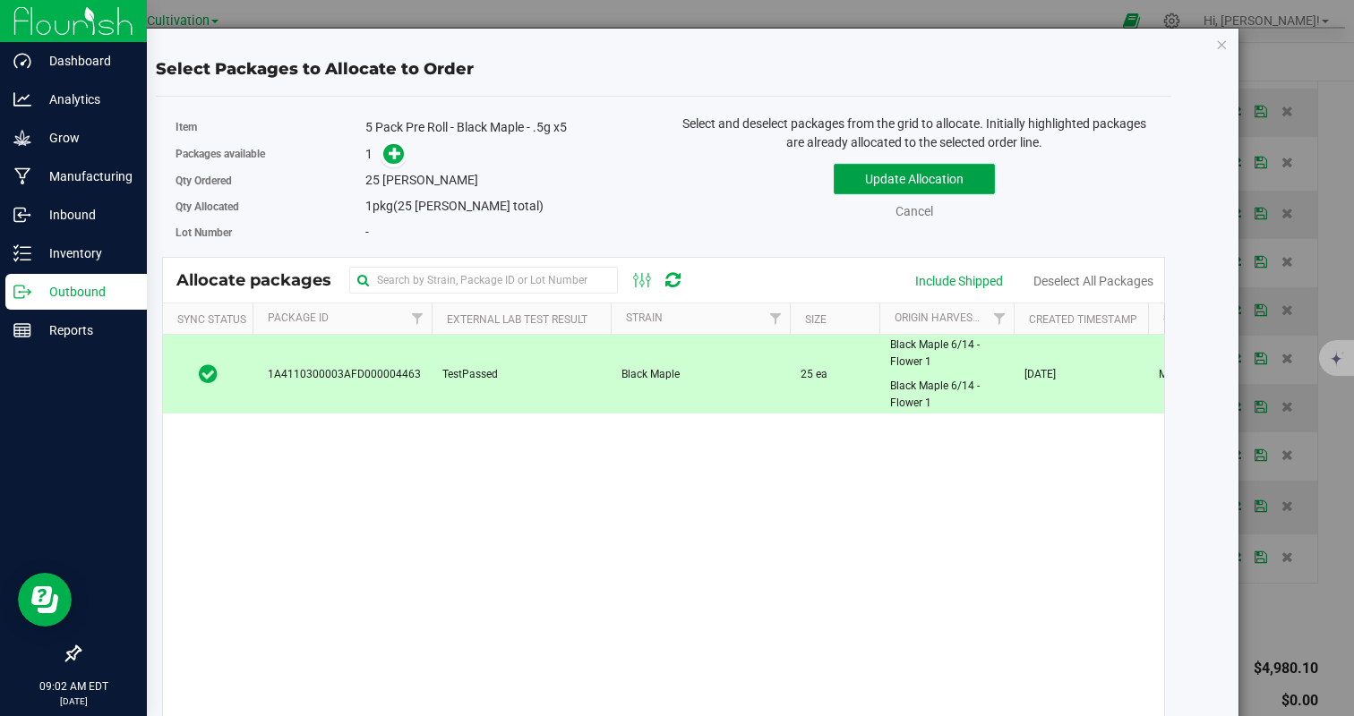
click at [931, 167] on button "Update Allocation" at bounding box center [914, 179] width 161 height 30
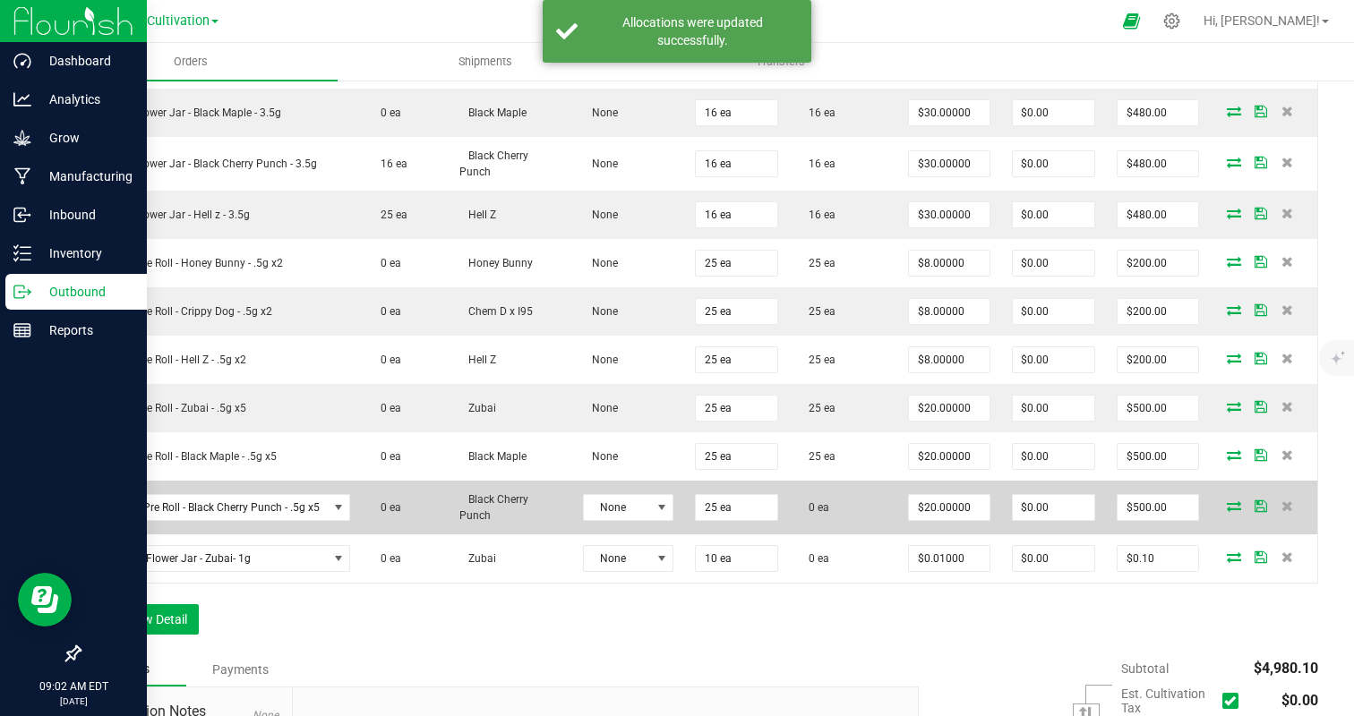
click at [1229, 504] on icon at bounding box center [1234, 506] width 14 height 11
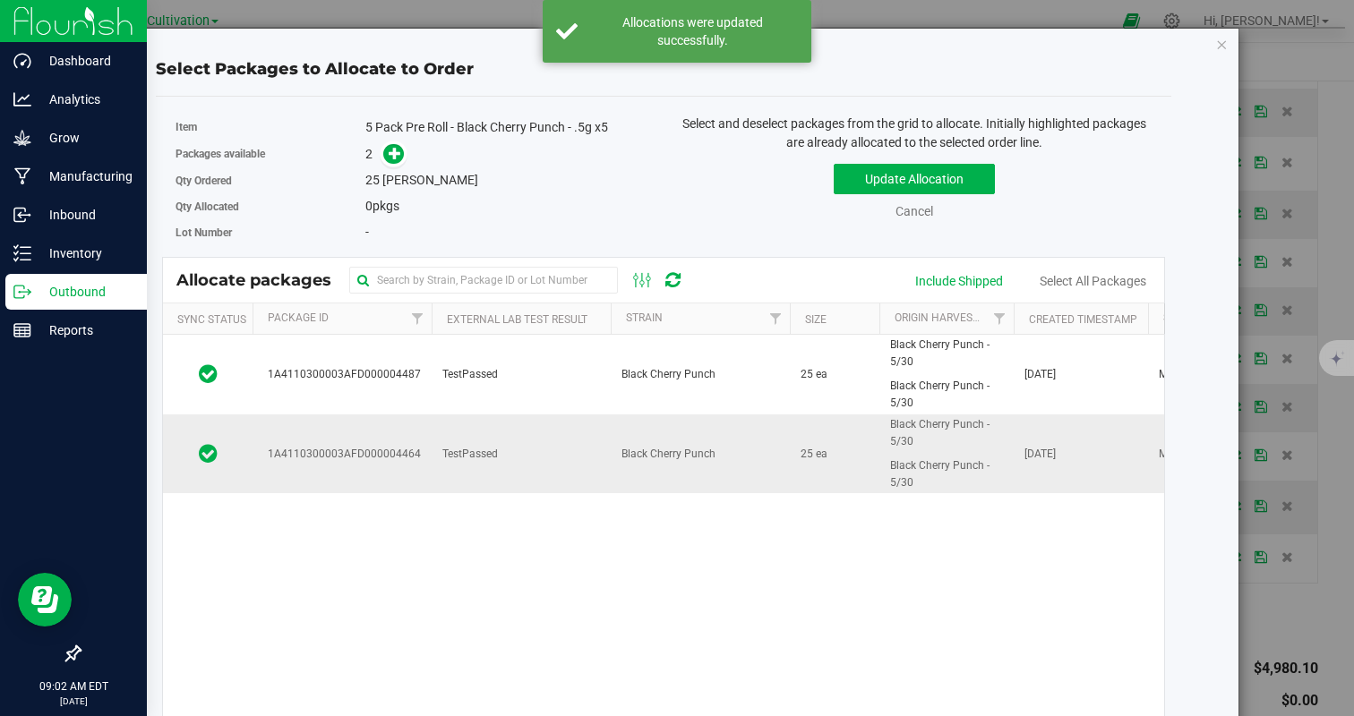
click at [615, 456] on td "Black Cherry Punch" at bounding box center [700, 454] width 179 height 79
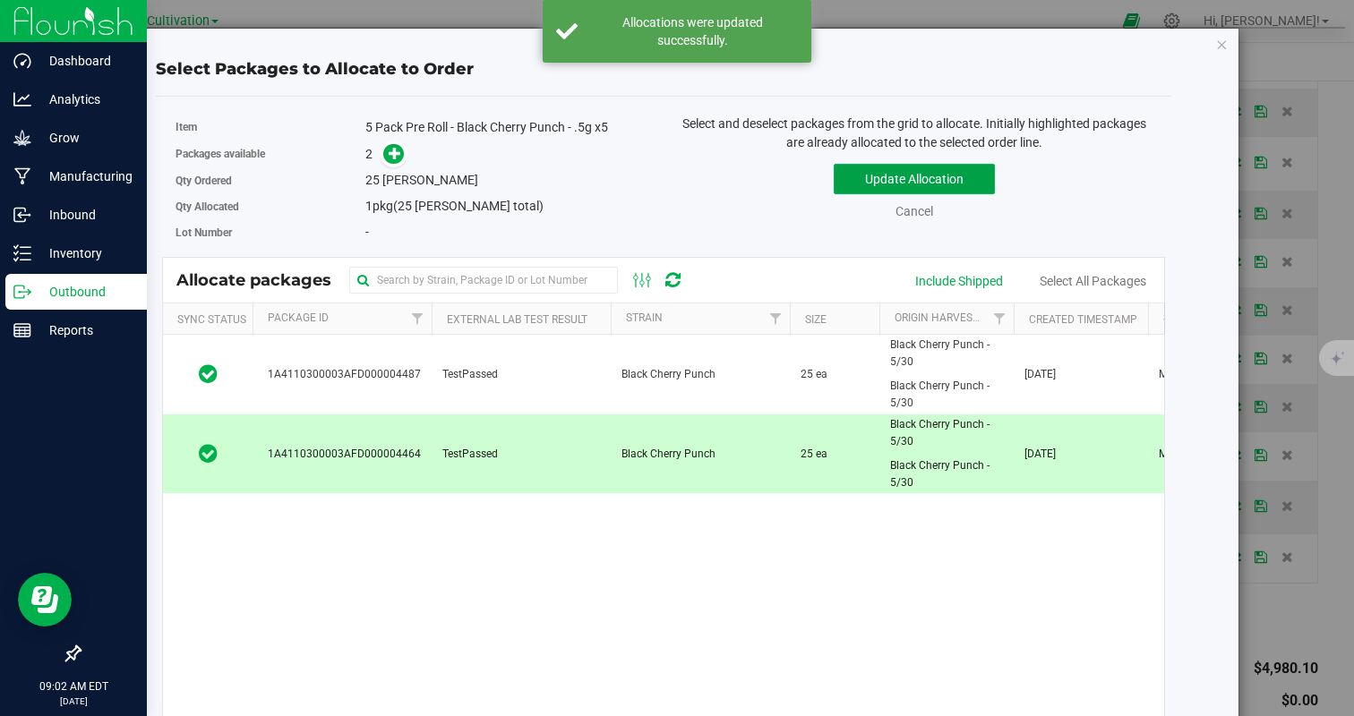
click at [894, 174] on button "Update Allocation" at bounding box center [914, 179] width 161 height 30
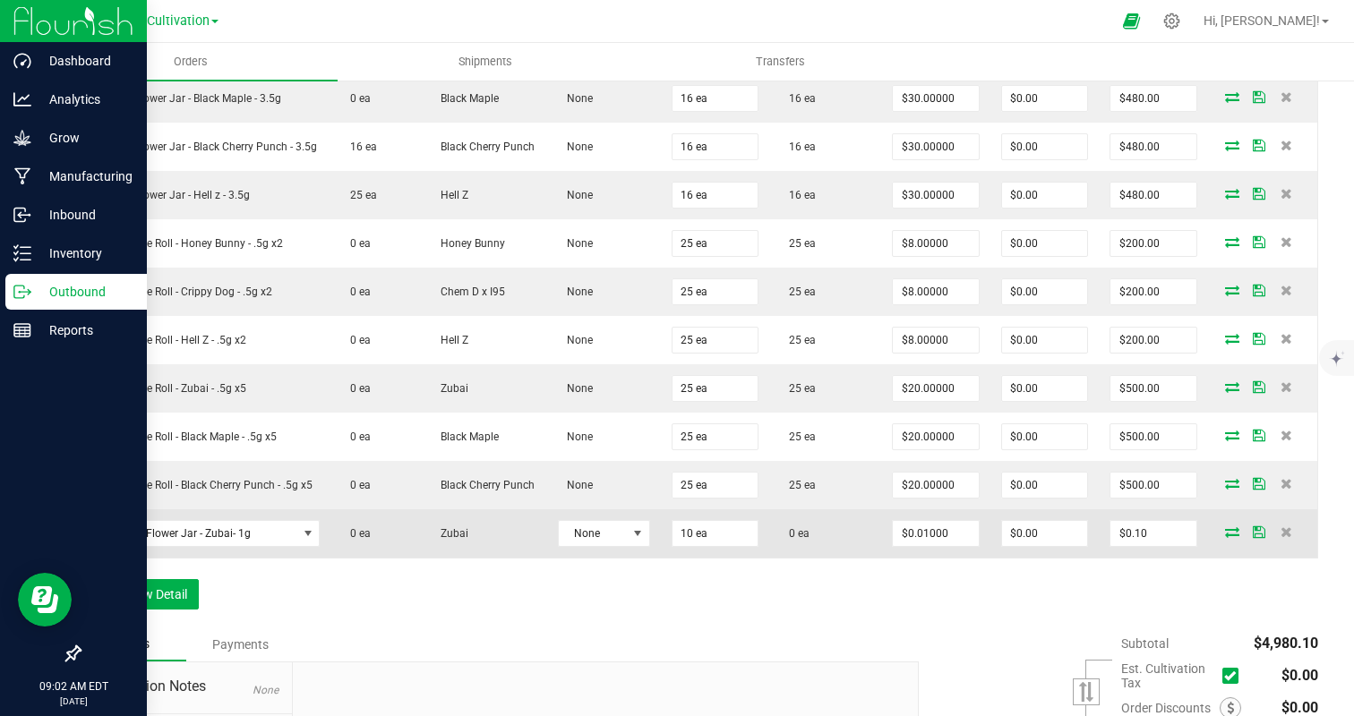
click at [1233, 531] on icon at bounding box center [1232, 532] width 14 height 11
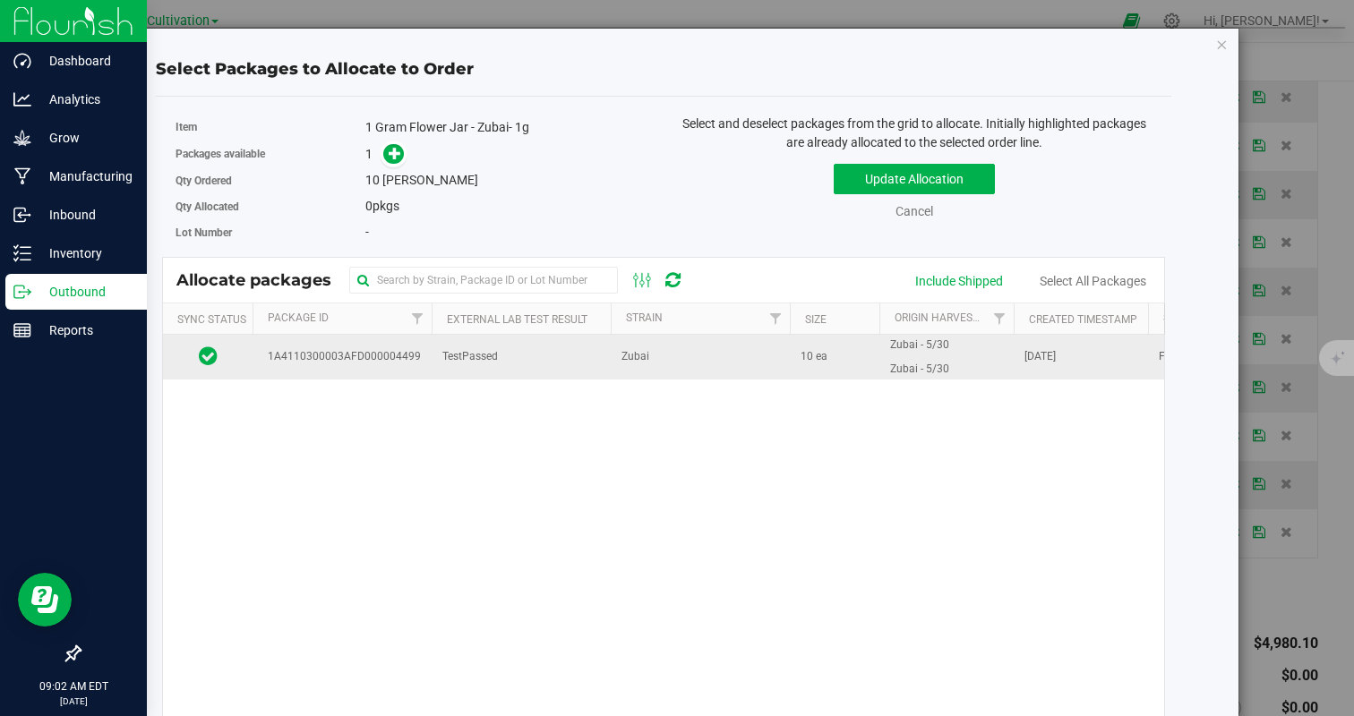
click at [479, 339] on td "TestPassed" at bounding box center [521, 357] width 179 height 45
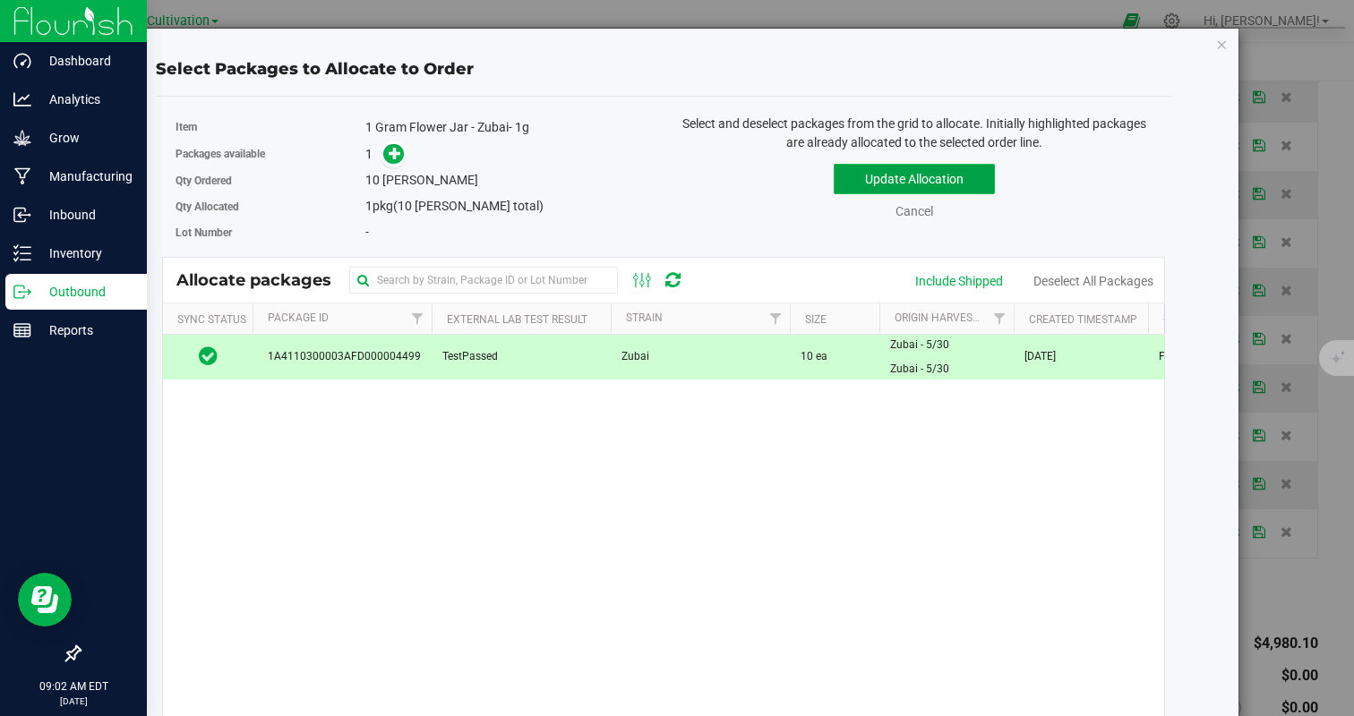
click at [898, 181] on button "Update Allocation" at bounding box center [914, 179] width 161 height 30
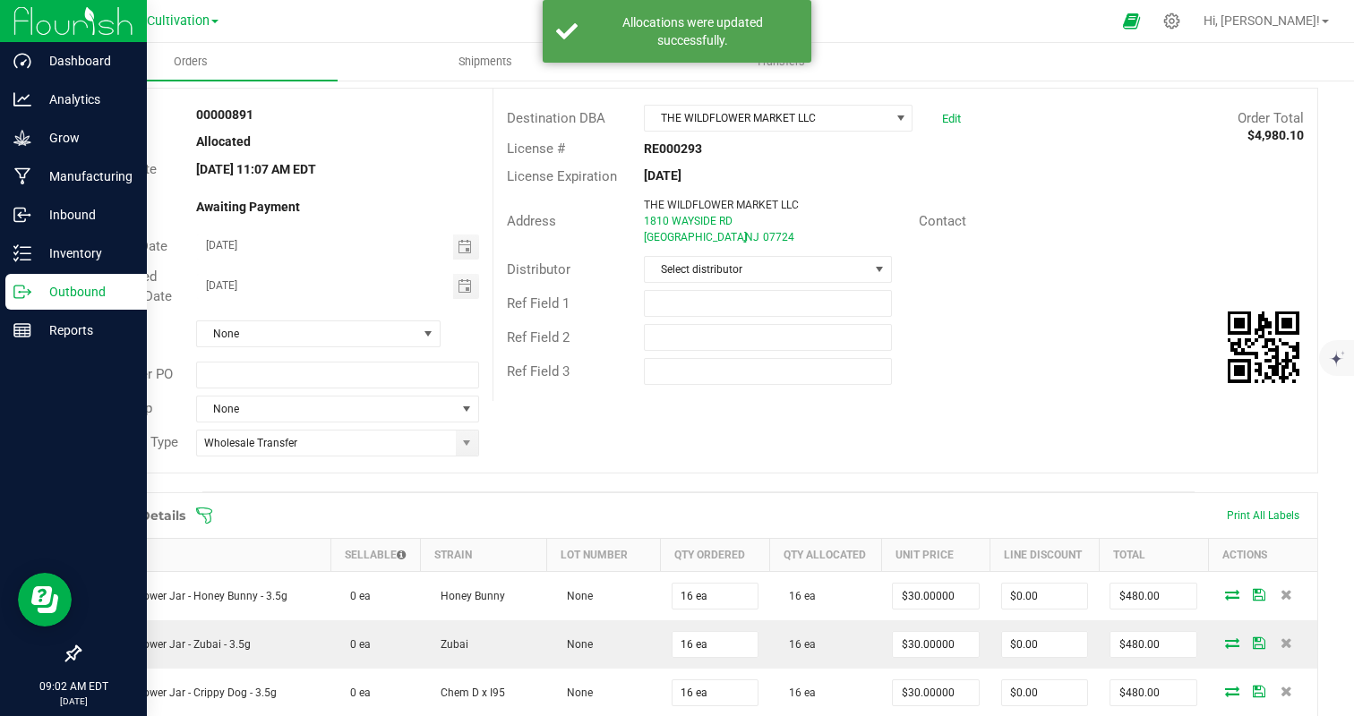
scroll to position [0, 0]
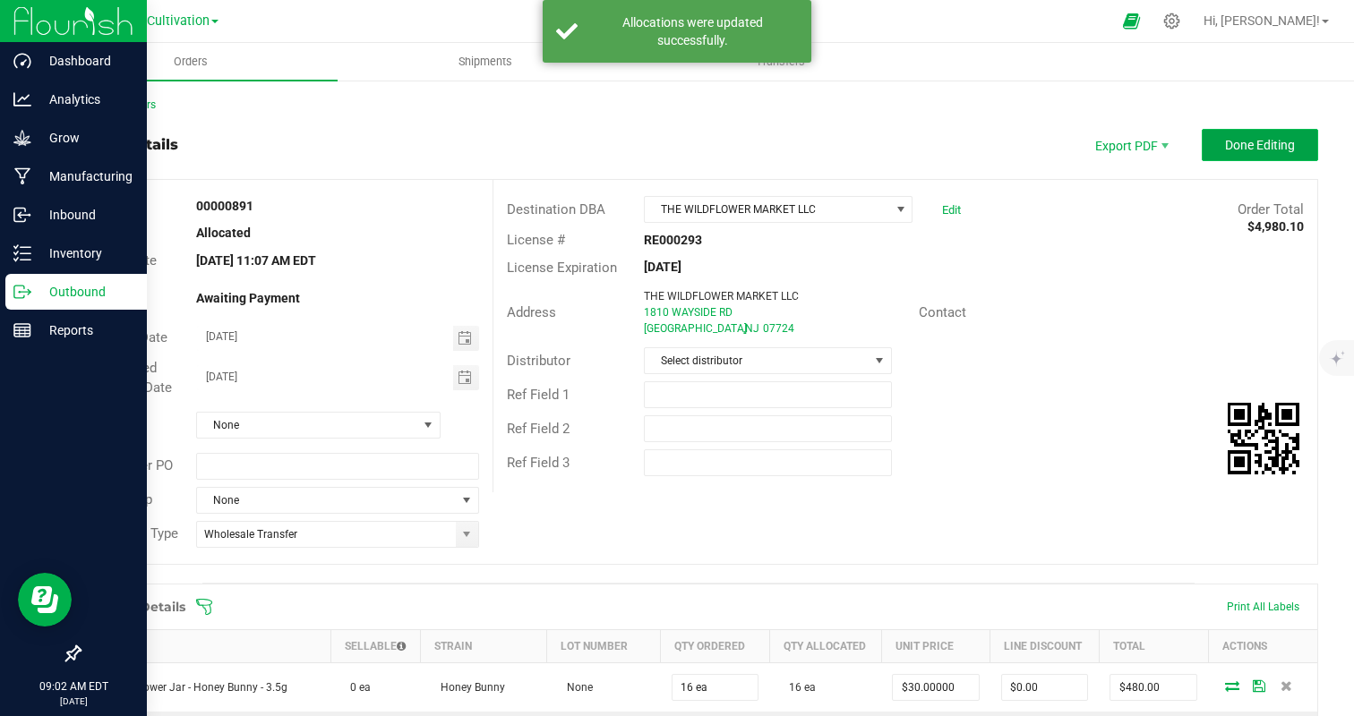
click at [1235, 142] on span "Done Editing" at bounding box center [1260, 145] width 70 height 14
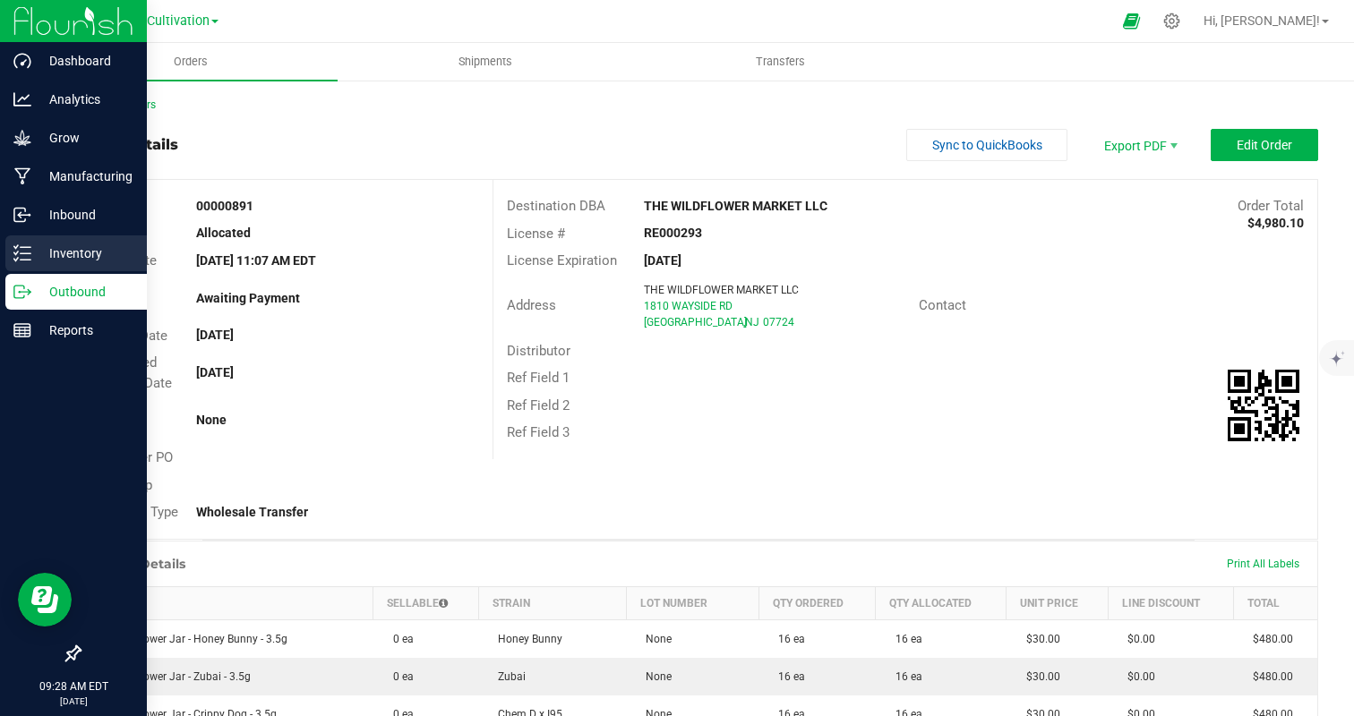
click at [25, 261] on icon at bounding box center [22, 253] width 18 height 18
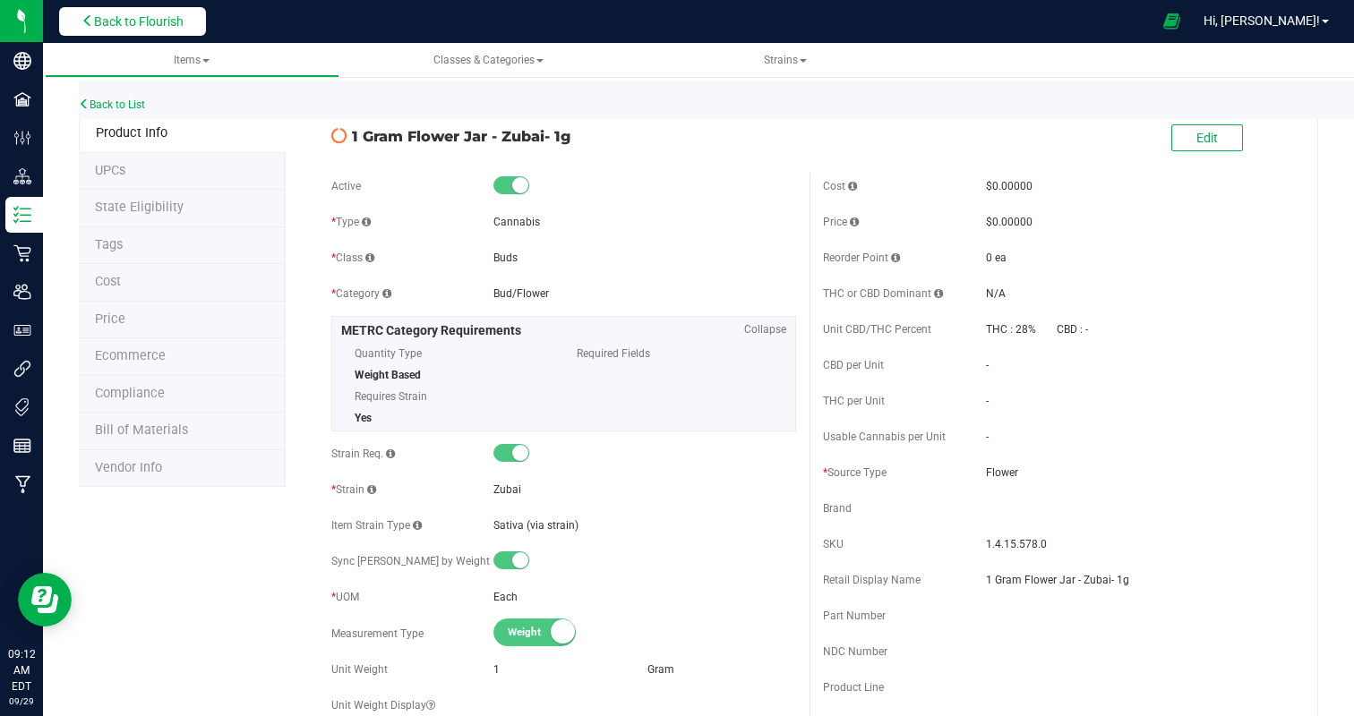
click at [141, 27] on span "Back to Flourish" at bounding box center [139, 21] width 90 height 14
